Goal: Use online tool/utility: Use online tool/utility

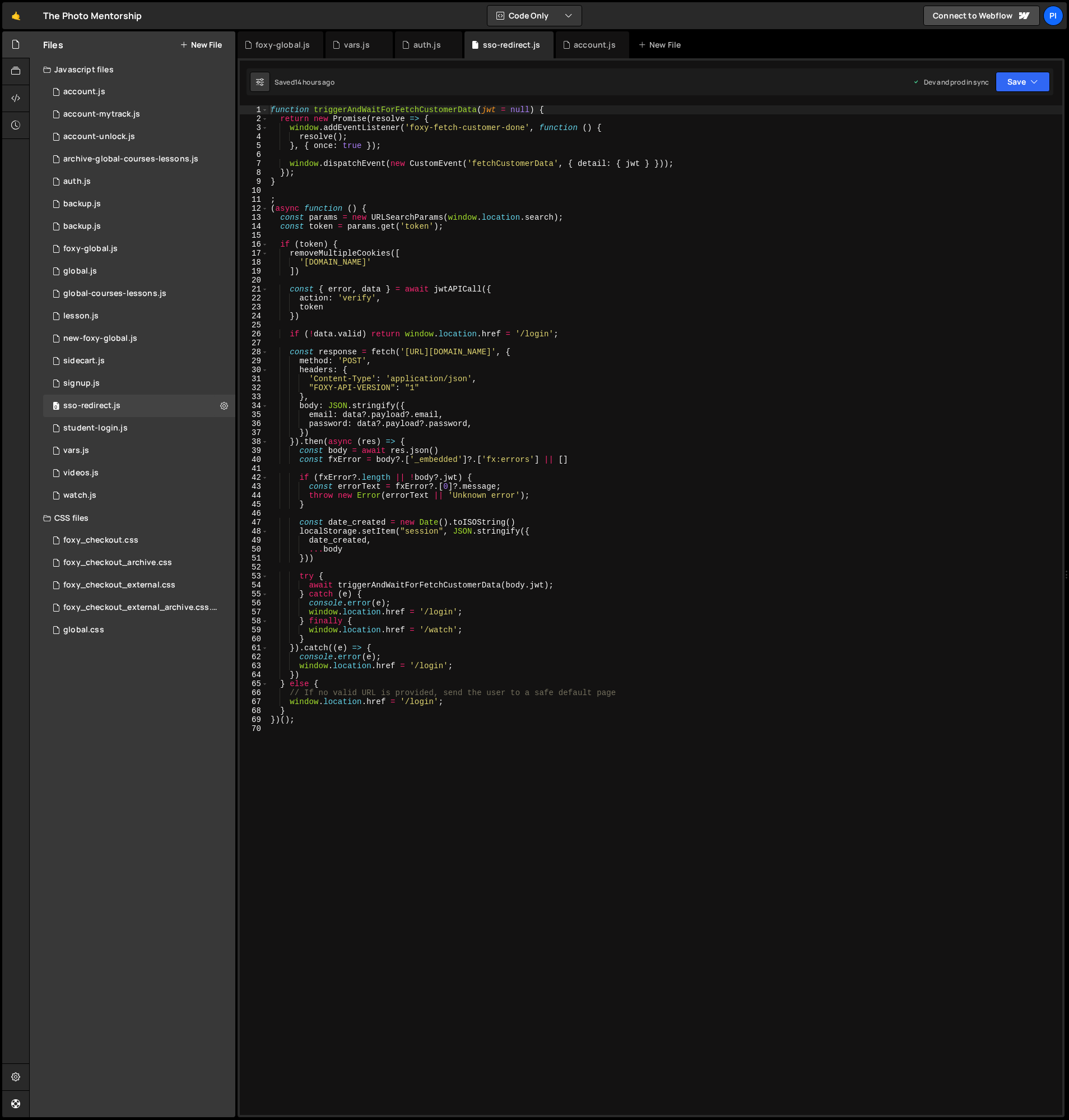
click at [491, 380] on div "function triggerAndWaitForFetchCustomerData ( jwt = null ) { return new Promise…" at bounding box center [665, 619] width 794 height 1028
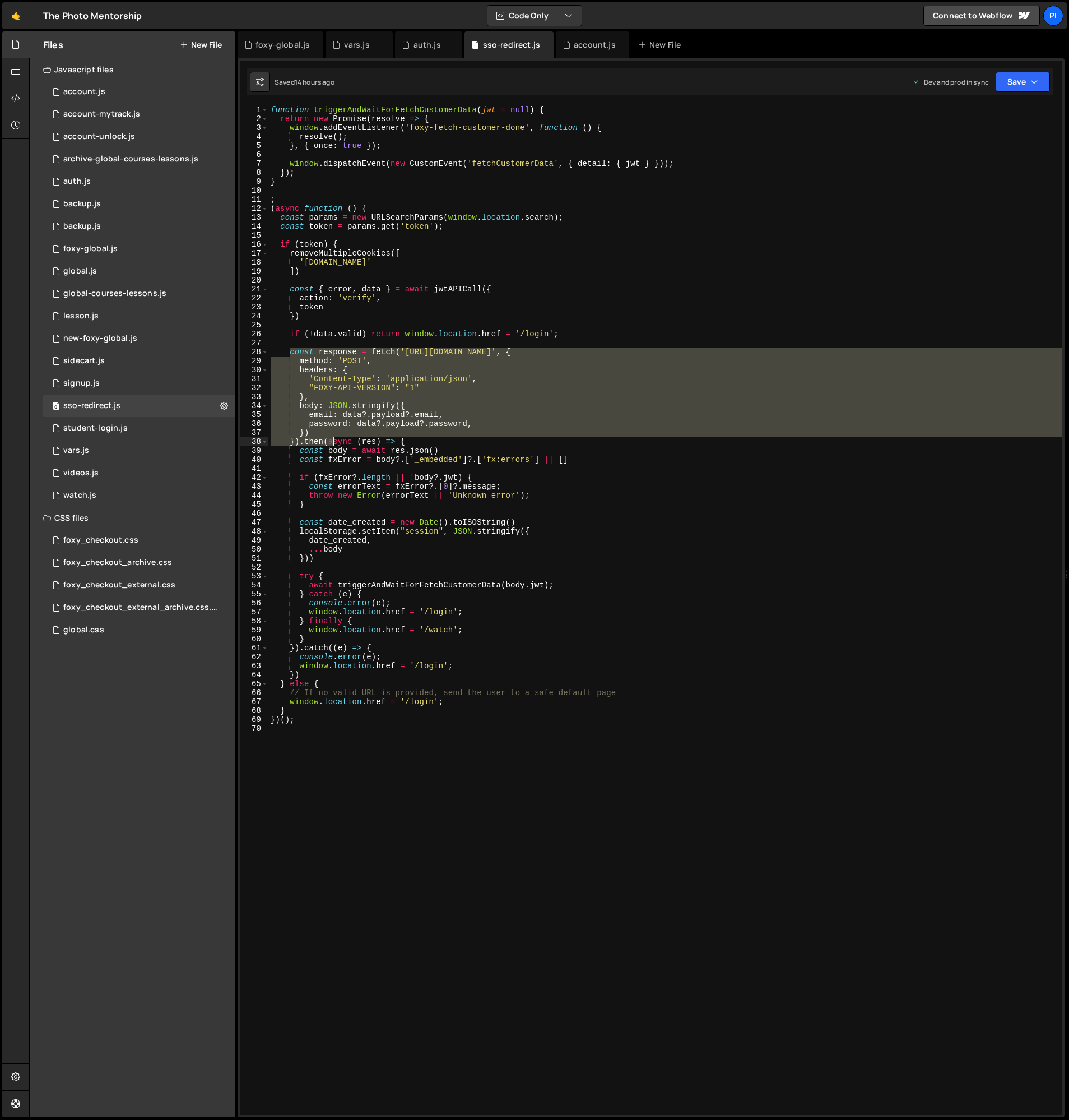
drag, startPoint x: 291, startPoint y: 351, endPoint x: 334, endPoint y: 445, distance: 103.4
click at [334, 445] on div "function triggerAndWaitForFetchCustomerData ( jwt = null ) { return new Promise…" at bounding box center [665, 619] width 794 height 1028
click at [304, 444] on div "function triggerAndWaitForFetchCustomerData ( jwt = null ) { return new Promise…" at bounding box center [665, 610] width 794 height 1009
drag, startPoint x: 301, startPoint y: 444, endPoint x: 292, endPoint y: 354, distance: 90.4
click at [292, 354] on div "function triggerAndWaitForFetchCustomerData ( jwt = null ) { return new Promise…" at bounding box center [665, 619] width 794 height 1028
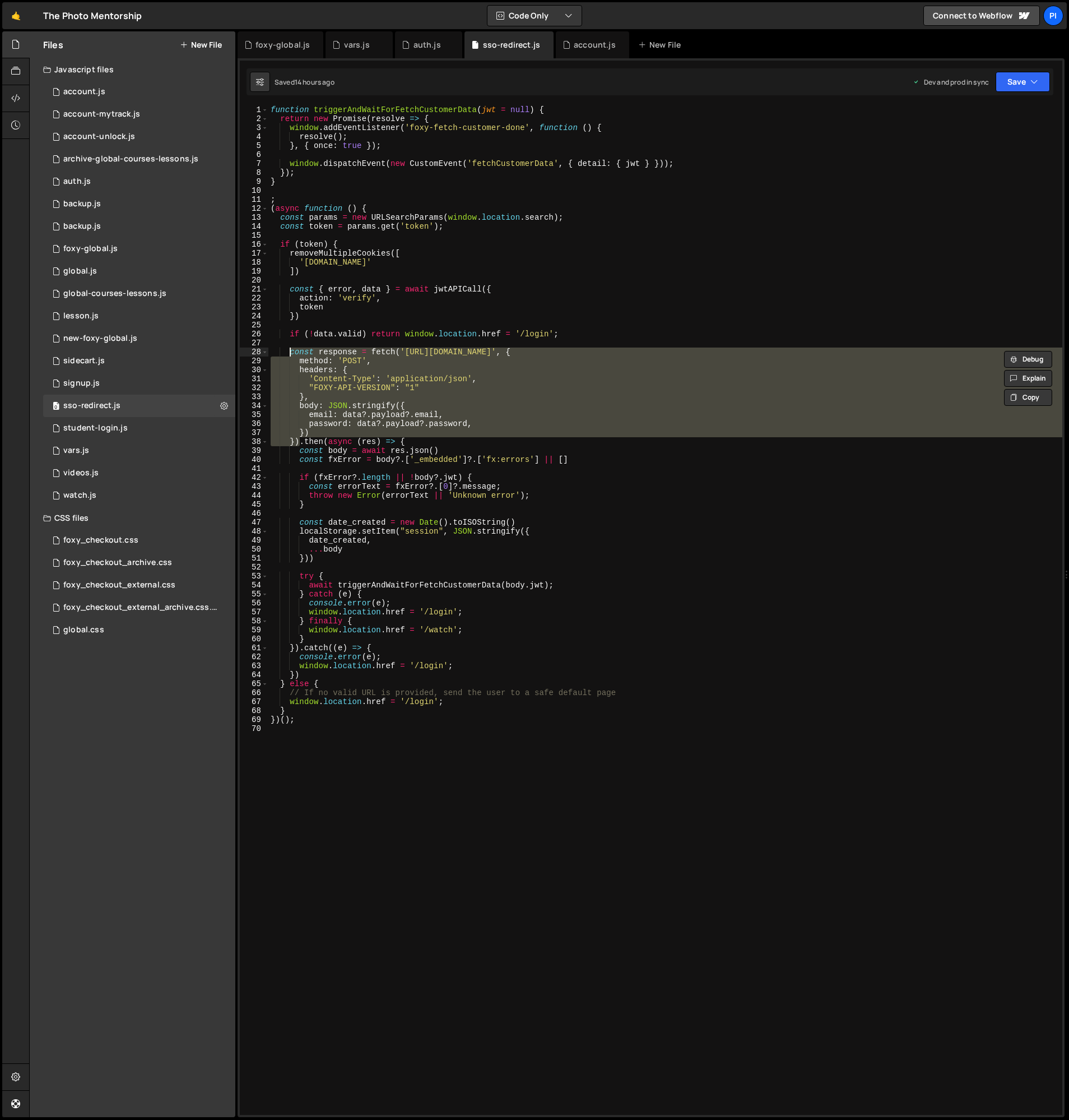
click at [290, 351] on div "function triggerAndWaitForFetchCustomerData ( jwt = null ) { return new Promise…" at bounding box center [665, 610] width 794 height 1009
type textarea "const response = fetch('[URL][DOMAIN_NAME]', {"
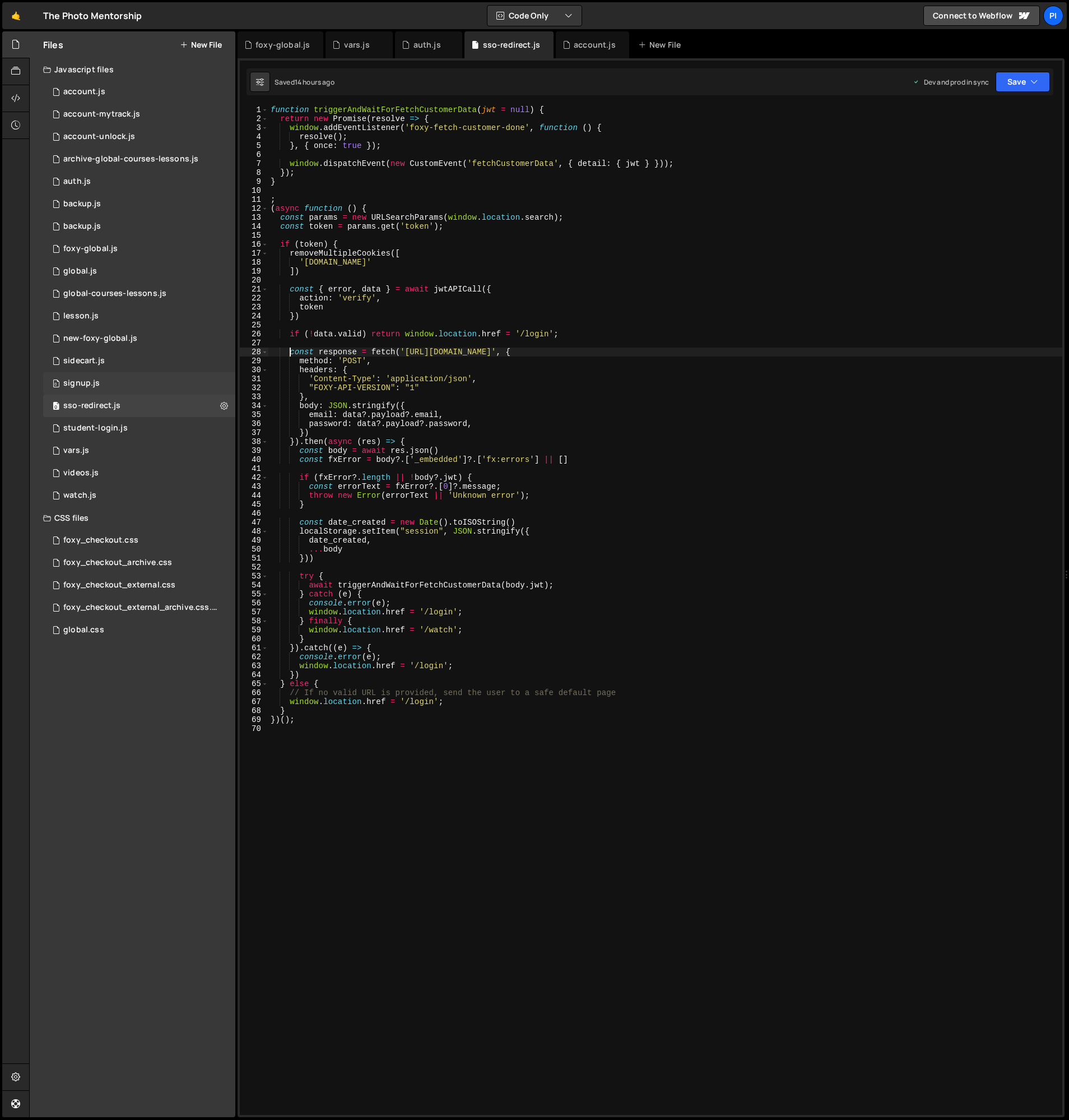
click at [127, 378] on div "0 signup.js 0" at bounding box center [139, 383] width 192 height 22
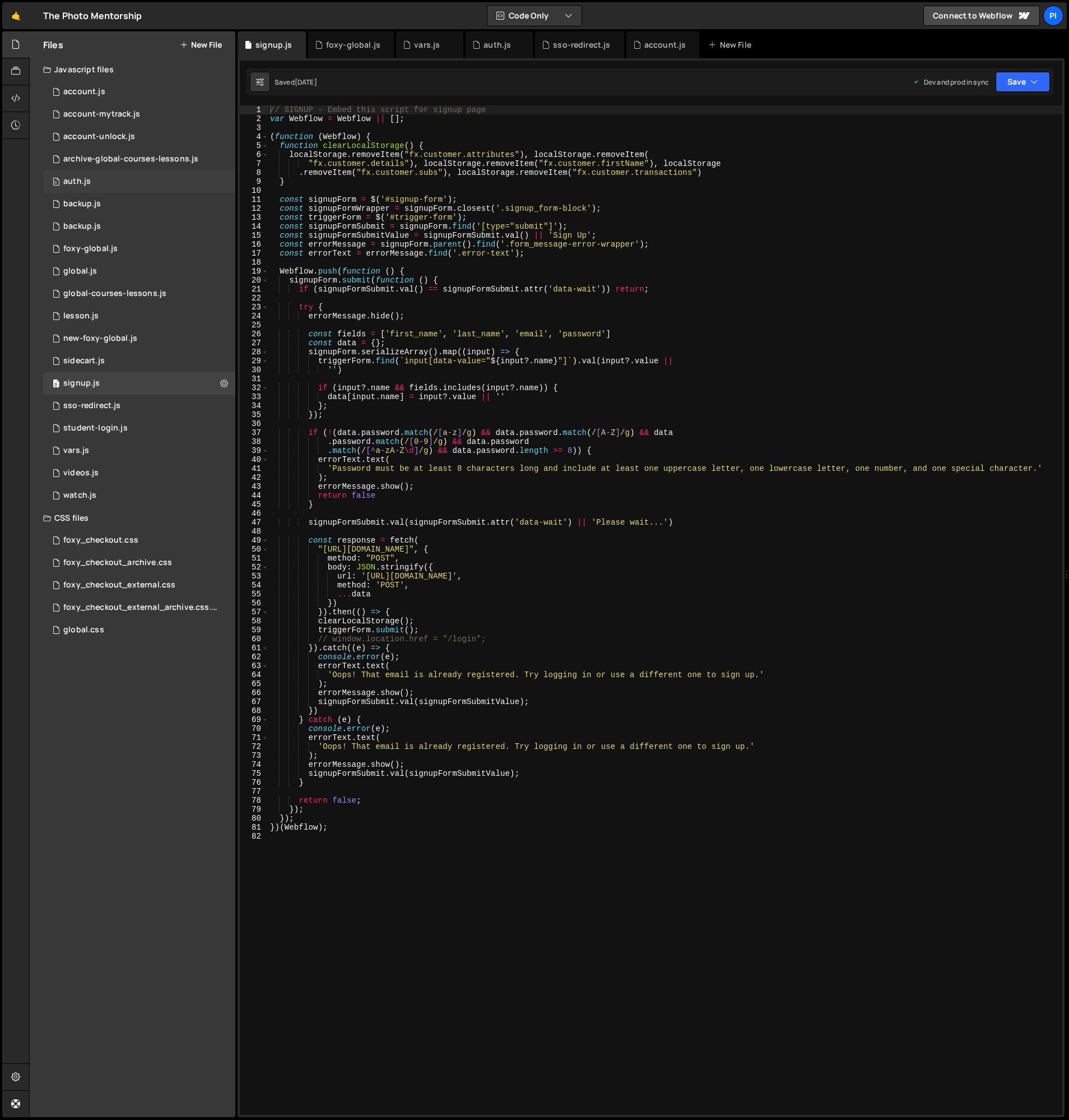
click at [183, 179] on div "0 auth.js 0" at bounding box center [139, 181] width 192 height 22
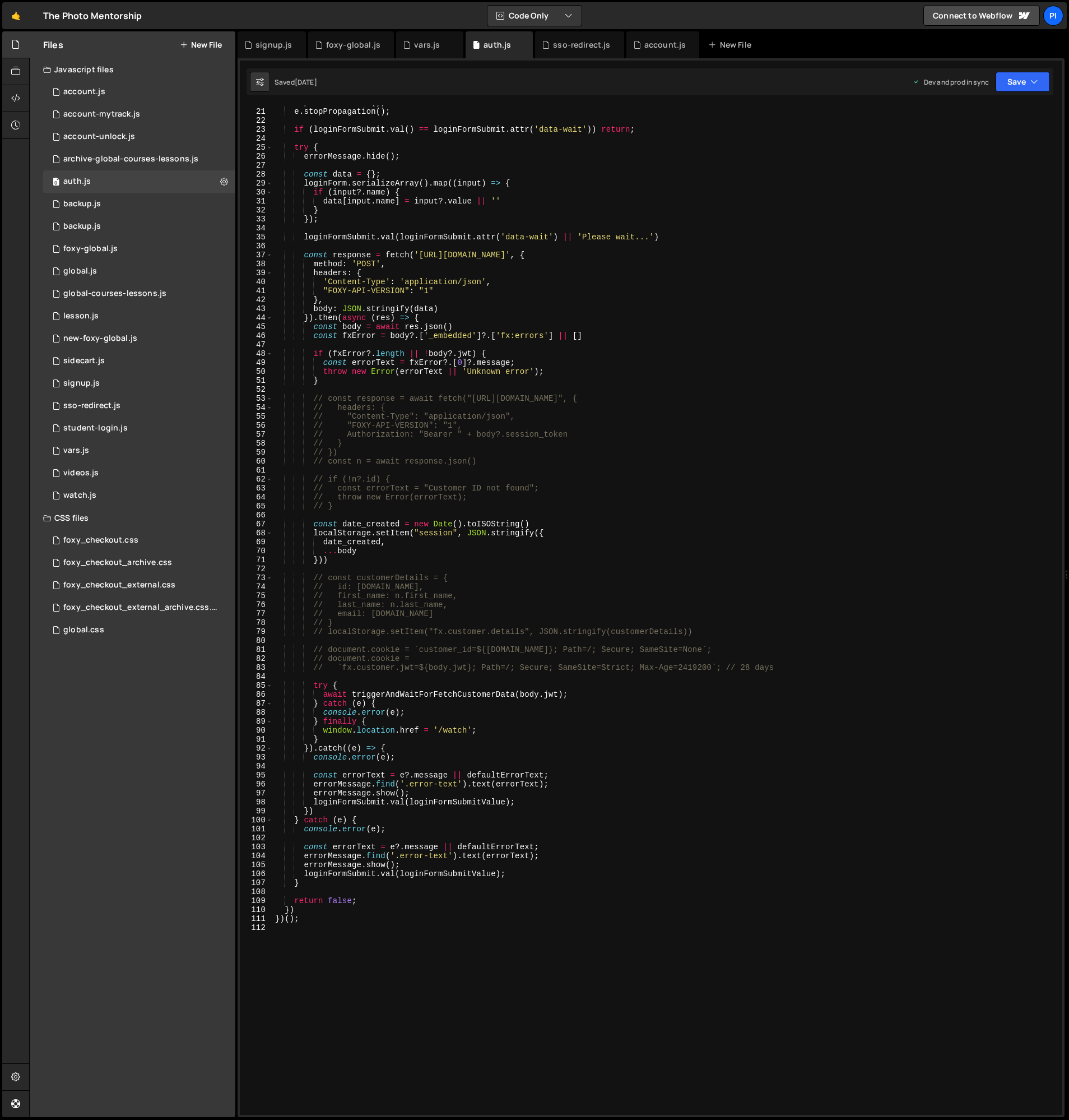
scroll to position [178, 0]
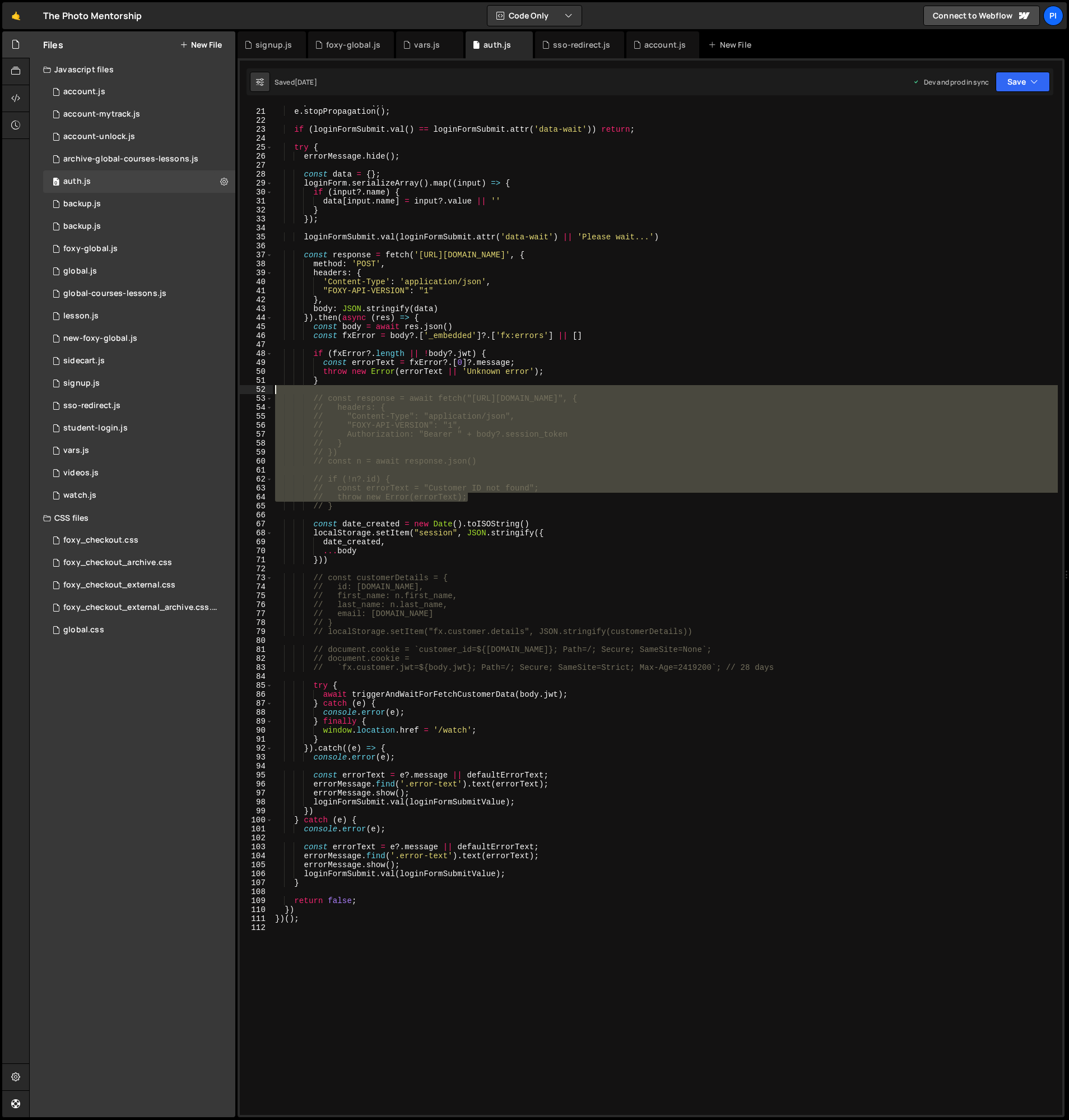
drag, startPoint x: 501, startPoint y: 500, endPoint x: 378, endPoint y: 390, distance: 165.0
click at [378, 390] on div "e . preventDefault ( ) ; e . stopPropagation ( ) ; if ( loginFormSubmit . val (…" at bounding box center [665, 612] width 785 height 1028
type textarea "// const response = await fetch("[URL][DOMAIN_NAME]", {"
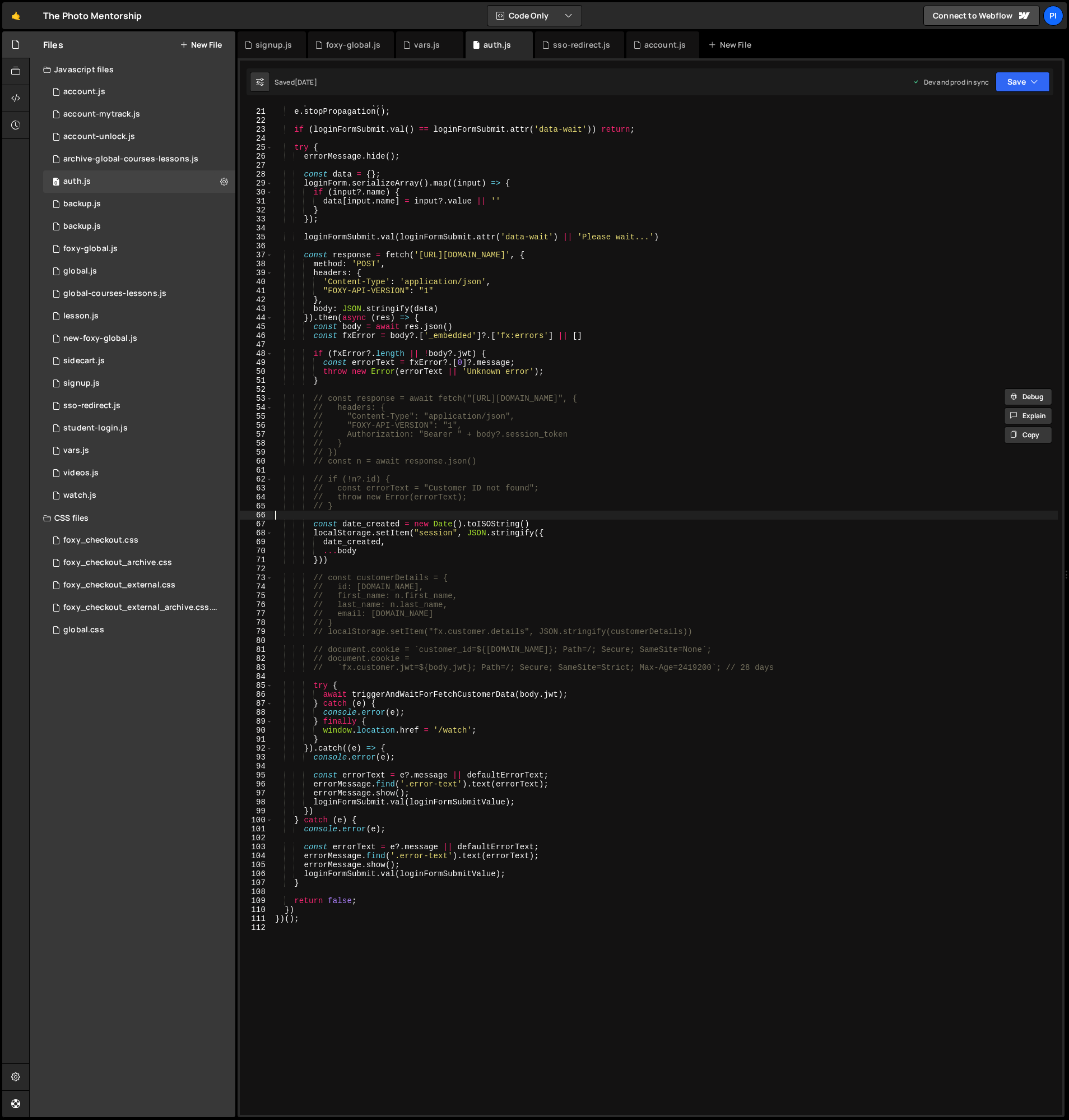
click at [369, 512] on div "e . preventDefault ( ) ; e . stopPropagation ( ) ; if ( loginFormSubmit . val (…" at bounding box center [665, 612] width 785 height 1028
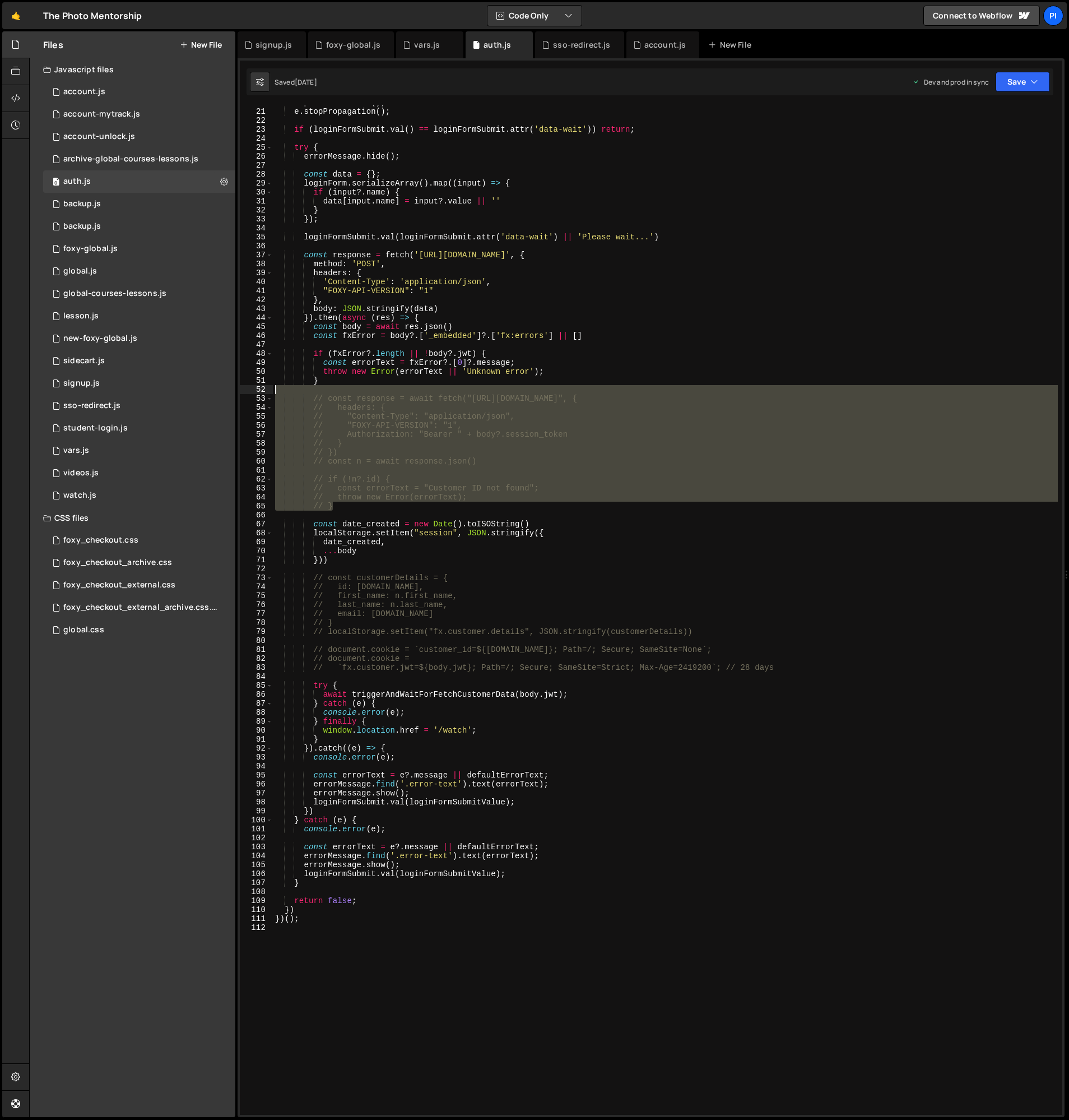
drag, startPoint x: 368, startPoint y: 509, endPoint x: 319, endPoint y: 390, distance: 128.7
click at [319, 390] on div "e . preventDefault ( ) ; e . stopPropagation ( ) ; if ( loginFormSubmit . val (…" at bounding box center [665, 612] width 785 height 1028
type textarea "// const response = await fetch("[URL][DOMAIN_NAME]", {"
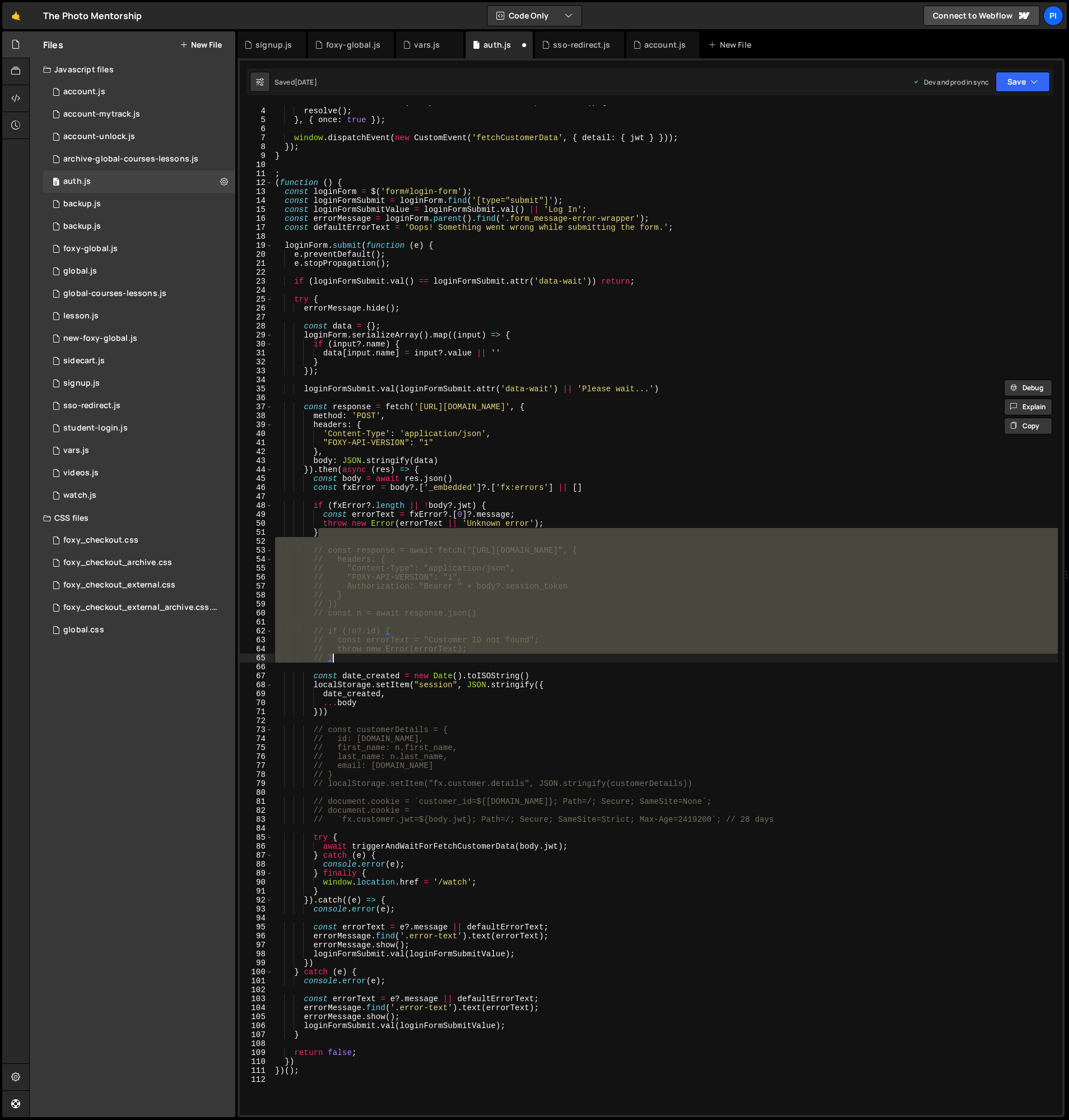
scroll to position [0, 0]
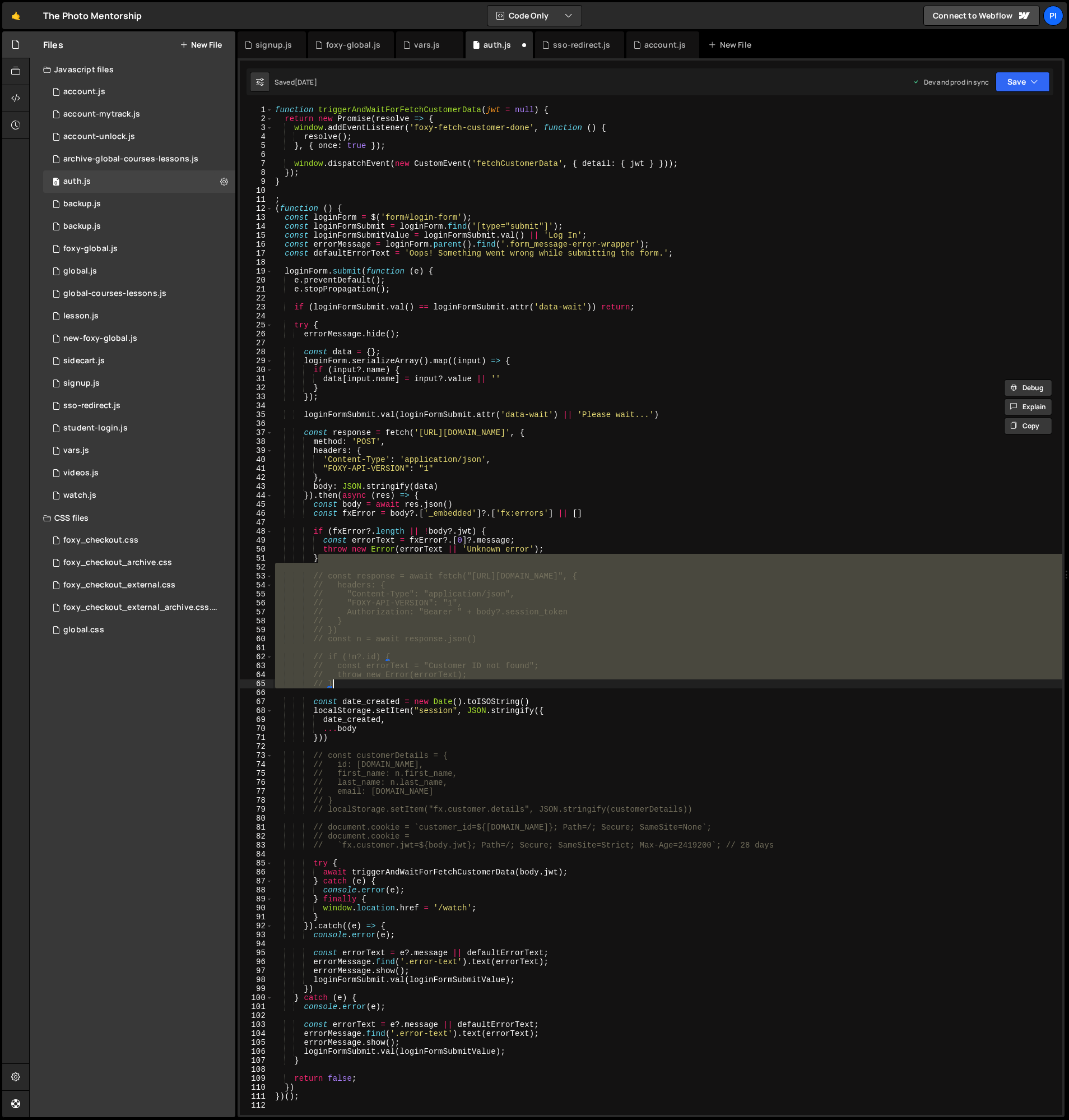
click at [295, 326] on div "function triggerAndWaitForFetchCustomerData ( jwt = null ) { return new Promise…" at bounding box center [667, 619] width 789 height 1028
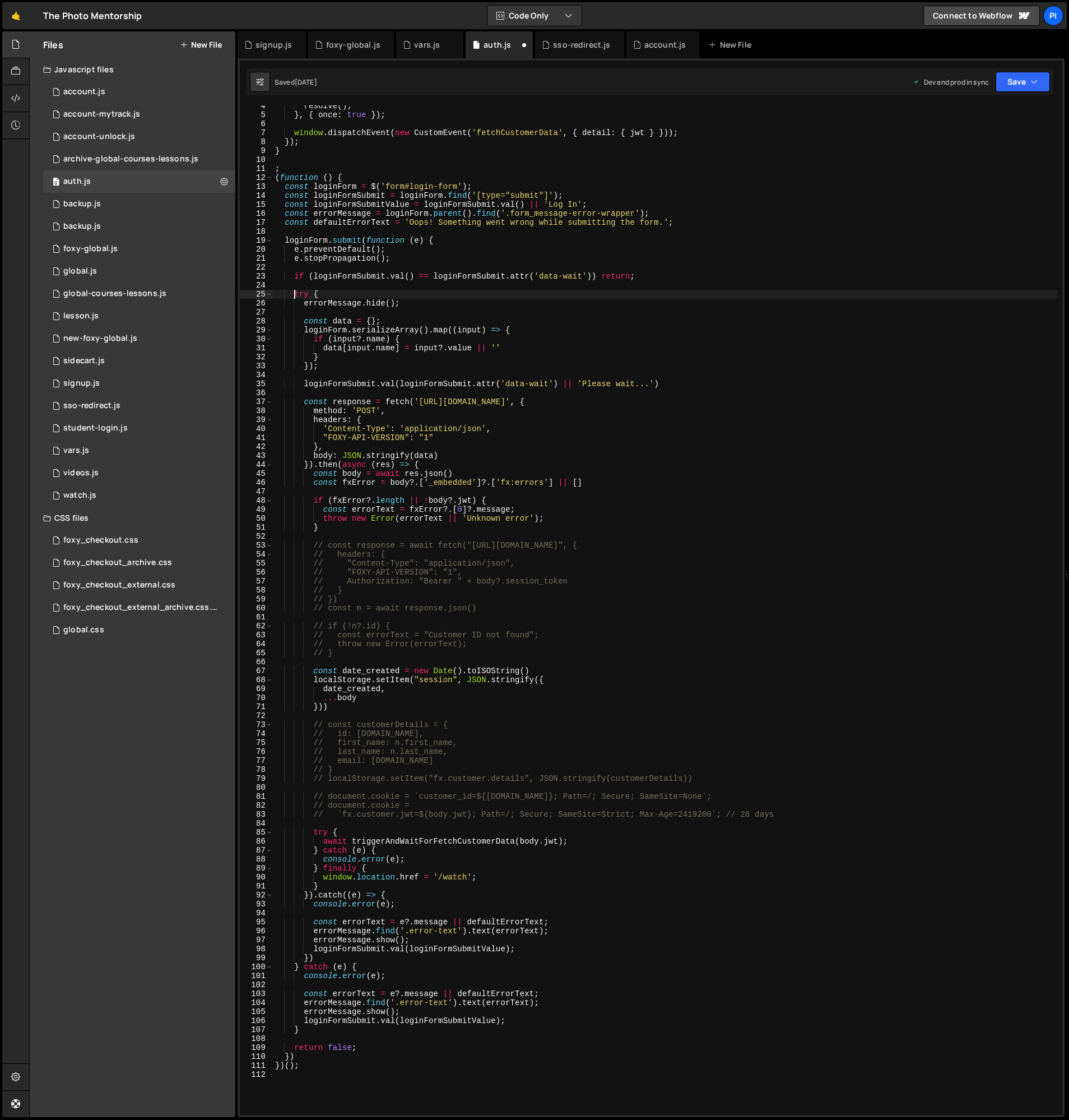
scroll to position [33, 0]
click at [305, 403] on div "resolve ( ) ; } , { once : true }) ; window . dispatchEvent ( new CustomEvent (…" at bounding box center [665, 613] width 785 height 1028
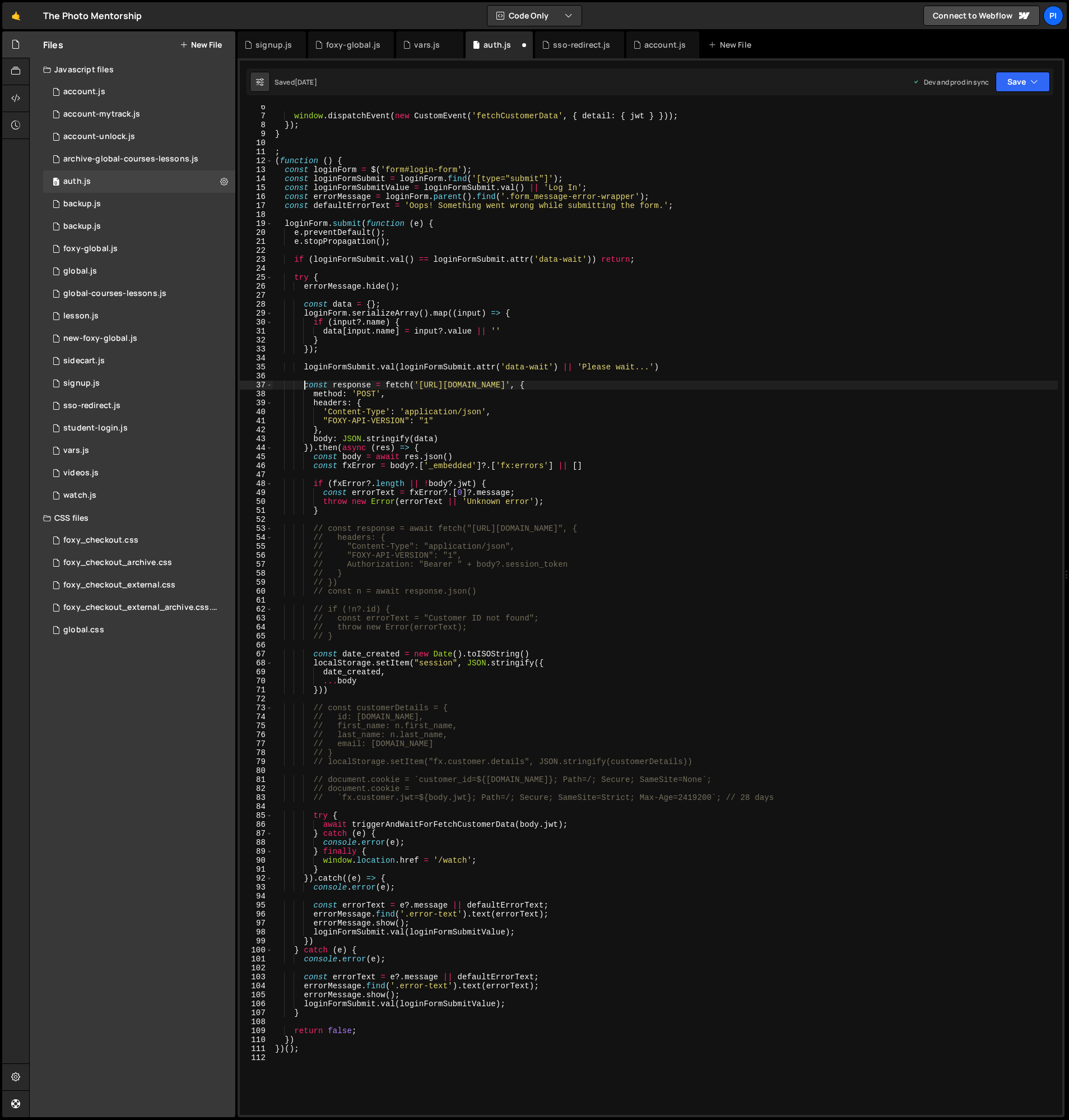
scroll to position [51, 0]
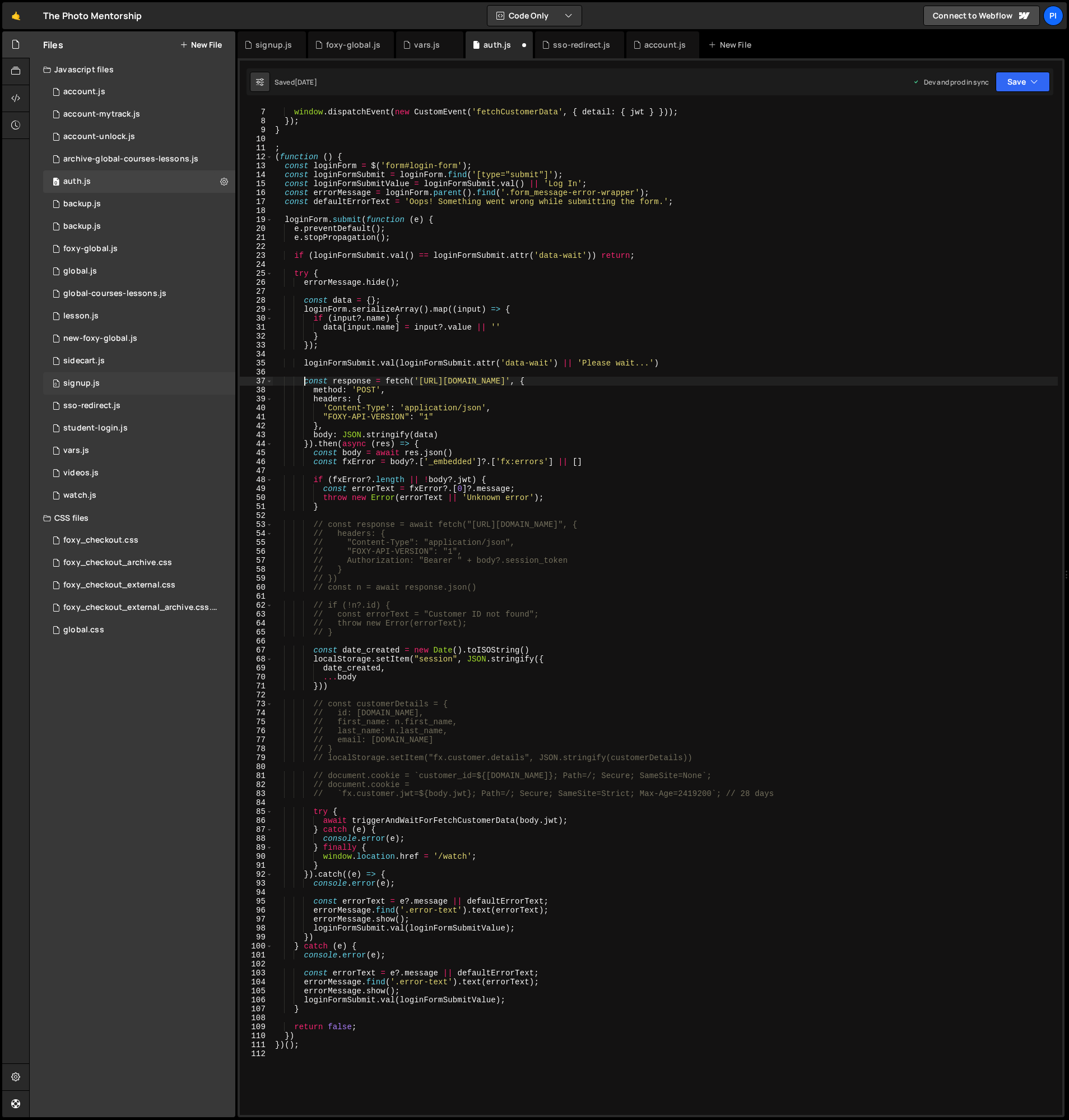
click at [109, 383] on div "0 signup.js 0" at bounding box center [139, 383] width 192 height 22
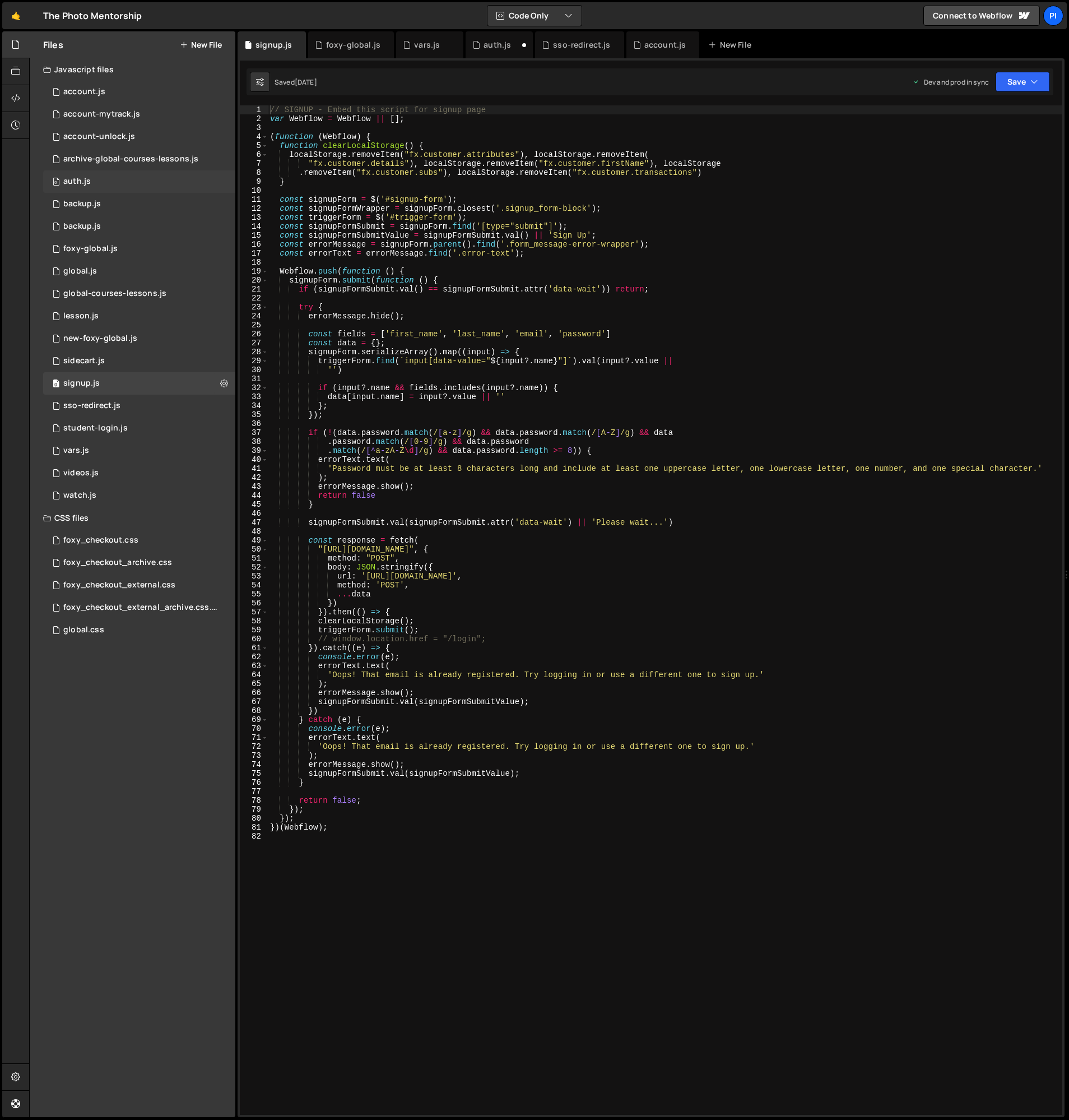
click at [103, 179] on div "0 auth.js 0" at bounding box center [139, 181] width 192 height 22
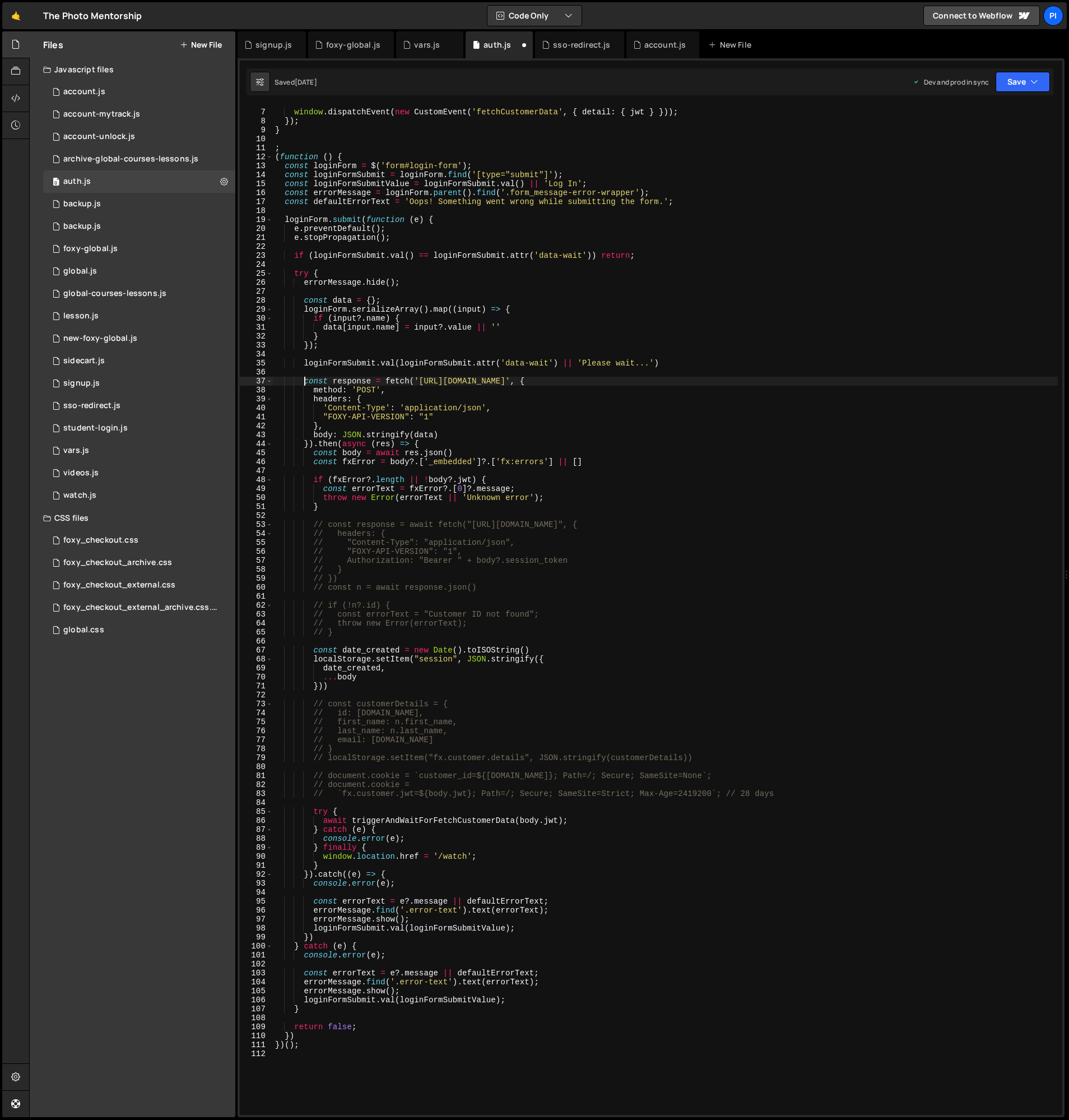
click at [303, 380] on div "window . dispatchEvent ( new CustomEvent ( 'fetchCustomerData' , { detail : { j…" at bounding box center [665, 612] width 785 height 1028
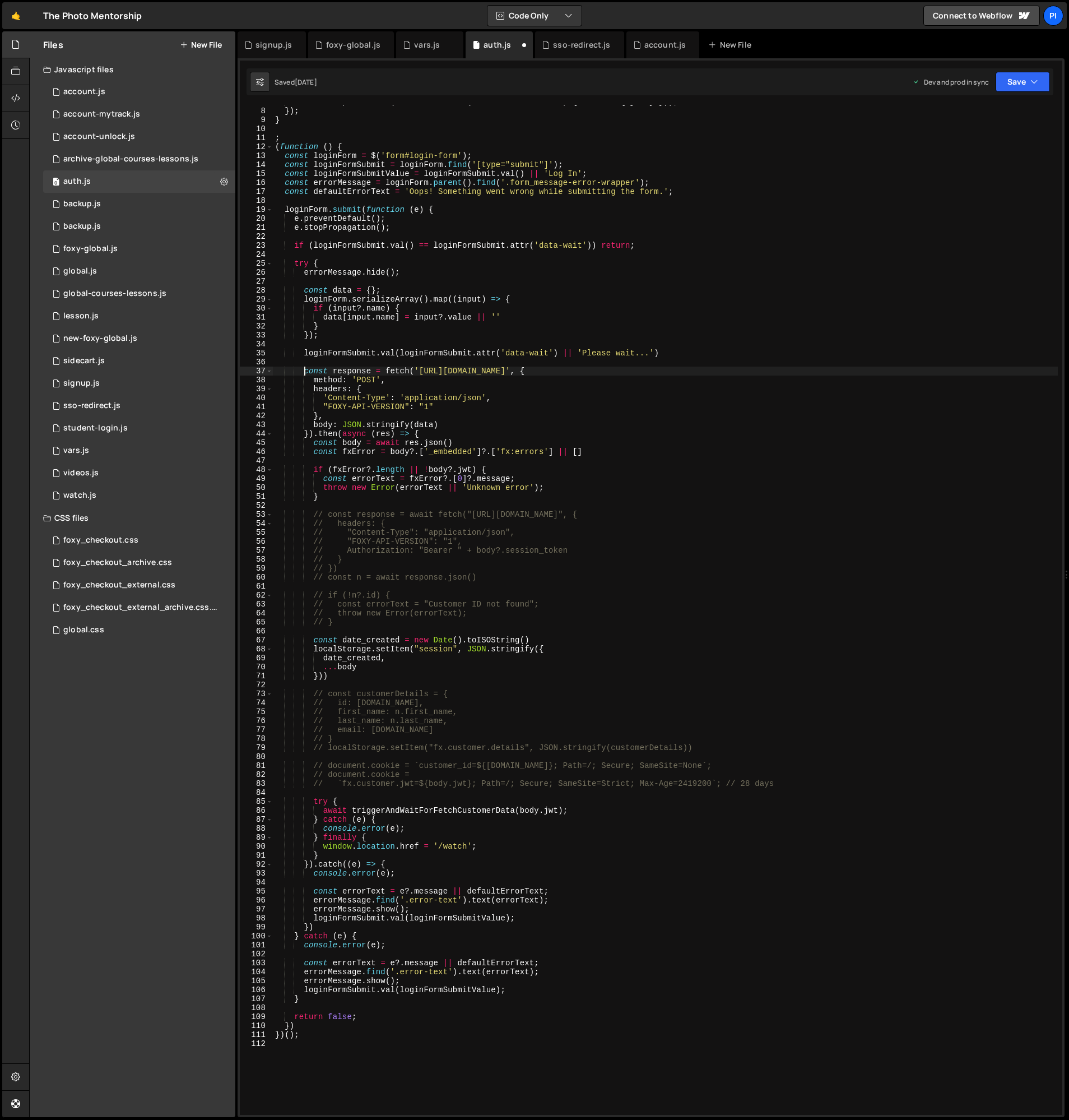
scroll to position [71, 0]
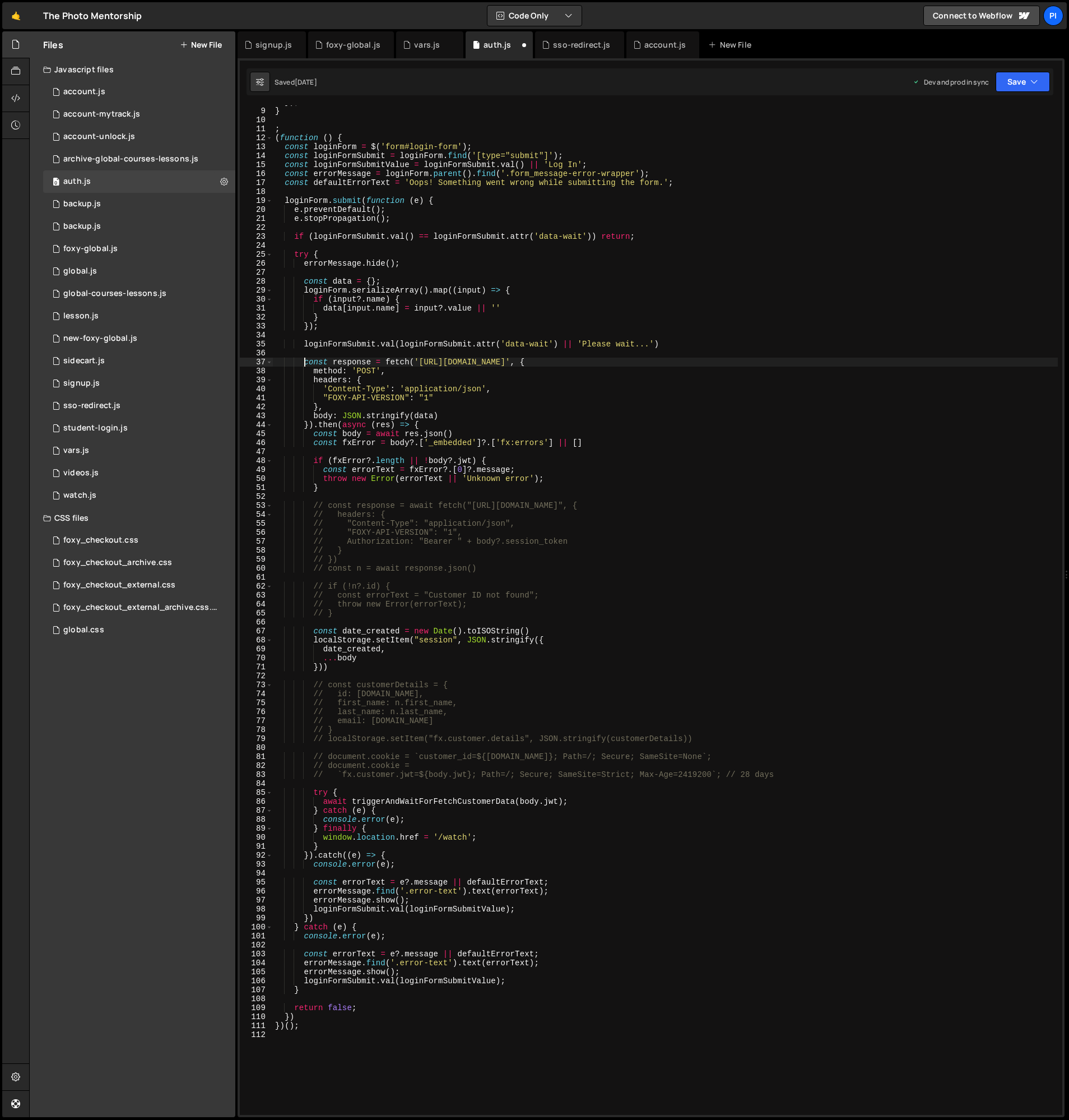
click at [339, 920] on div "}) ; } ; ( function ( ) { const loginForm = $ ( 'form#login-form' ) ; const log…" at bounding box center [665, 612] width 785 height 1028
type textarea "loginFormSubmit.val(loginFormSubmitValue); })"
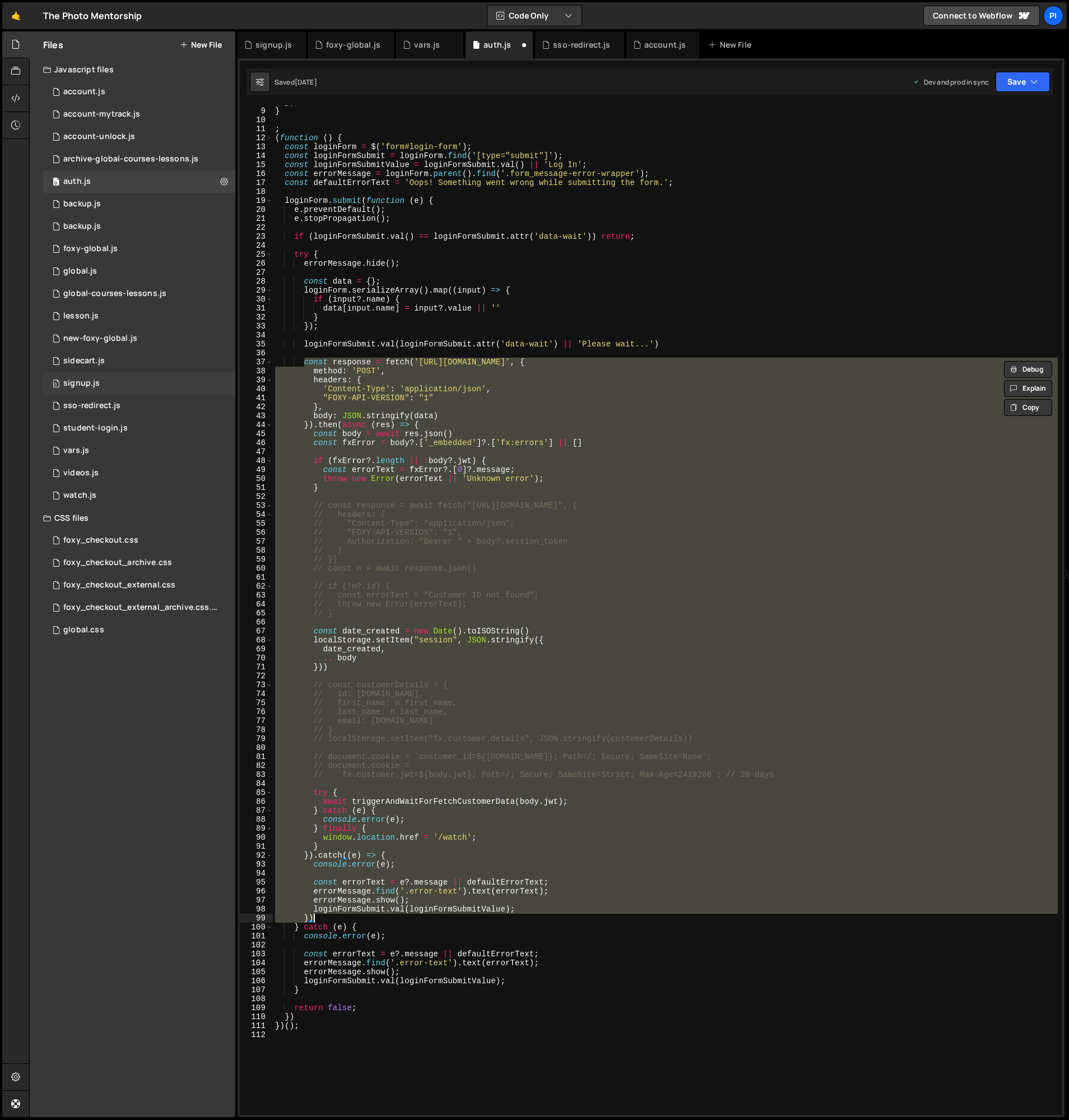
click at [108, 385] on div "0 signup.js 0" at bounding box center [139, 383] width 192 height 22
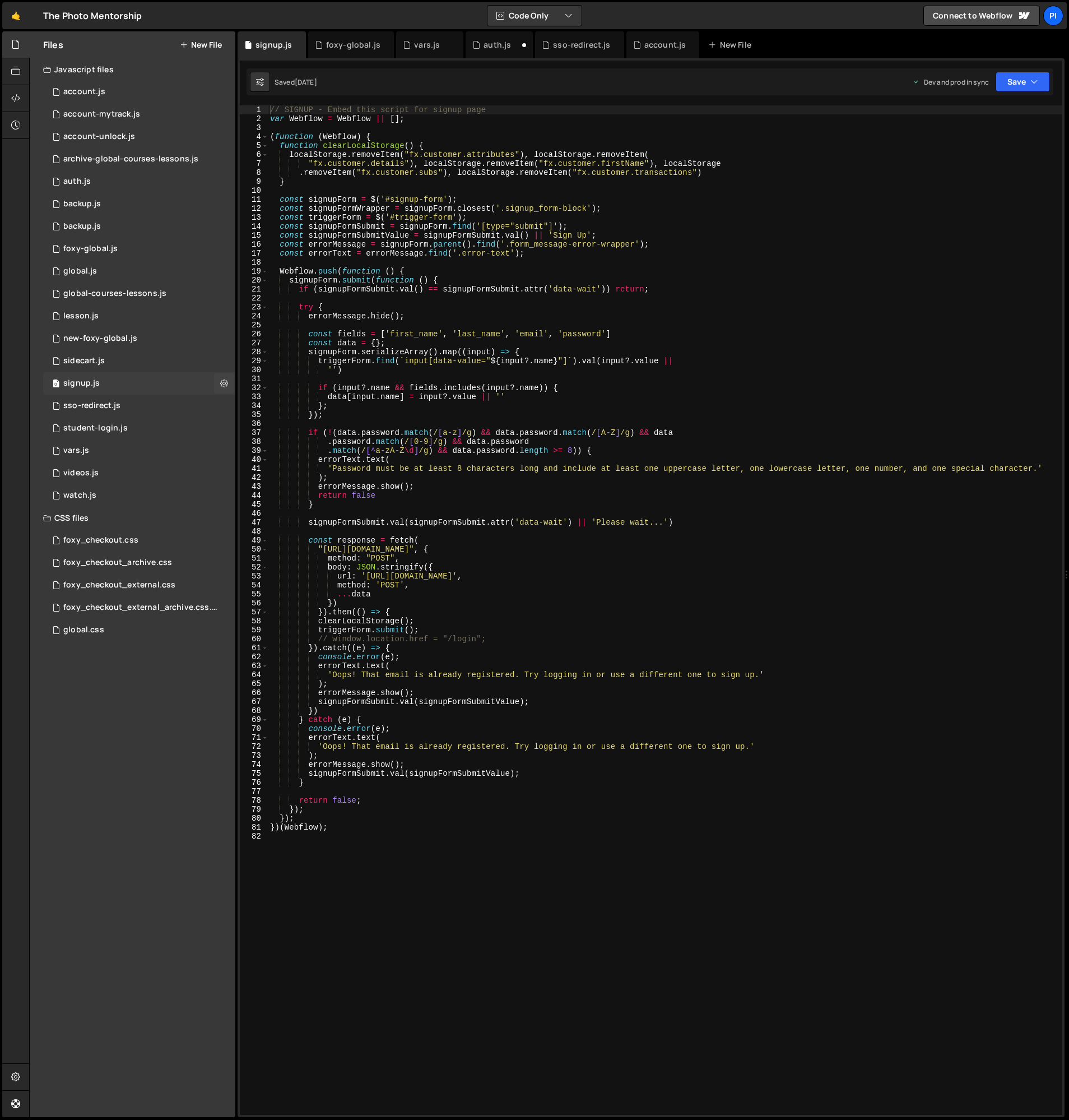
click at [133, 384] on div "0 signup.js 0" at bounding box center [139, 383] width 192 height 22
click at [298, 281] on div "// SIGNUP - Embed this script for signup page var Webflow = Webflow || [ ] ; ( …" at bounding box center [665, 619] width 795 height 1028
click at [294, 278] on div "// SIGNUP - Embed this script for signup page var Webflow = Webflow || [ ] ; ( …" at bounding box center [665, 619] width 795 height 1028
click at [309, 289] on div "// SIGNUP - Embed this script for signup page var Webflow = Webflow || [ ] ; ( …" at bounding box center [665, 619] width 795 height 1028
click at [306, 314] on div "// SIGNUP - Embed this script for signup page var Webflow = Webflow || [ ] ; ( …" at bounding box center [665, 619] width 795 height 1028
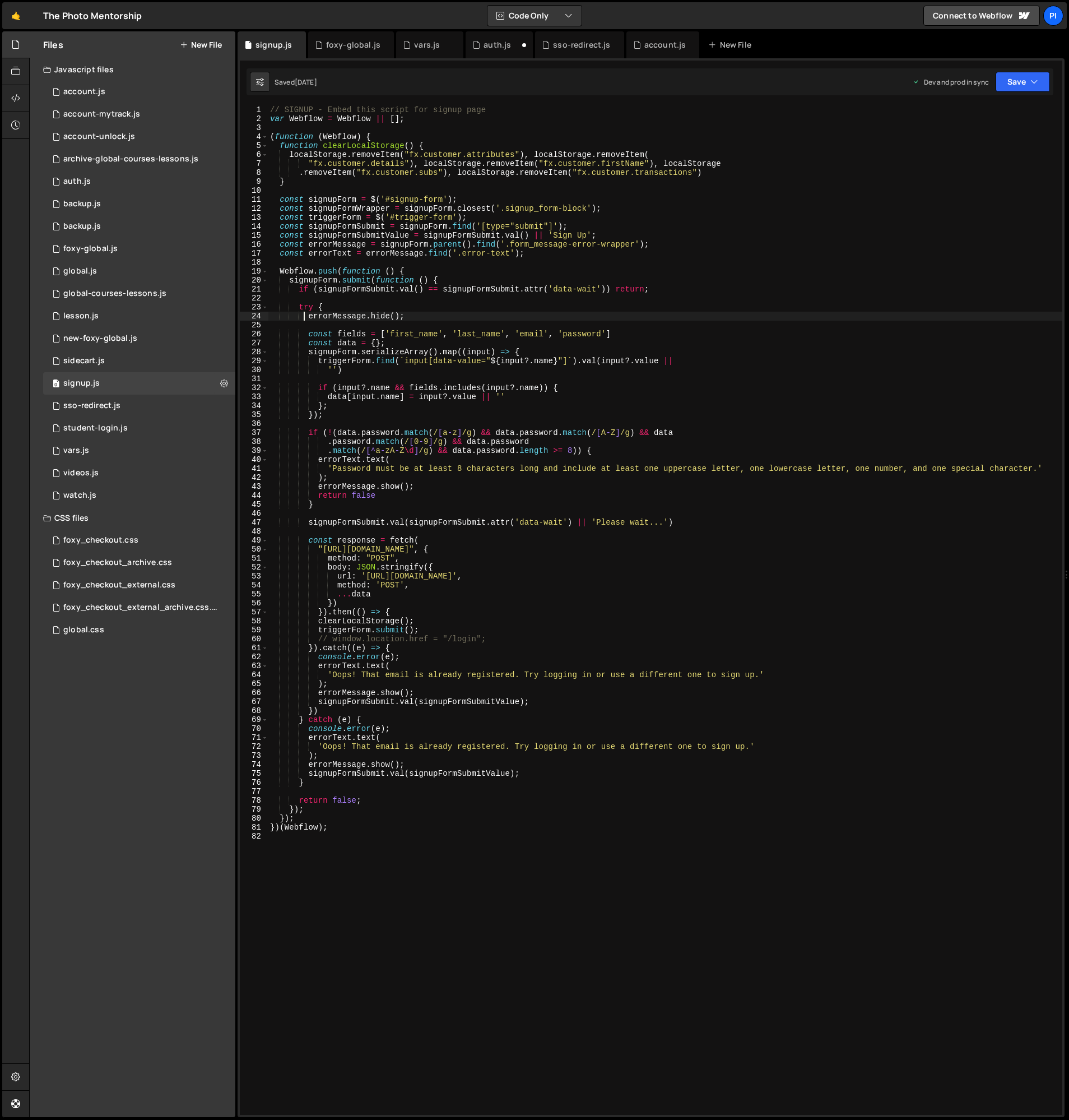
click at [317, 341] on div "// SIGNUP - Embed this script for signup page var Webflow = Webflow || [ ] ; ( …" at bounding box center [665, 619] width 795 height 1028
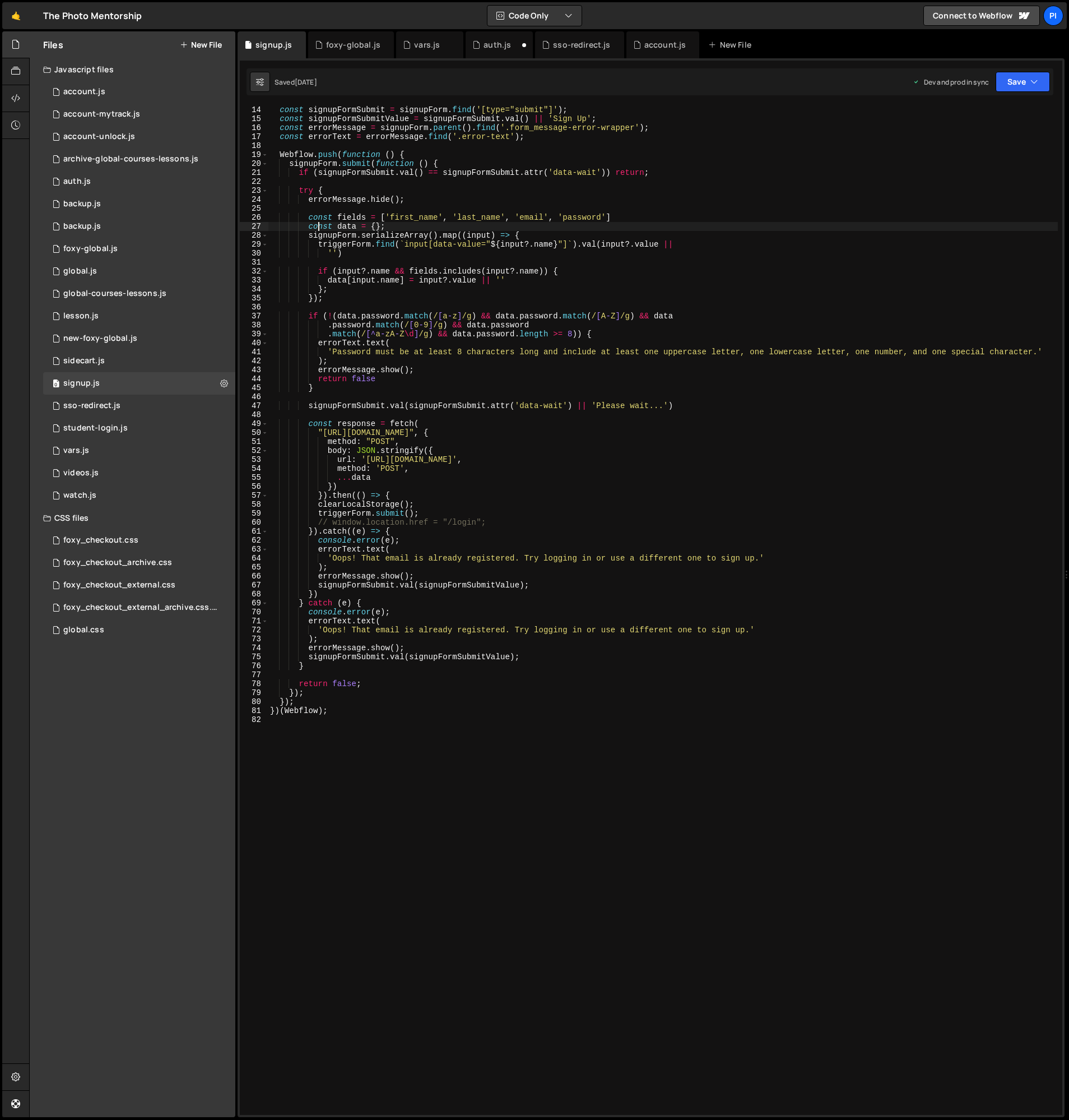
scroll to position [118, 0]
click at [419, 497] on div "const signupFormSubmit = signupForm . find ( '[type="submit"]' ) ; const signup…" at bounding box center [663, 618] width 790 height 1028
click at [422, 514] on div "const signupFormSubmit = signupForm . find ( '[type="submit"]' ) ; const signup…" at bounding box center [663, 618] width 790 height 1028
click at [351, 516] on div "const signupFormSubmit = signupForm . find ( '[type="submit"]' ) ; const signup…" at bounding box center [663, 618] width 790 height 1028
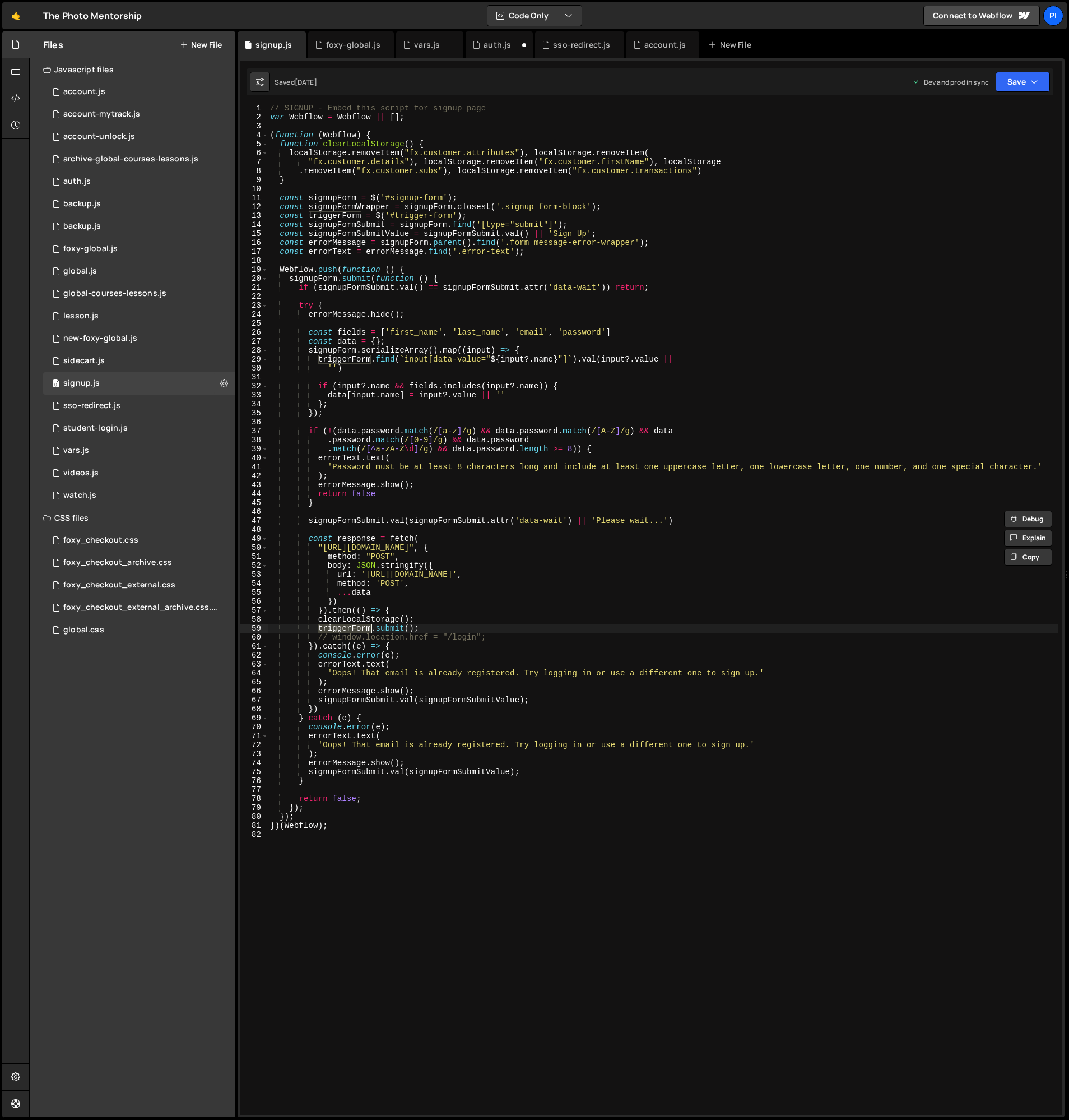
scroll to position [0, 0]
click at [433, 624] on div "// SIGNUP - Embed this script for signup page var Webflow = Webflow || [ ] ; ( …" at bounding box center [665, 619] width 795 height 1028
click at [424, 611] on div "// SIGNUP - Embed this script for signup page var Webflow = Webflow || [ ] ; ( …" at bounding box center [665, 619] width 795 height 1028
type textarea "clearLocalStorage();"
click at [102, 247] on div "foxy-global.js" at bounding box center [90, 249] width 55 height 10
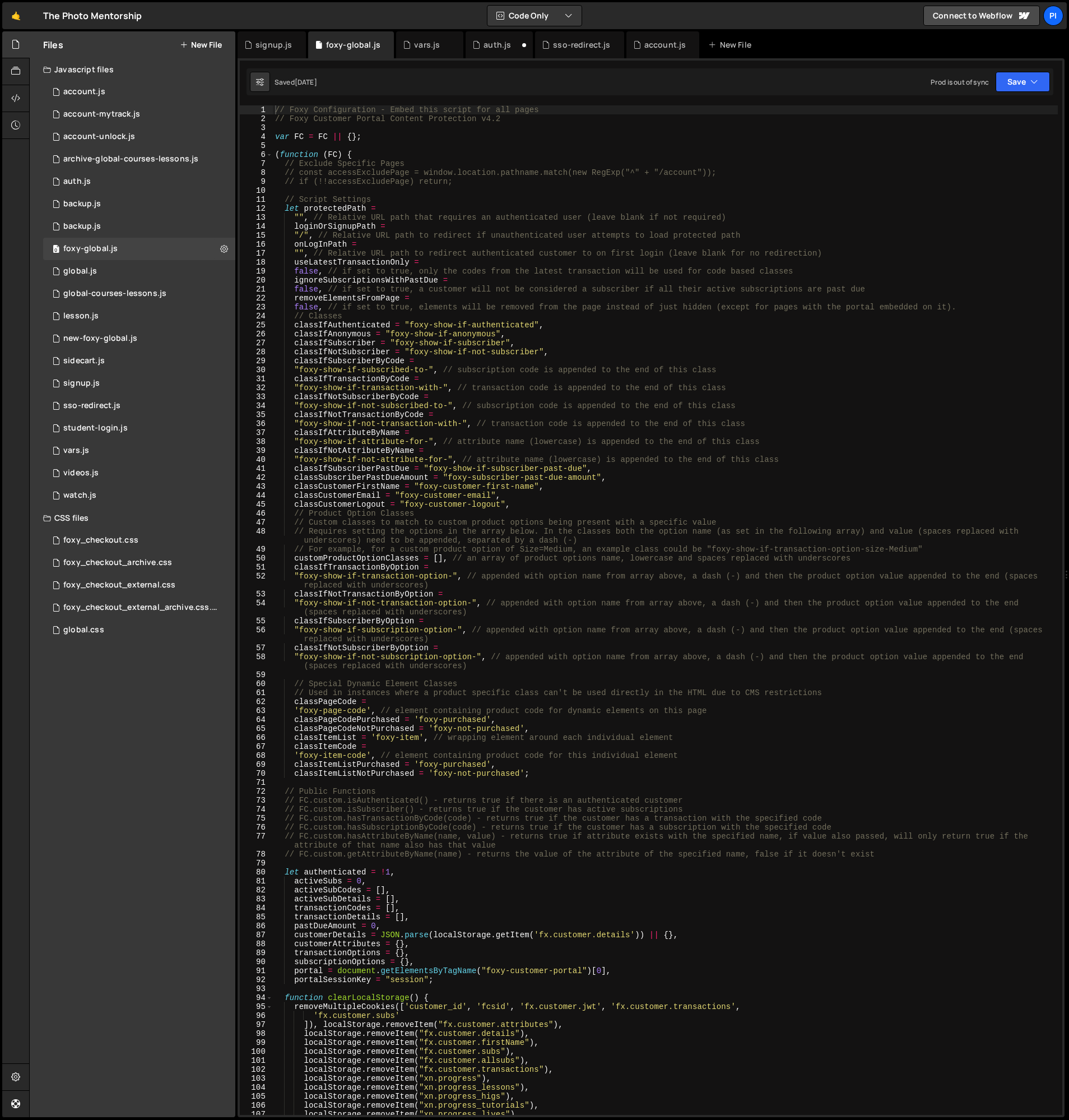
type textarea "let protectedPath ="
click at [462, 208] on div "// Foxy Configuration - Embed this script for all pages // Foxy Customer Portal…" at bounding box center [665, 619] width 785 height 1028
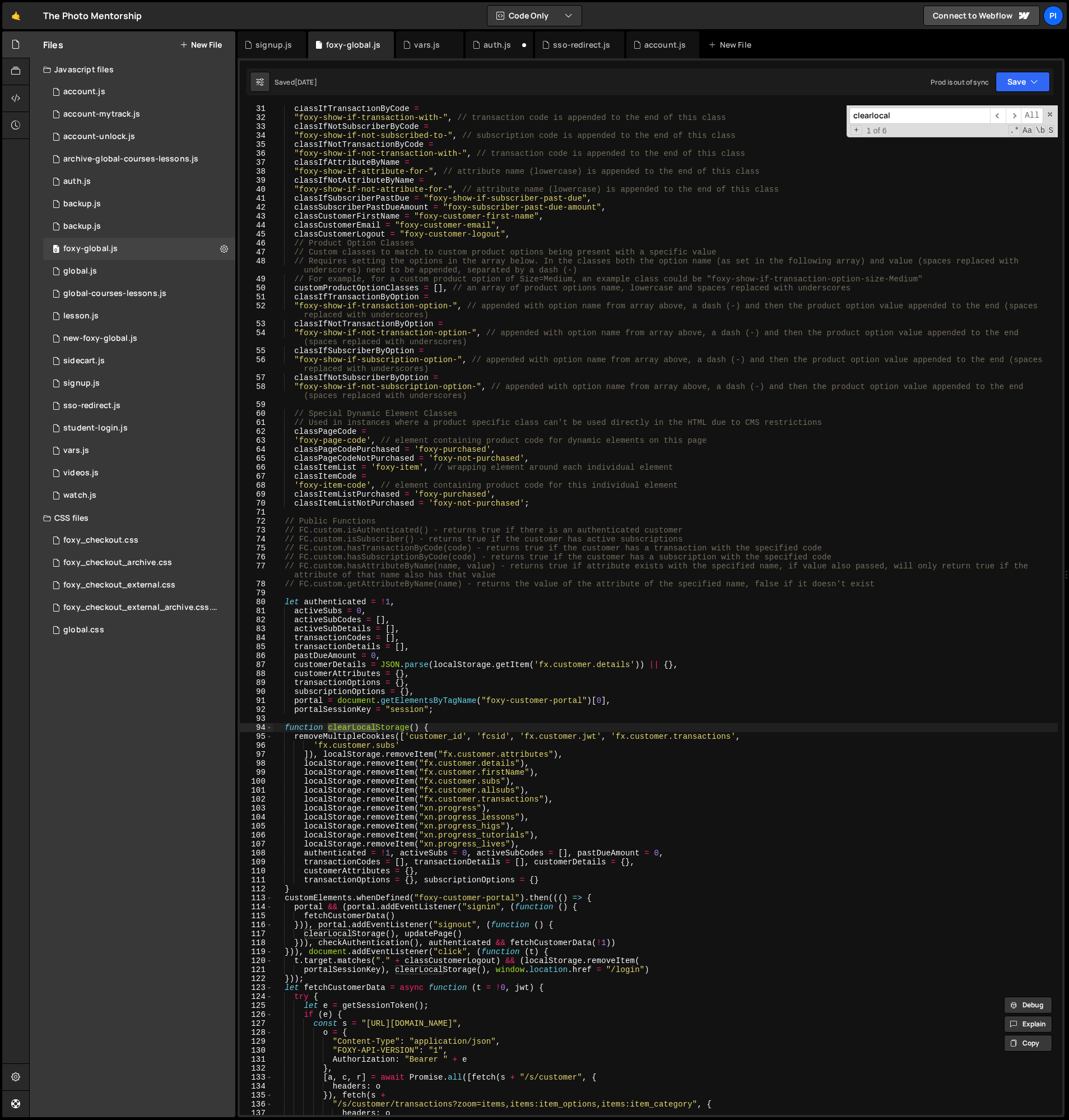
scroll to position [272, 0]
type input "clearlocal"
drag, startPoint x: 295, startPoint y: 737, endPoint x: 388, endPoint y: 778, distance: 101.6
click at [295, 738] on div "classIfTransactionByCode = "foxy-show-if-transaction-with-" , // transaction co…" at bounding box center [665, 616] width 785 height 1028
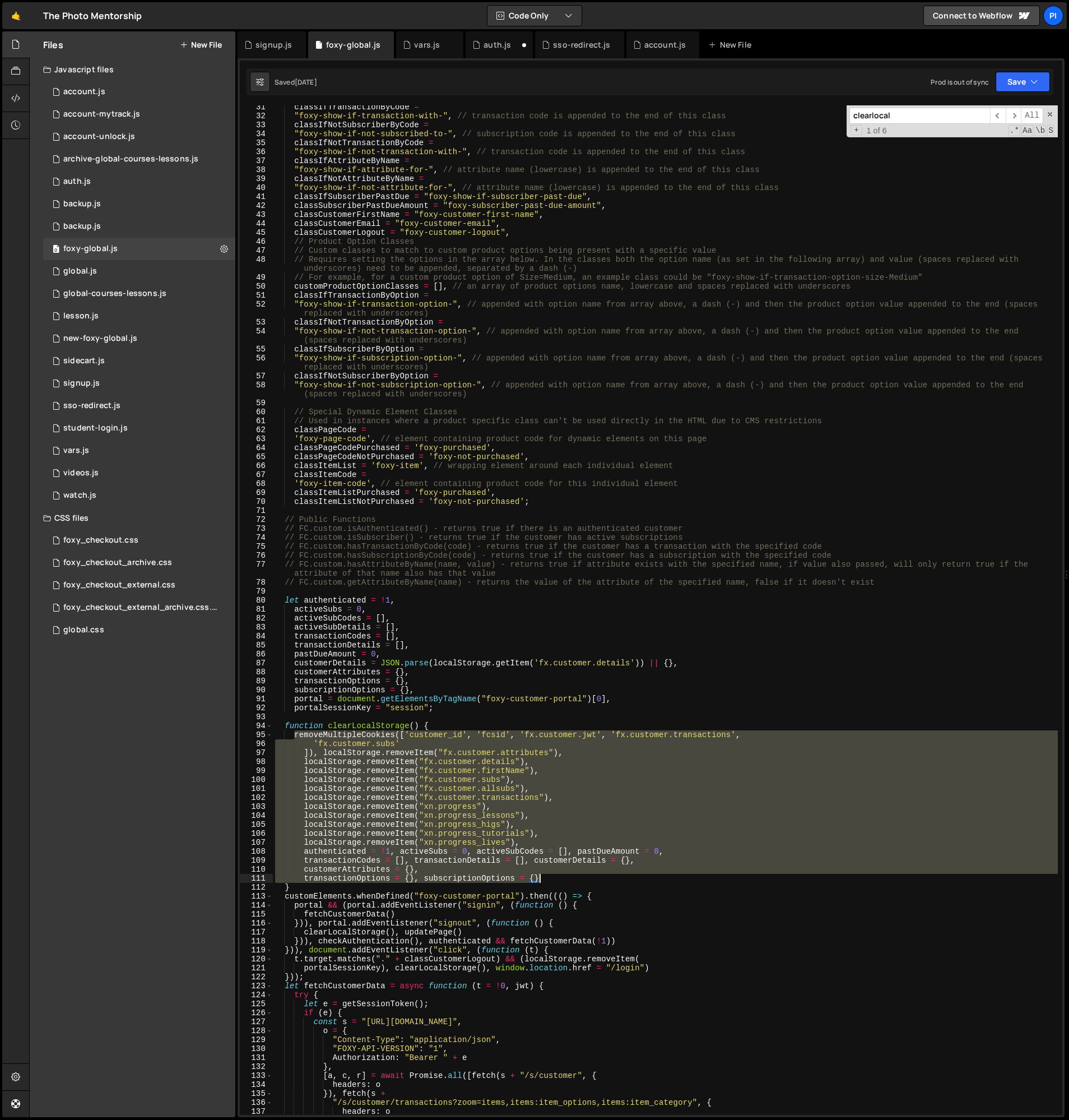
click at [578, 880] on div "classIfTransactionByCode = "foxy-show-if-transaction-with-" , // transaction co…" at bounding box center [665, 616] width 785 height 1028
type textarea "customerAttributes = {}, transactionOptions = {}, subscriptionOptions = {}"
click at [93, 384] on div "signup.js" at bounding box center [82, 383] width 36 height 10
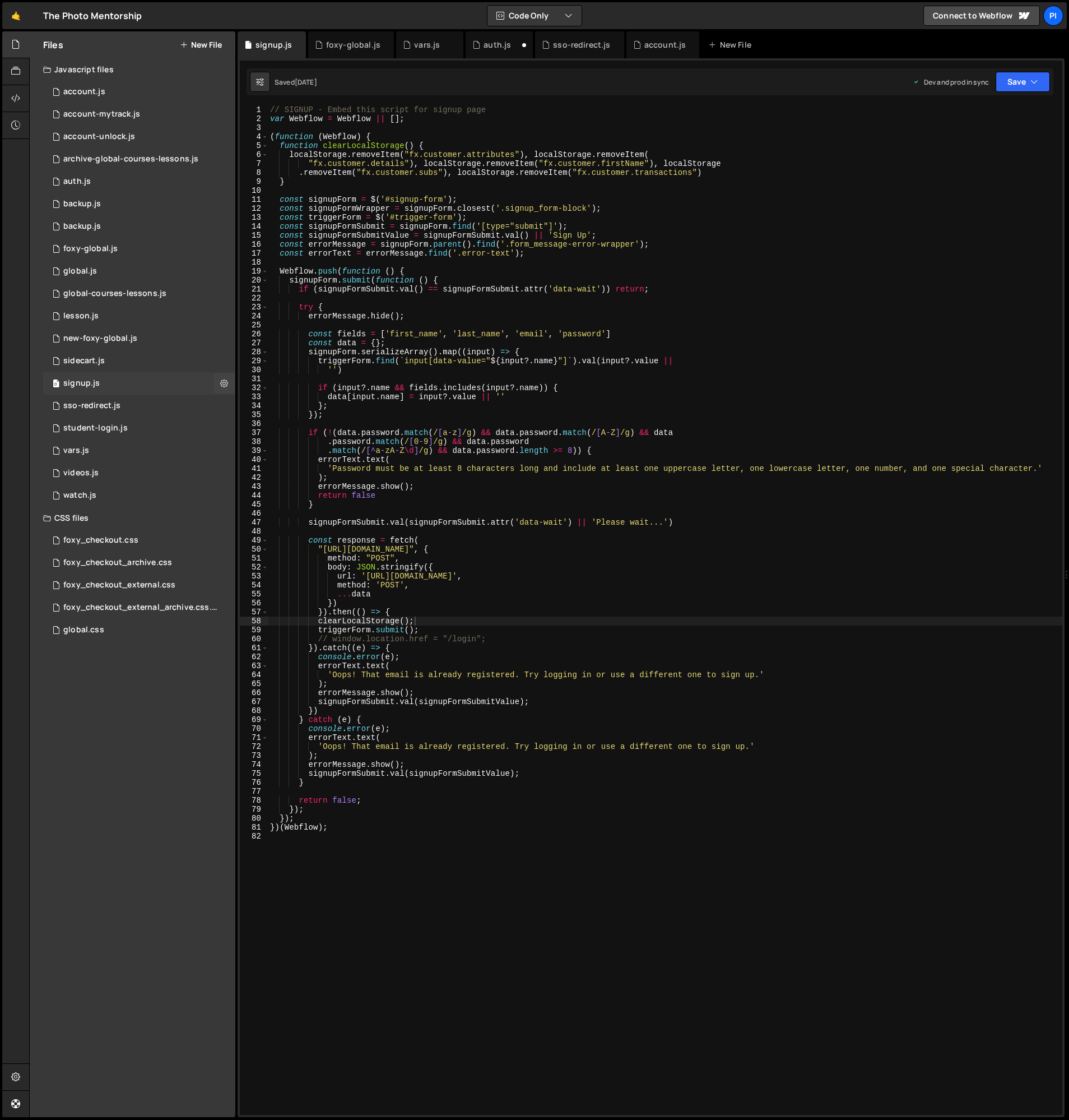
scroll to position [0, 0]
drag, startPoint x: 289, startPoint y: 155, endPoint x: 593, endPoint y: 166, distance: 304.2
click at [289, 155] on div "// SIGNUP - Embed this script for signup page var Webflow = Webflow || [ ] ; ( …" at bounding box center [665, 619] width 795 height 1028
click at [747, 175] on div "// SIGNUP - Embed this script for signup page var Webflow = Webflow || [ ] ; ( …" at bounding box center [665, 619] width 795 height 1028
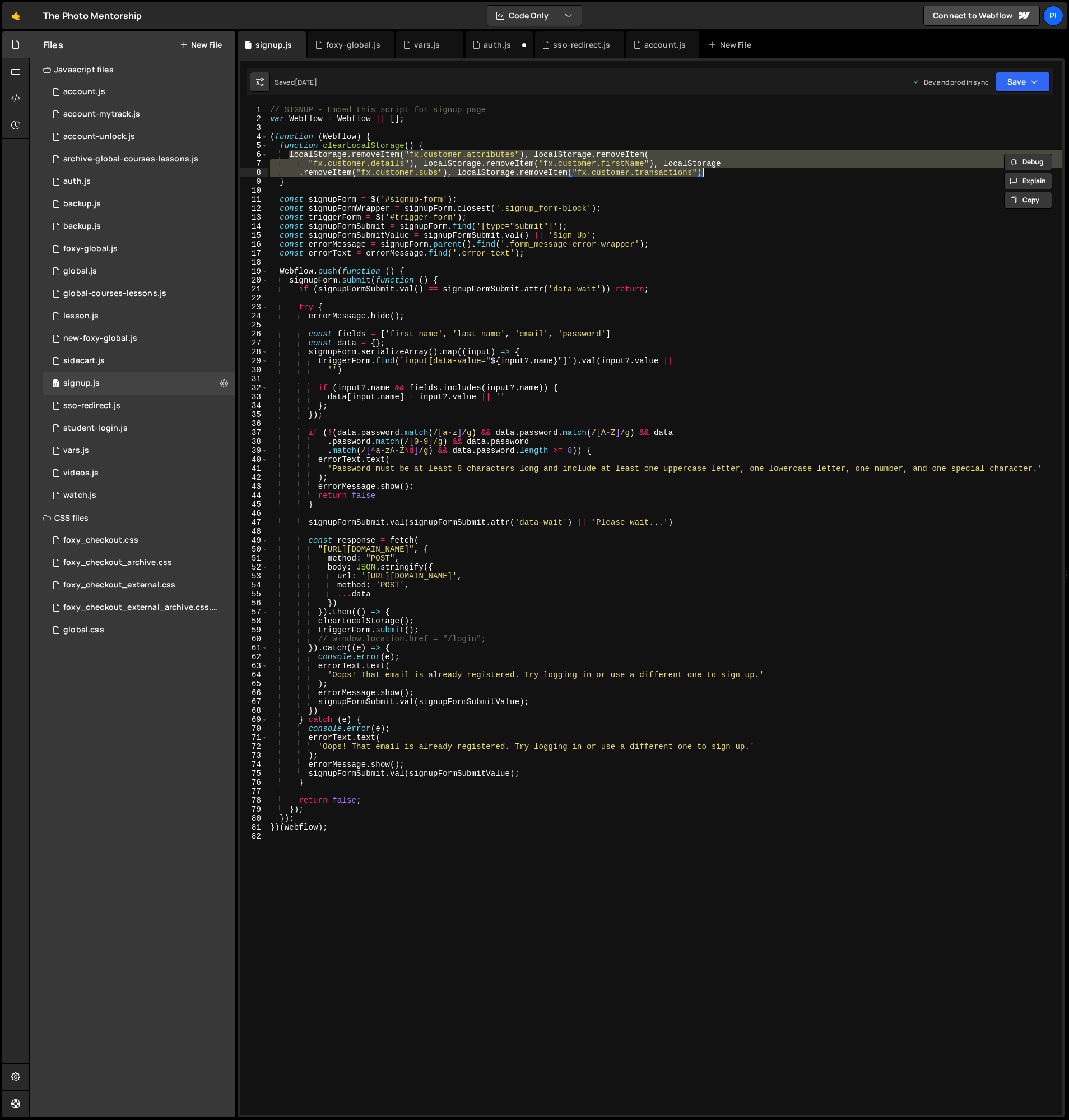
paste textarea "transactionOptions = {}, subscriptionOptions = {}"
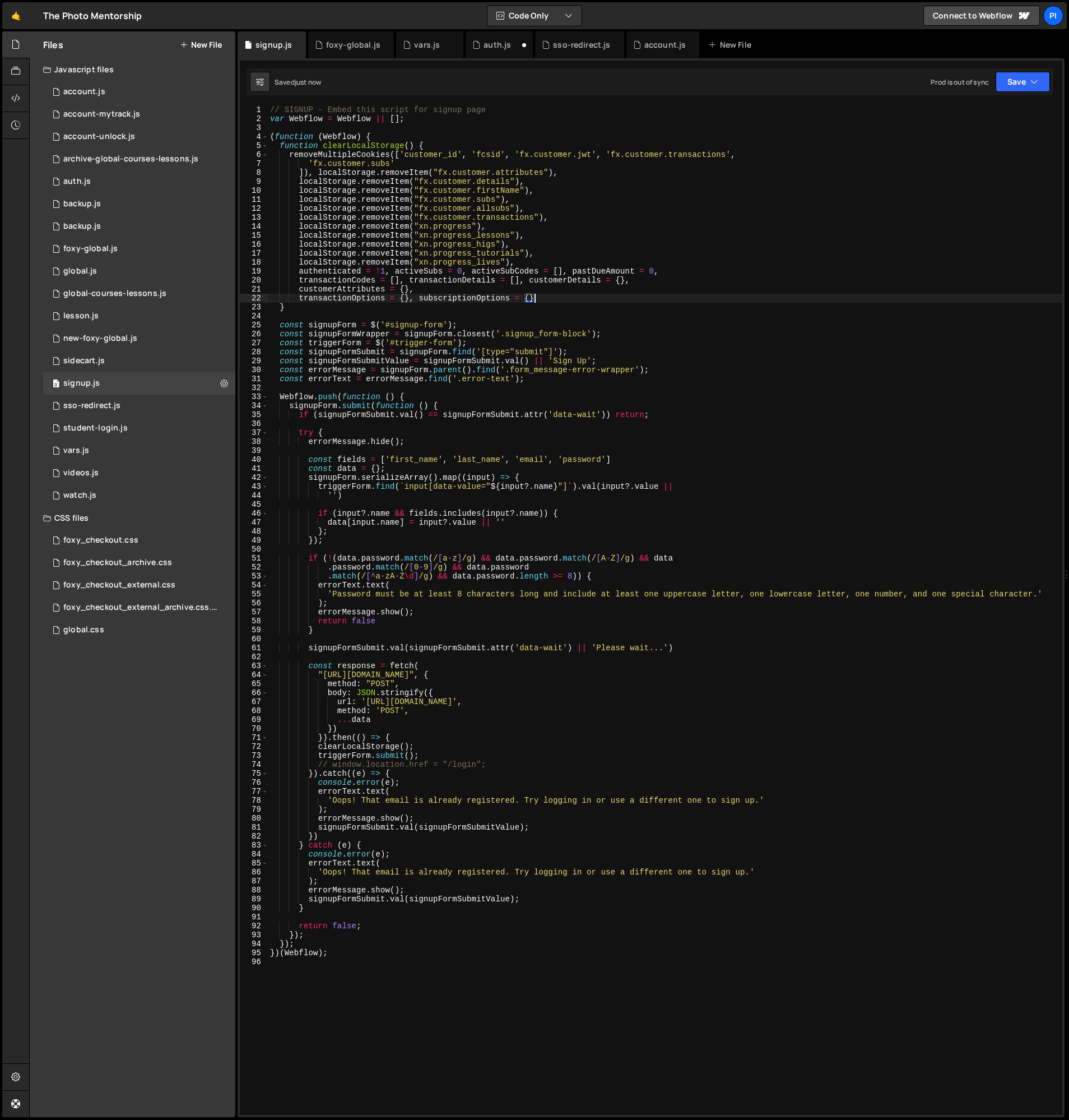
click at [343, 346] on div "// SIGNUP - Embed this script for signup page var Webflow = Webflow || [ ] ; ( …" at bounding box center [665, 619] width 795 height 1028
click at [347, 347] on div "// SIGNUP - Embed this script for signup page var Webflow = Webflow || [ ] ; ( …" at bounding box center [665, 610] width 795 height 1009
click at [347, 347] on div "// SIGNUP - Embed this script for signup page var Webflow = Webflow || [ ] ; ( …" at bounding box center [665, 619] width 795 height 1028
click at [325, 404] on div "// SIGNUP - Embed this script for signup page var Webflow = Webflow || [ ] ; ( …" at bounding box center [665, 619] width 795 height 1028
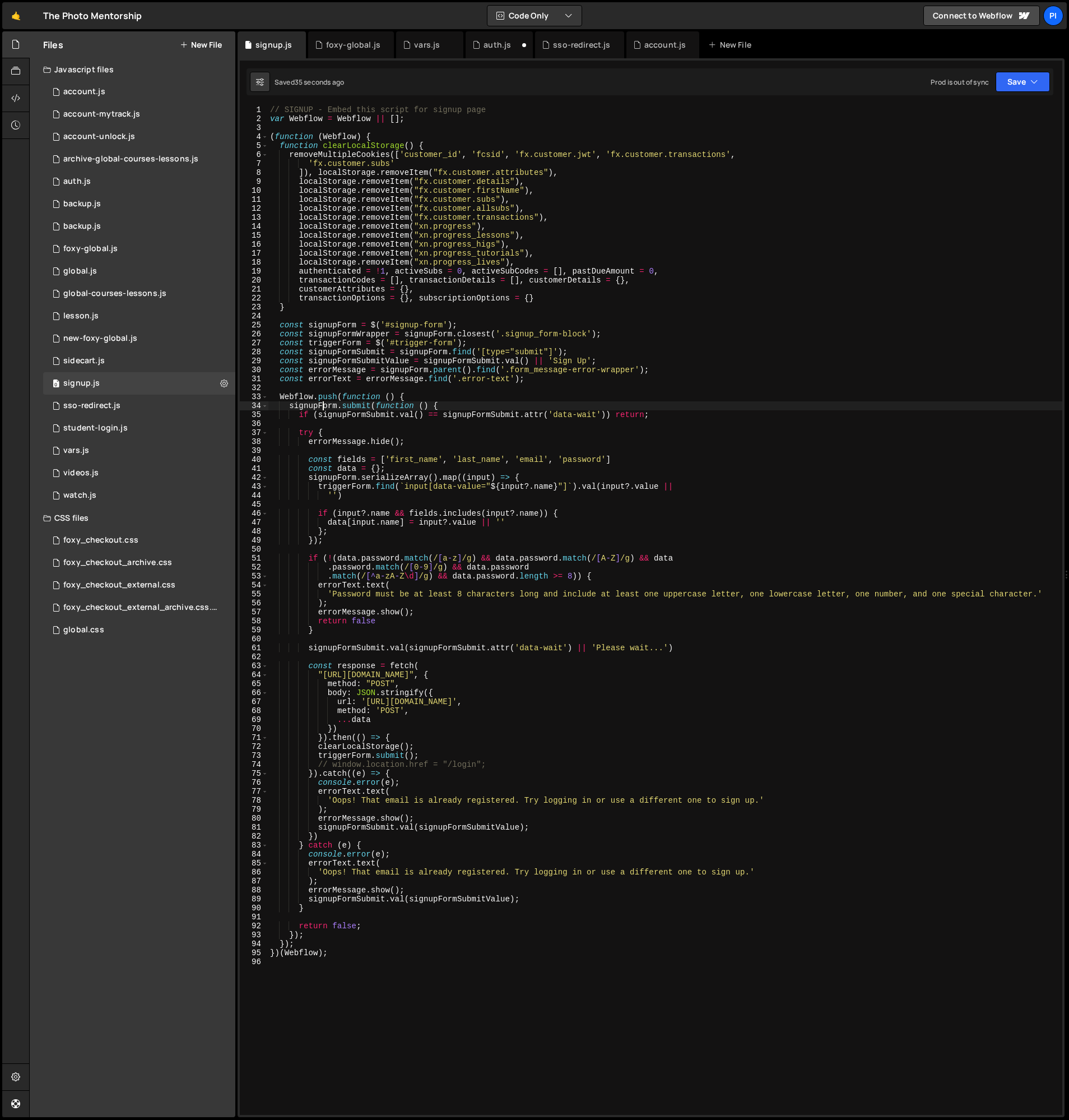
click at [325, 404] on div "// SIGNUP - Embed this script for signup page var Webflow = Webflow || [ ] ; ( …" at bounding box center [665, 619] width 795 height 1028
click at [324, 404] on div "// SIGNUP - Embed this script for signup page var Webflow = Webflow || [ ] ; ( …" at bounding box center [665, 619] width 795 height 1028
type textarea "signupForm.submit(function () { if (signupFormSubmit.val() == signupFormSubmit.…"
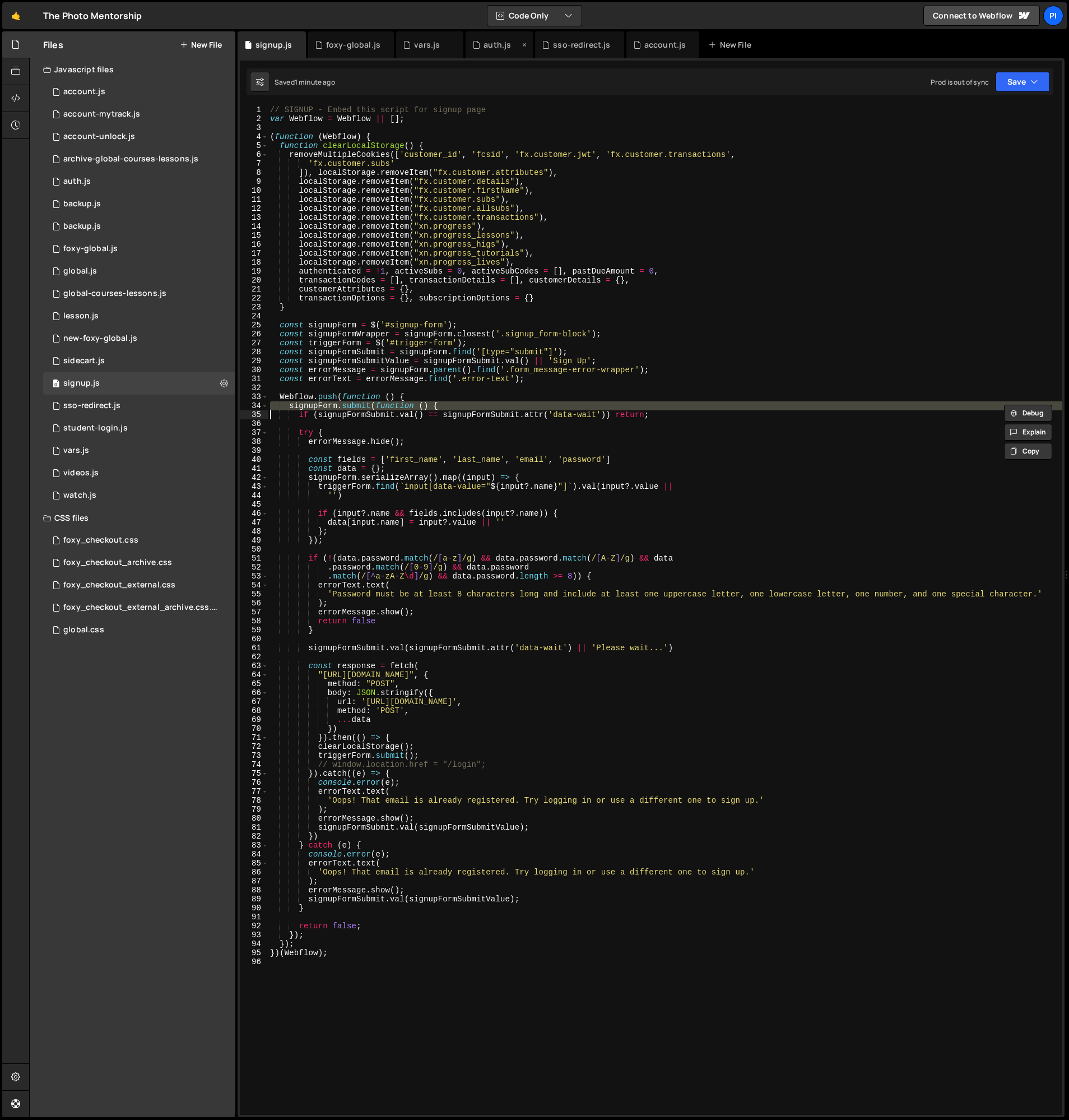
click at [489, 48] on div "auth.js" at bounding box center [497, 45] width 28 height 11
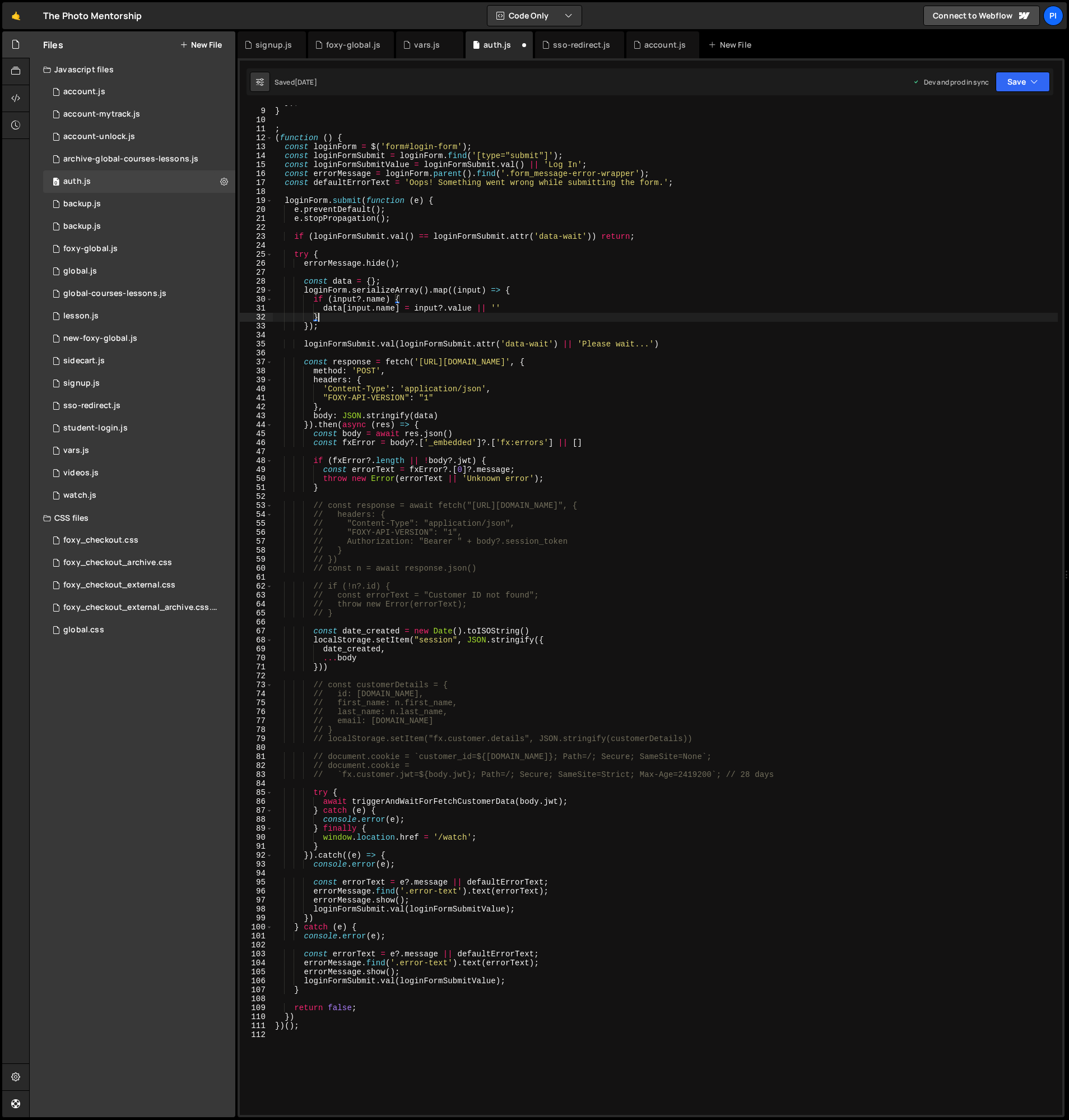
click at [492, 316] on div "}) ; } ; ( function ( ) { const loginForm = $ ( 'form#login-form' ) ; const log…" at bounding box center [665, 612] width 785 height 1028
click at [307, 345] on div "}) ; } ; ( function ( ) { const loginForm = $ ( 'form#login-form' ) ; const log…" at bounding box center [665, 612] width 785 height 1028
click at [306, 366] on div "}) ; } ; ( function ( ) { const loginForm = $ ( 'form#login-form' ) ; const log…" at bounding box center [665, 612] width 785 height 1028
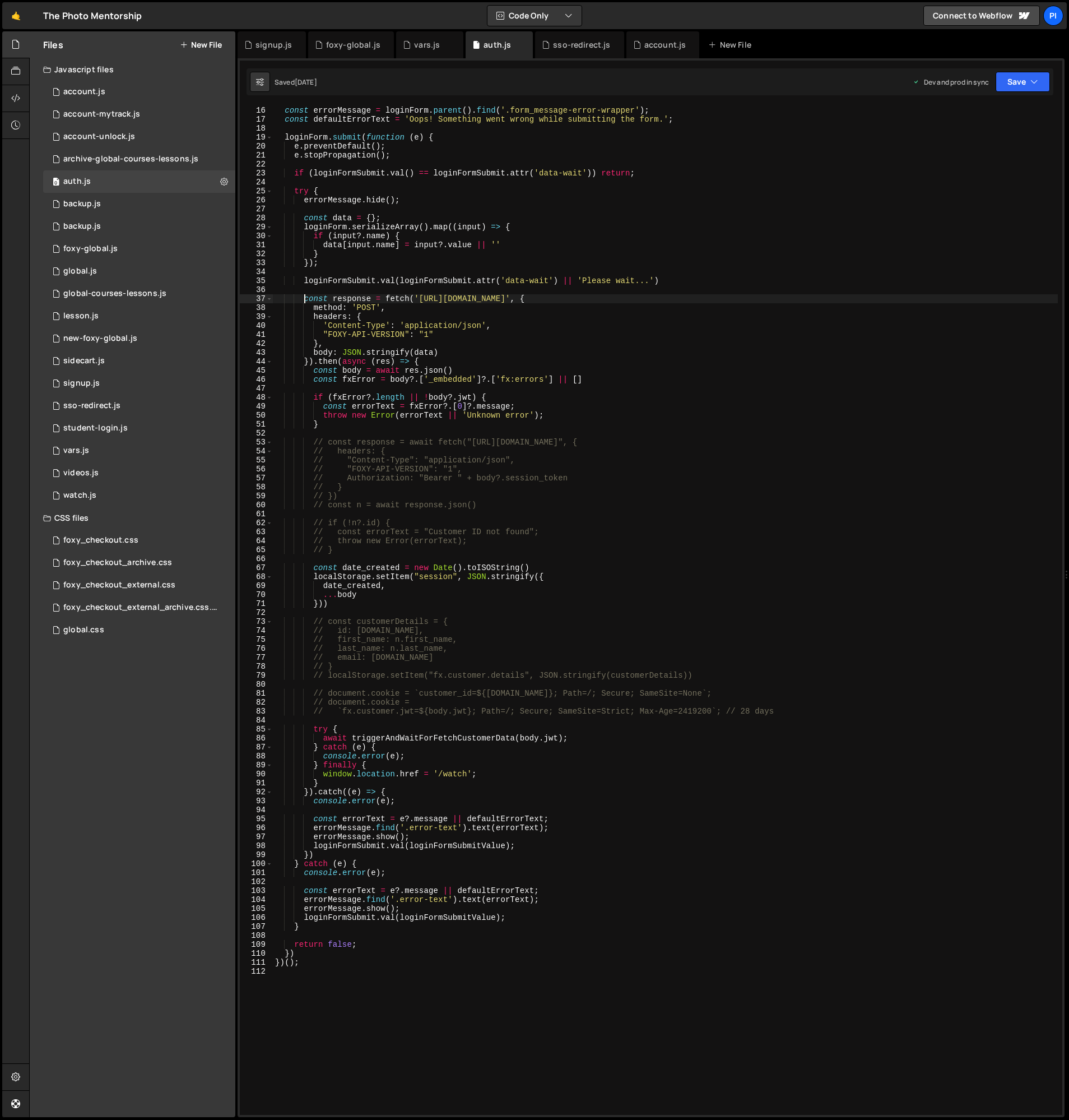
scroll to position [137, 0]
click at [361, 854] on div "const errorMessage = loginForm . parent ( ) . find ( '.form_message-error-wrapp…" at bounding box center [665, 617] width 785 height 1028
type textarea "loginFormSubmit.val(loginFormSubmitValue); })"
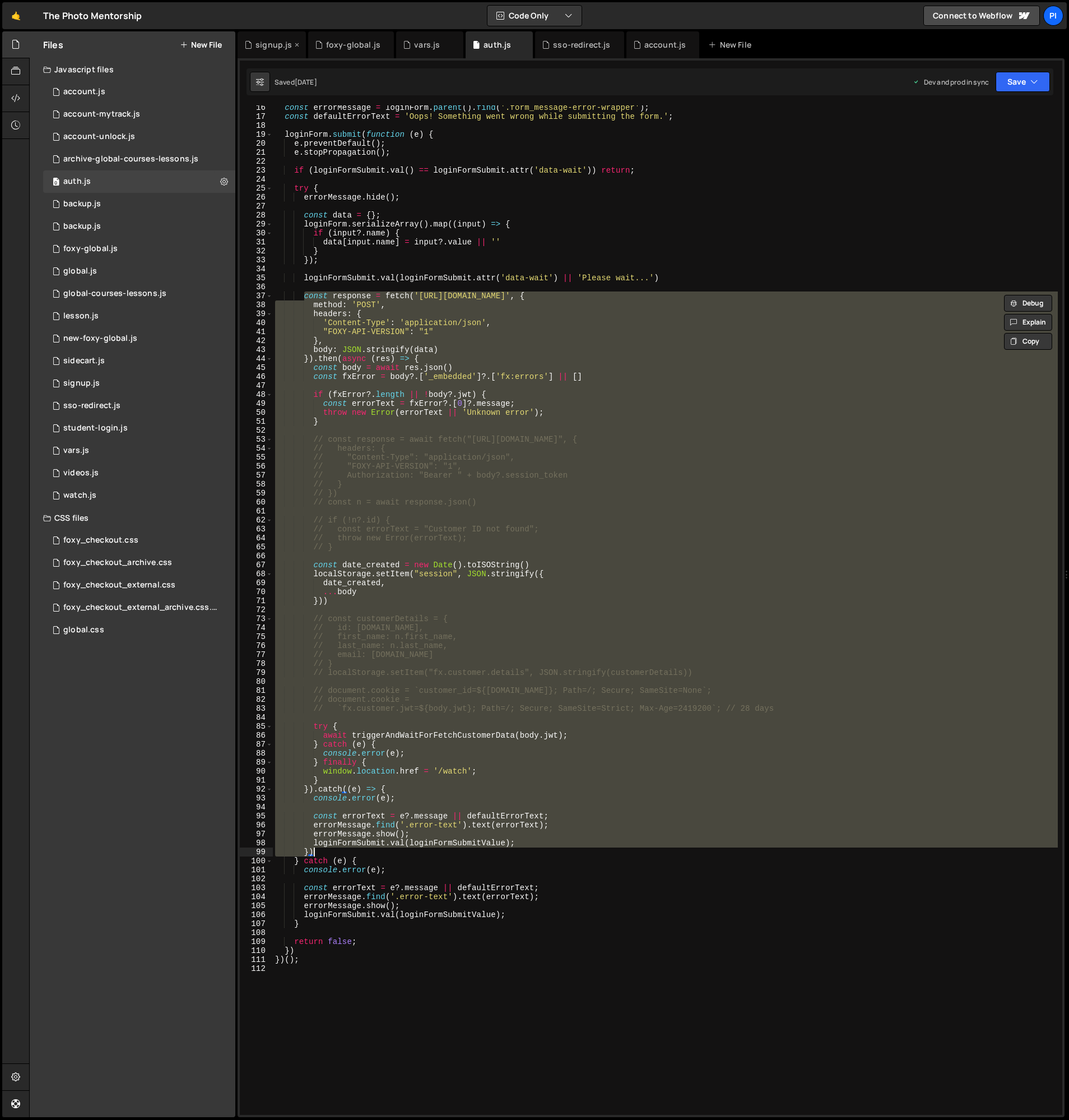
click at [263, 42] on div "signup.js" at bounding box center [274, 45] width 36 height 11
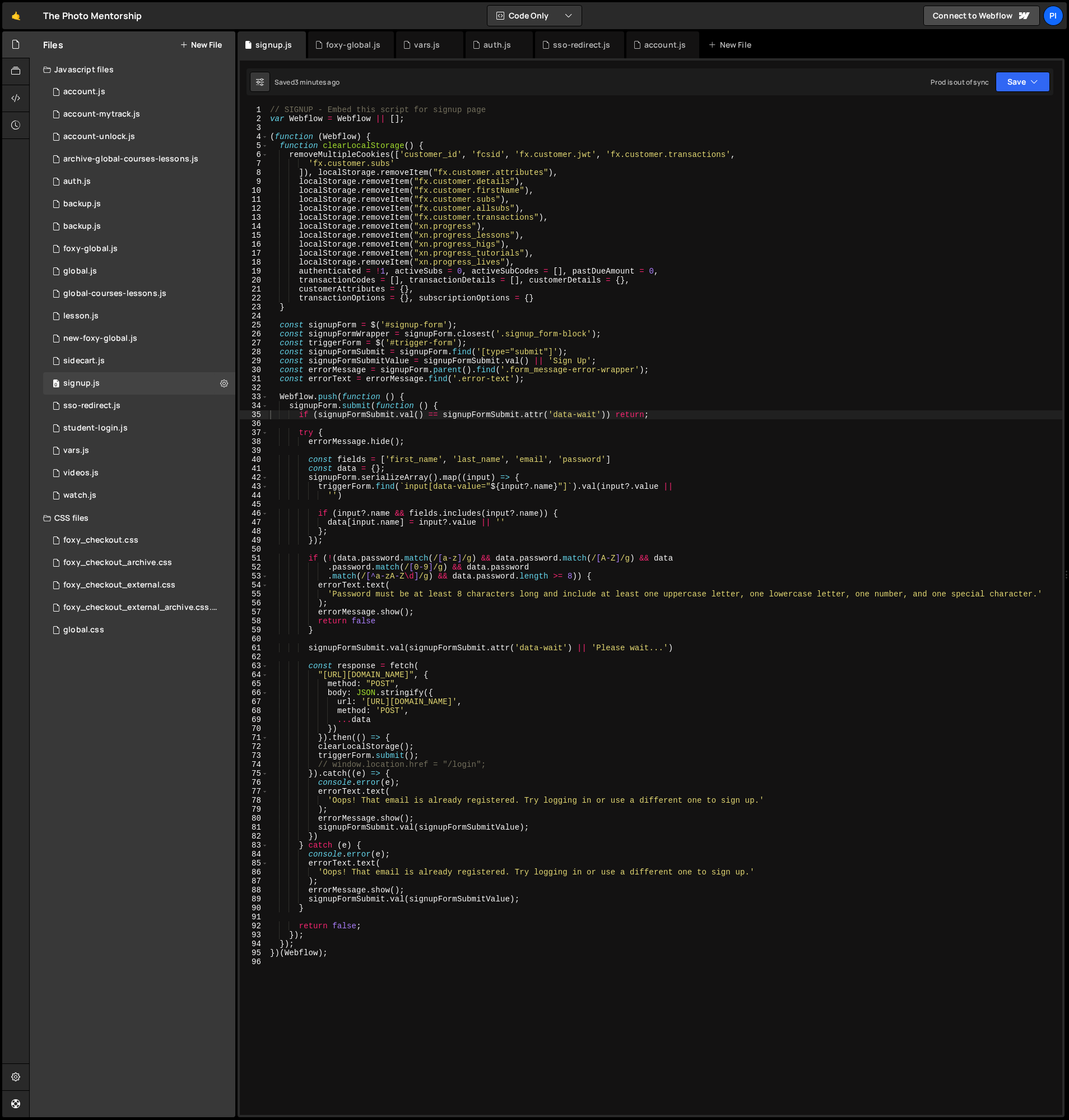
click at [420, 739] on div "// SIGNUP - Embed this script for signup page var Webflow = Webflow || [ ] ; ( …" at bounding box center [665, 619] width 795 height 1028
type textarea "triggerForm.submit();"
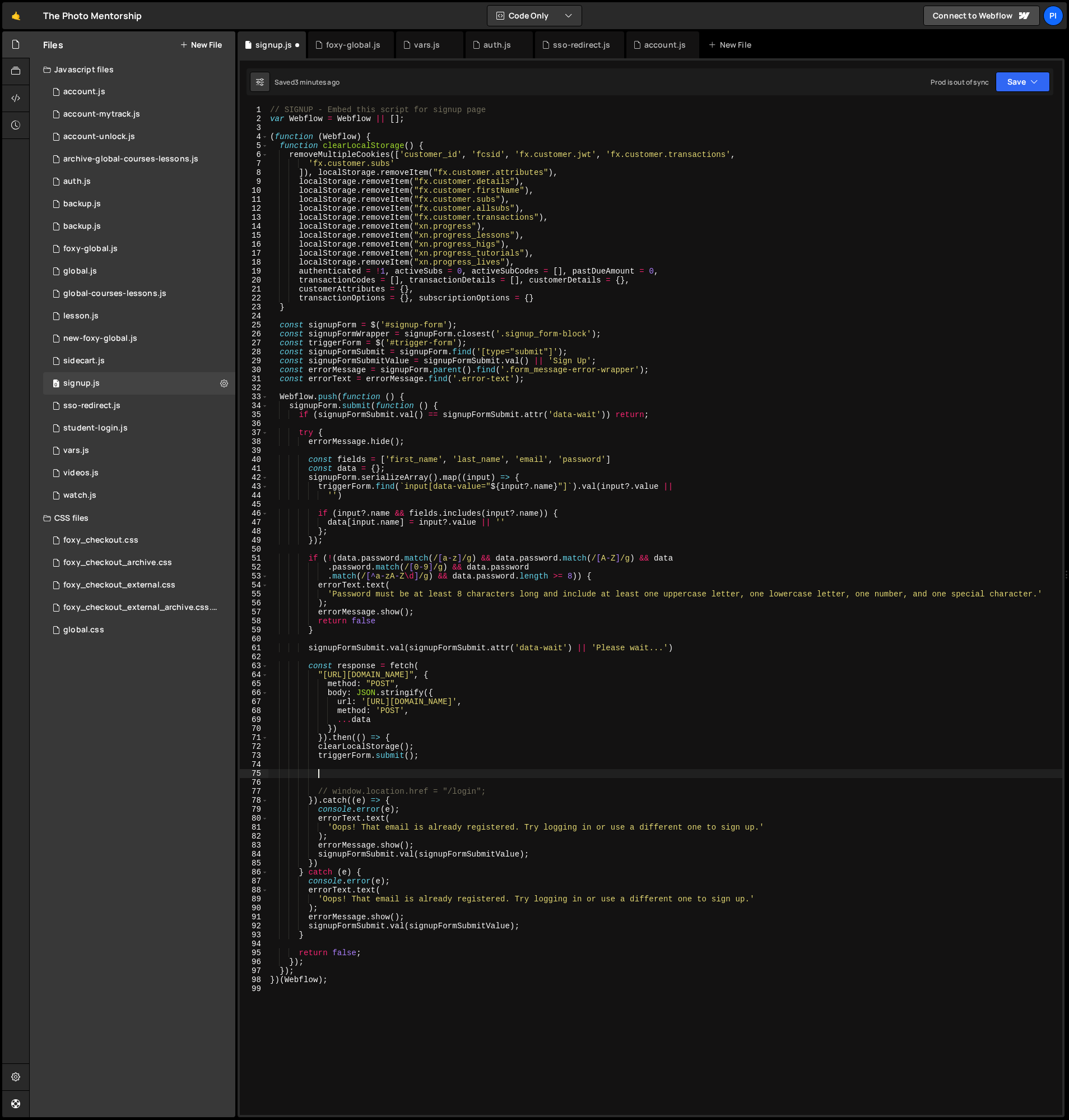
paste textarea "})"
type textarea "})"
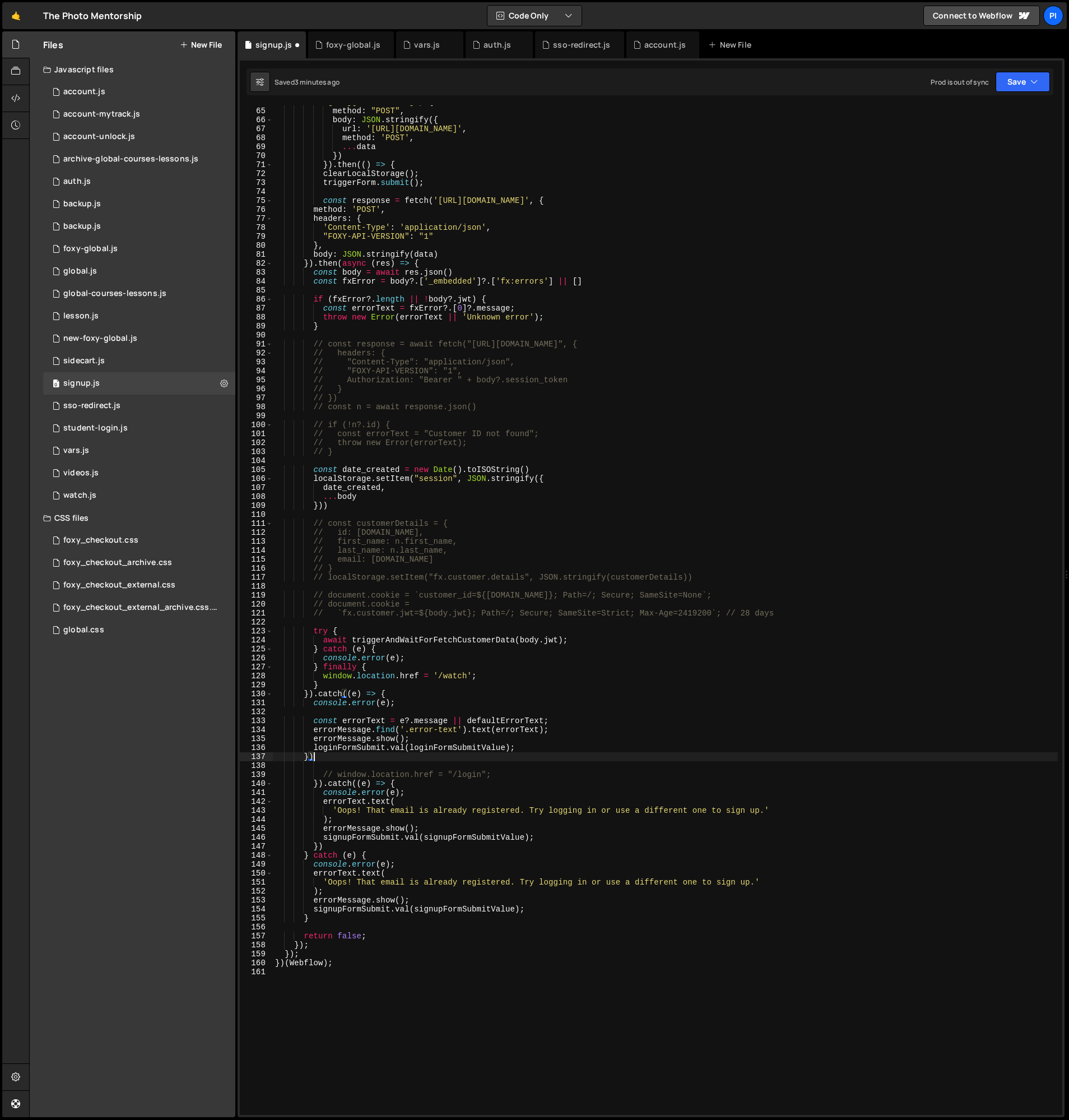
scroll to position [379, 0]
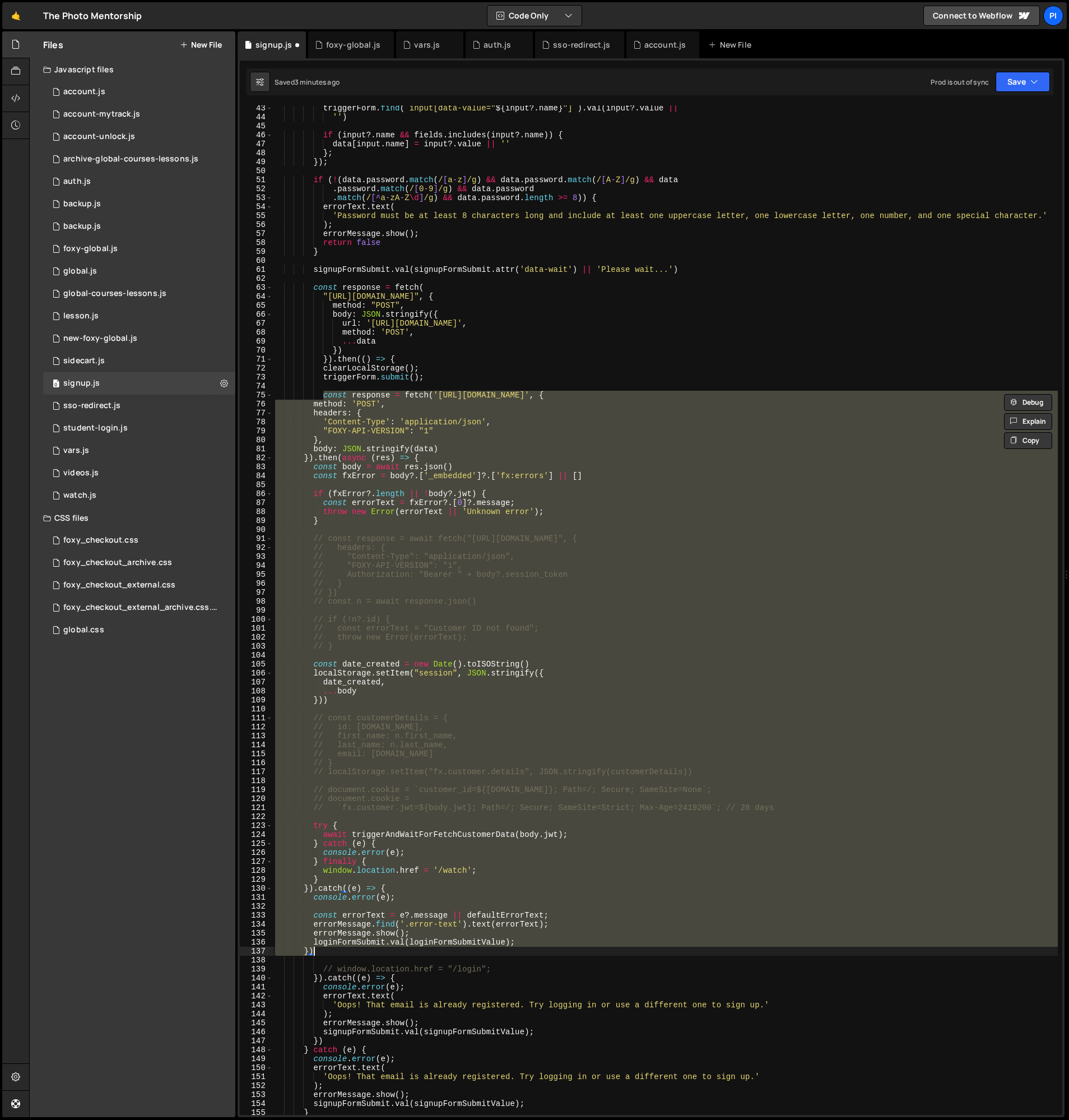
click at [588, 393] on div "triggerForm . find ( ` input[data-value=" ${ input ?. name } "] ` ) . val ( inp…" at bounding box center [665, 610] width 785 height 1009
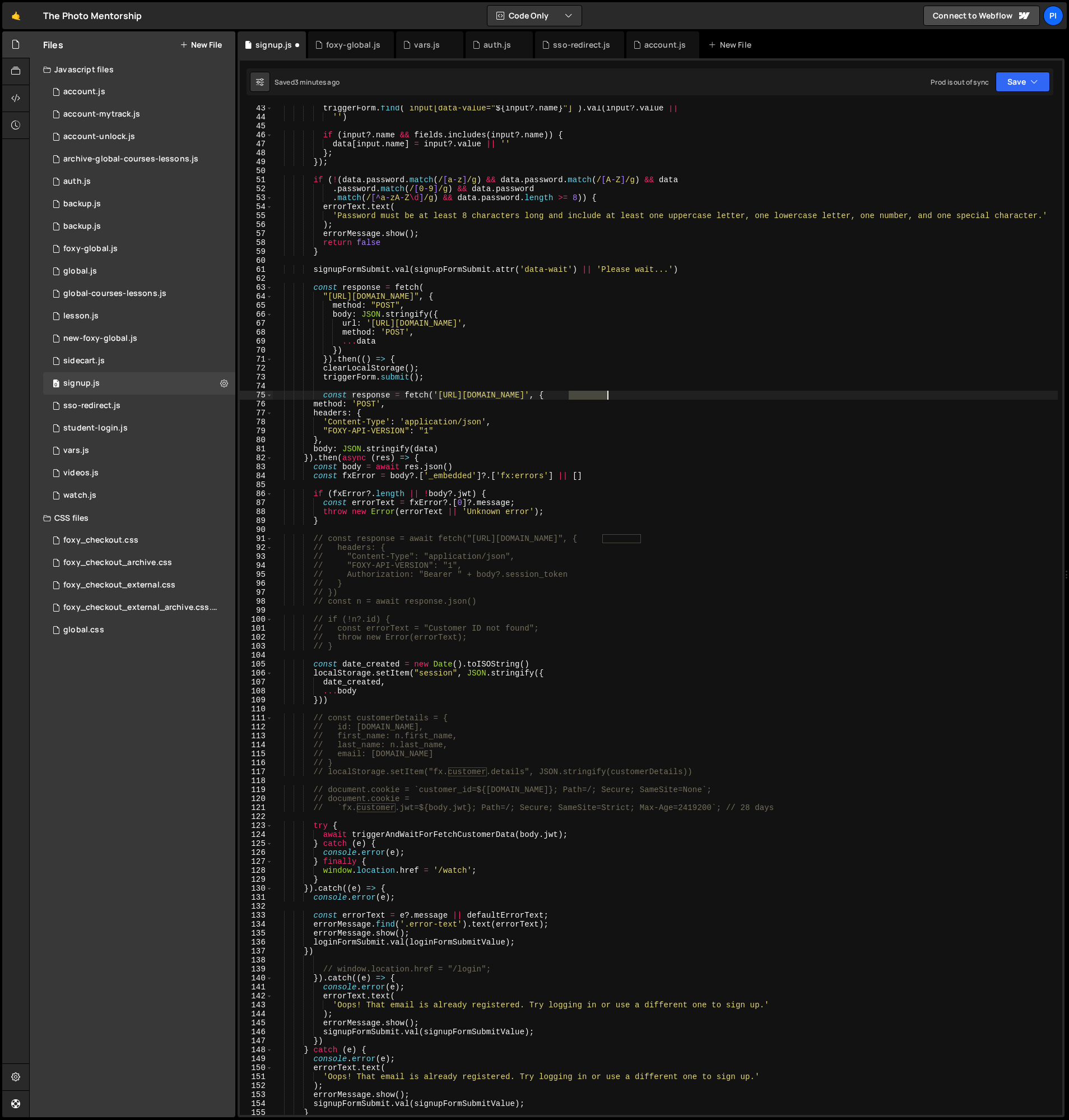
click at [588, 393] on div "triggerForm . find ( ` input[data-value=" ${ input ?. name } "] ` ) . val ( inp…" at bounding box center [665, 618] width 785 height 1028
click at [417, 447] on div "triggerForm . find ( ` input[data-value=" ${ input ?. name } "] ` ) . val ( inp…" at bounding box center [665, 616] width 785 height 1028
type textarea "body: JSON.stringify(data)"
click at [417, 447] on div "triggerForm . find ( ` input[data-value=" ${ input ?. name } "] ` ) . val ( inp…" at bounding box center [665, 616] width 785 height 1028
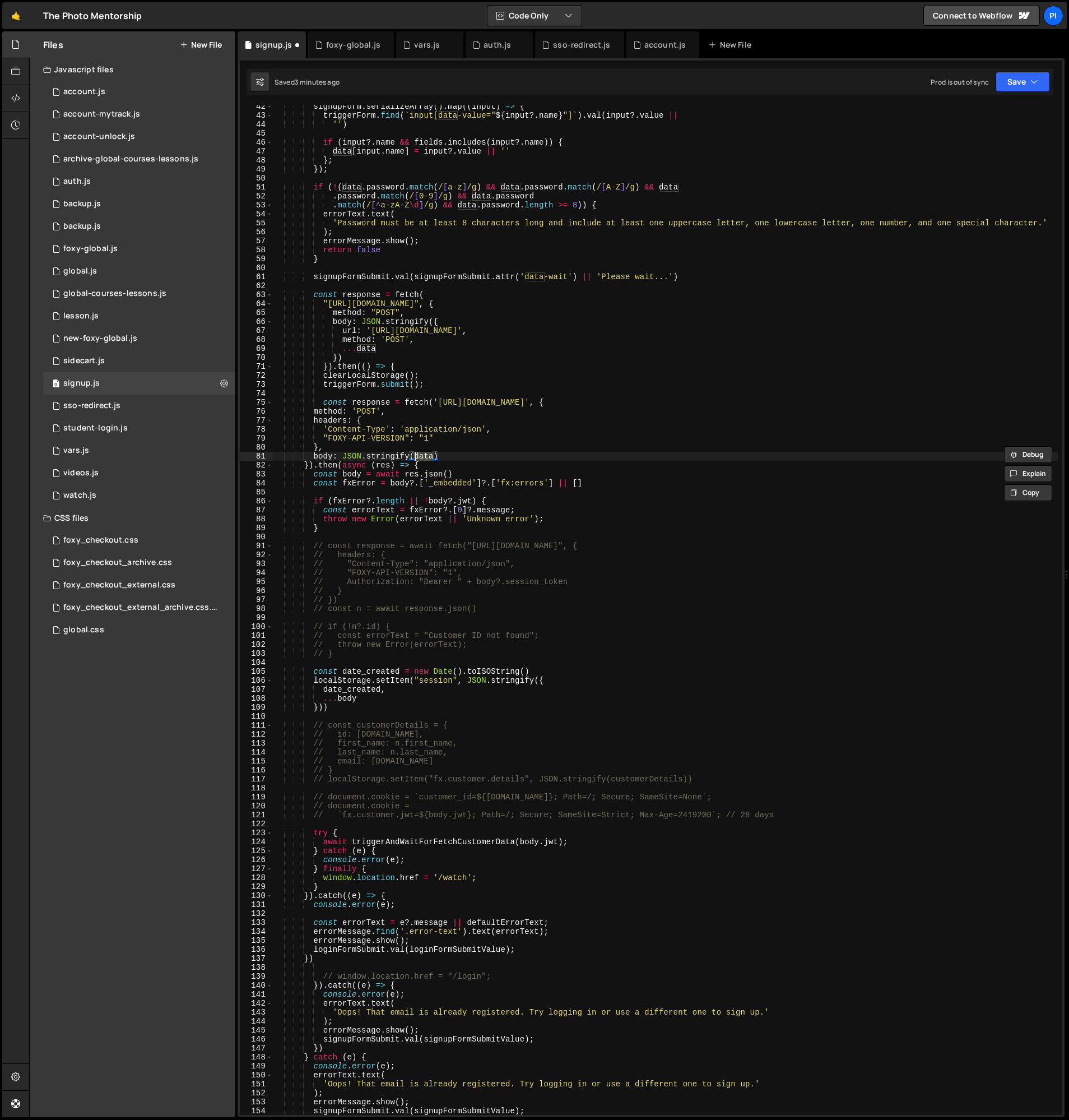
scroll to position [370, 0]
click at [466, 48] on div "auth.js" at bounding box center [499, 45] width 67 height 27
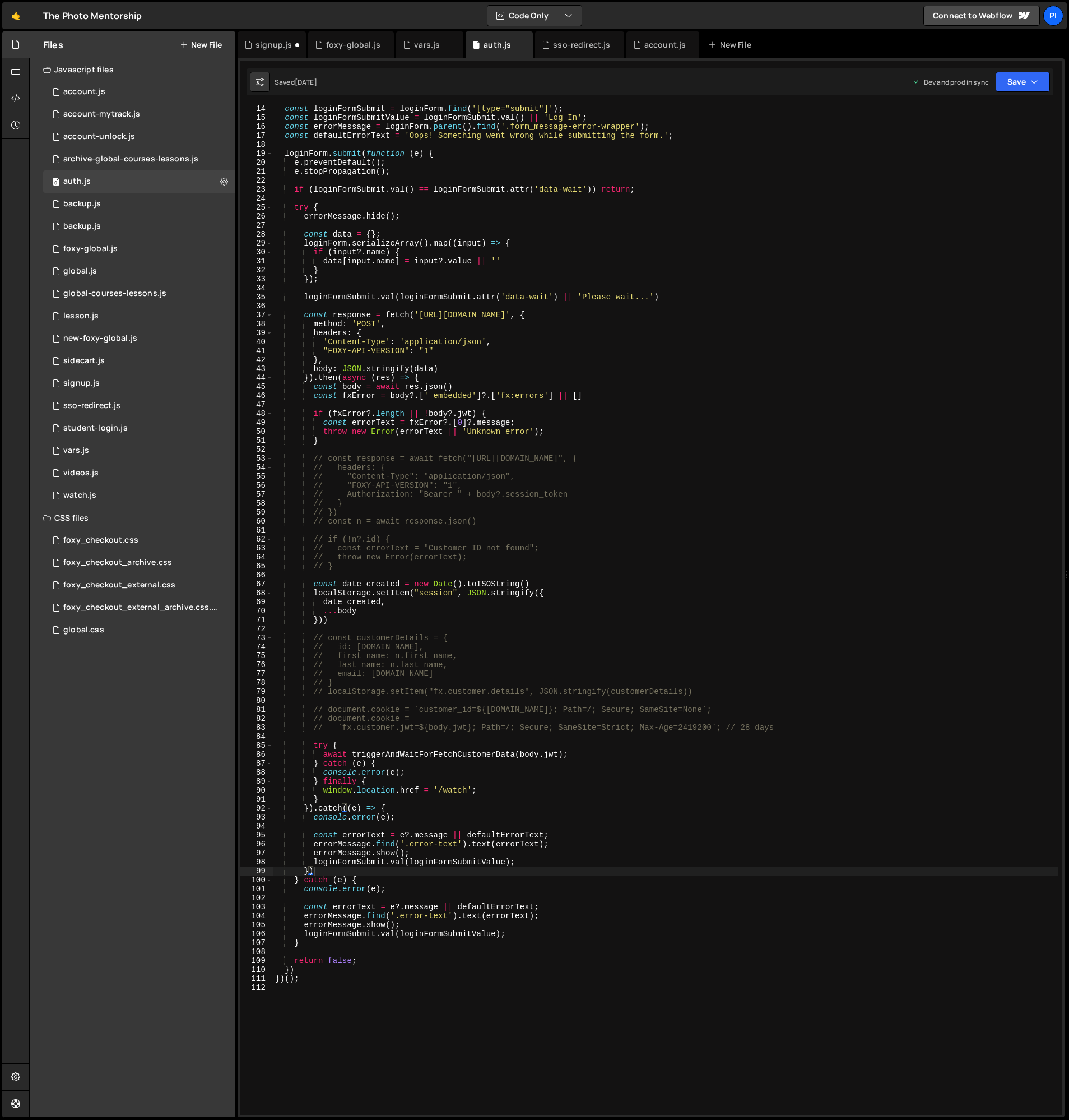
scroll to position [117, 0]
type textarea "body: JSON.stringify(data)"
click at [423, 366] on div "const loginFormSubmit = loginForm . find ( '[type="submit"]' ) ; const loginFor…" at bounding box center [665, 619] width 785 height 1028
click at [270, 49] on div "signup.js" at bounding box center [274, 45] width 36 height 11
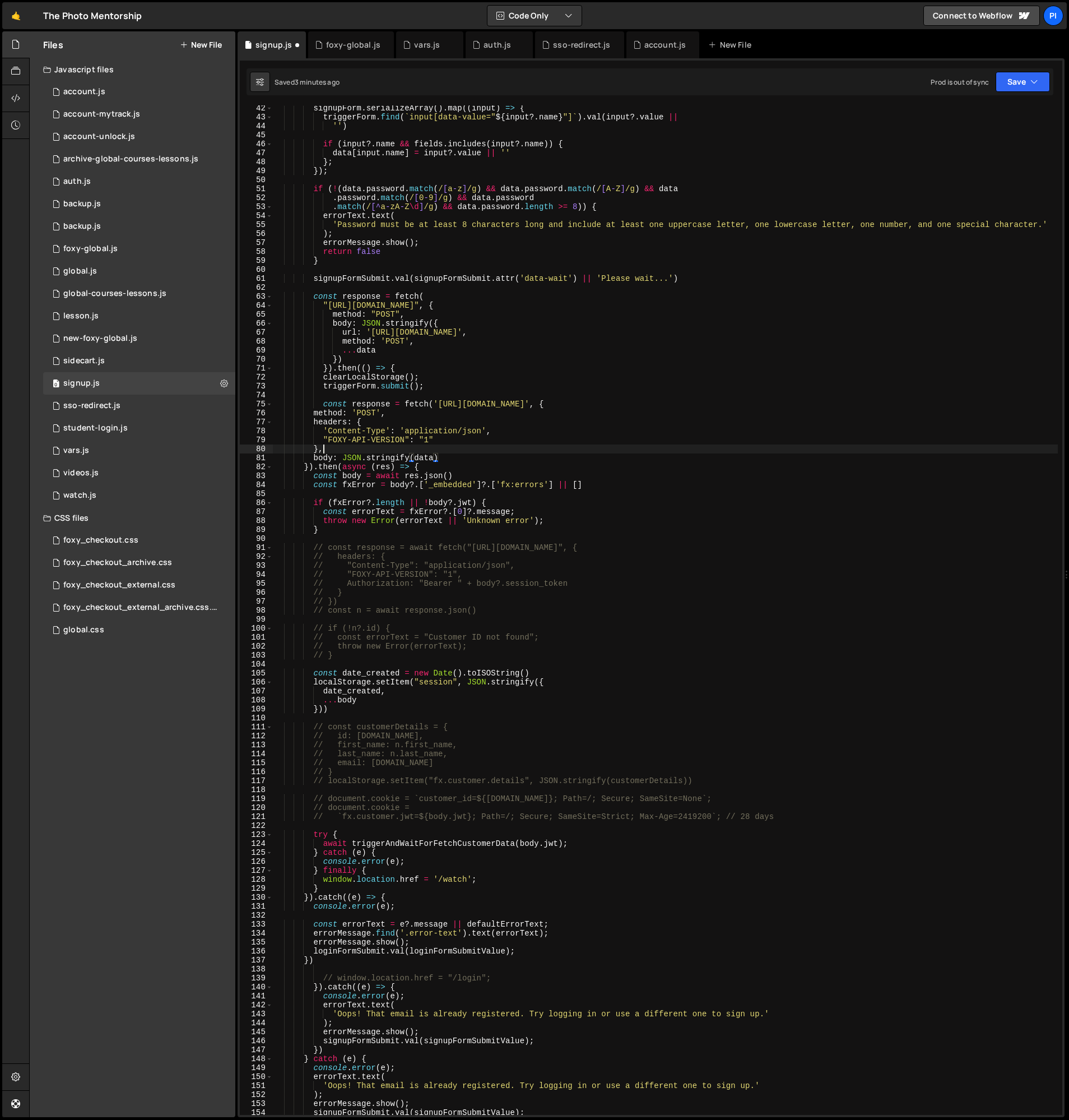
click at [423, 453] on div "signupForm . serializeArray ( ) . map (( input ) => { triggerForm . find ( ` in…" at bounding box center [665, 618] width 785 height 1028
click at [424, 458] on div "signupForm . serializeArray ( ) . map (( input ) => { triggerForm . find ( ` in…" at bounding box center [665, 618] width 785 height 1028
click at [423, 458] on div "signupForm . serializeArray ( ) . map (( input ) => { triggerForm . find ( ` in…" at bounding box center [665, 618] width 785 height 1028
type textarea "body: JSON.stringify({})"
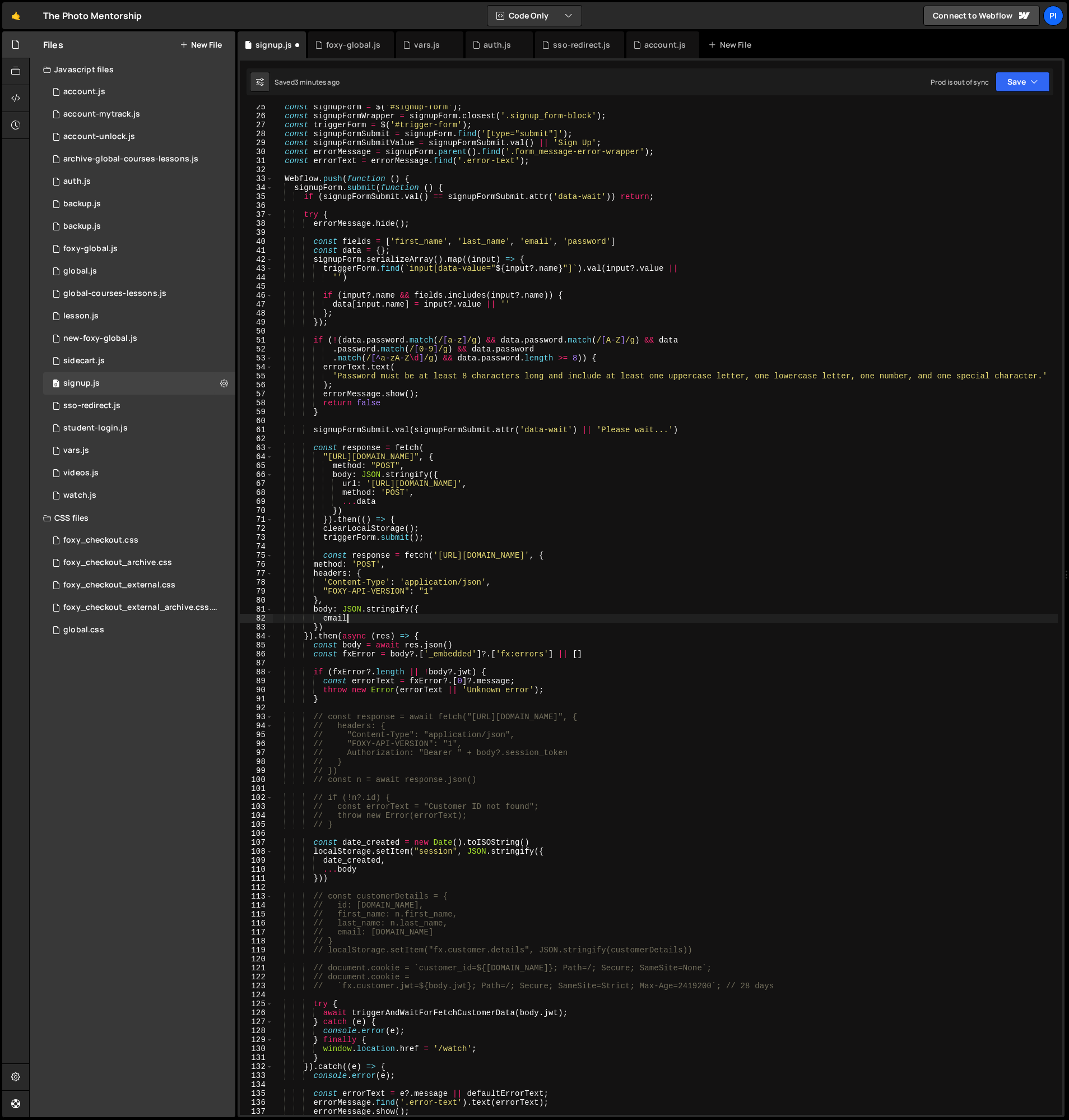
scroll to position [218, 0]
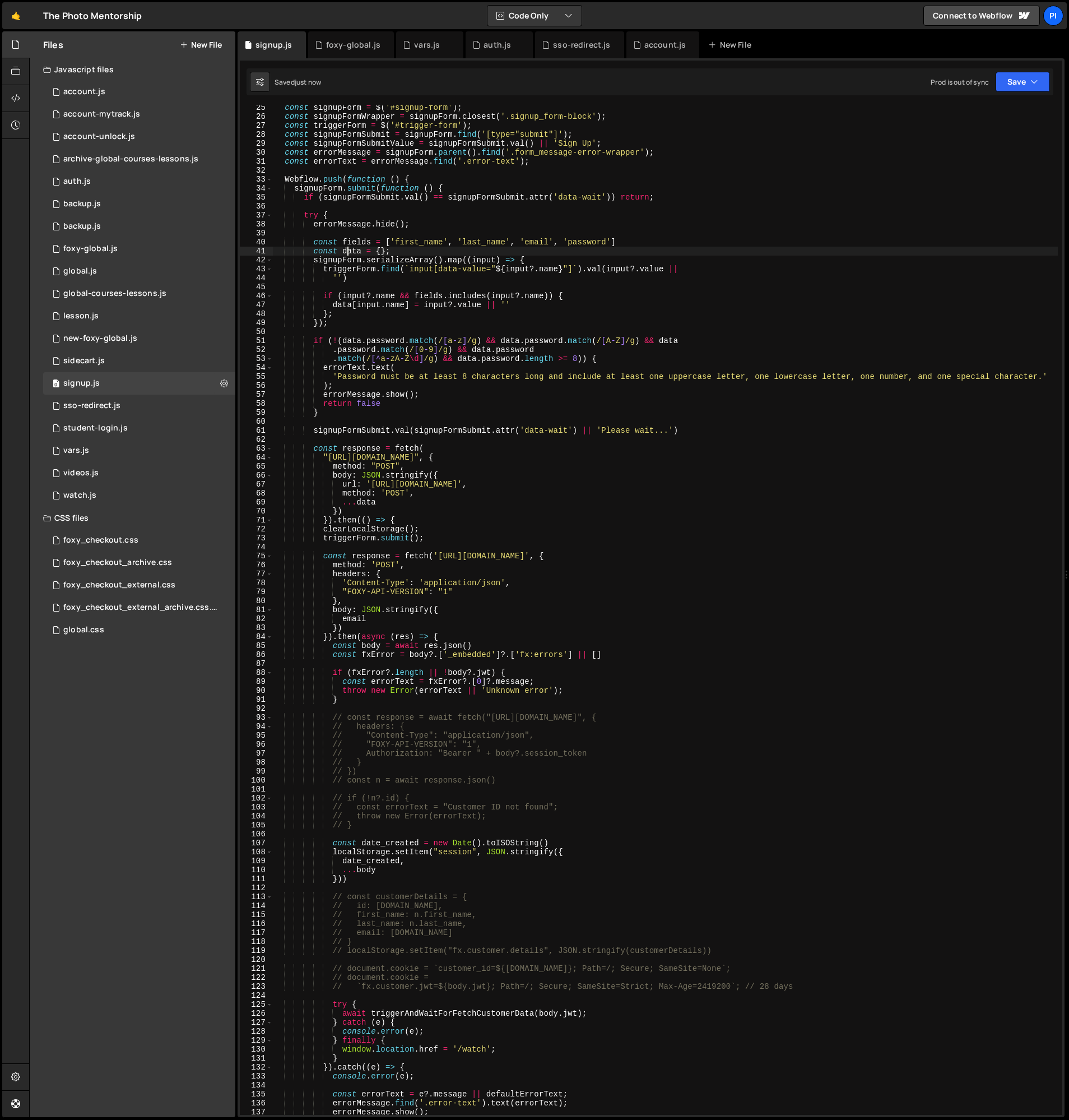
click at [345, 250] on div "const signupForm = $ ( '#signup-form' ) ; const signupFormWrapper = signupForm …" at bounding box center [665, 617] width 785 height 1028
click at [395, 502] on div "const signupForm = $ ( '#signup-form' ) ; const signupFormWrapper = signupForm …" at bounding box center [665, 617] width 785 height 1028
click at [384, 619] on div "const signupForm = $ ( '#signup-form' ) ; const signupFormWrapper = signupForm …" at bounding box center [665, 617] width 785 height 1028
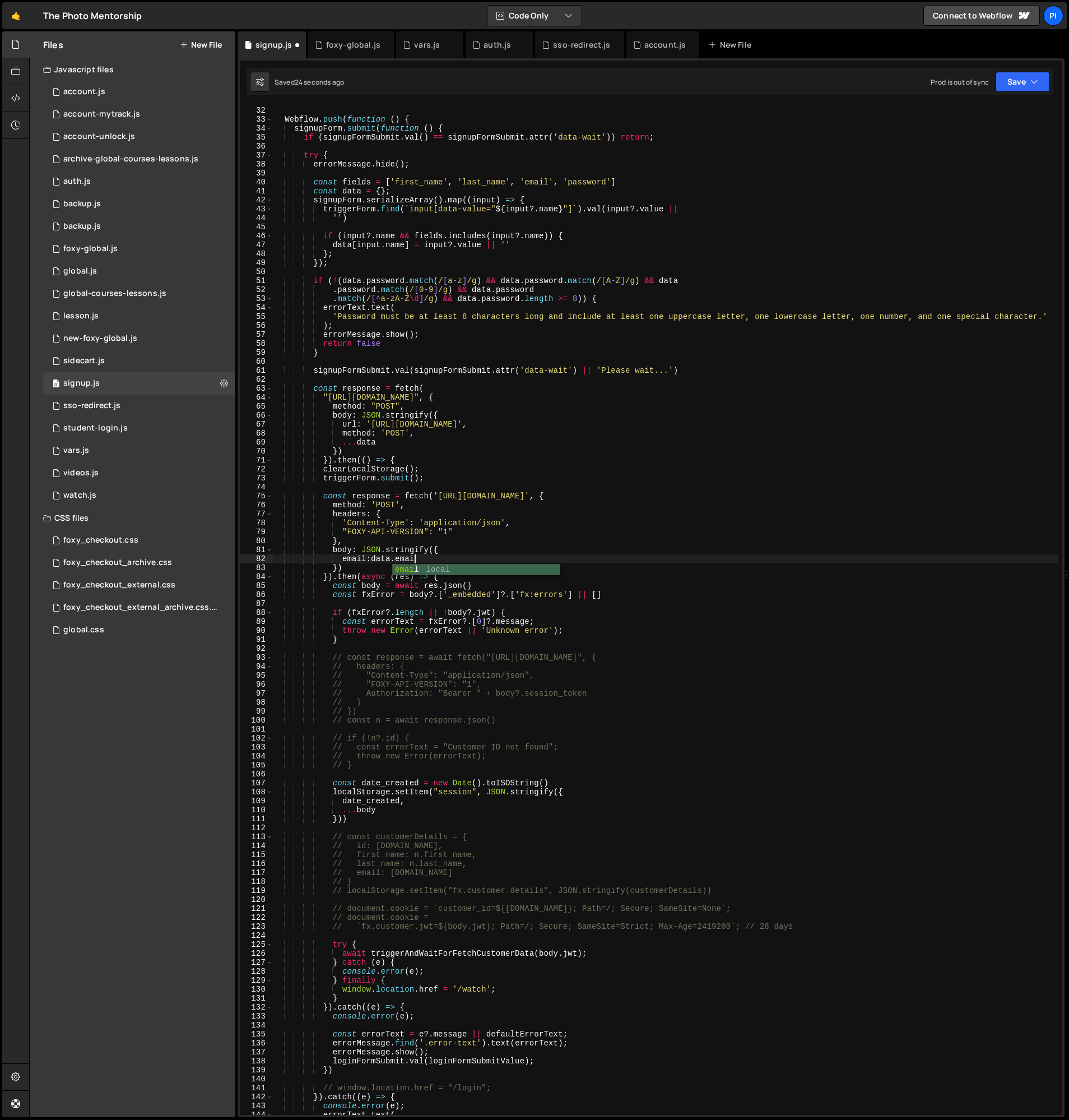
scroll to position [0, 9]
type textarea "email:[DOMAIN_NAME],"
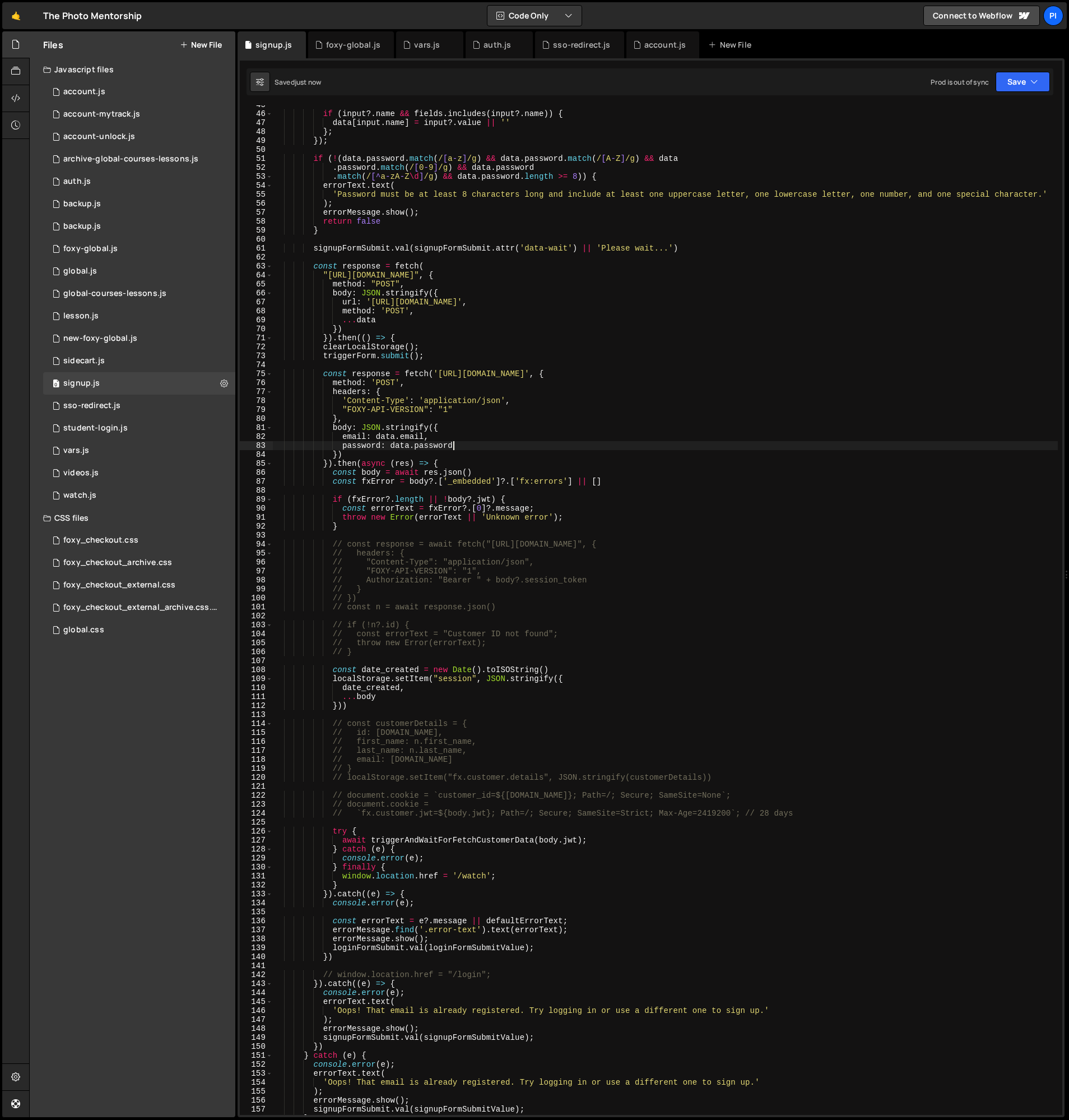
scroll to position [401, 0]
click at [377, 376] on div "if ( input ?. name && fields . includes ( input ?. name )) { data [ input . nam…" at bounding box center [665, 614] width 785 height 1028
click at [377, 375] on div "if ( input ?. name && fields . includes ( input ?. name )) { data [ input . nam…" at bounding box center [665, 614] width 785 height 1028
click at [336, 371] on div "if ( input ?. name && fields . includes ( input ?. name )) { data [ input . nam…" at bounding box center [665, 614] width 785 height 1028
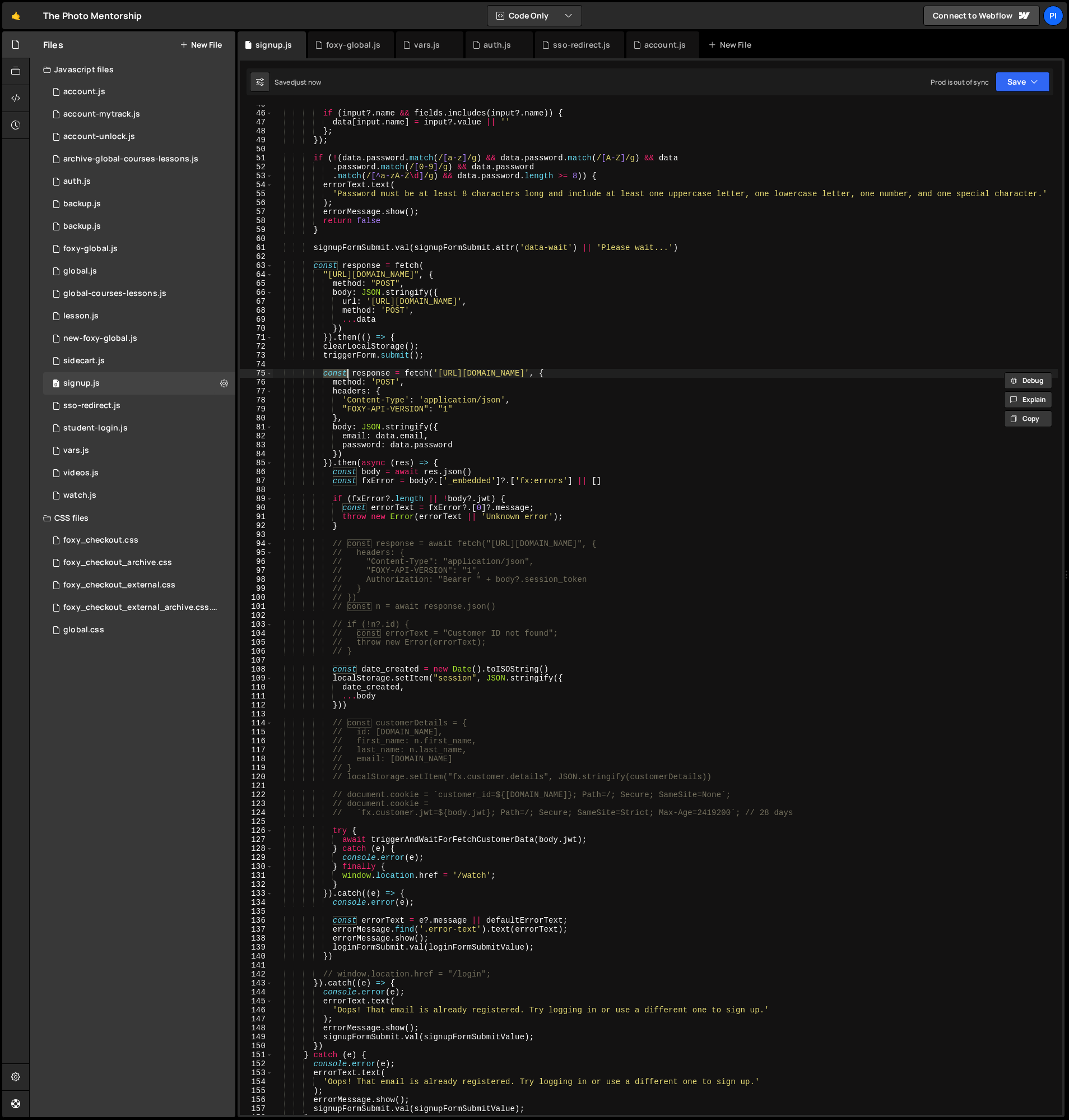
click at [404, 373] on div "if ( input ?. name && fields . includes ( input ?. name )) { data [ input . nam…" at bounding box center [665, 614] width 785 height 1028
type textarea "fetch('[URL][DOMAIN_NAME]', {"
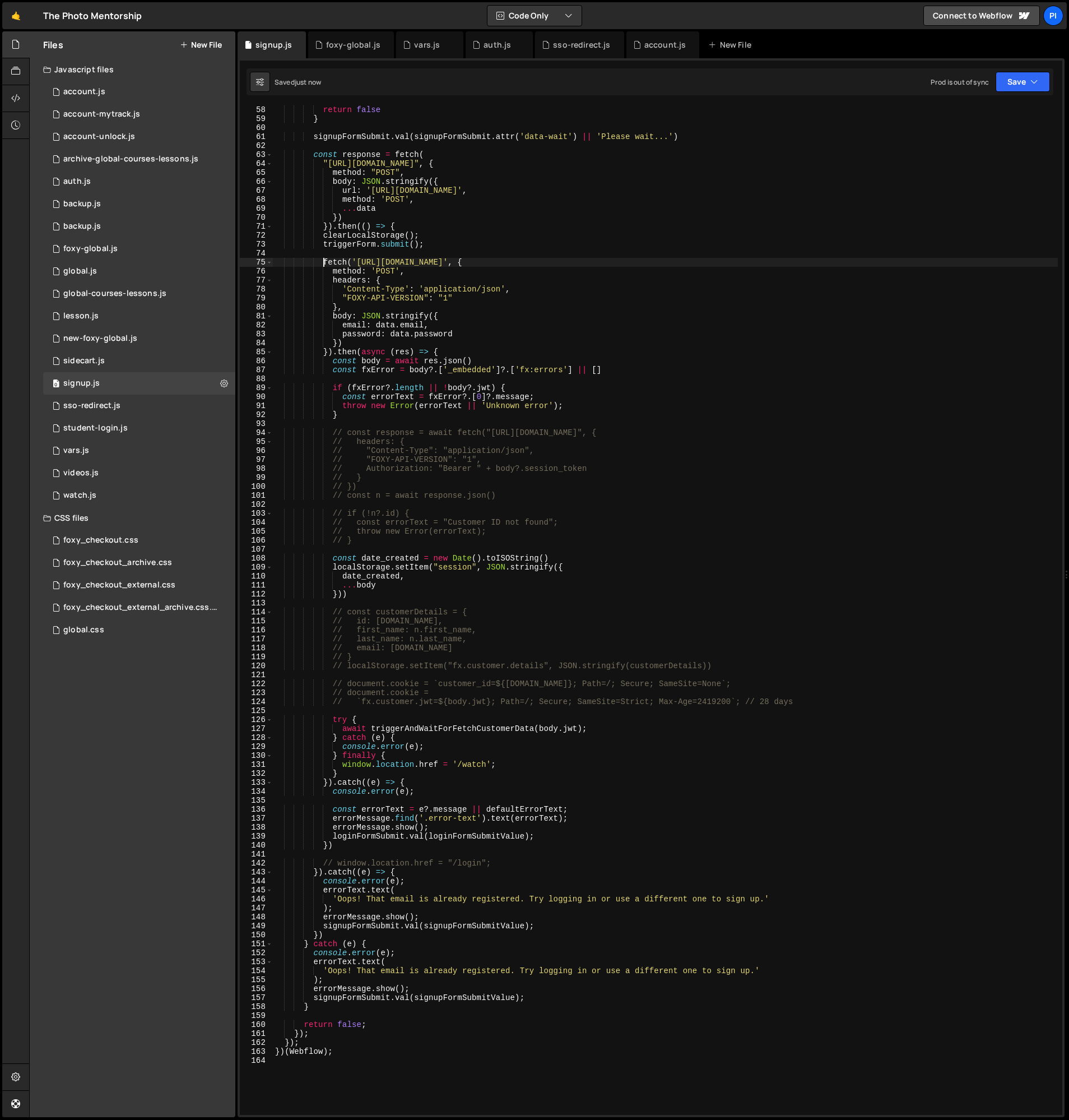
scroll to position [517, 0]
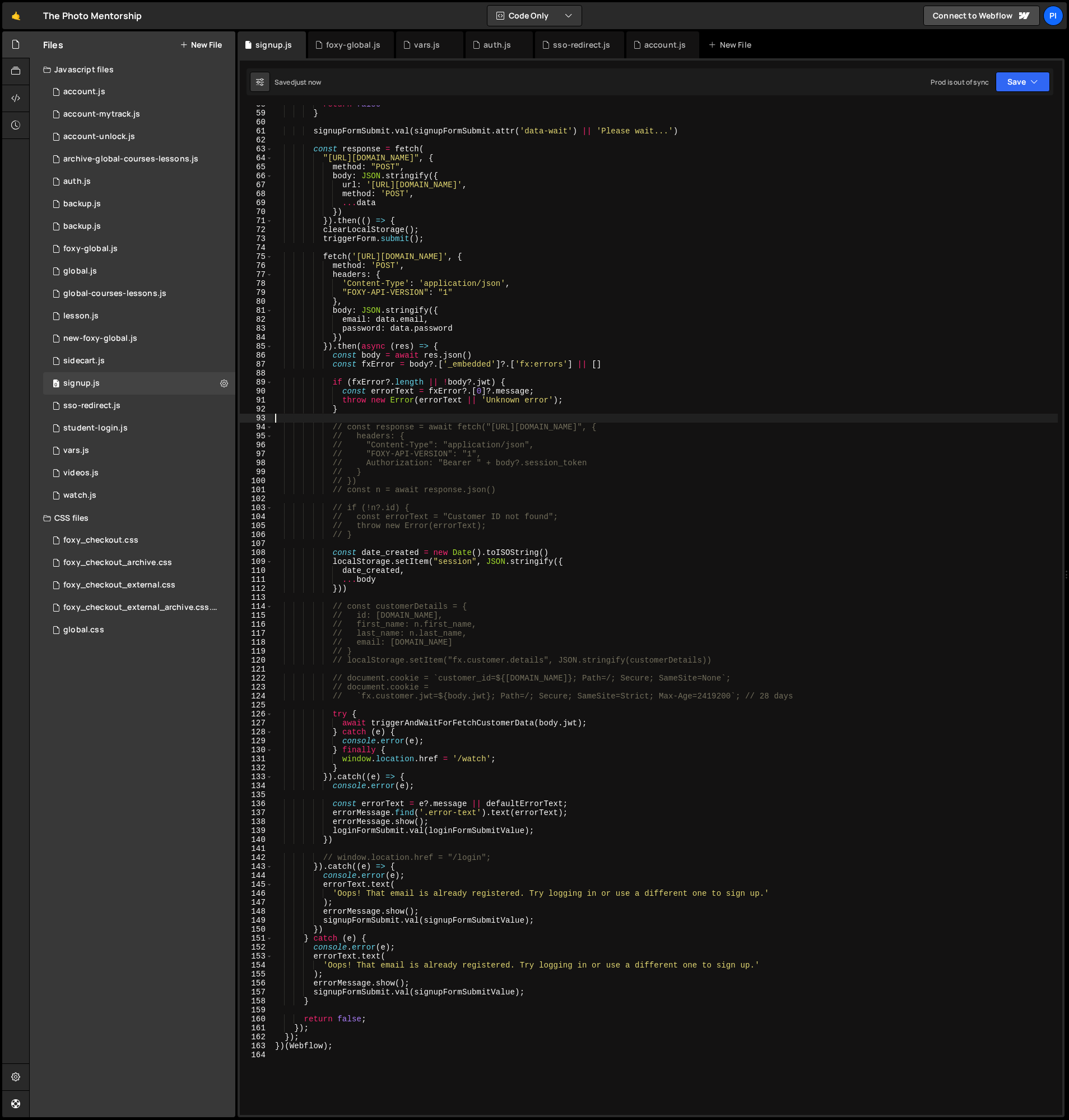
click at [378, 421] on div "return false } signupFormSubmit . val ( signupFormSubmit . attr ( 'data-wait' )…" at bounding box center [665, 614] width 785 height 1028
click at [379, 531] on div "return false } signupFormSubmit . val ( signupFormSubmit . attr ( 'data-wait' )…" at bounding box center [665, 614] width 785 height 1028
type textarea "// throw new Error(errorText); // }"
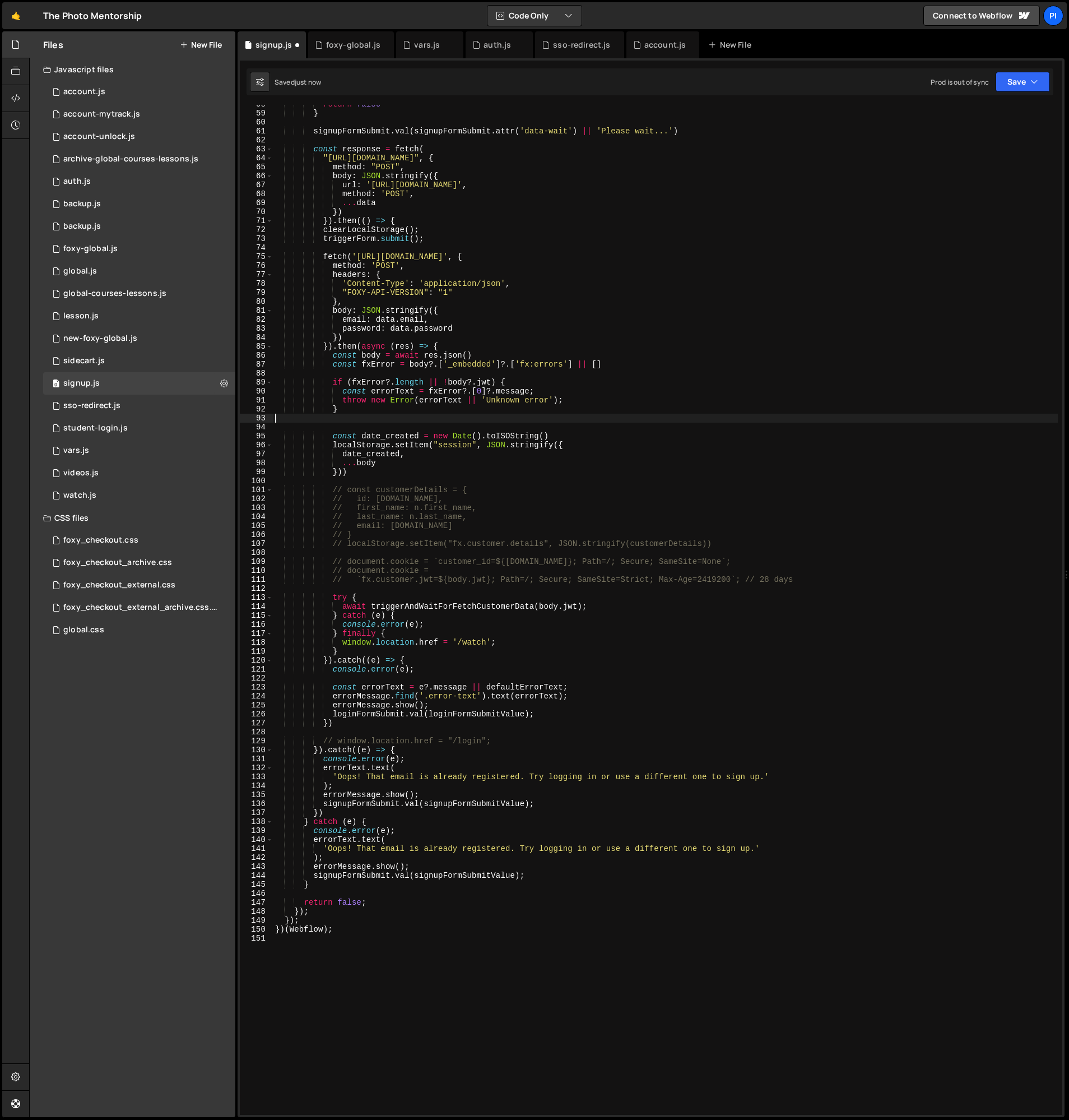
type textarea "}"
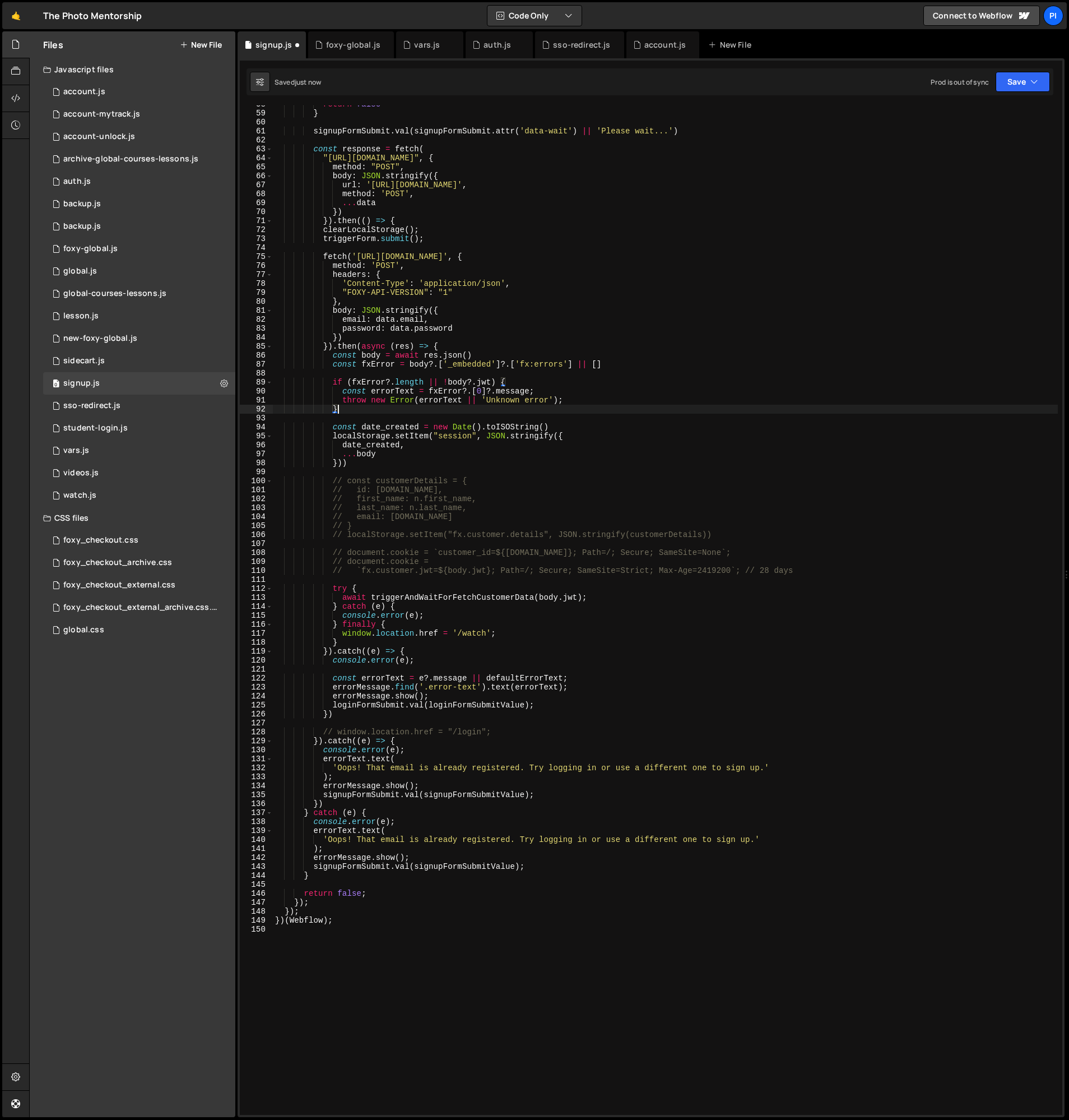
click at [376, 471] on div "return false } signupFormSubmit . val ( signupFormSubmit . attr ( 'data-wait' )…" at bounding box center [665, 614] width 785 height 1028
click at [371, 454] on div "return false } signupFormSubmit . val ( signupFormSubmit . attr ( 'data-wait' )…" at bounding box center [665, 614] width 785 height 1028
type textarea "...body"
click at [371, 454] on div "return false } signupFormSubmit . val ( signupFormSubmit . attr ( 'data-wait' )…" at bounding box center [665, 614] width 785 height 1028
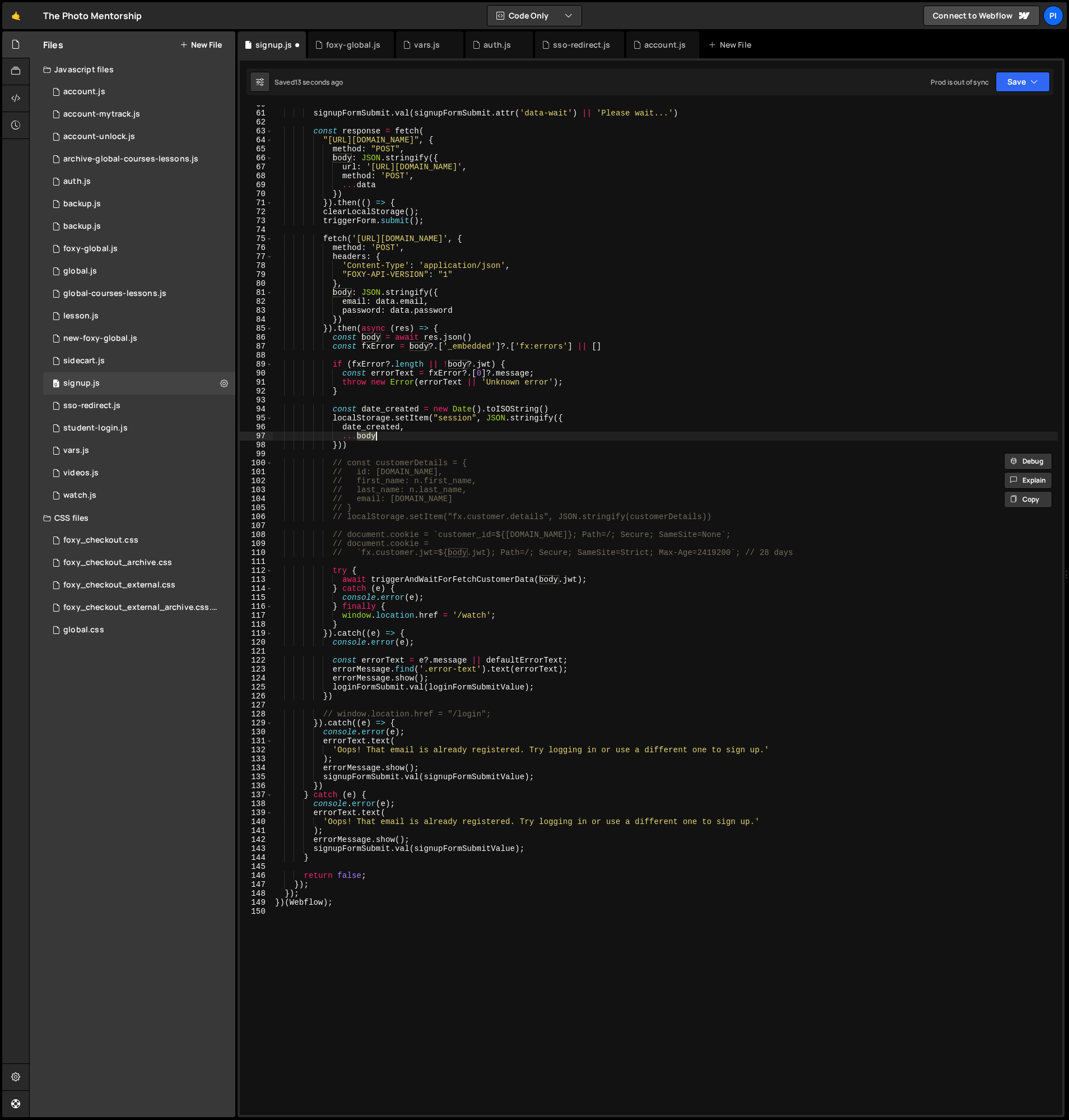
scroll to position [545, 0]
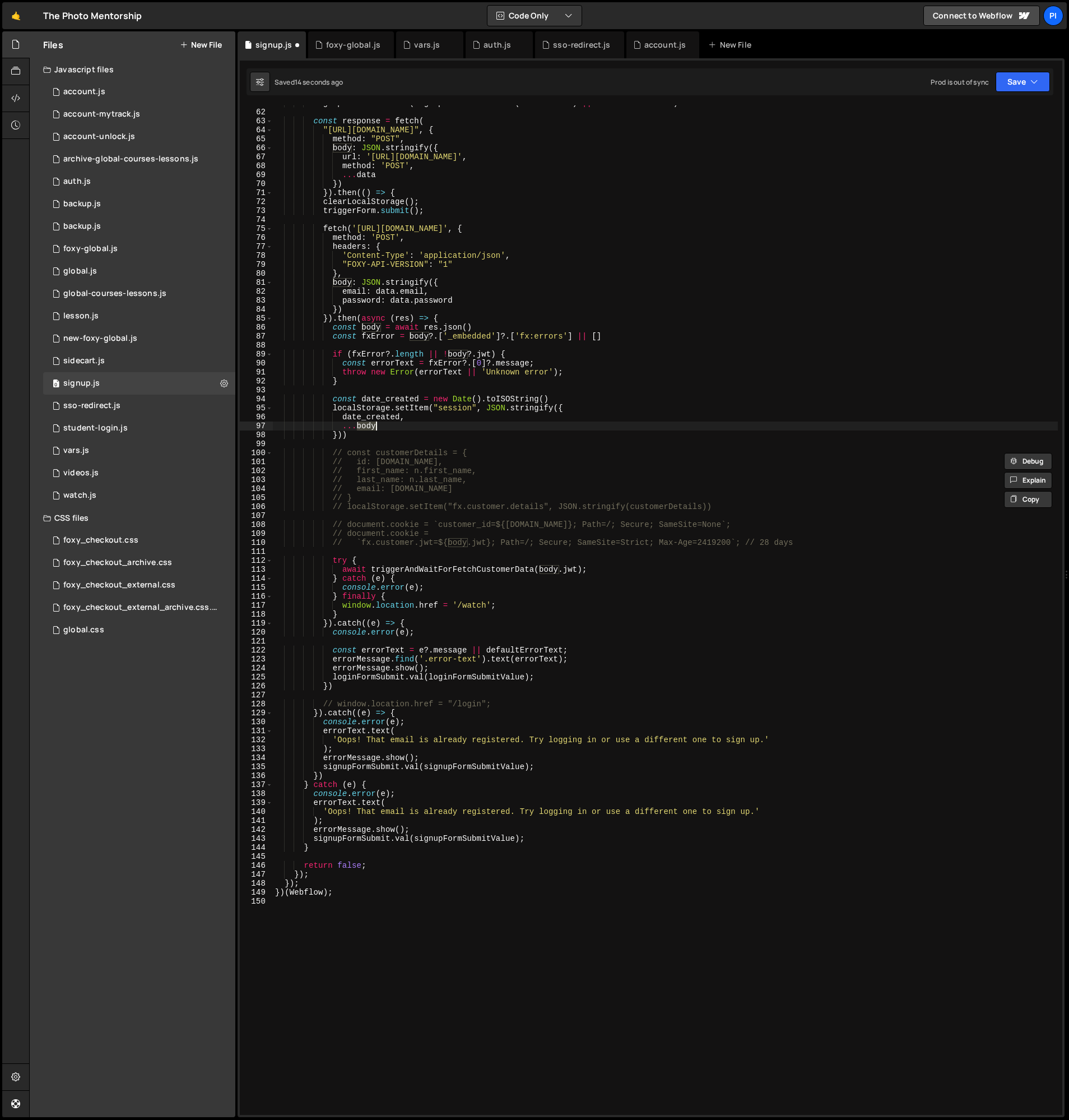
click at [381, 442] on div "signupFormSubmit . val ( signupFormSubmit . attr ( 'data-wait' ) || 'Please wai…" at bounding box center [665, 612] width 785 height 1028
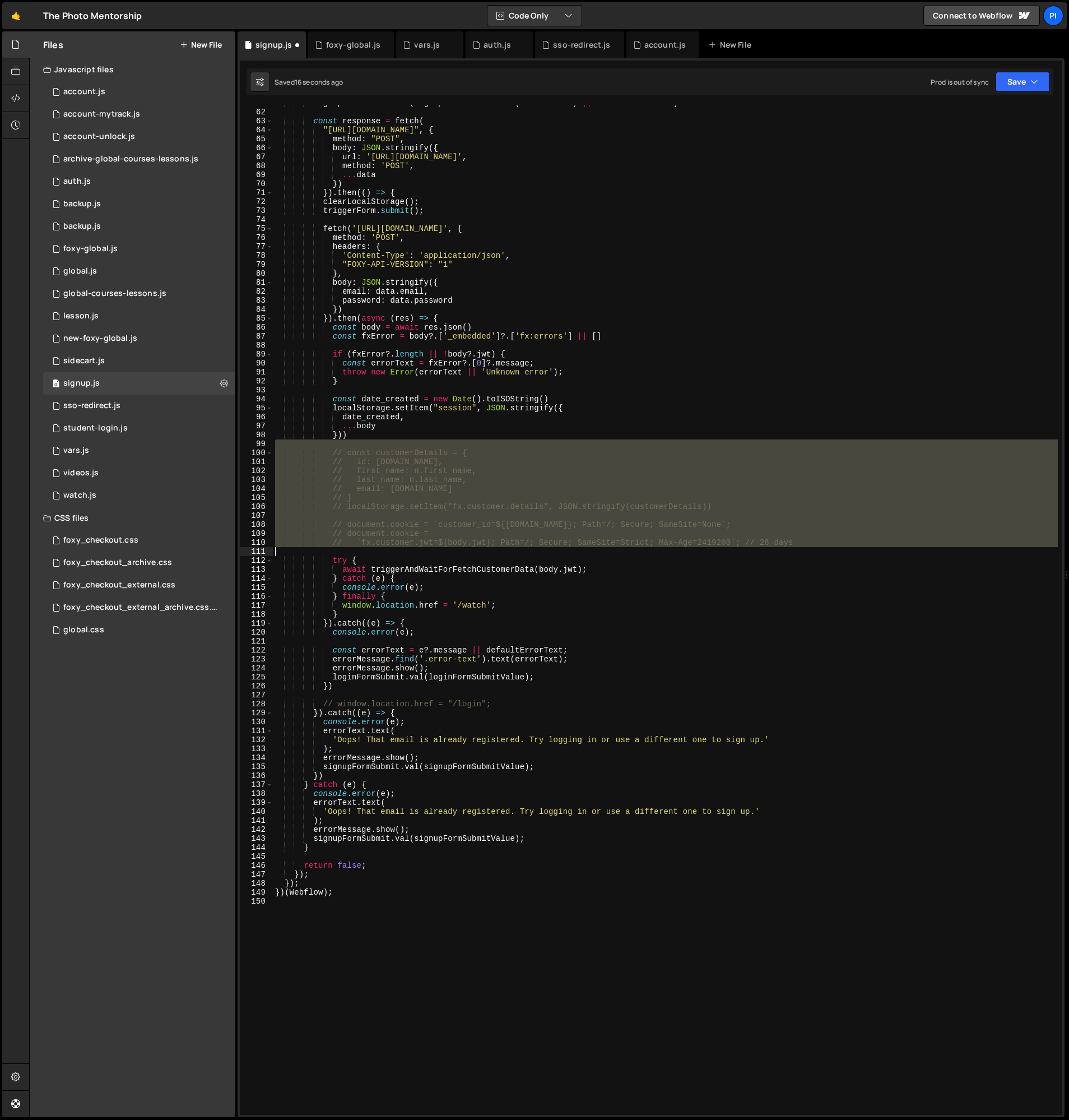
click at [497, 554] on div "signupFormSubmit . val ( signupFormSubmit . attr ( 'data-wait' ) || 'Please wai…" at bounding box center [665, 612] width 785 height 1028
type textarea "// `fx.customer.jwt=${body.jwt}; Path=/; Secure; SameSite=Strict; Max-Age=24192…"
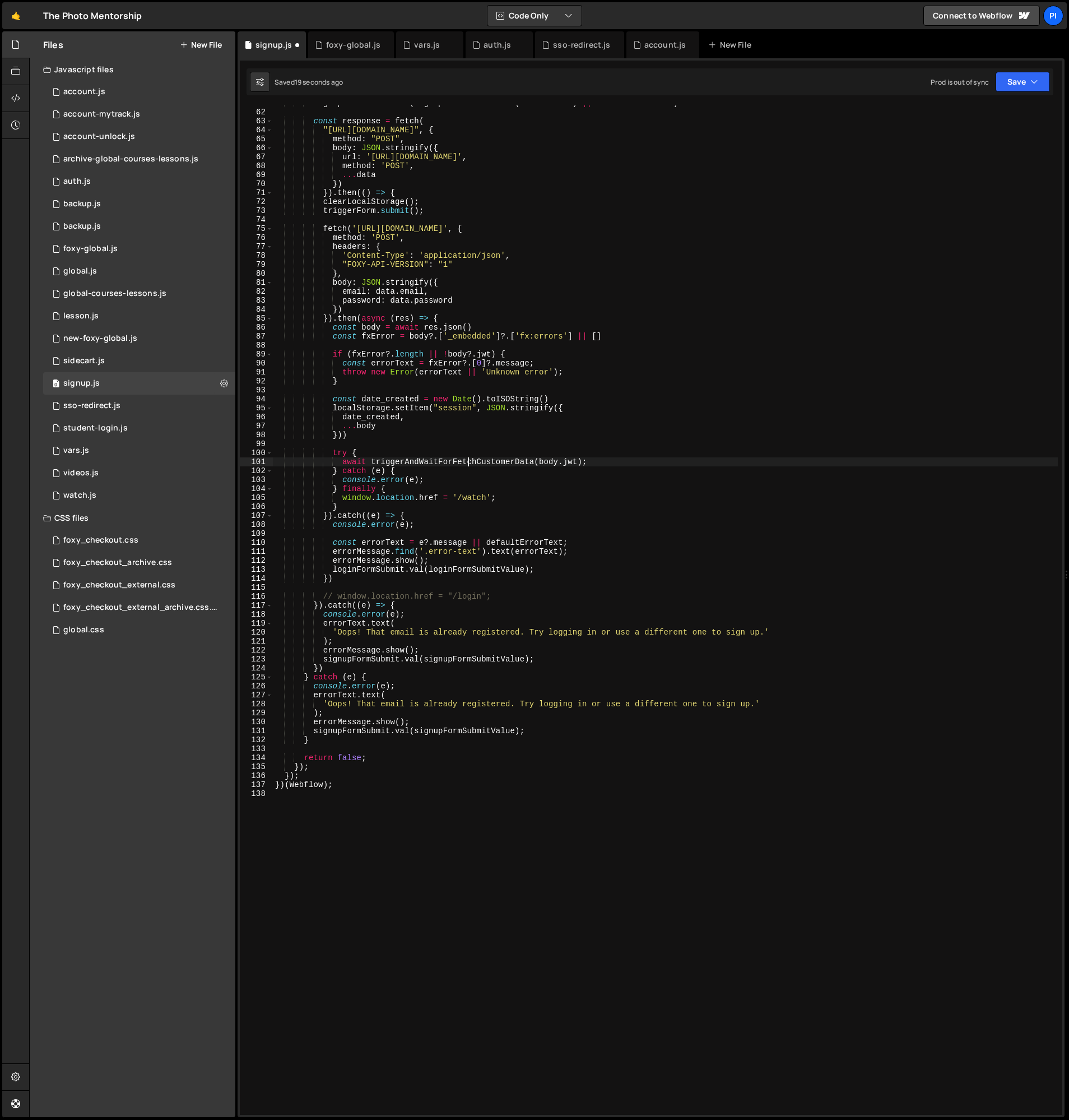
click at [470, 465] on div "signupFormSubmit . val ( signupFormSubmit . attr ( 'data-wait' ) || 'Please wai…" at bounding box center [665, 612] width 785 height 1028
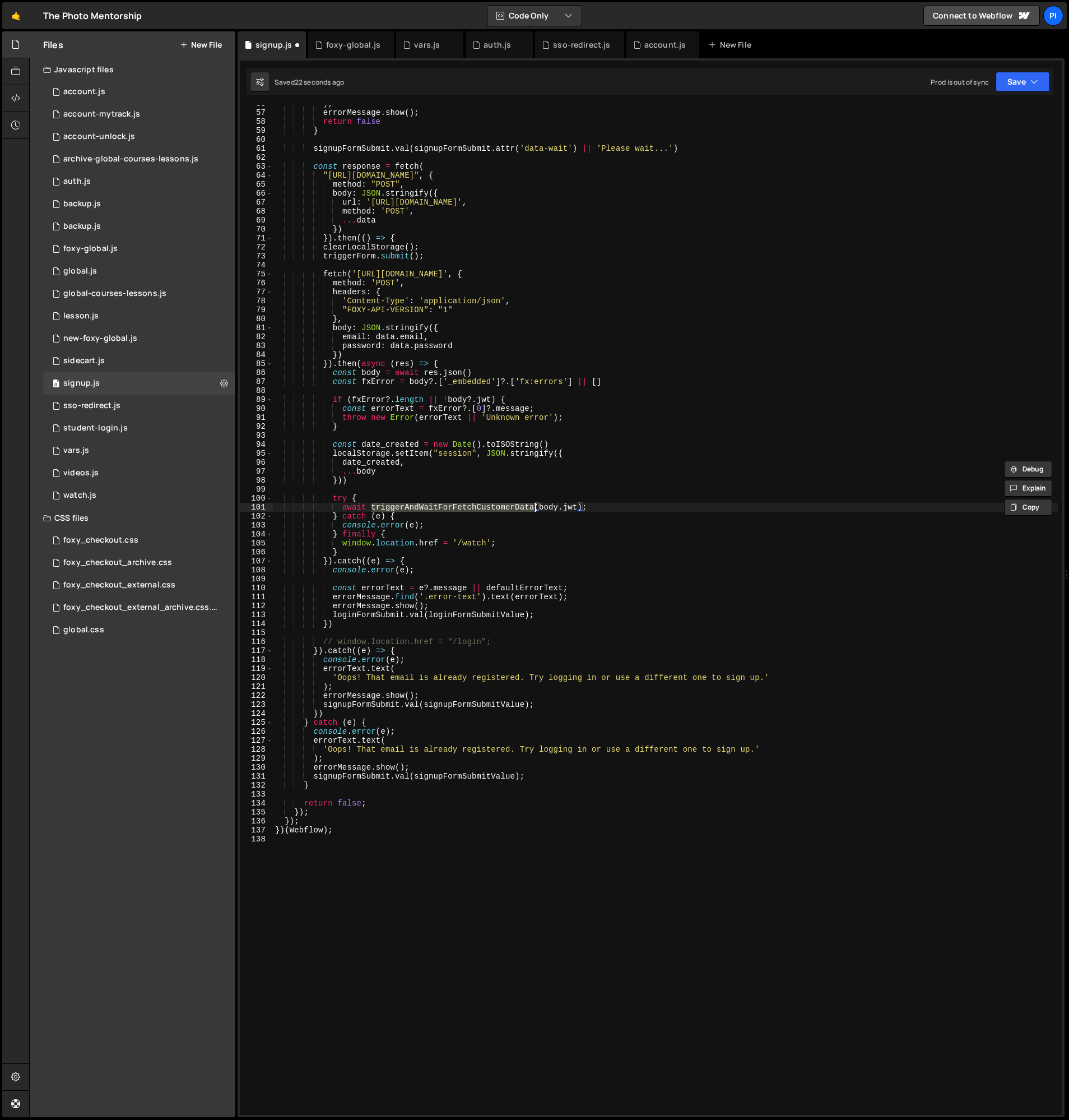
scroll to position [498, 0]
type textarea "await triggerAndWaitForFetchCustomerData(body.jwt);"
click at [492, 45] on div "auth.js" at bounding box center [497, 45] width 28 height 11
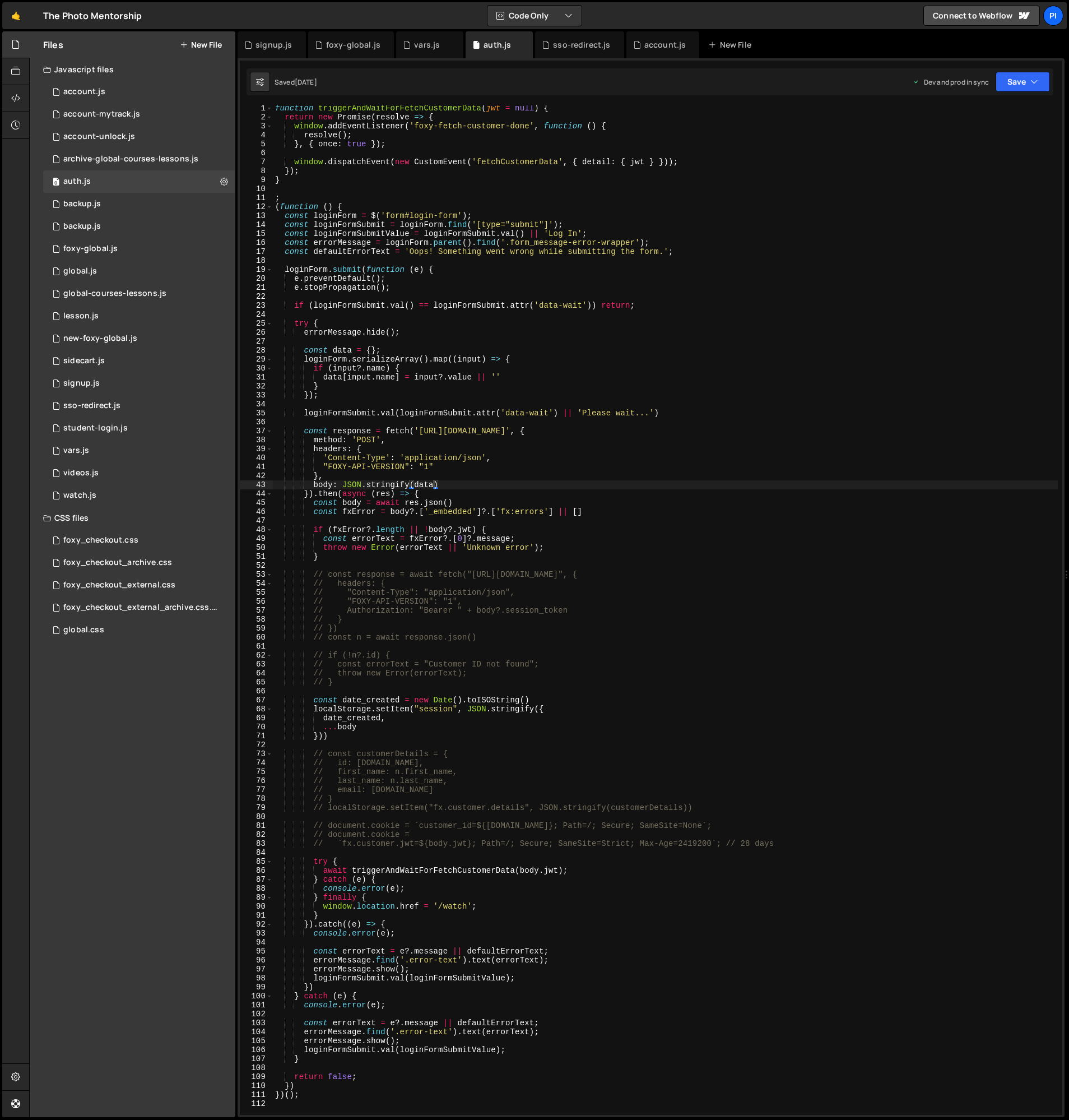
scroll to position [0, 0]
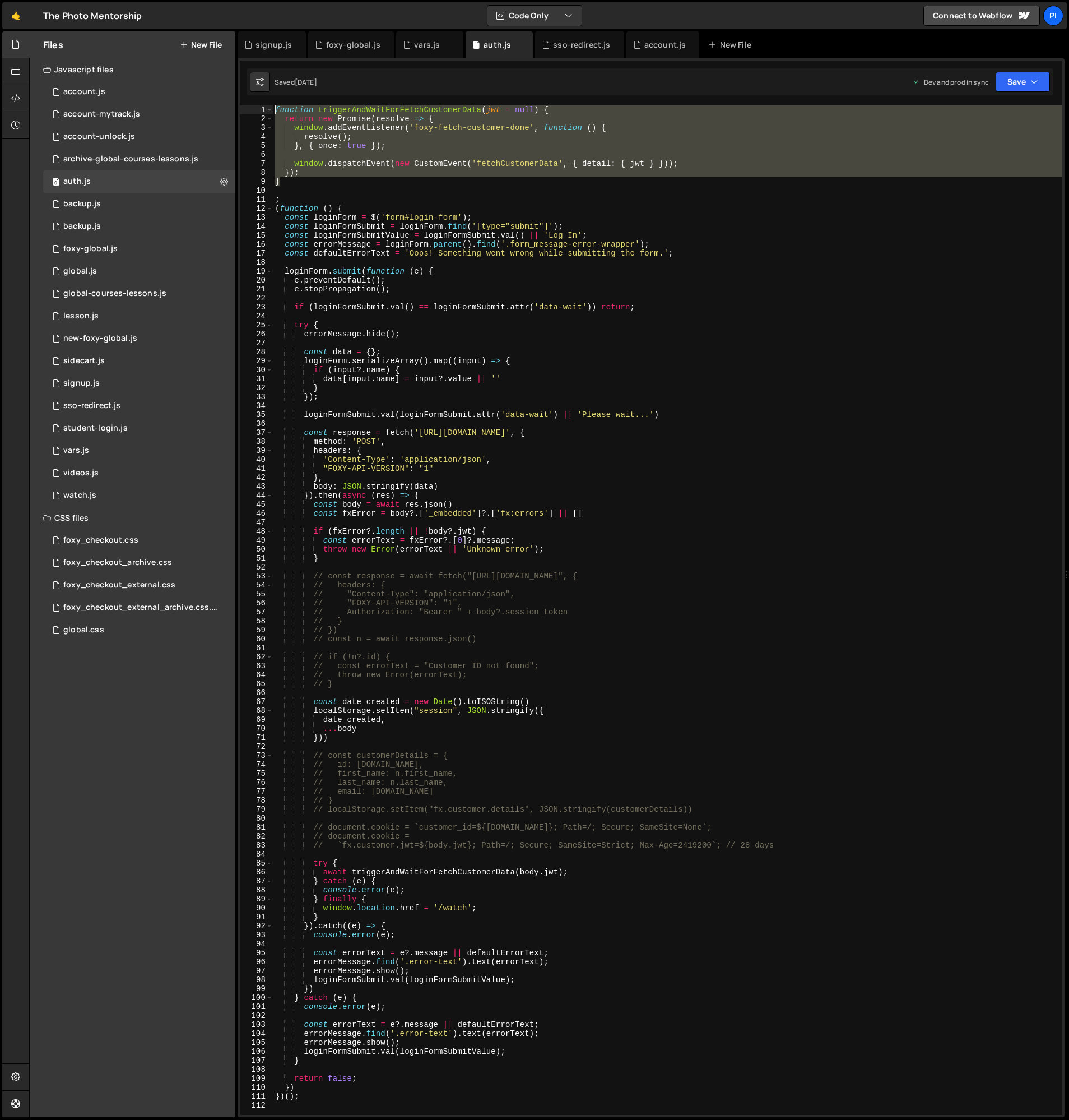
drag, startPoint x: 316, startPoint y: 182, endPoint x: 251, endPoint y: 100, distance: 104.6
click at [252, 108] on div "} 1 2 3 4 5 6 7 8 9 10 11 12 13 14 15 16 17 18 19 20 21 22 23 24 25 26 27 28 29…" at bounding box center [651, 610] width 822 height 1009
type textarea "function triggerAndWaitForFetchCustomerData(jwt = null) { return new Promise(re…"
drag, startPoint x: 278, startPoint y: 41, endPoint x: 294, endPoint y: 65, distance: 28.8
click at [278, 41] on div "signup.js" at bounding box center [274, 45] width 36 height 11
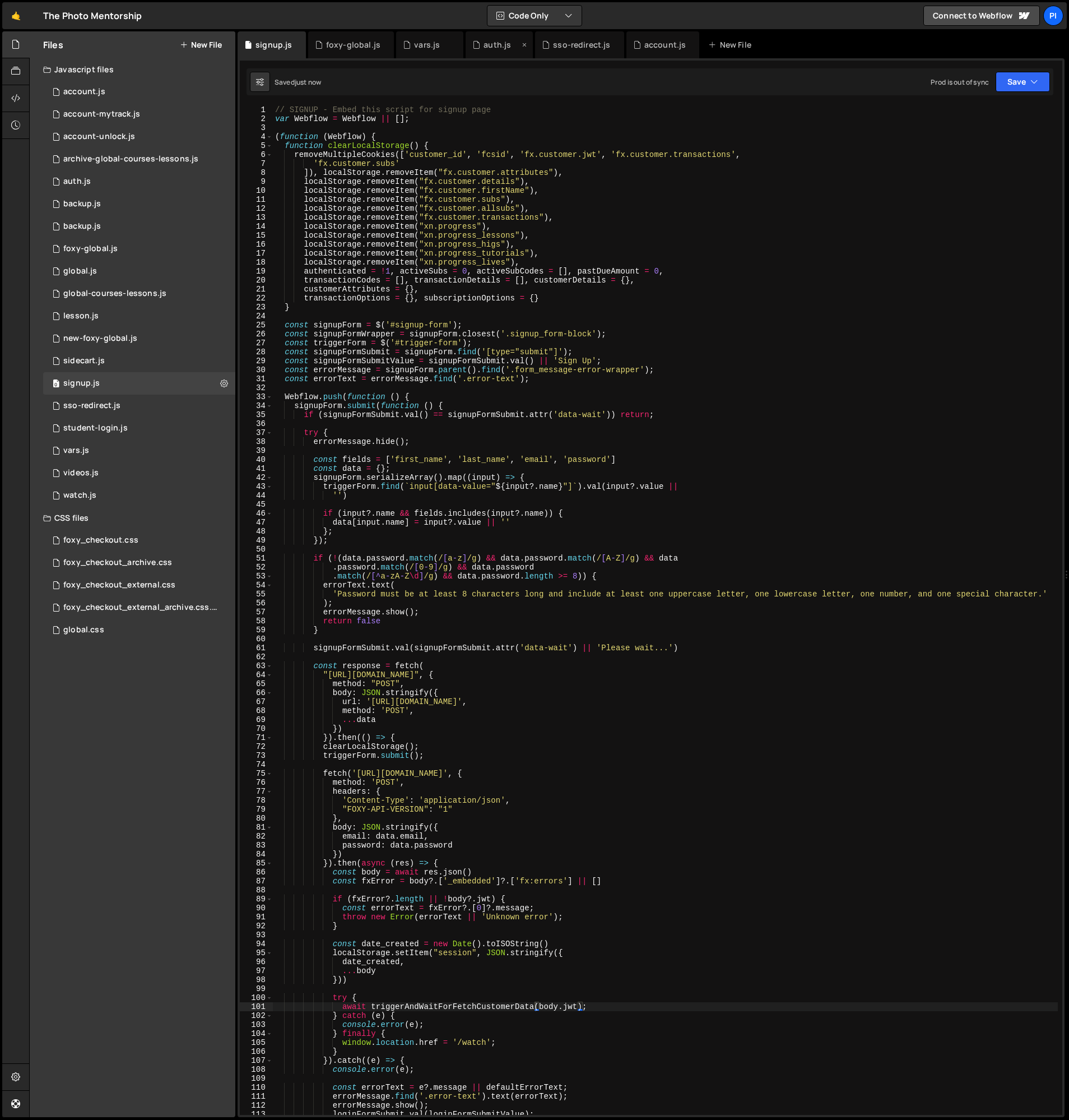
click at [483, 45] on div "auth.js" at bounding box center [497, 45] width 28 height 11
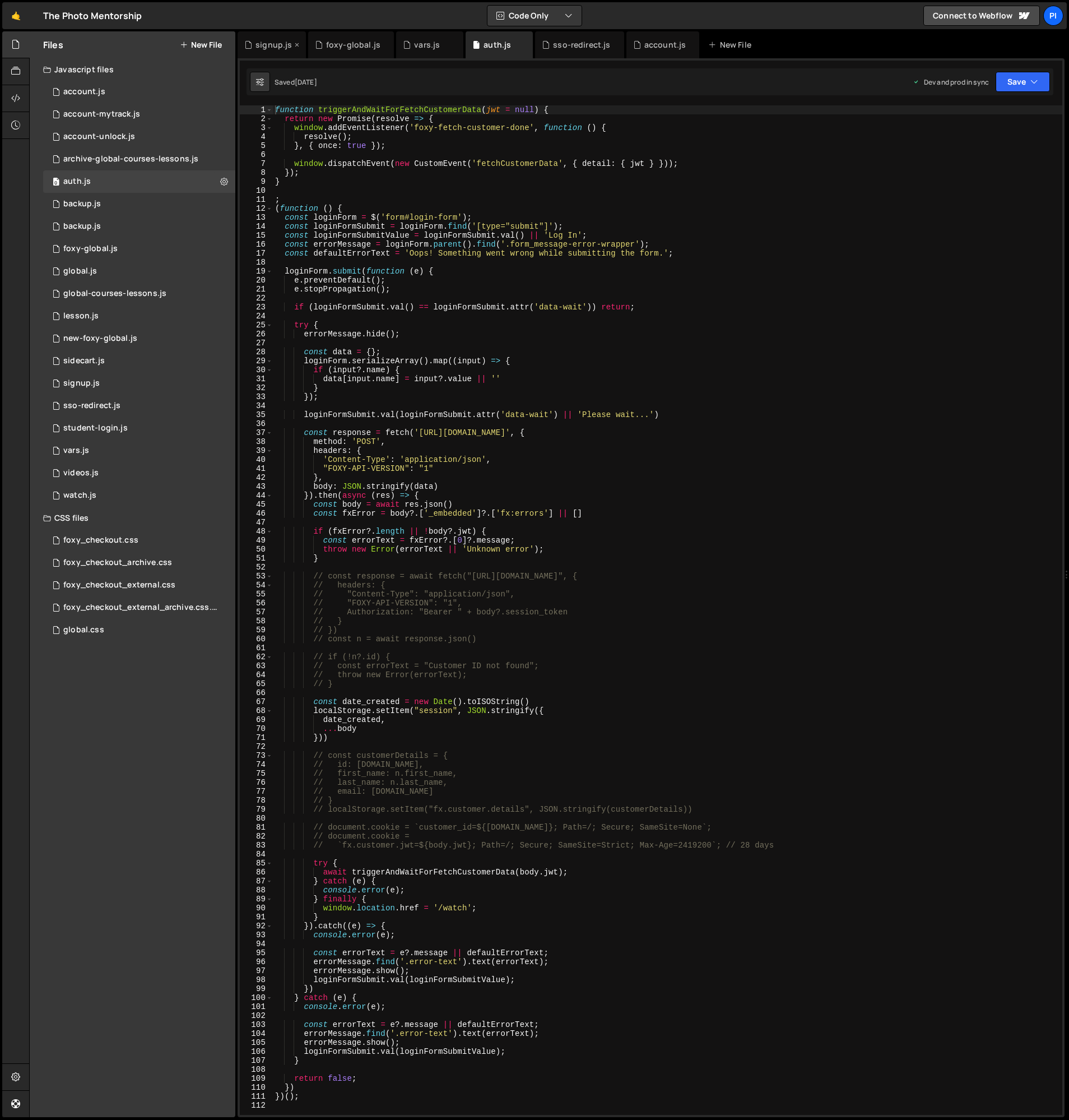
click at [275, 41] on div "signup.js" at bounding box center [274, 45] width 36 height 11
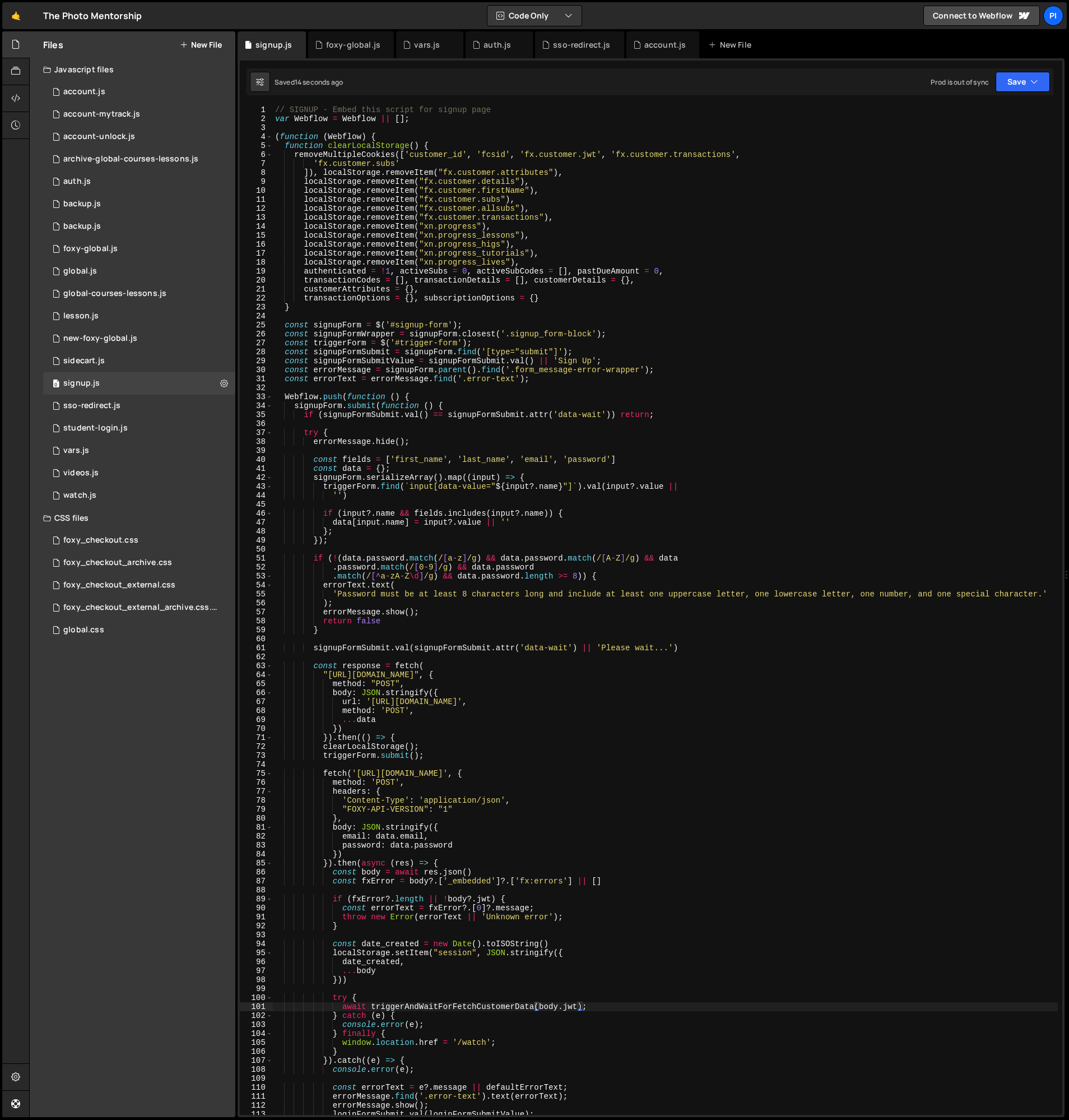
type textarea "(function (Webflow) {"
click at [398, 139] on div "// SIGNUP - Embed this script for signup page var Webflow = Webflow || [ ] ; ( …" at bounding box center [665, 619] width 785 height 1028
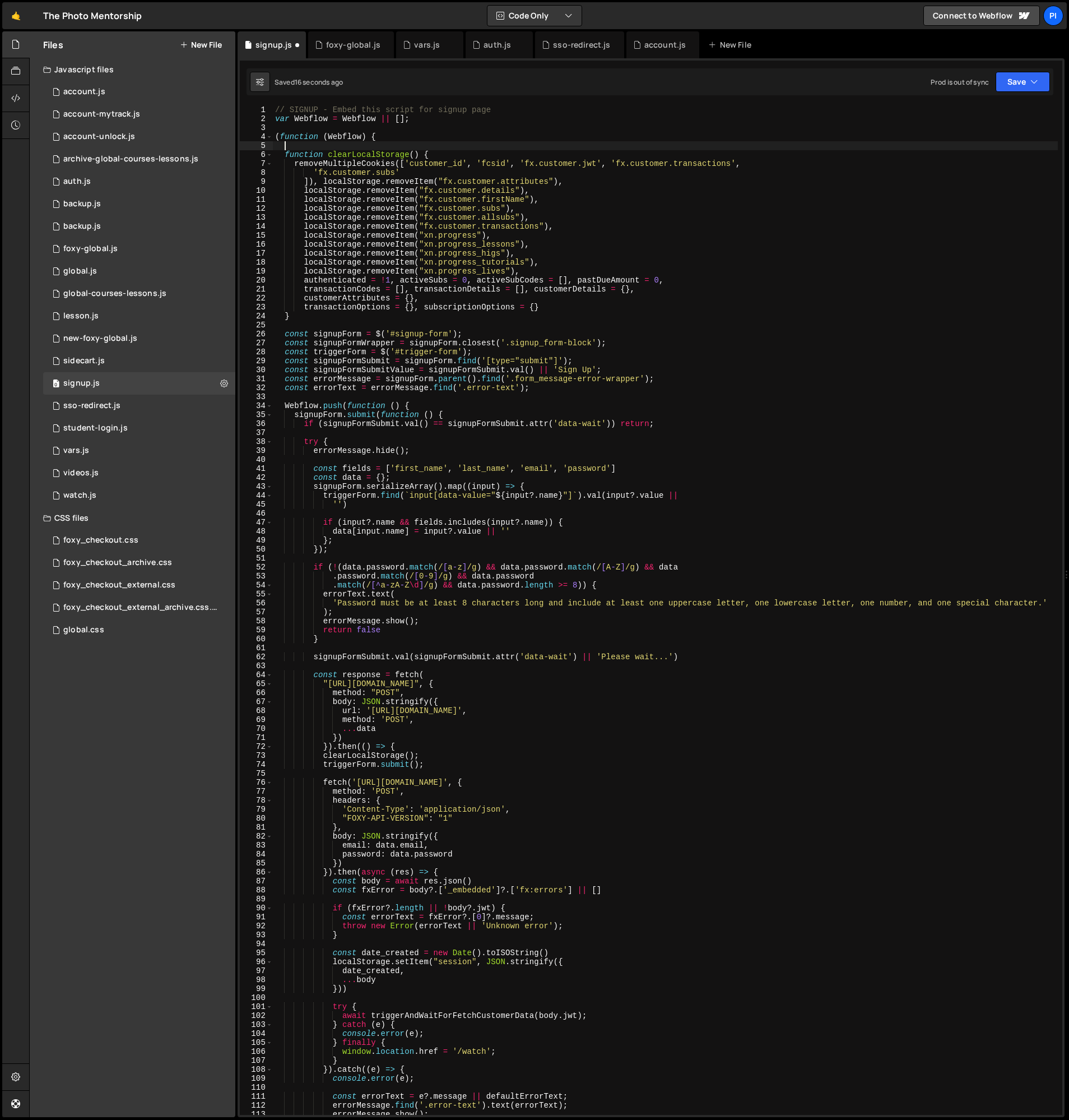
paste textarea "}"
type textarea "}"
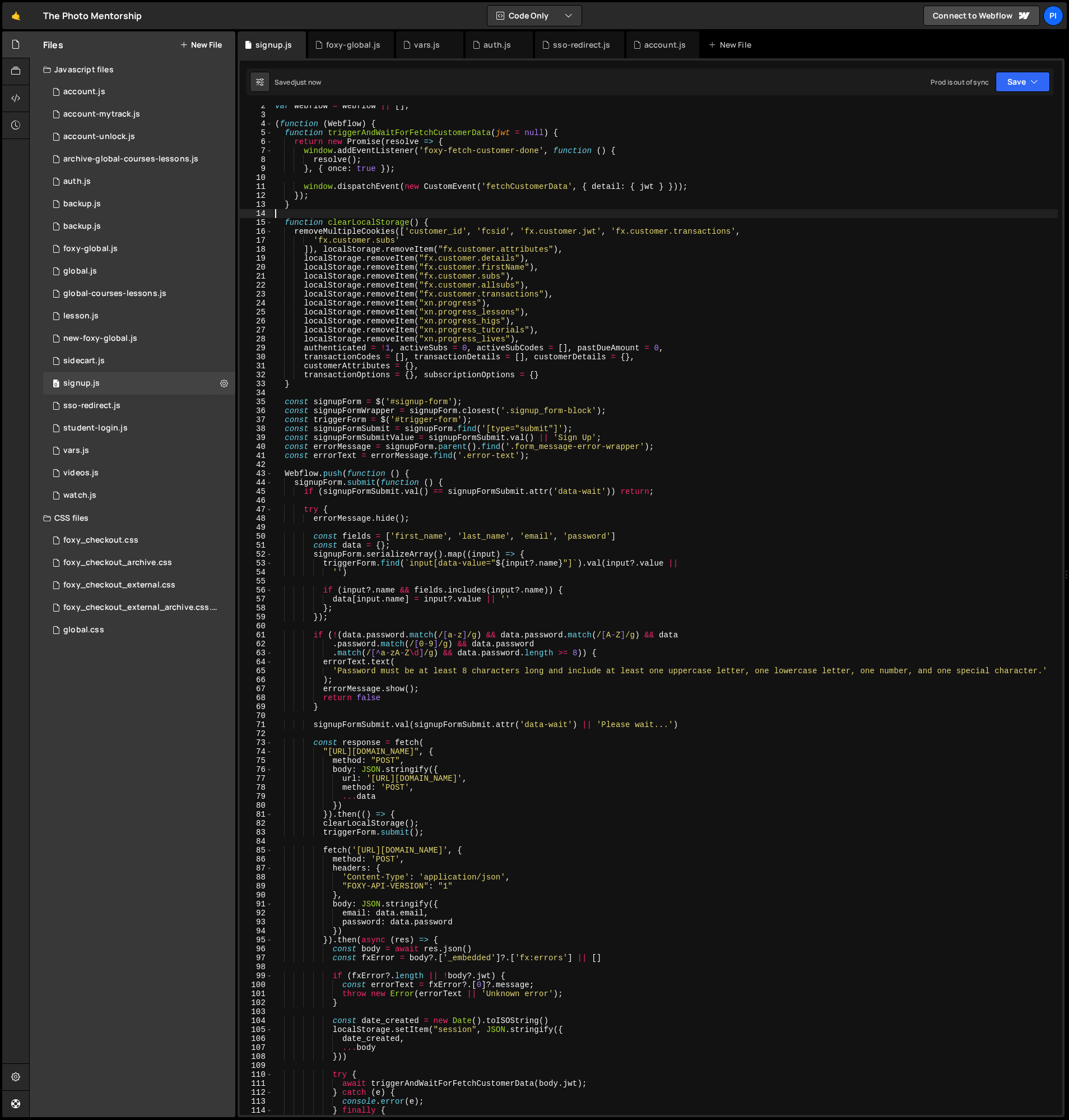
scroll to position [13, 0]
click at [497, 53] on div "auth.js" at bounding box center [499, 45] width 67 height 27
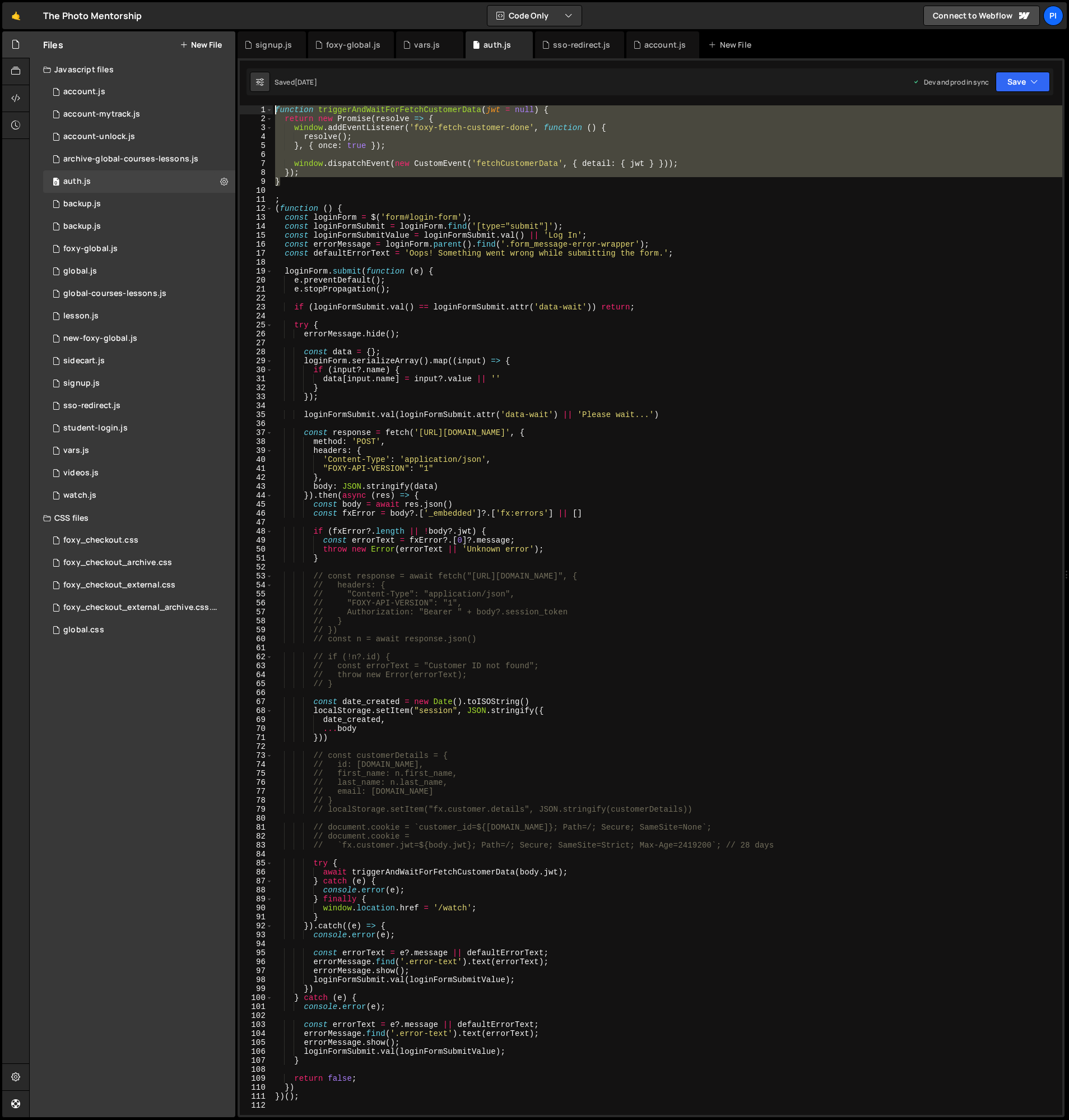
drag, startPoint x: 321, startPoint y: 182, endPoint x: 274, endPoint y: 63, distance: 127.9
click at [284, 100] on div "XXXXXXXXXXXXXXXXXXXXXXXXXXXXXXXXXXXXXXXXXXXXXXXXXXXXXXXXXXXXXXXXXXXXXXXXXXXXXXX…" at bounding box center [650, 587] width 827 height 1059
type textarea "function triggerAndWaitForFetchCustomerData(jwt = null) { return new Promise(re…"
click at [268, 36] on div "signup.js" at bounding box center [271, 45] width 68 height 27
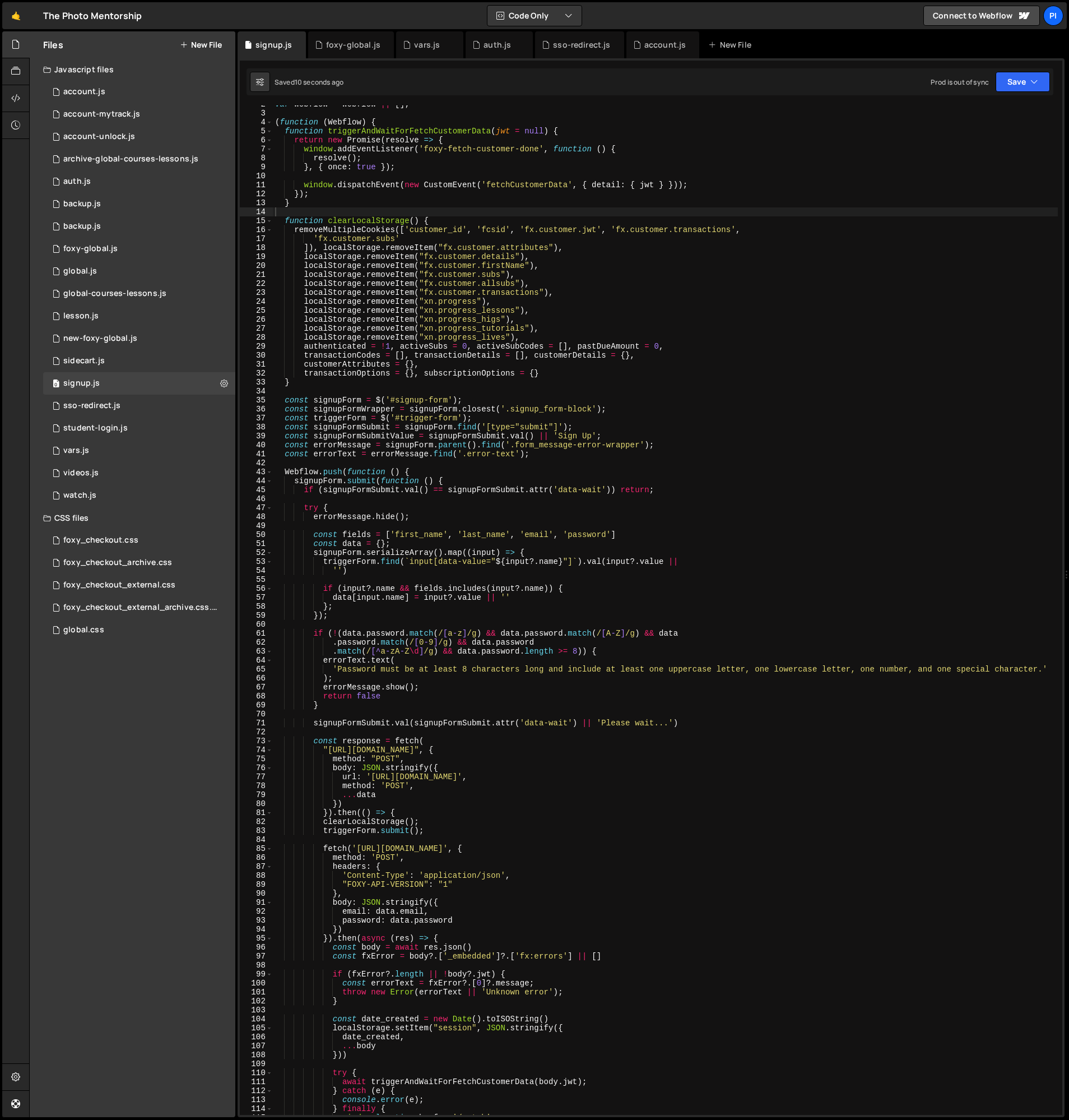
scroll to position [15, 0]
click at [405, 131] on div "var Webflow = Webflow || [ ] ; ( function ( Webflow ) { function triggerAndWait…" at bounding box center [665, 614] width 785 height 1028
drag, startPoint x: 405, startPoint y: 131, endPoint x: 413, endPoint y: 190, distance: 59.5
click at [405, 131] on div "var Webflow = Webflow || [ ] ; ( function ( Webflow ) { function triggerAndWait…" at bounding box center [665, 614] width 785 height 1028
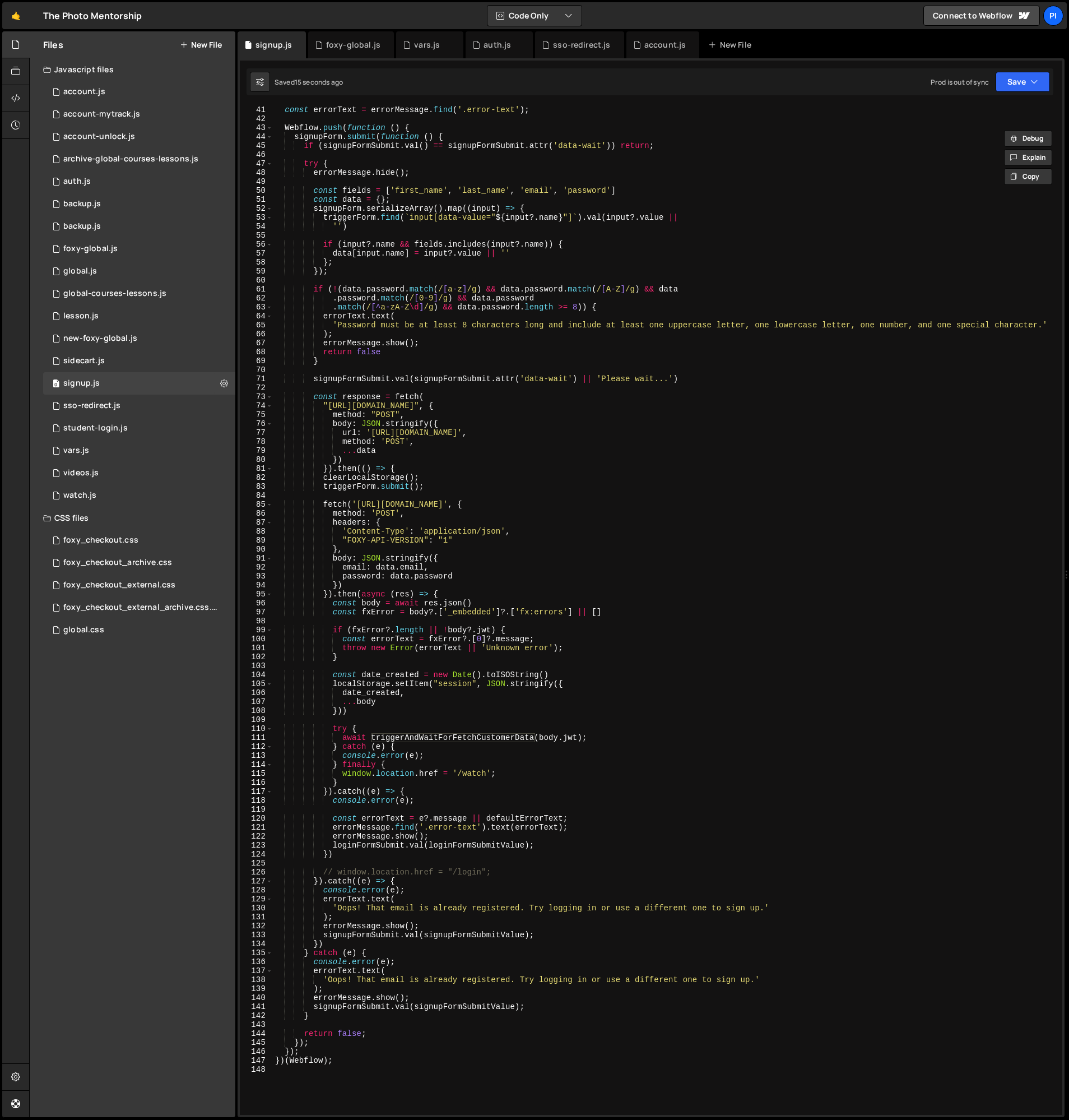
scroll to position [362, 0]
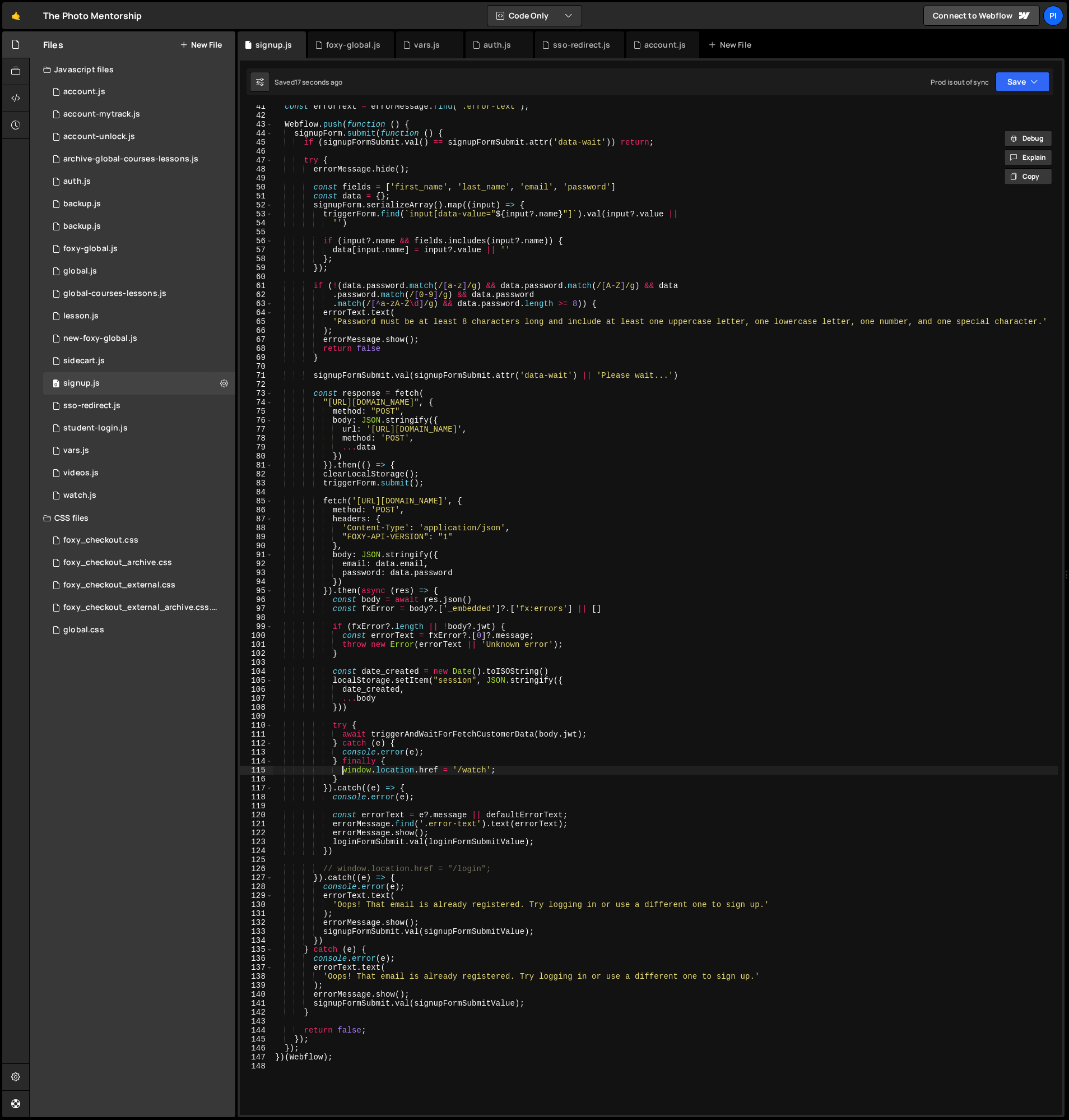
click at [340, 769] on div "const errorText = errorMessage . find ( '.error-text' ) ; Webflow . push ( func…" at bounding box center [665, 616] width 785 height 1028
click at [526, 766] on div "const errorText = errorMessage . find ( '.error-text' ) ; Webflow . push ( func…" at bounding box center [665, 616] width 785 height 1028
click at [464, 769] on div "const errorText = errorMessage . find ( '.error-text' ) ; Webflow . push ( func…" at bounding box center [665, 610] width 785 height 1009
click at [464, 769] on div "const errorText = errorMessage . find ( '.error-text' ) ; Webflow . push ( func…" at bounding box center [665, 616] width 785 height 1028
click at [504, 769] on div "const errorText = errorMessage . find ( '.error-text' ) ; Webflow . push ( func…" at bounding box center [665, 616] width 785 height 1028
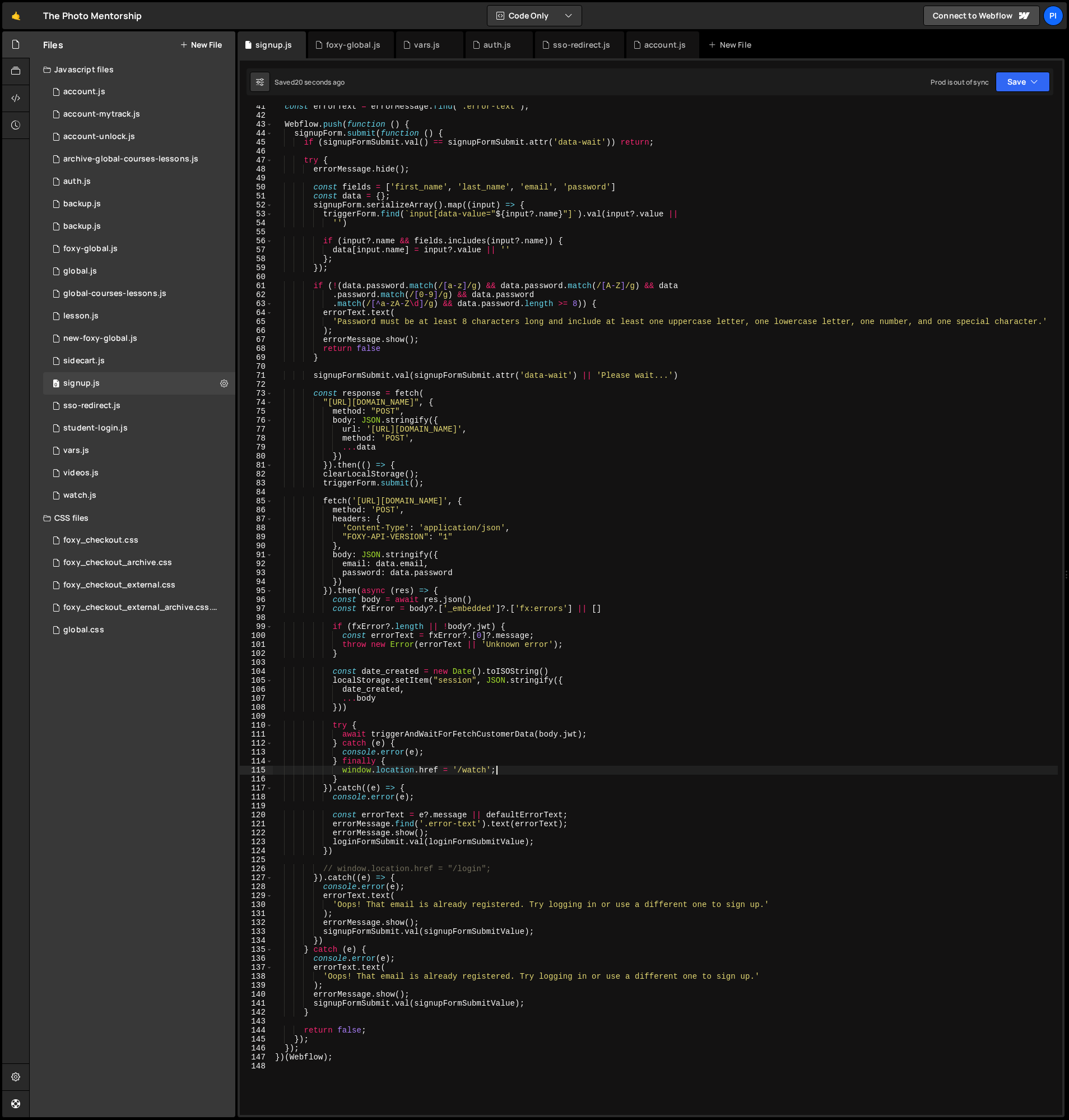
click at [477, 761] on div "const errorText = errorMessage . find ( '.error-text' ) ; Webflow . push ( func…" at bounding box center [665, 616] width 785 height 1028
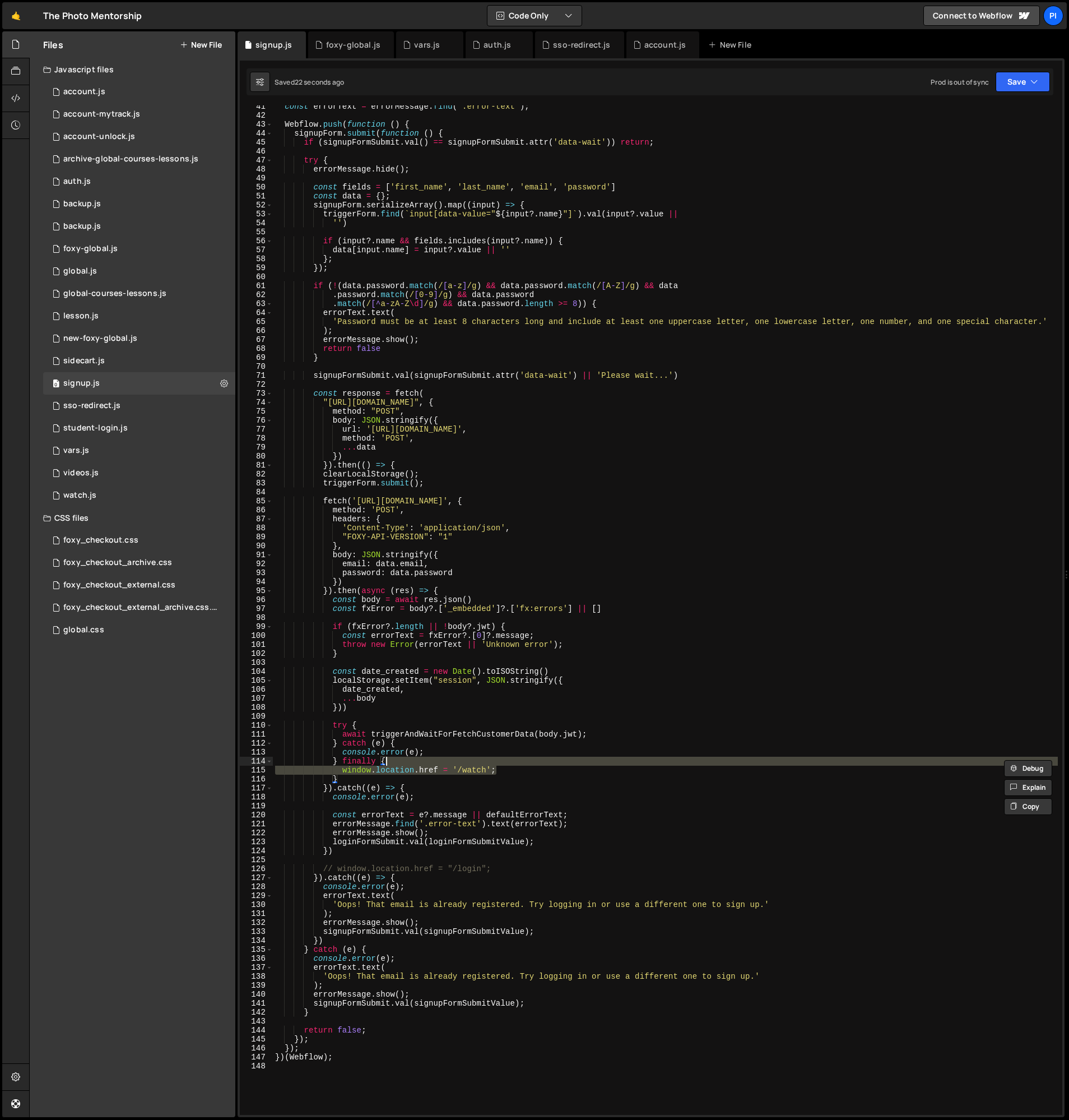
click at [501, 772] on div "const errorText = errorMessage . find ( '.error-text' ) ; Webflow . push ( func…" at bounding box center [665, 610] width 785 height 1009
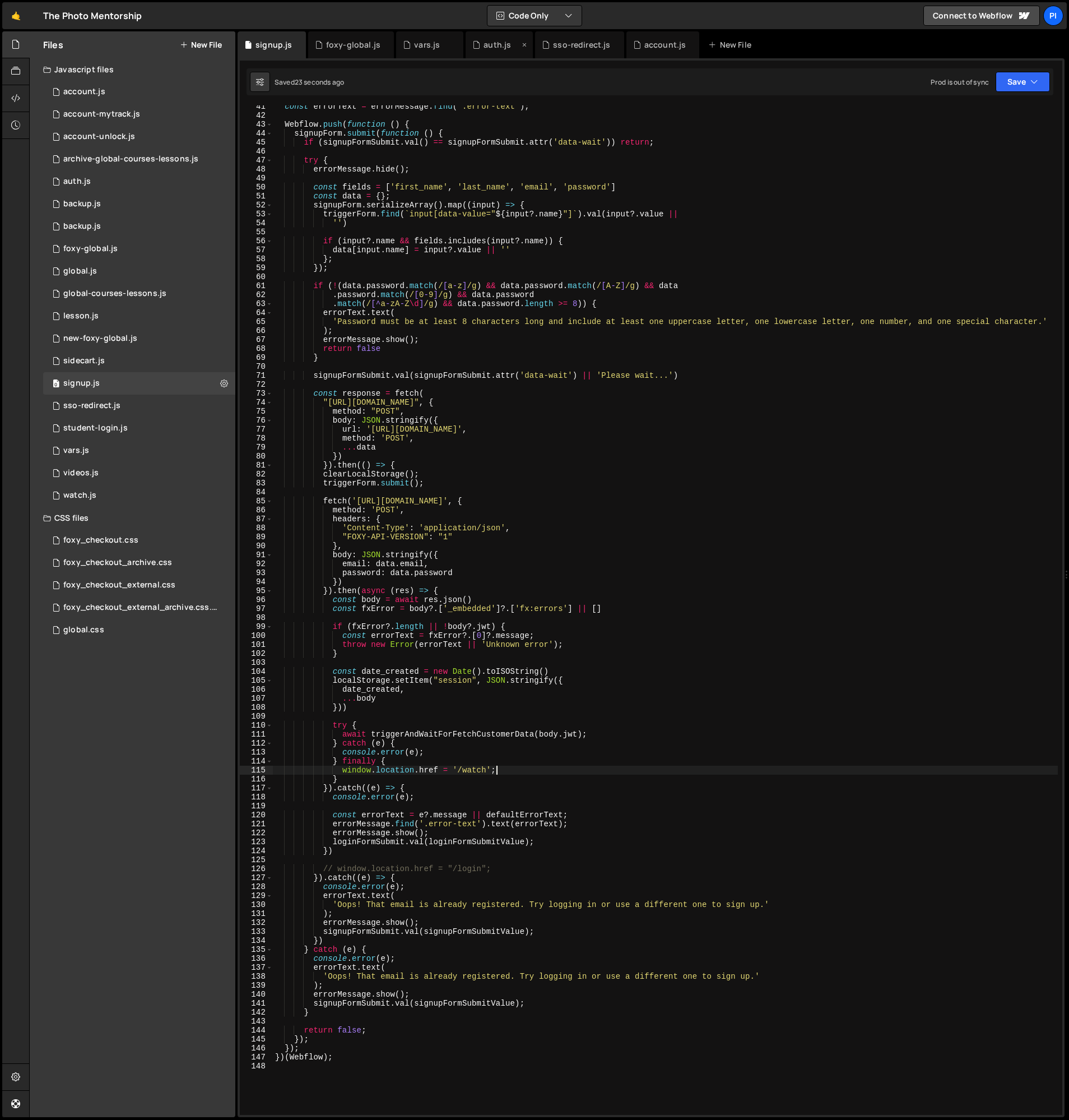
click at [493, 48] on div "auth.js" at bounding box center [497, 45] width 28 height 11
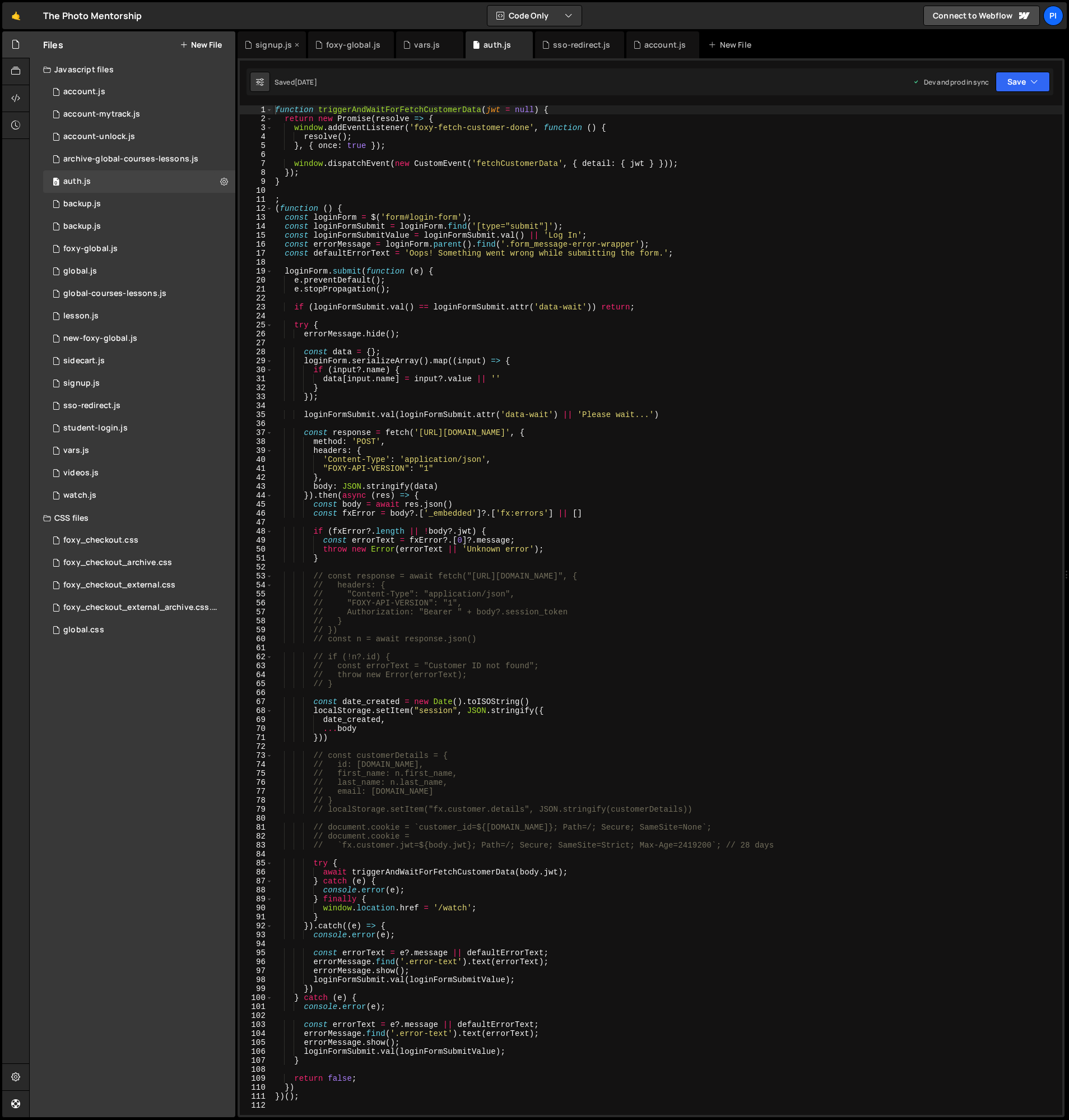
click at [260, 45] on div "signup.js" at bounding box center [274, 45] width 36 height 11
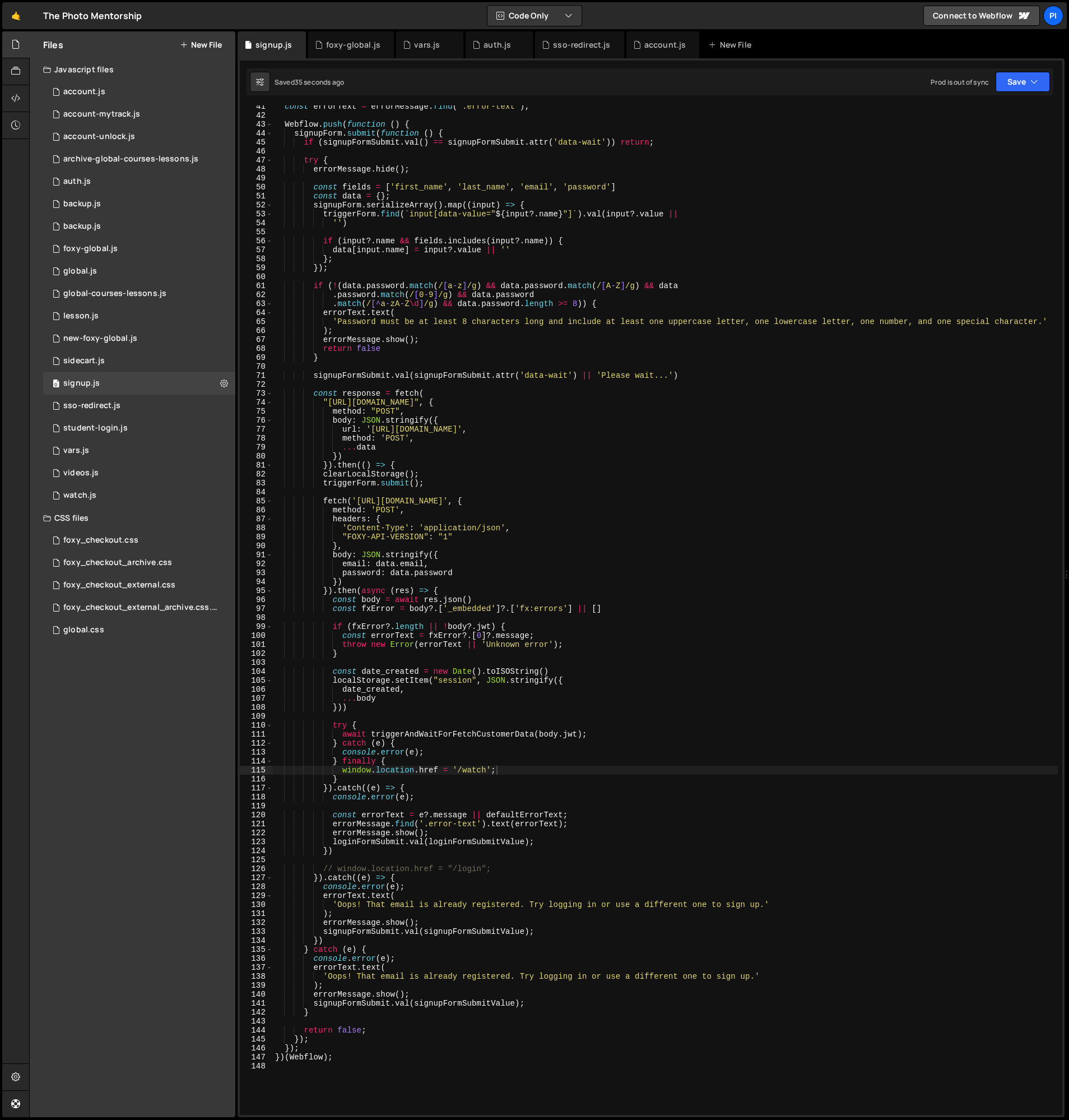
type textarea "console.error(e);"
click at [511, 795] on div "const errorText = errorMessage . find ( '.error-text' ) ; Webflow . push ( func…" at bounding box center [665, 616] width 785 height 1028
click at [499, 808] on div "const errorText = errorMessage . find ( '.error-text' ) ; Webflow . push ( func…" at bounding box center [665, 616] width 785 height 1028
click at [509, 847] on div "const errorText = errorMessage . find ( '.error-text' ) ; Webflow . push ( func…" at bounding box center [665, 616] width 785 height 1028
click at [555, 842] on div "const errorText = errorMessage . find ( '.error-text' ) ; Webflow . push ( func…" at bounding box center [665, 616] width 785 height 1028
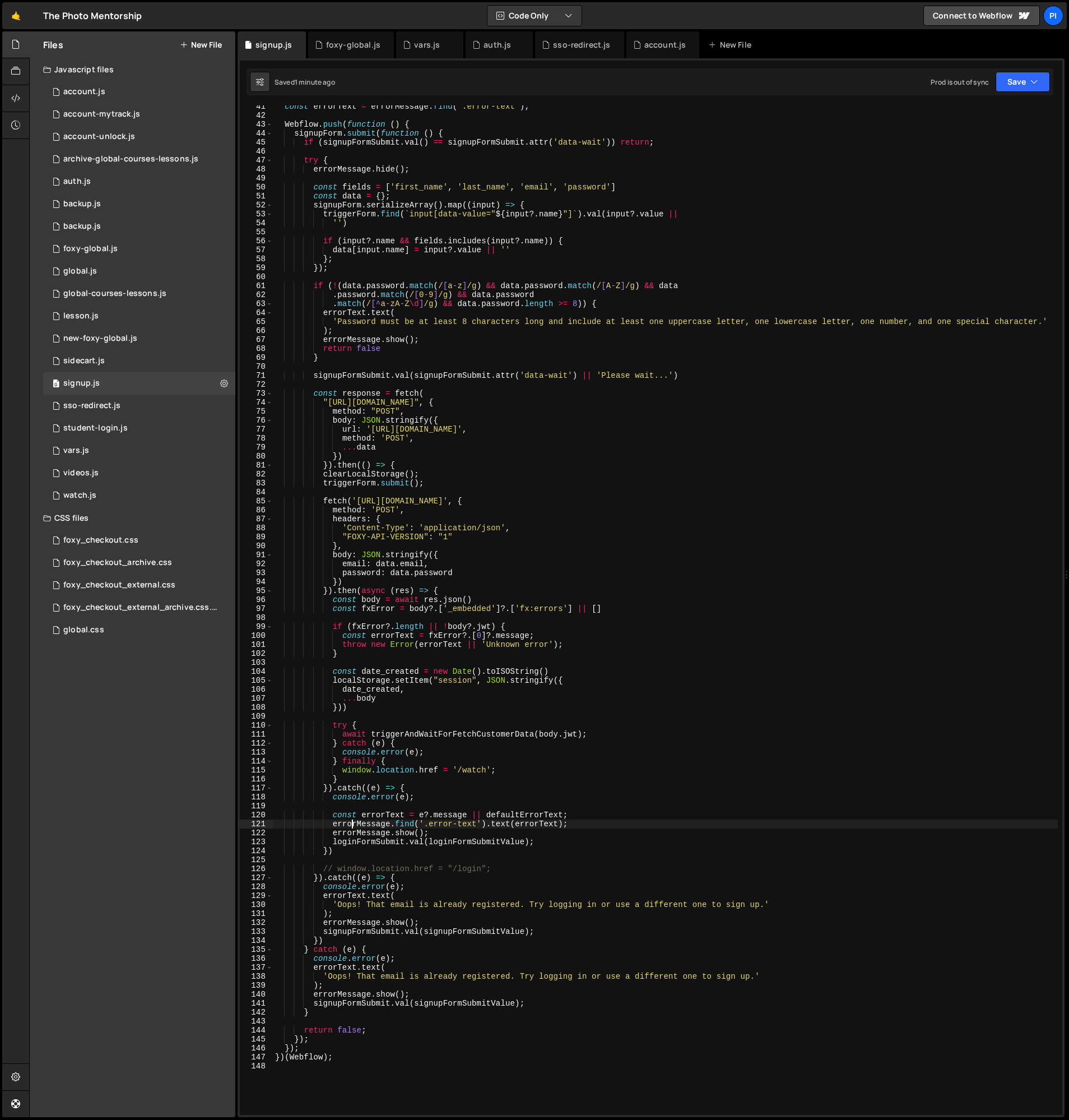
click at [352, 828] on div "const errorText = errorMessage . find ( '.error-text' ) ; Webflow . push ( func…" at bounding box center [665, 616] width 785 height 1028
click at [348, 897] on div "const errorText = errorMessage . find ( '.error-text' ) ; Webflow . push ( func…" at bounding box center [665, 616] width 785 height 1028
click at [366, 823] on div "const errorText = errorMessage . find ( '.error-text' ) ; Webflow . push ( func…" at bounding box center [665, 616] width 785 height 1028
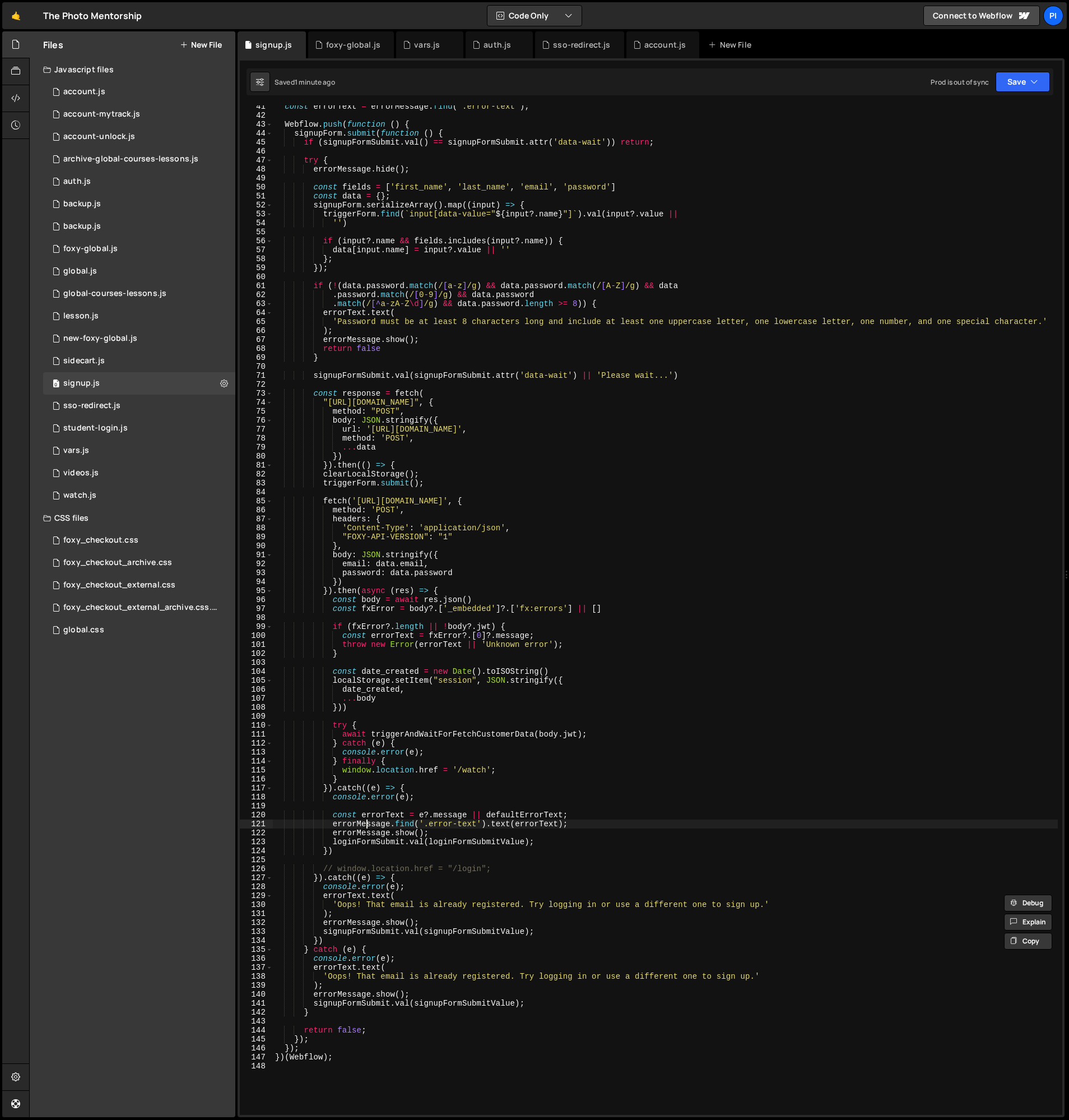
click at [366, 823] on div "const errorText = errorMessage . find ( '.error-text' ) ; Webflow . push ( func…" at bounding box center [665, 616] width 785 height 1028
click at [347, 900] on div "const errorText = errorMessage . find ( '.error-text' ) ; Webflow . push ( func…" at bounding box center [665, 616] width 785 height 1028
click at [348, 894] on div "const errorText = errorMessage . find ( '.error-text' ) ; Webflow . push ( func…" at bounding box center [665, 616] width 785 height 1028
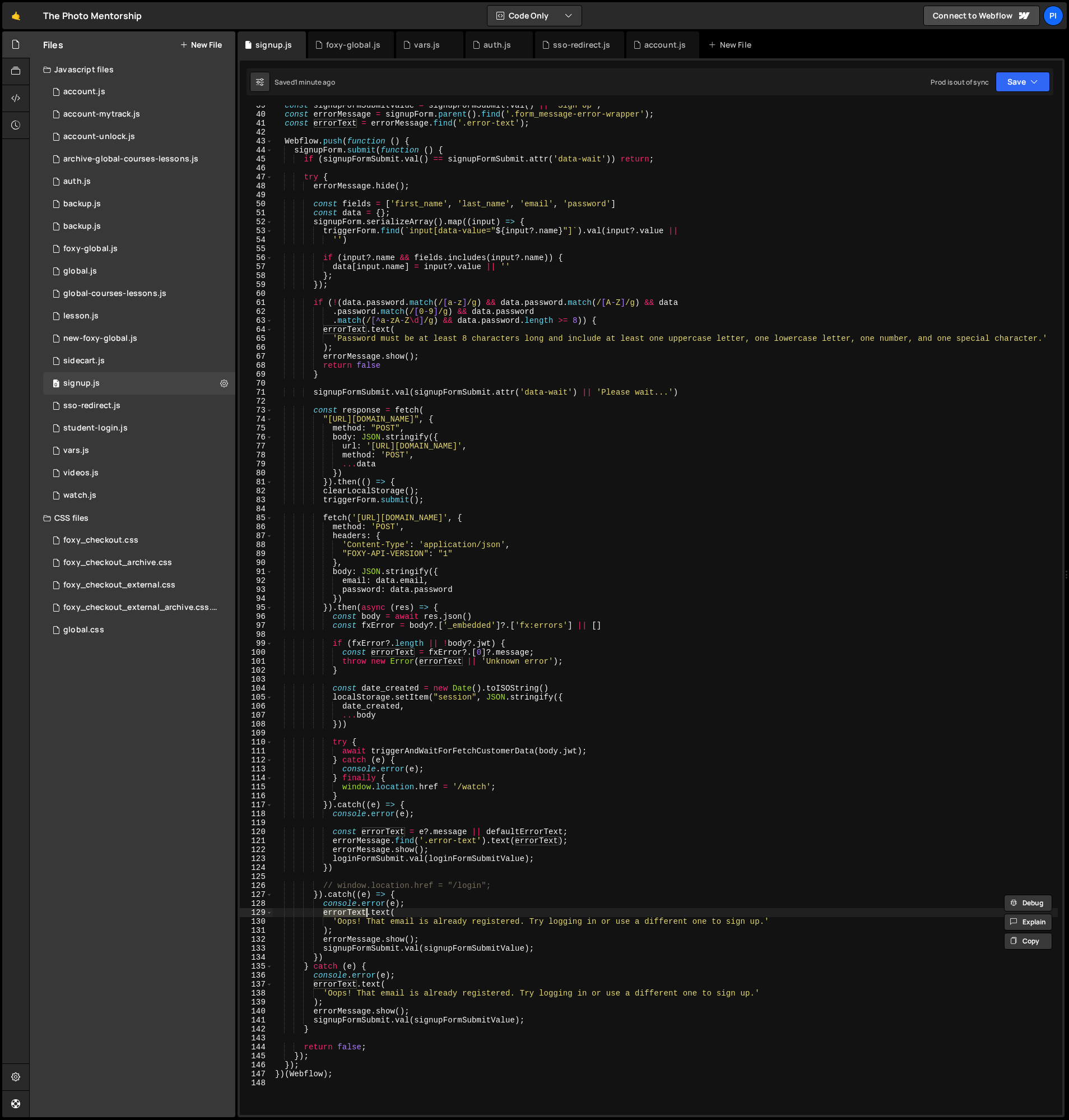
scroll to position [349, 0]
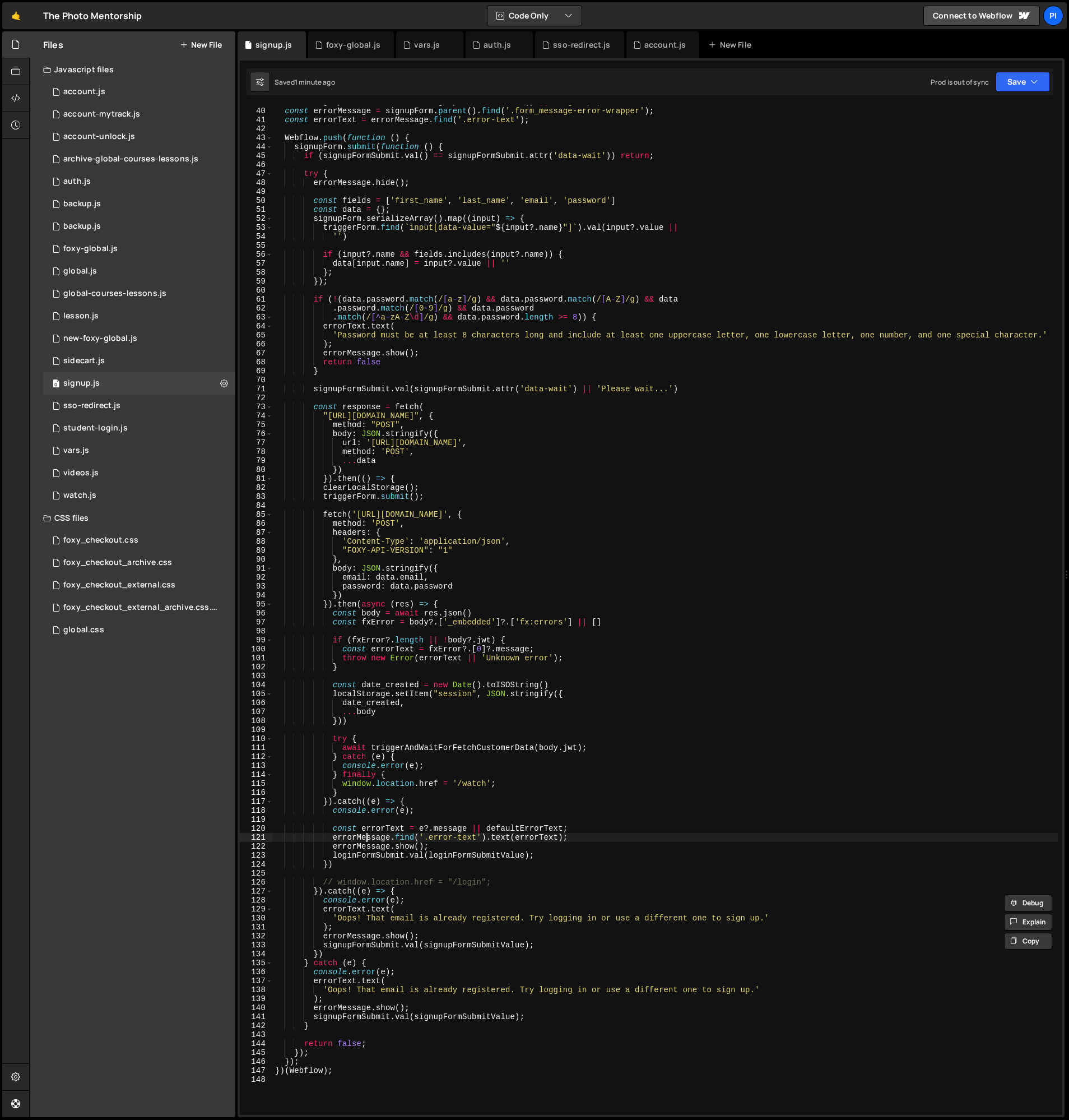
click at [367, 839] on div "const signupFormSubmitValue = signupFormSubmit . val ( ) || 'Sign Up' ; const e…" at bounding box center [665, 612] width 785 height 1028
click at [489, 837] on div "const signupFormSubmitValue = signupFormSubmit . val ( ) || 'Sign Up' ; const e…" at bounding box center [665, 612] width 785 height 1028
click at [485, 837] on div "const signupFormSubmitValue = signupFormSubmit . val ( ) || 'Sign Up' ; const e…" at bounding box center [665, 610] width 785 height 1009
paste textarea "Text"
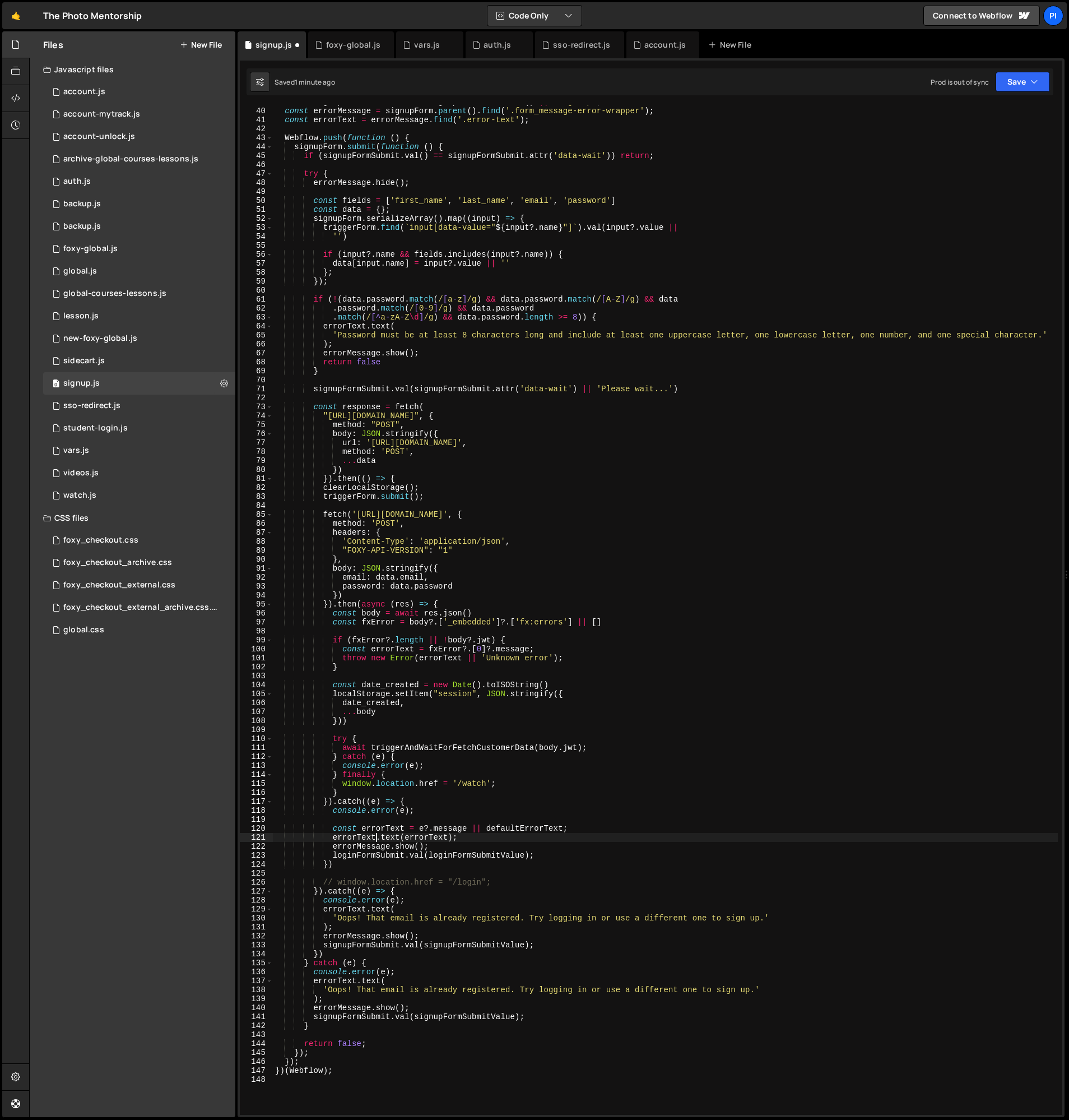
click at [420, 830] on div "const signupFormSubmitValue = signupFormSubmit . val ( ) || 'Sign Up' ; const e…" at bounding box center [665, 612] width 785 height 1028
click at [564, 829] on div "const signupFormSubmitValue = signupFormSubmit . val ( ) || 'Sign Up' ; const e…" at bounding box center [665, 612] width 785 height 1028
click at [436, 839] on div "const signupFormSubmitValue = signupFormSubmit . val ( ) || 'Sign Up' ; const e…" at bounding box center [665, 612] width 785 height 1028
paste textarea "?.message || defaultE"
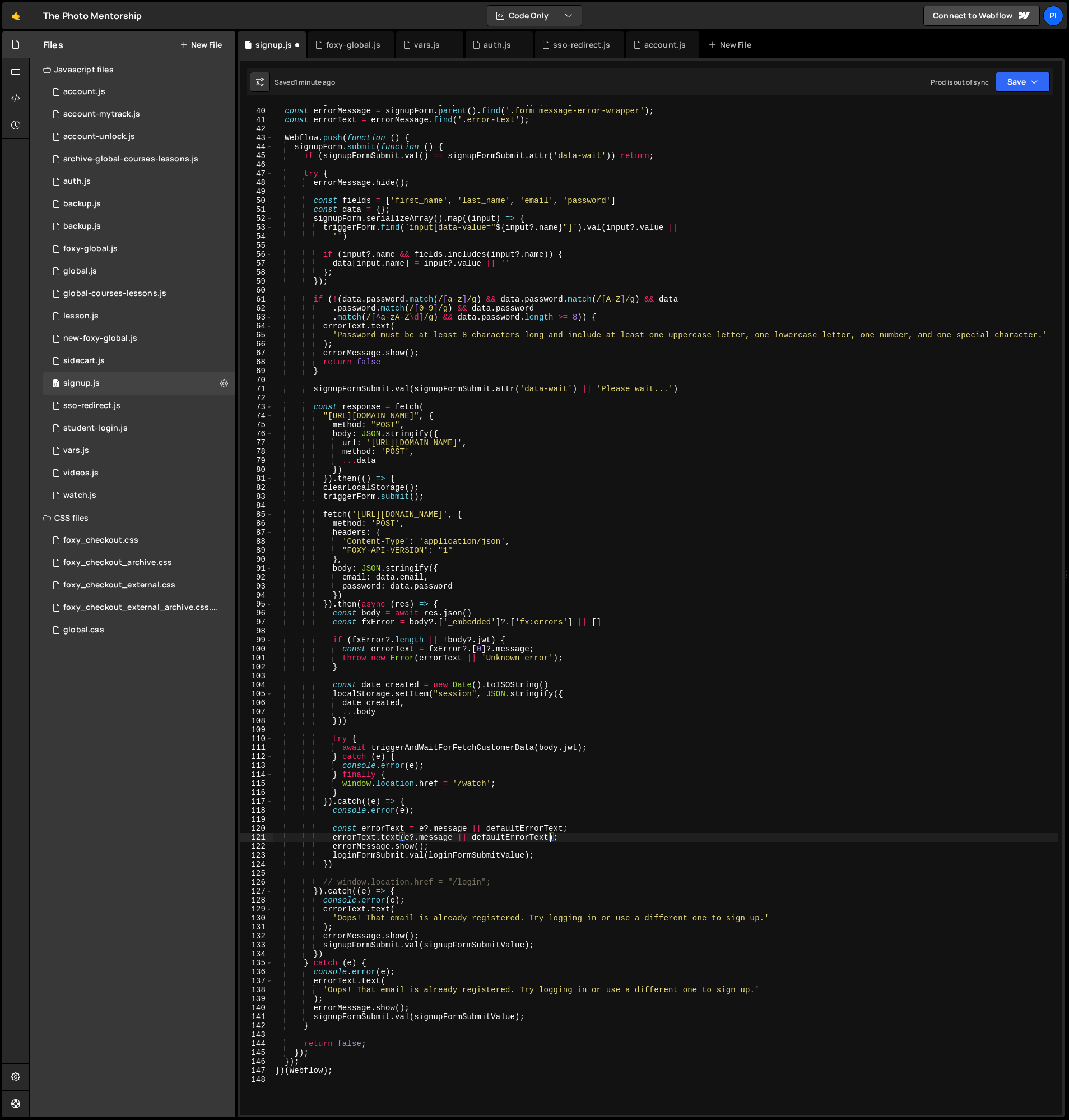
drag, startPoint x: 582, startPoint y: 827, endPoint x: 577, endPoint y: 822, distance: 7.1
click at [582, 827] on div "const signupFormSubmitValue = signupFormSubmit . val ( ) || 'Sign Up' ; const e…" at bounding box center [665, 612] width 785 height 1028
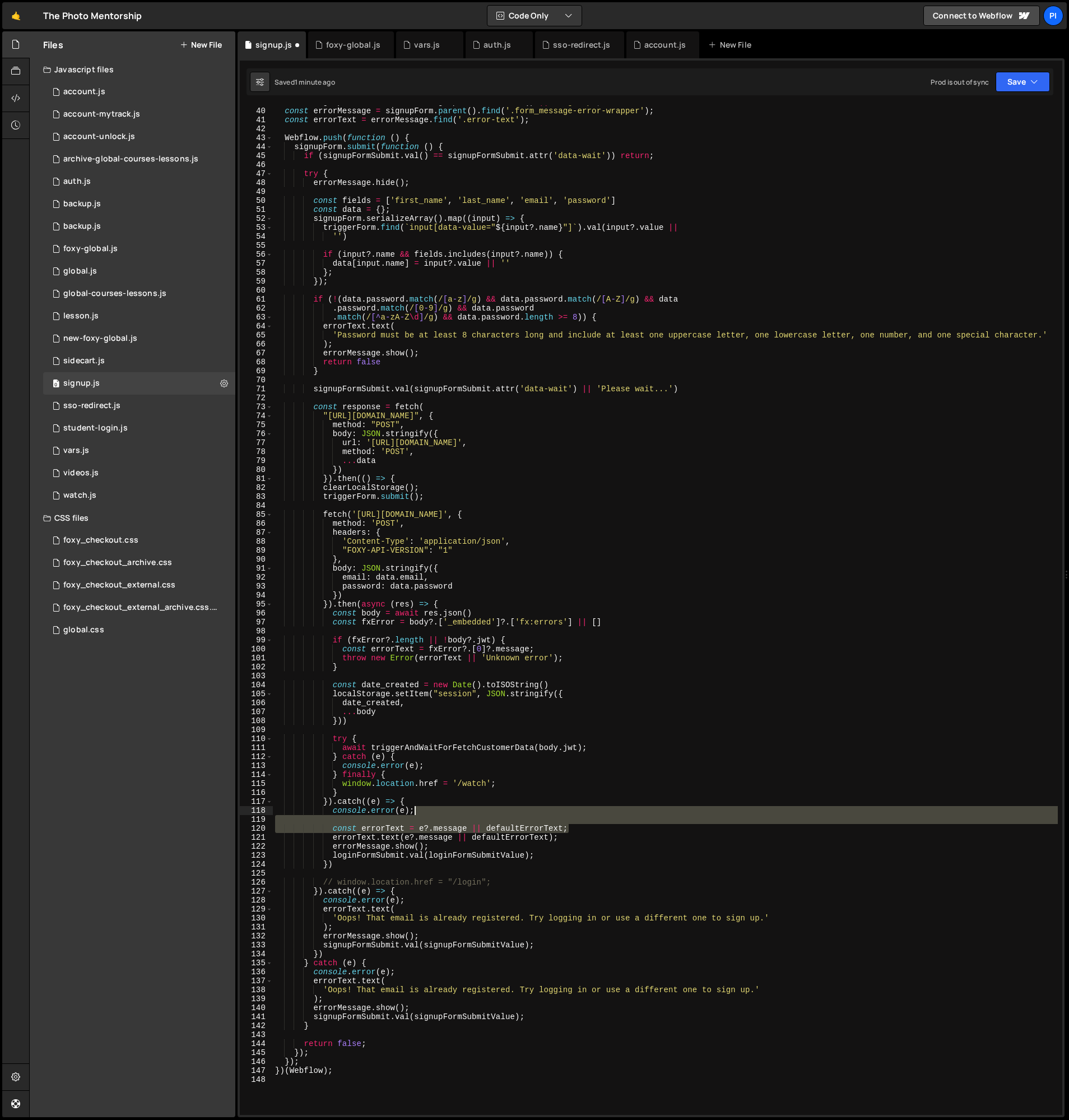
click at [570, 815] on div "const signupFormSubmitValue = signupFormSubmit . val ( ) || 'Sign Up' ; const e…" at bounding box center [665, 612] width 785 height 1028
type textarea "console.error(e);"
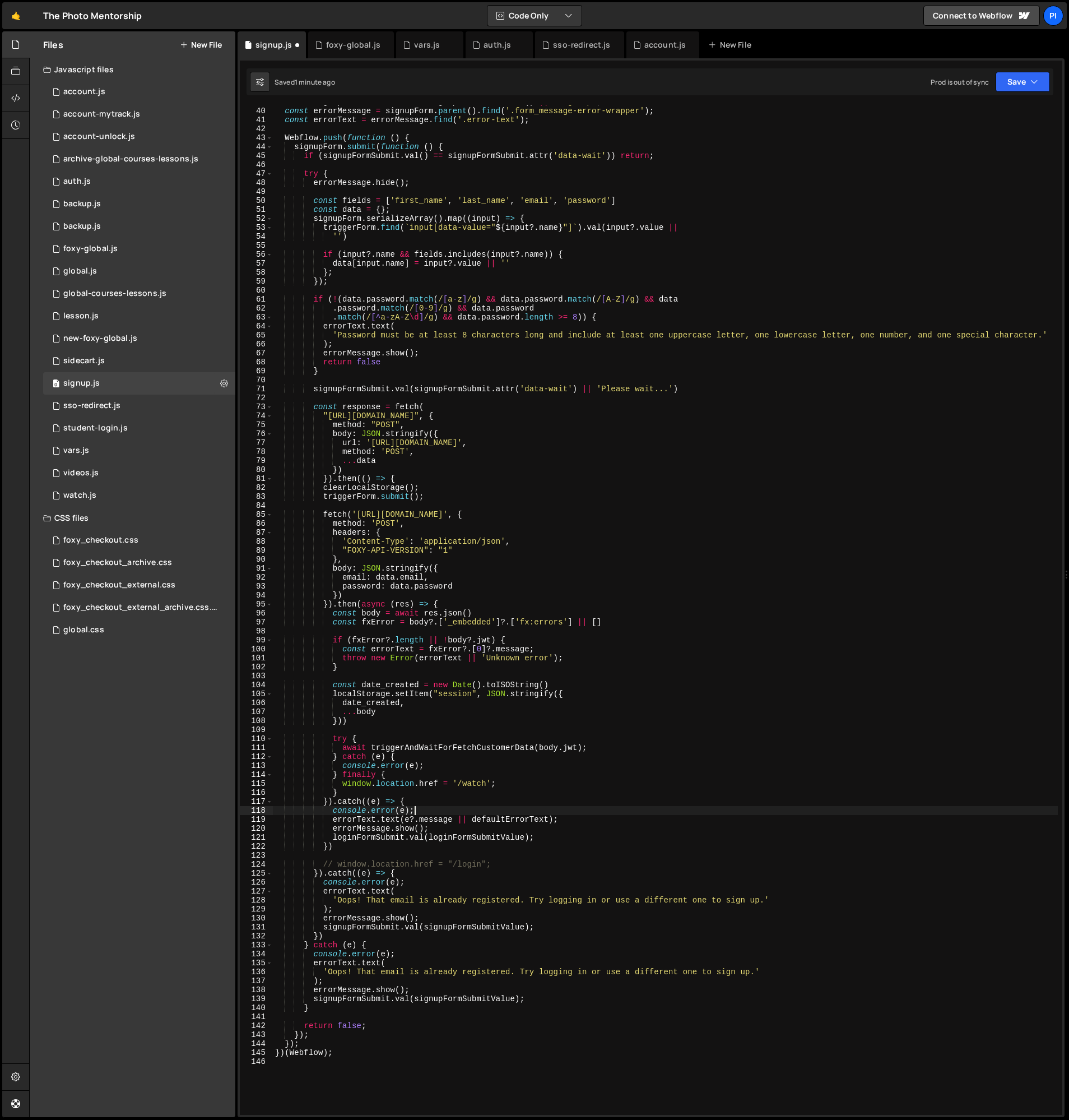
scroll to position [0, 3]
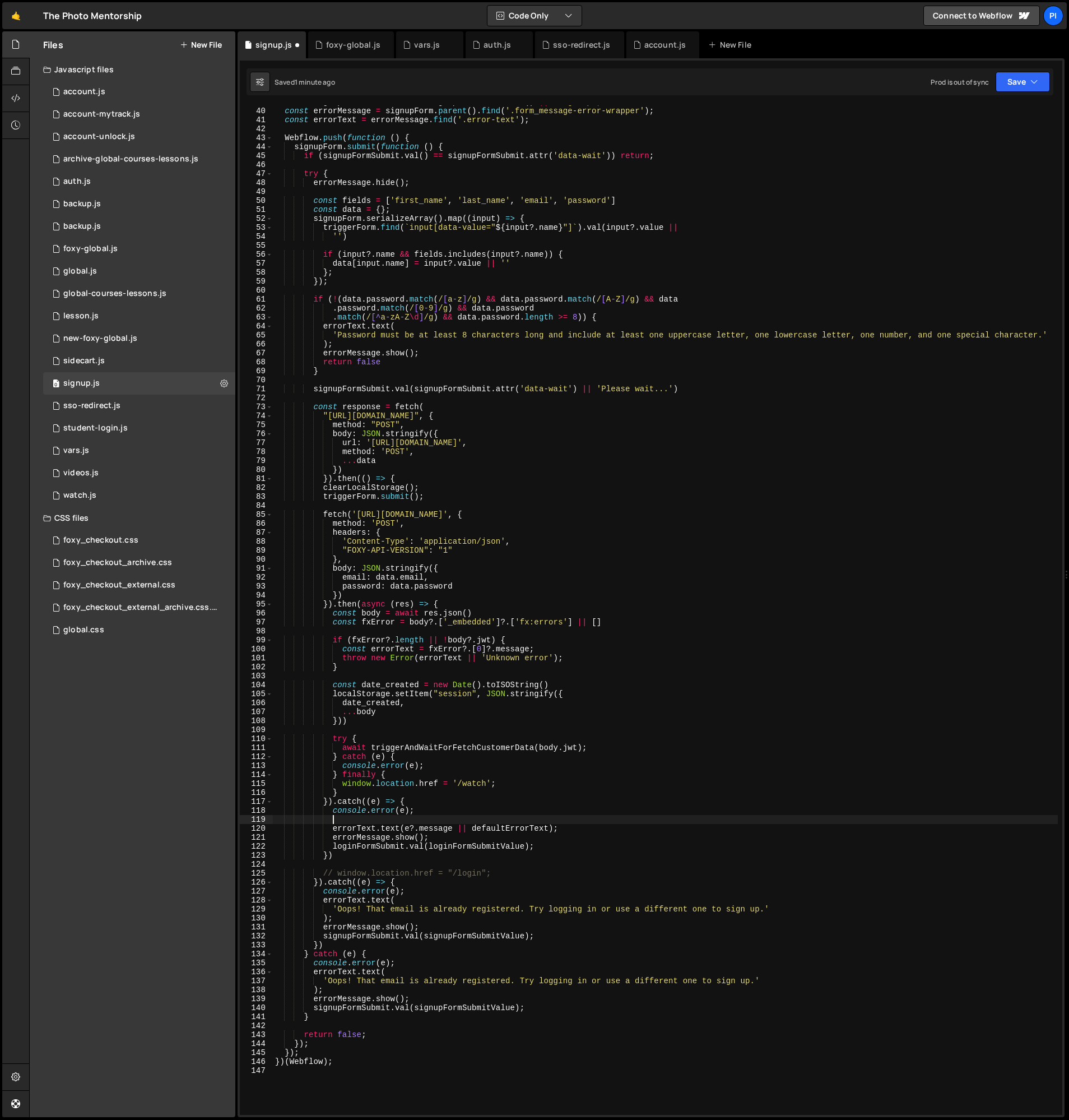
click at [514, 831] on div "const signupFormSubmitValue = signupFormSubmit . val ( ) || 'Sign Up' ; const e…" at bounding box center [665, 612] width 785 height 1028
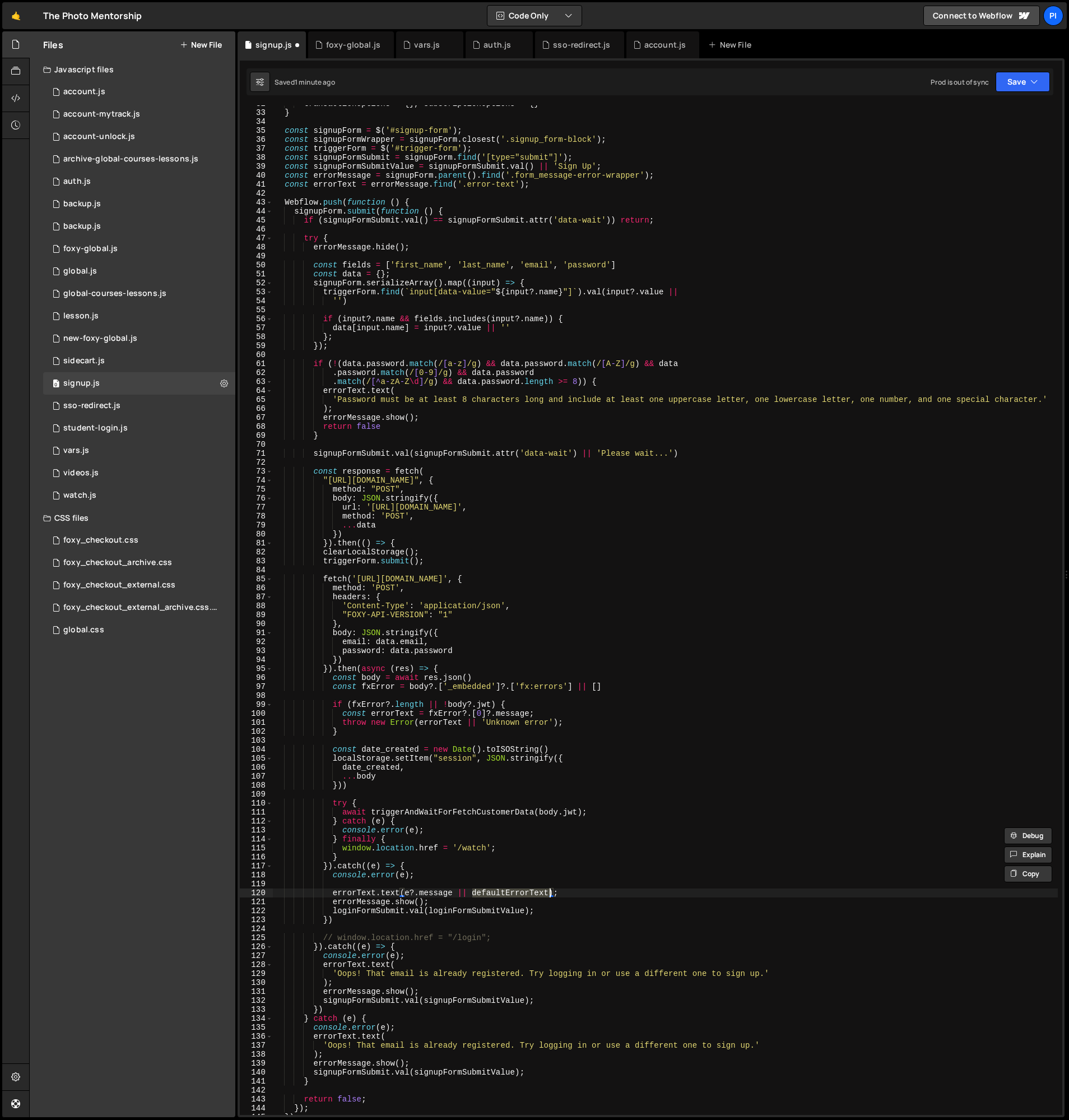
scroll to position [284, 0]
type textarea "errorText.text(e?.message || defaultErrorText);"
drag, startPoint x: 484, startPoint y: 38, endPoint x: 483, endPoint y: 51, distance: 13.0
click at [484, 38] on div "auth.js" at bounding box center [499, 45] width 67 height 27
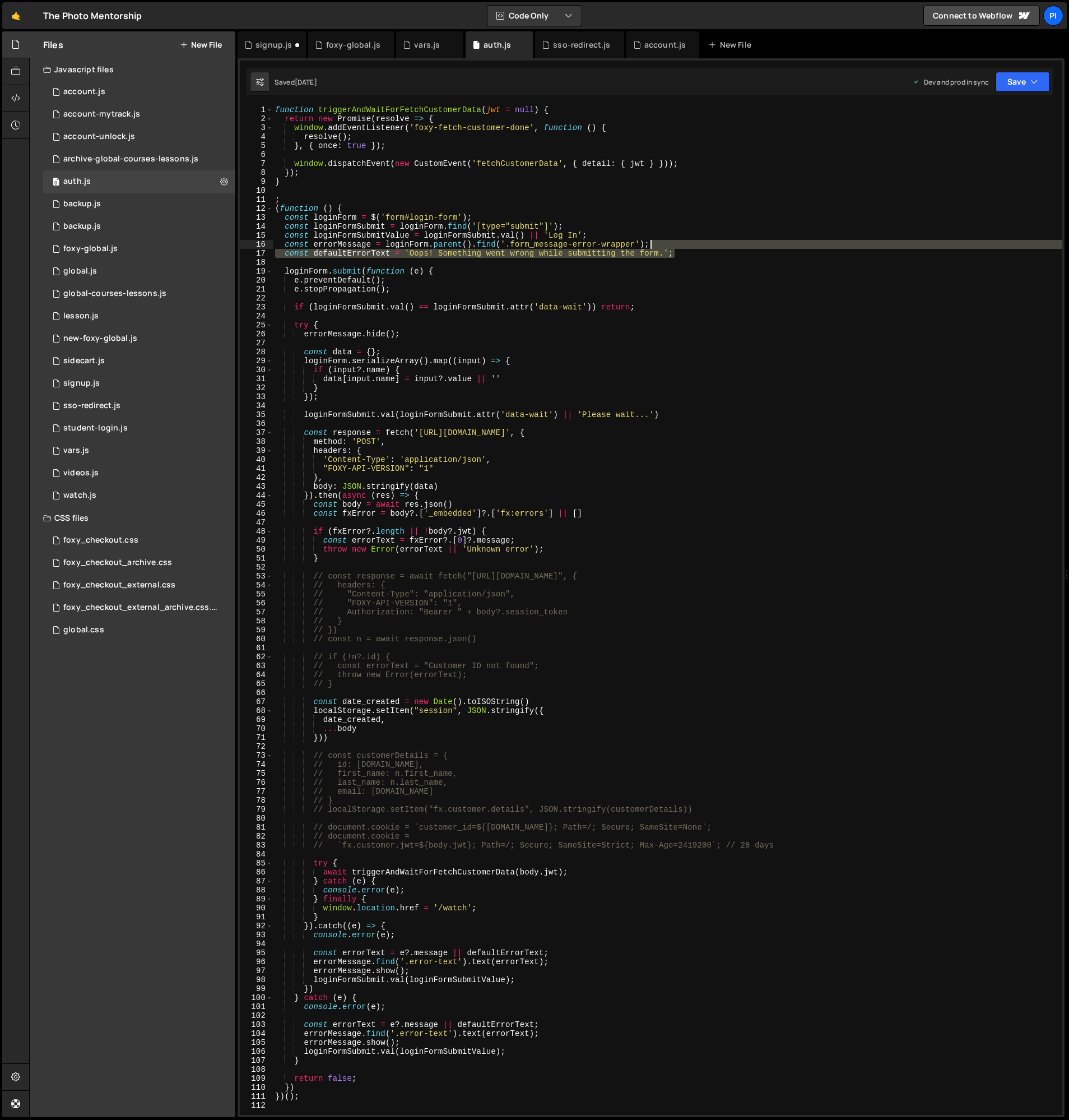
click at [683, 247] on div "function triggerAndWaitForFetchCustomerData ( jwt = null ) { return new Promise…" at bounding box center [667, 619] width 789 height 1028
type textarea "const errorMessage = loginForm.parent().find('.form_message-error-wrapper'); co…"
drag, startPoint x: 270, startPoint y: 40, endPoint x: 378, endPoint y: 328, distance: 307.6
click at [270, 40] on div "signup.js" at bounding box center [274, 45] width 36 height 11
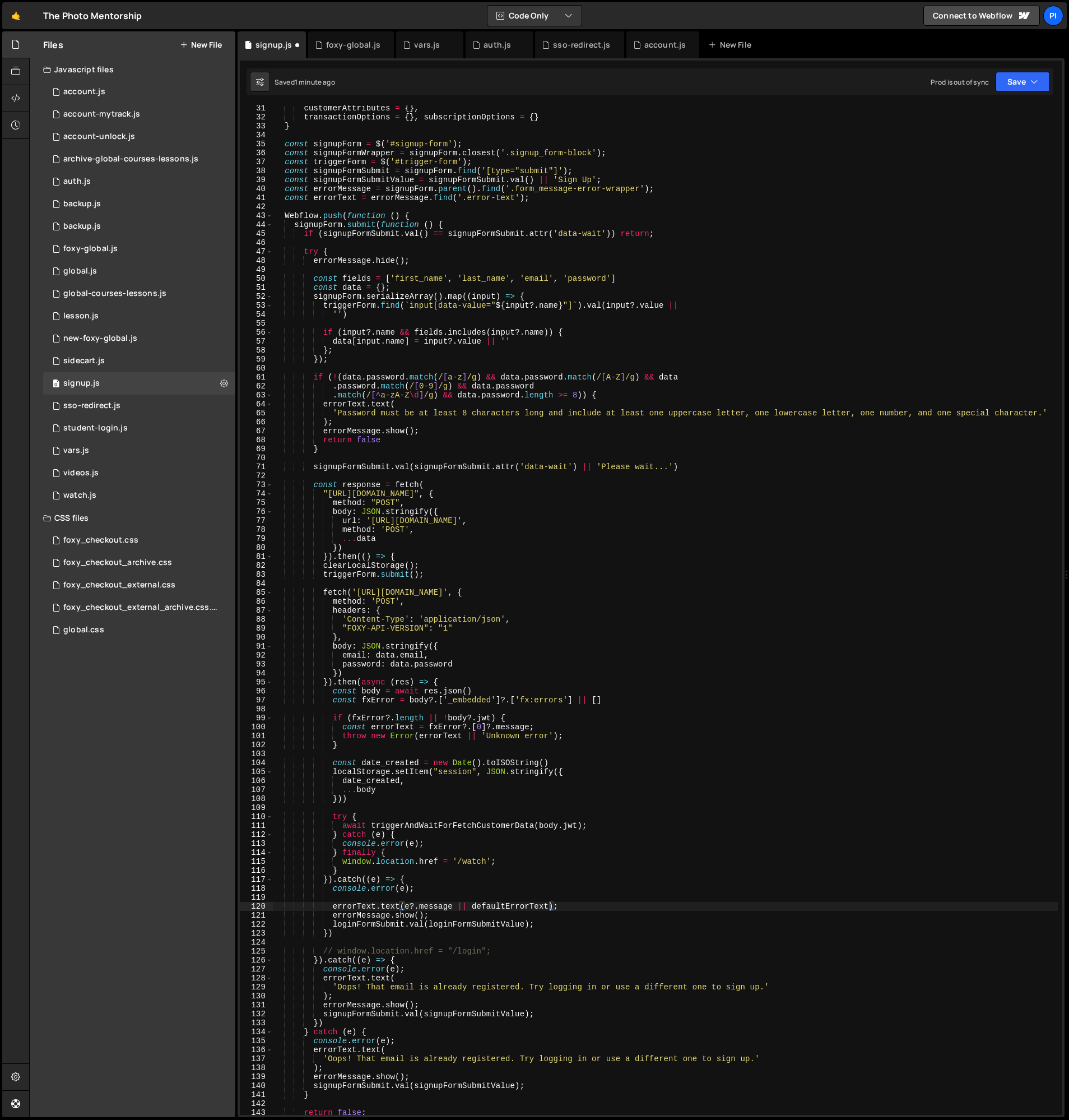
scroll to position [270, 0]
click at [549, 198] on div "customerAttributes = { } , transactionOptions = { } , subscriptionOptions = { }…" at bounding box center [665, 618] width 785 height 1028
paste textarea "defaultErrorText = 'Oops! Something went wrong while submitting the form.'"
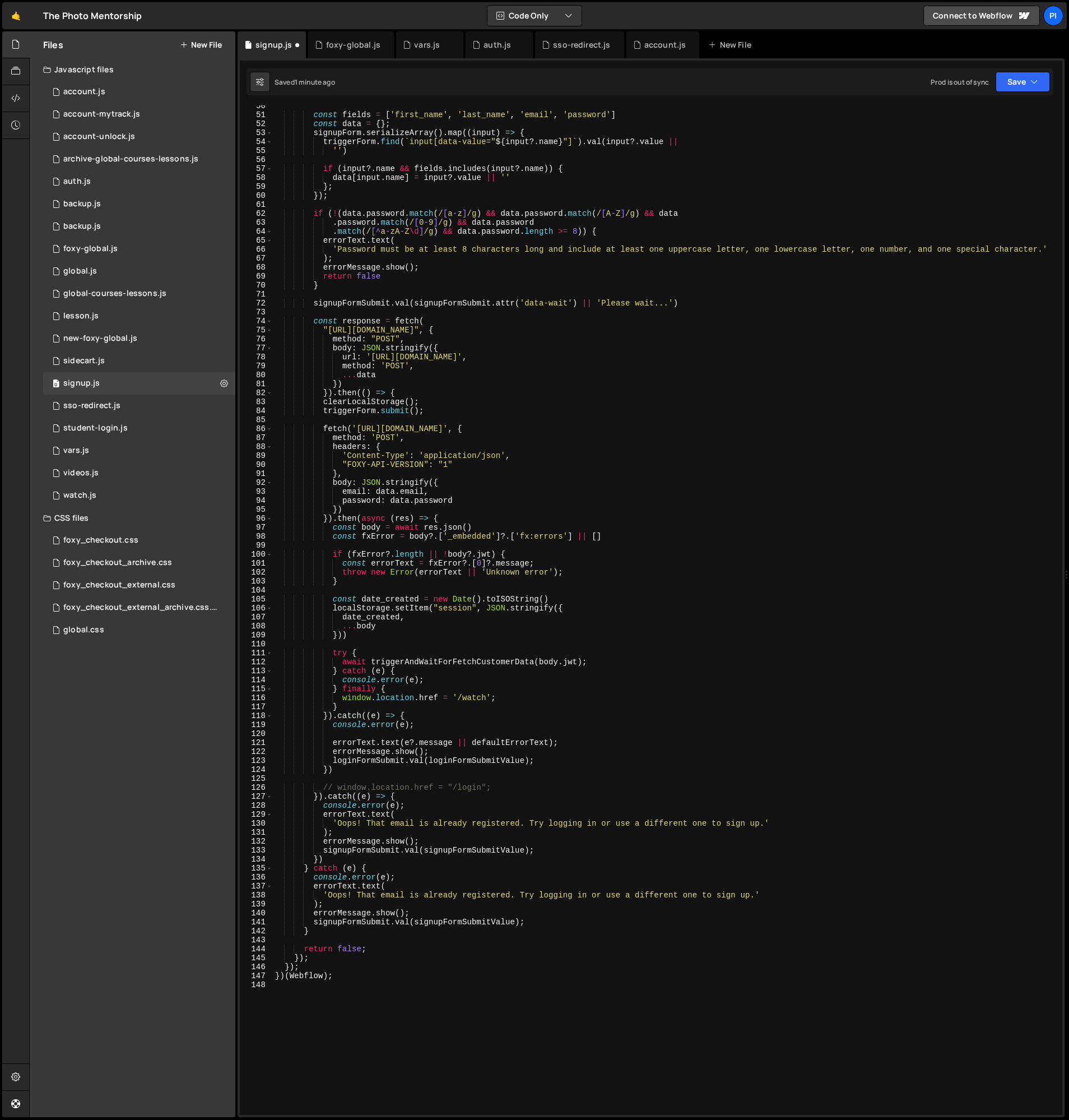
scroll to position [450, 0]
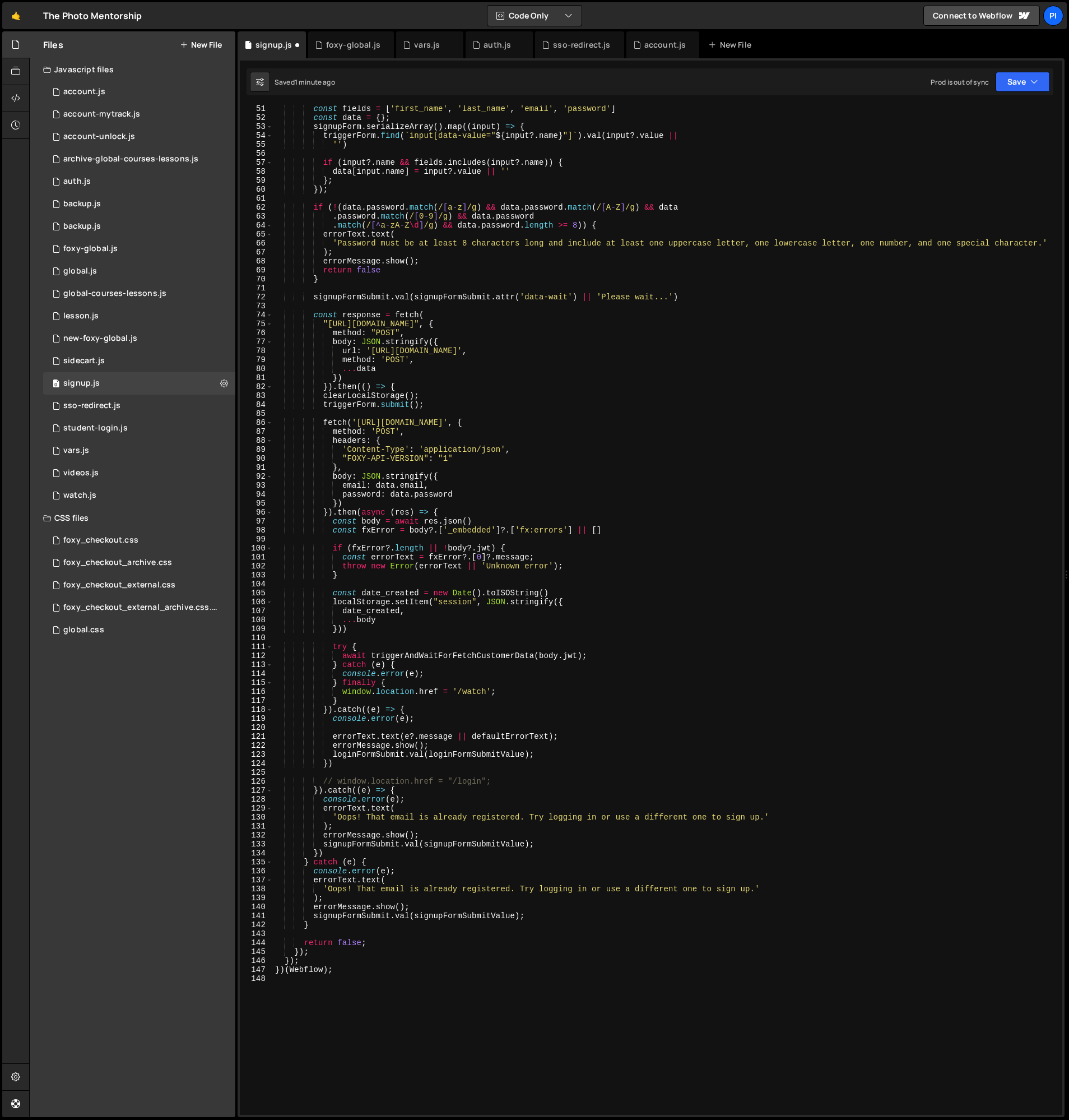
click at [331, 736] on div "const fields = [ 'first_name' , 'last_name' , 'email' , 'password' ] const data…" at bounding box center [665, 618] width 785 height 1028
click at [584, 736] on div "const fields = [ 'first_name' , 'last_name' , 'email' , 'password' ] const data…" at bounding box center [665, 618] width 785 height 1028
click at [373, 753] on div "const fields = [ 'first_name' , 'last_name' , 'email' , 'password' ] const data…" at bounding box center [665, 618] width 785 height 1028
click at [325, 842] on div "const fields = [ 'first_name' , 'last_name' , 'email' , 'password' ] const data…" at bounding box center [665, 618] width 785 height 1028
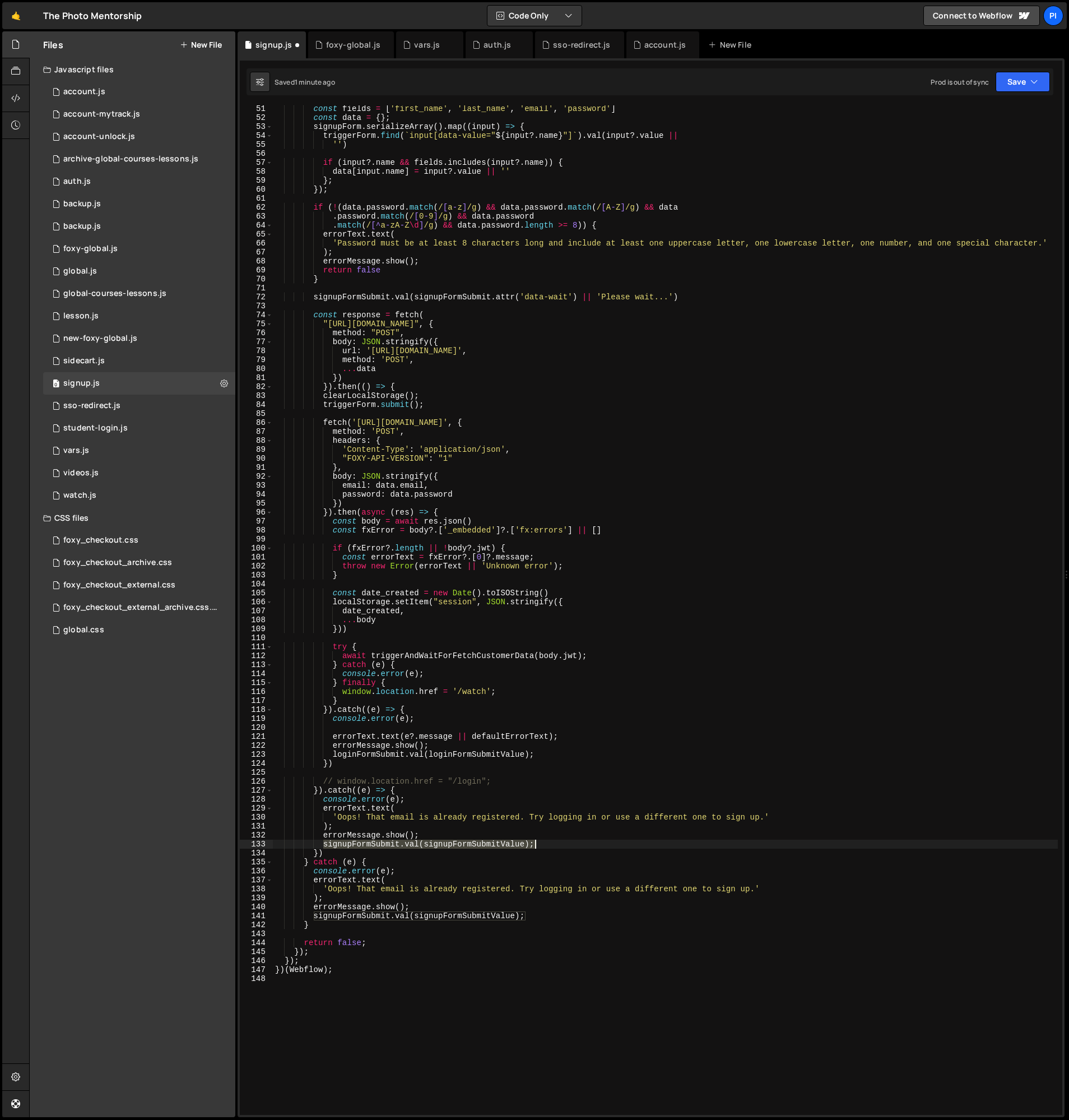
click at [553, 846] on div "const fields = [ 'first_name' , 'last_name' , 'email' , 'password' ] const data…" at bounding box center [665, 618] width 785 height 1028
click at [337, 755] on div "const fields = [ 'first_name' , 'last_name' , 'email' , 'password' ] const data…" at bounding box center [665, 618] width 785 height 1028
click at [335, 756] on div "const fields = [ 'first_name' , 'last_name' , 'email' , 'password' ] const data…" at bounding box center [665, 618] width 785 height 1028
click at [569, 757] on div "const fields = [ 'first_name' , 'last_name' , 'email' , 'password' ] const data…" at bounding box center [665, 618] width 785 height 1028
paste textarea "signupFormSubmit.val(signup"
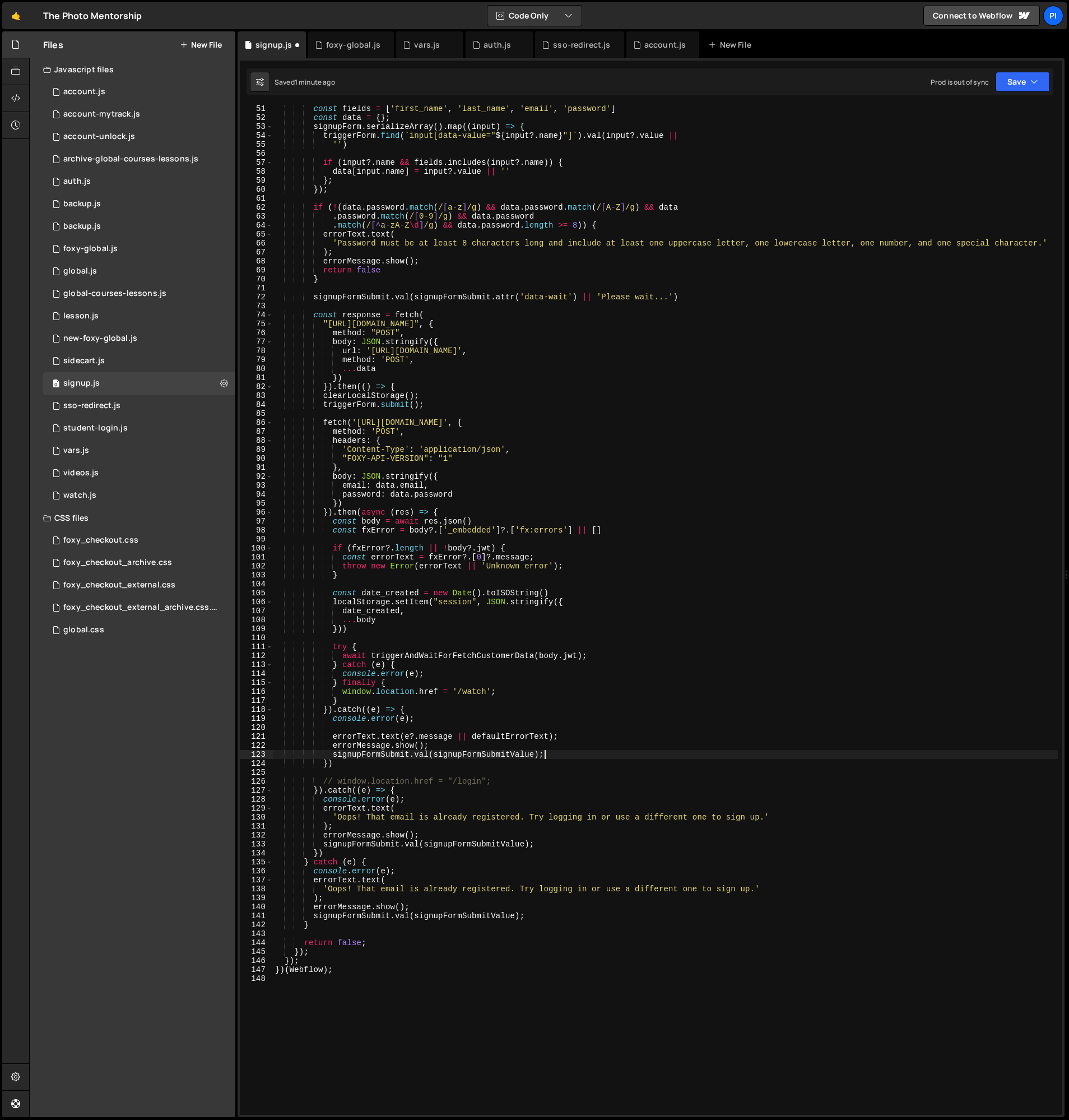
click at [565, 757] on div "const fields = [ 'first_name' , 'last_name' , 'email' , 'password' ] const data…" at bounding box center [665, 618] width 785 height 1028
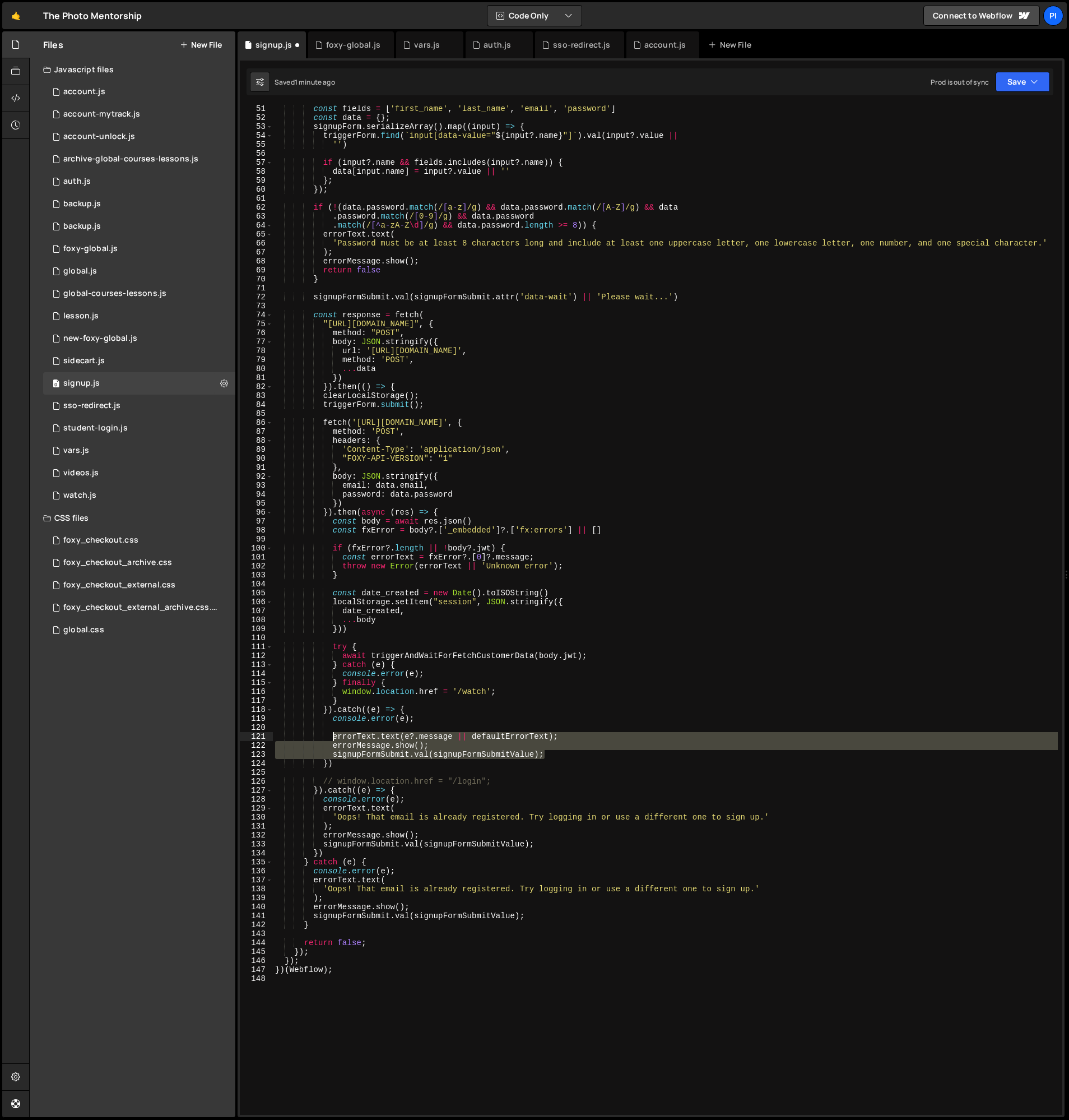
click at [332, 737] on div "const fields = [ 'first_name' , 'last_name' , 'email' , 'password' ] const data…" at bounding box center [665, 618] width 785 height 1028
click at [417, 762] on div "const fields = [ 'first_name' , 'last_name' , 'email' , 'password' ] const data…" at bounding box center [665, 618] width 785 height 1028
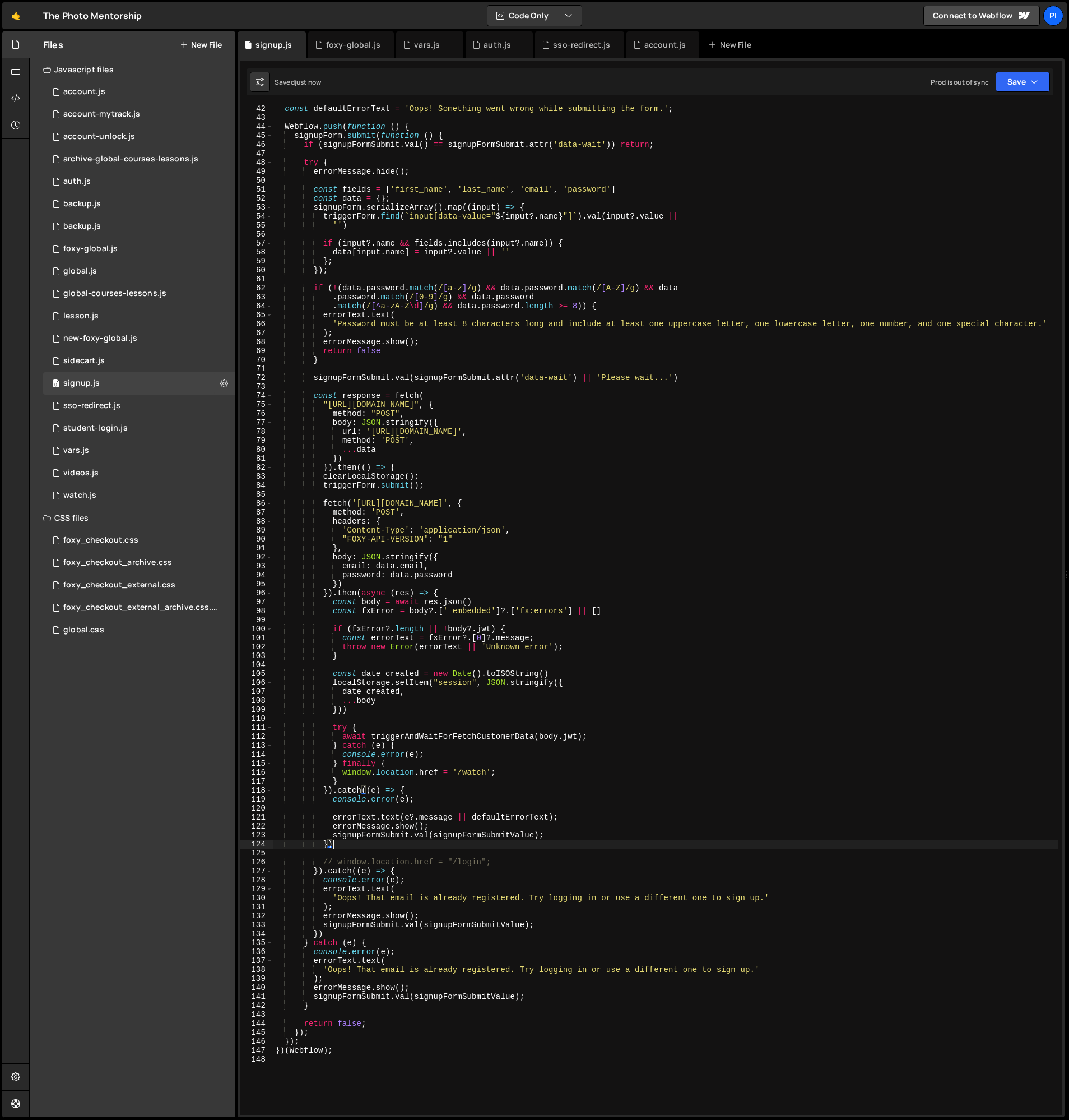
scroll to position [367, 0]
click at [1012, 88] on button "Save" at bounding box center [1022, 82] width 55 height 20
click at [998, 149] on div "Save to Production S" at bounding box center [985, 146] width 117 height 11
click at [324, 507] on div "const errorText = errorMessage . find ( '.error-text' ) ; const defaultErrorTex…" at bounding box center [665, 610] width 785 height 1028
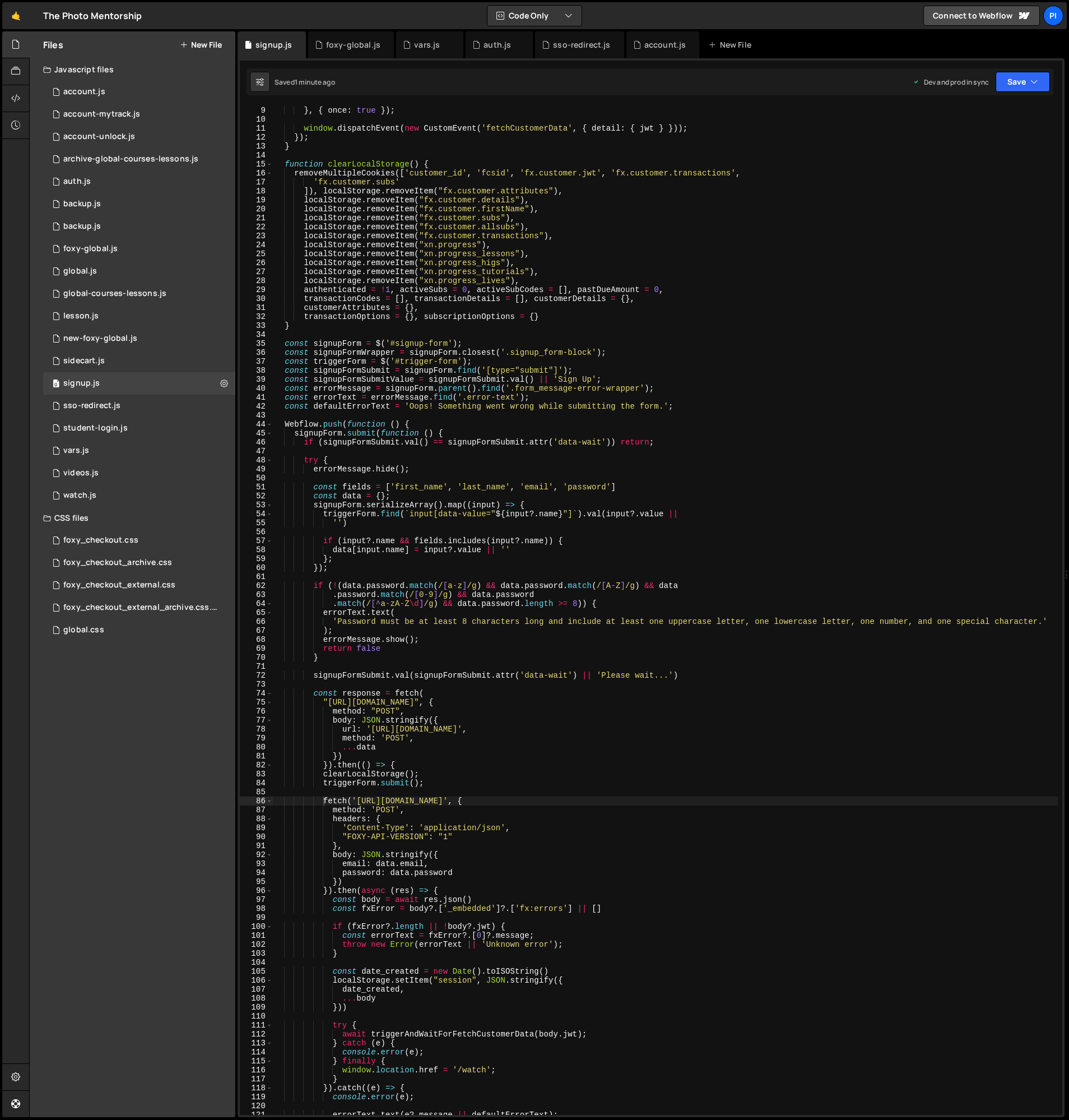
scroll to position [0, 0]
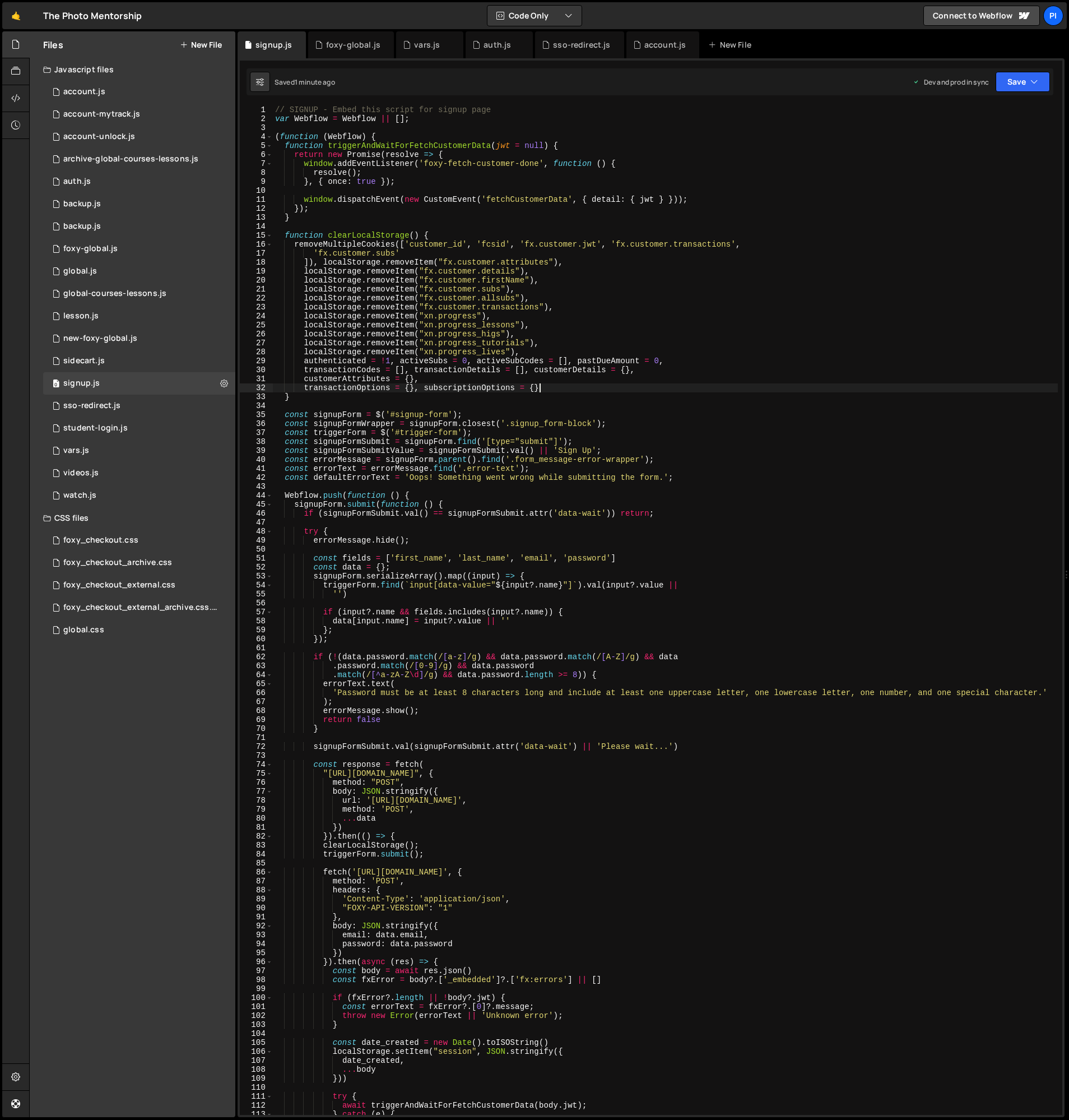
click at [553, 386] on div "// SIGNUP - Embed this script for signup page var Webflow = Webflow || [ ] ; ( …" at bounding box center [665, 619] width 785 height 1028
click at [557, 347] on div "// SIGNUP - Embed this script for signup page var Webflow = Webflow || [ ] ; ( …" at bounding box center [665, 619] width 785 height 1028
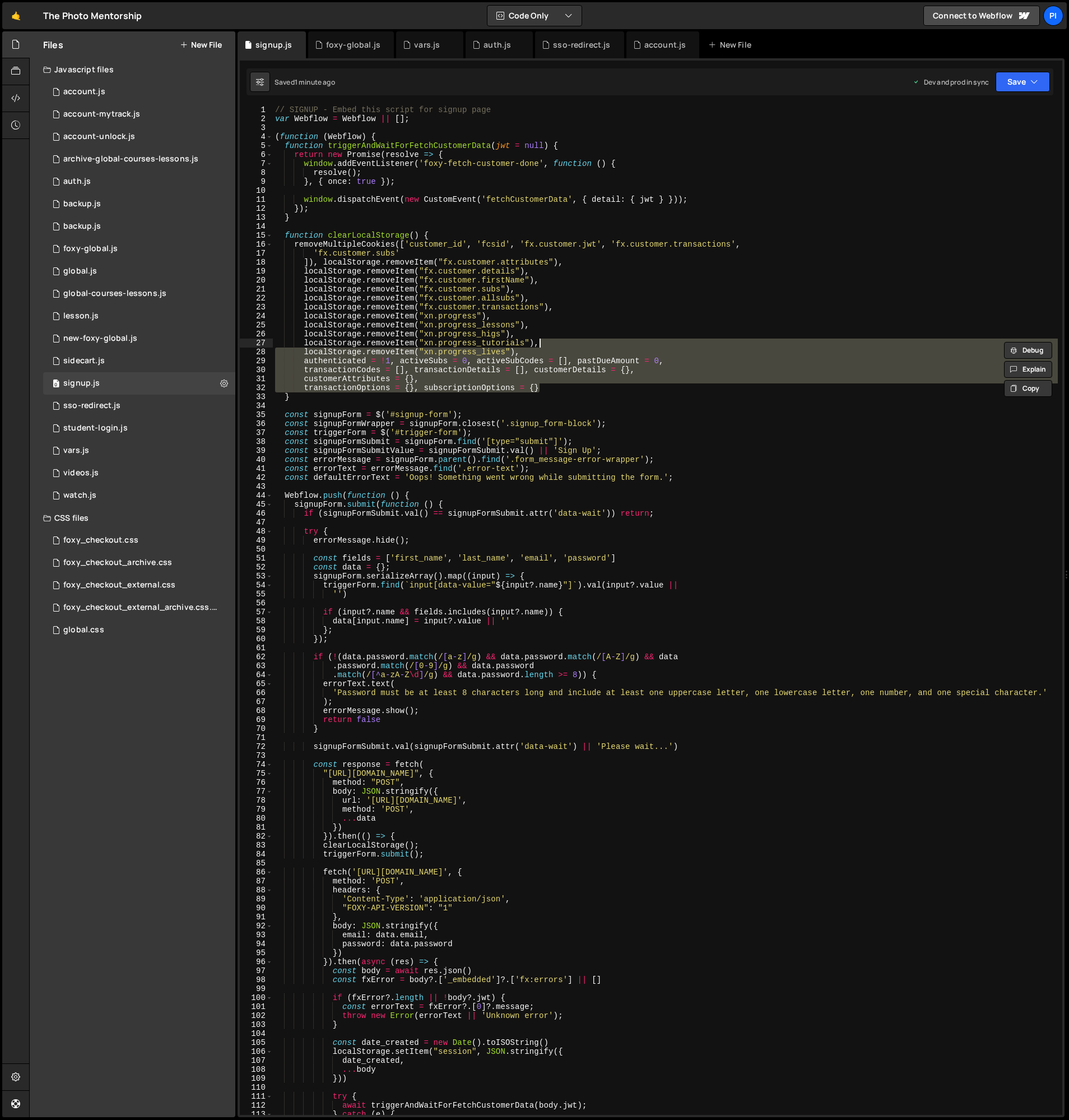
click at [559, 354] on div "// SIGNUP - Embed this script for signup page var Webflow = Webflow || [ ] ; ( …" at bounding box center [665, 610] width 785 height 1009
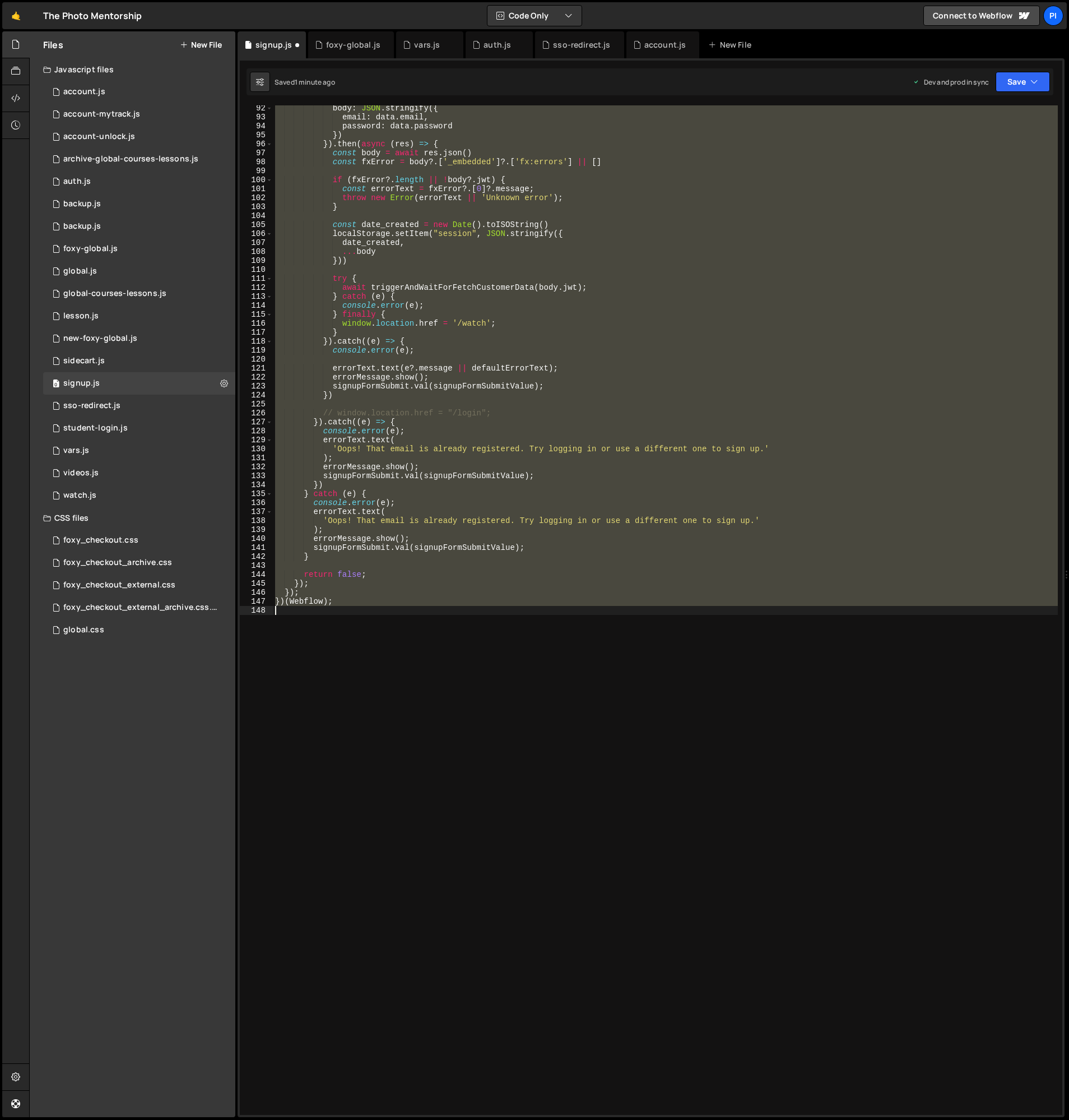
scroll to position [819, 0]
click at [575, 369] on div "body : JSON . stringify ({ email : data . email , password : data . password })…" at bounding box center [665, 610] width 785 height 1009
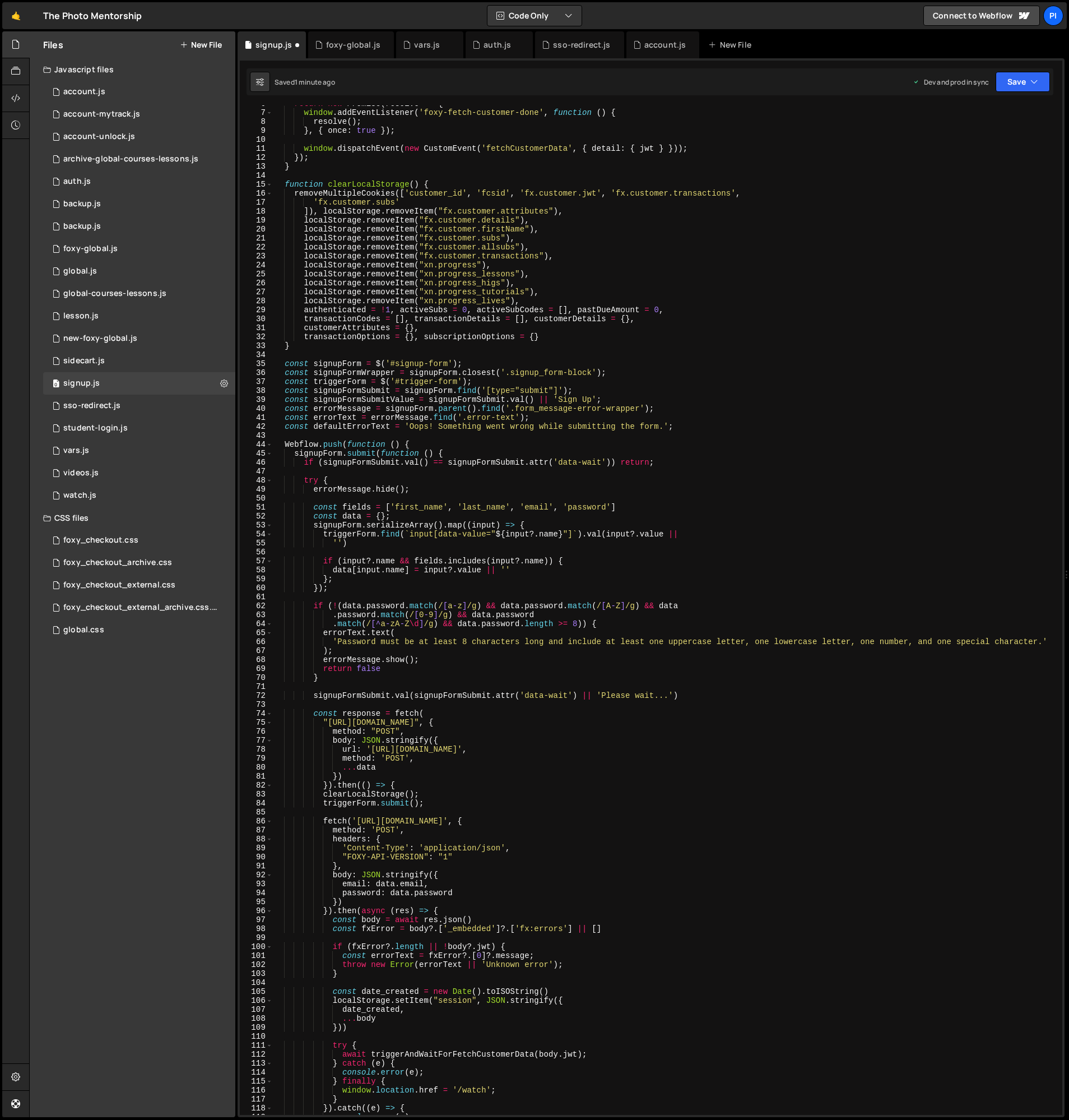
scroll to position [0, 0]
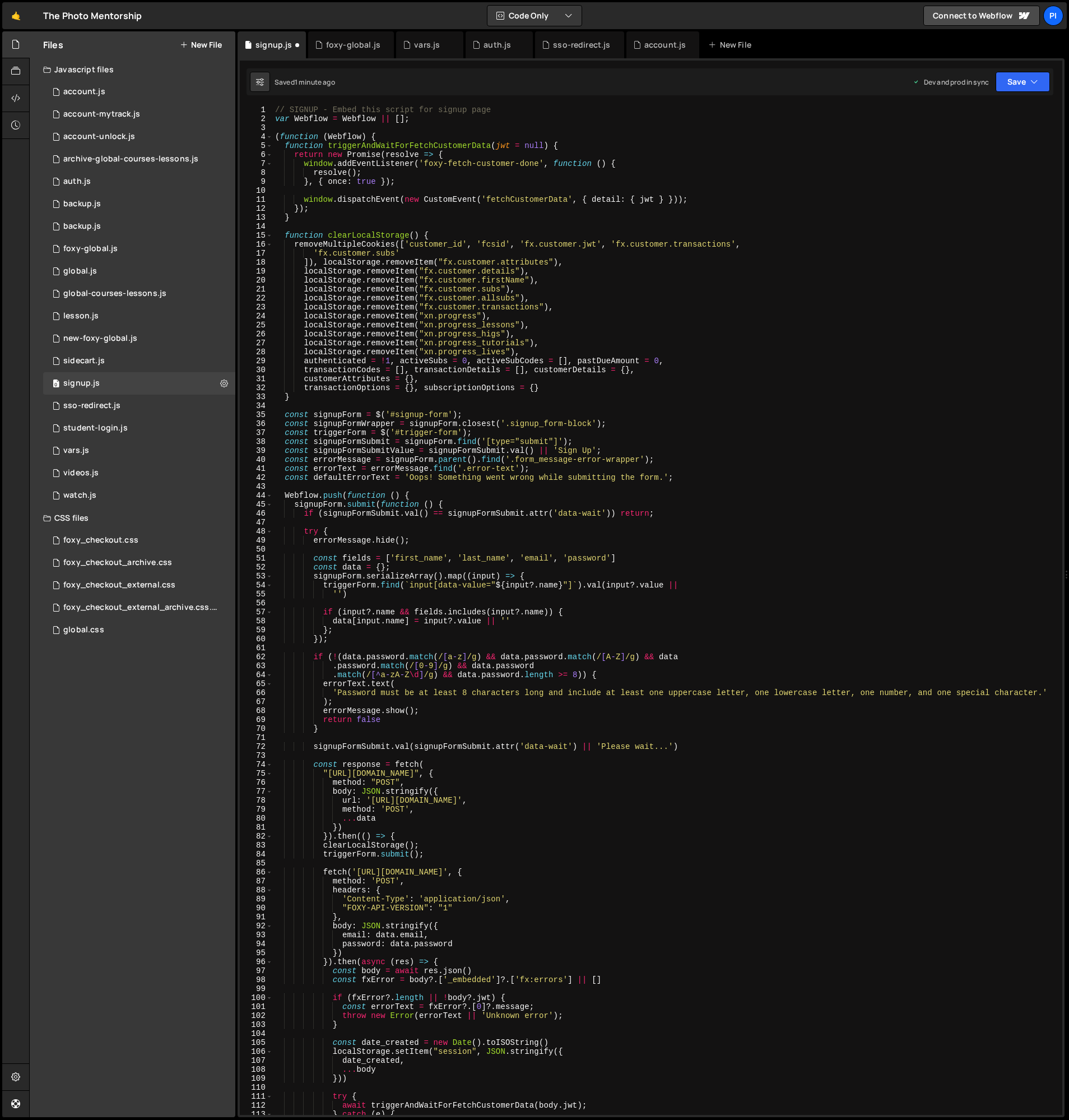
drag, startPoint x: 551, startPoint y: 390, endPoint x: 547, endPoint y: 380, distance: 10.8
click at [551, 390] on div "// SIGNUP - Embed this script for signup page var Webflow = Webflow || [ ] ; ( …" at bounding box center [665, 619] width 785 height 1028
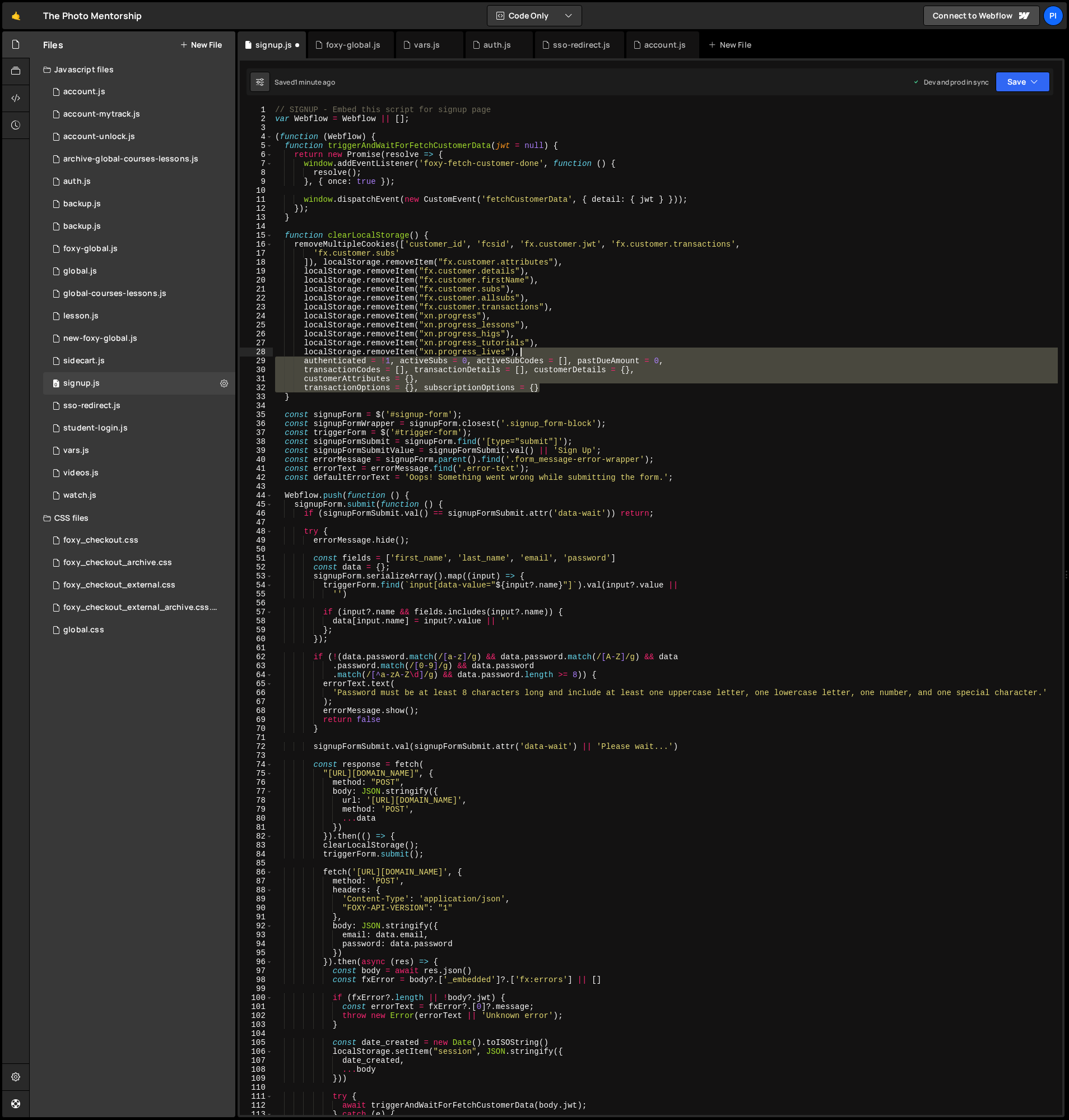
click at [546, 349] on div "// SIGNUP - Embed this script for signup page var Webflow = Webflow || [ ] ; ( …" at bounding box center [665, 619] width 785 height 1028
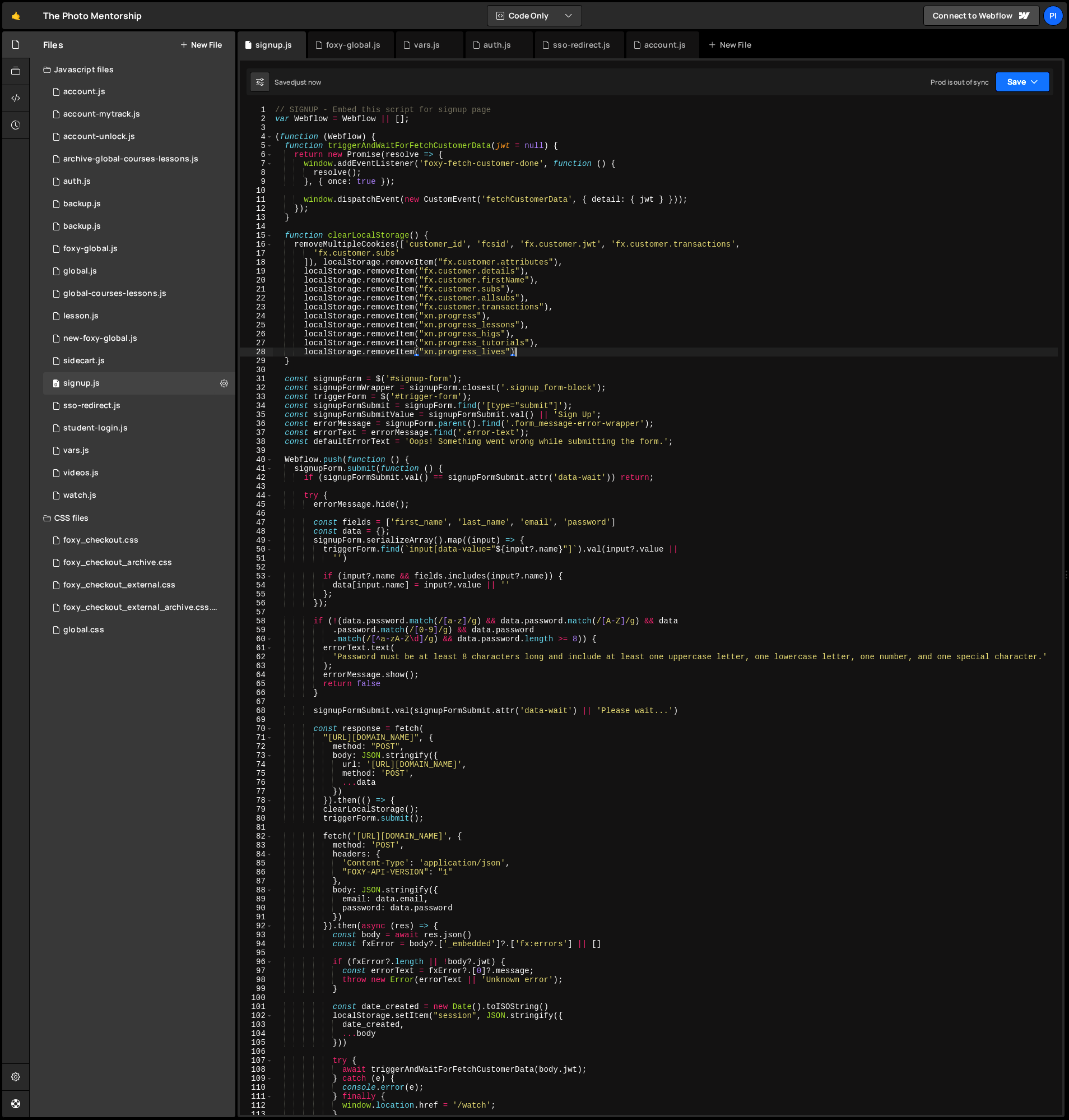
click at [1021, 75] on button "Save" at bounding box center [1022, 82] width 55 height 20
click at [991, 170] on button "Save to Production S Saved 1 minute ago" at bounding box center [985, 153] width 135 height 36
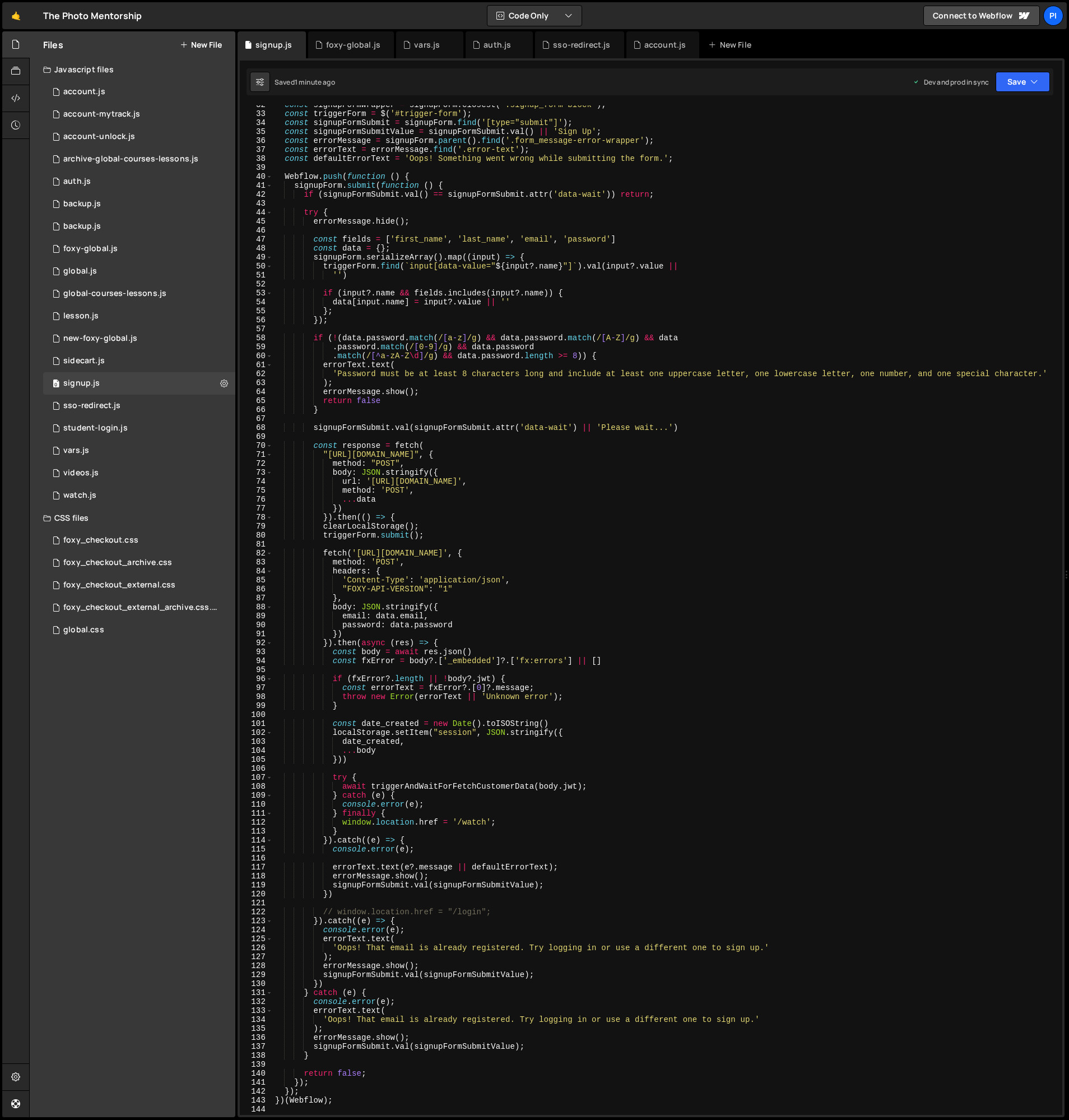
scroll to position [283, 0]
click at [365, 653] on div "const signupFormWrapper = signupForm . closest ( '.signup_form-block' ) ; const…" at bounding box center [665, 614] width 785 height 1028
click at [375, 654] on div "const signupFormWrapper = signupForm . closest ( '.signup_form-block' ) ; const…" at bounding box center [665, 614] width 785 height 1028
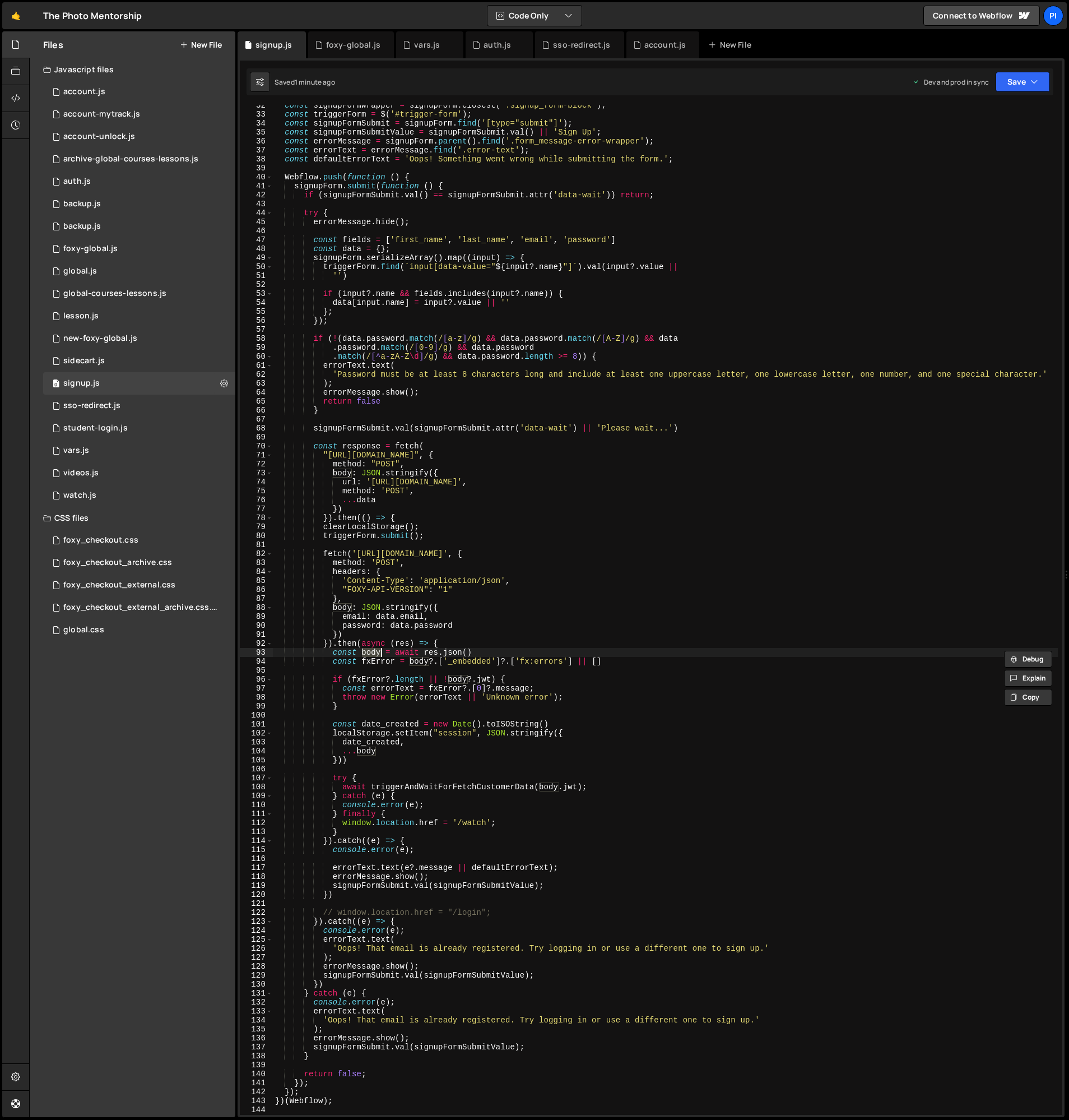
click at [323, 557] on div "const signupFormWrapper = signupForm . closest ( '.signup_form-block' ) ; const…" at bounding box center [665, 615] width 785 height 1028
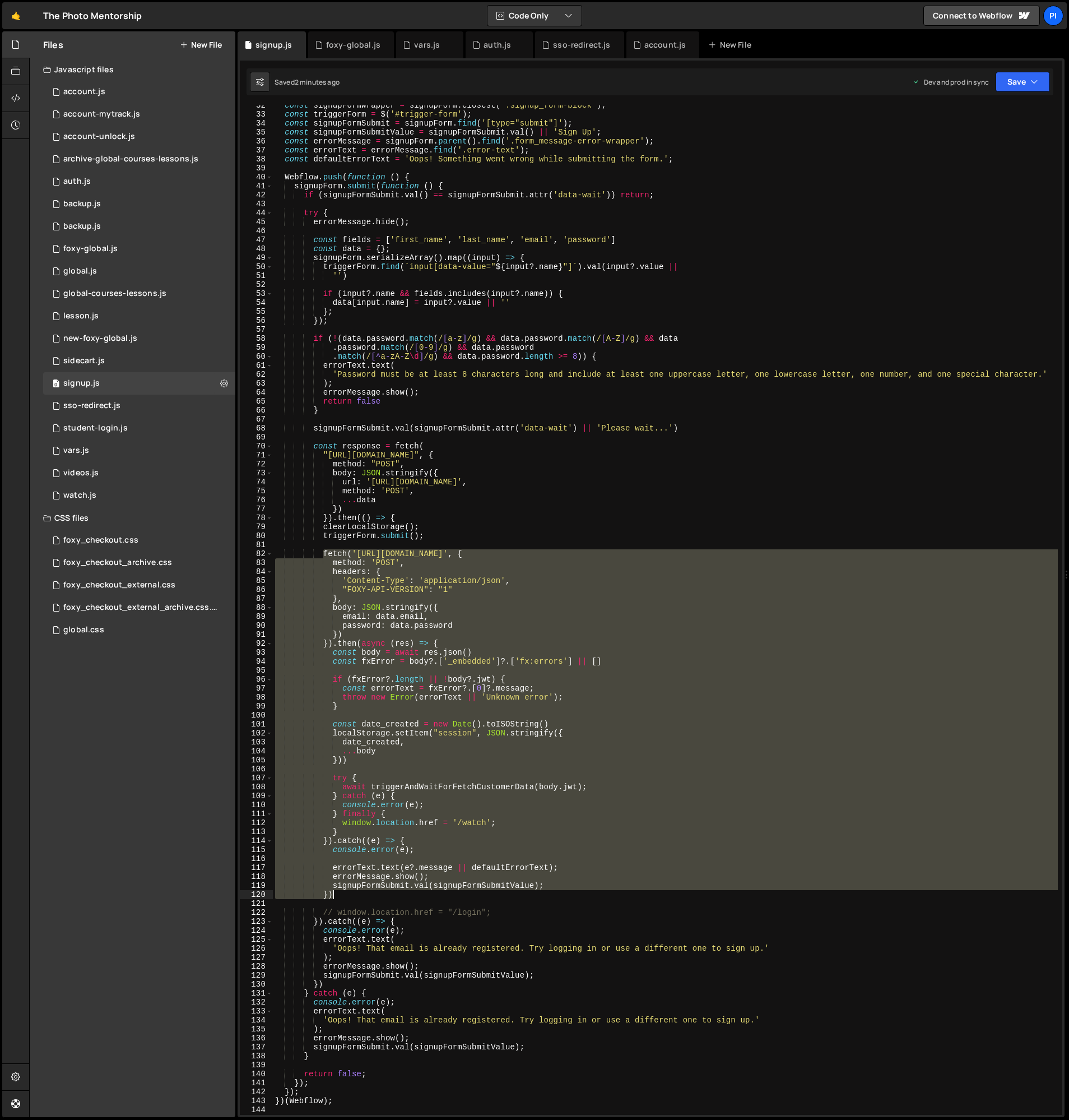
click at [350, 893] on div "const signupFormWrapper = signupForm . closest ( '.signup_form-block' ) ; const…" at bounding box center [665, 615] width 785 height 1028
type textarea "signupFormSubmit.val(signupFormSubmitValue); })"
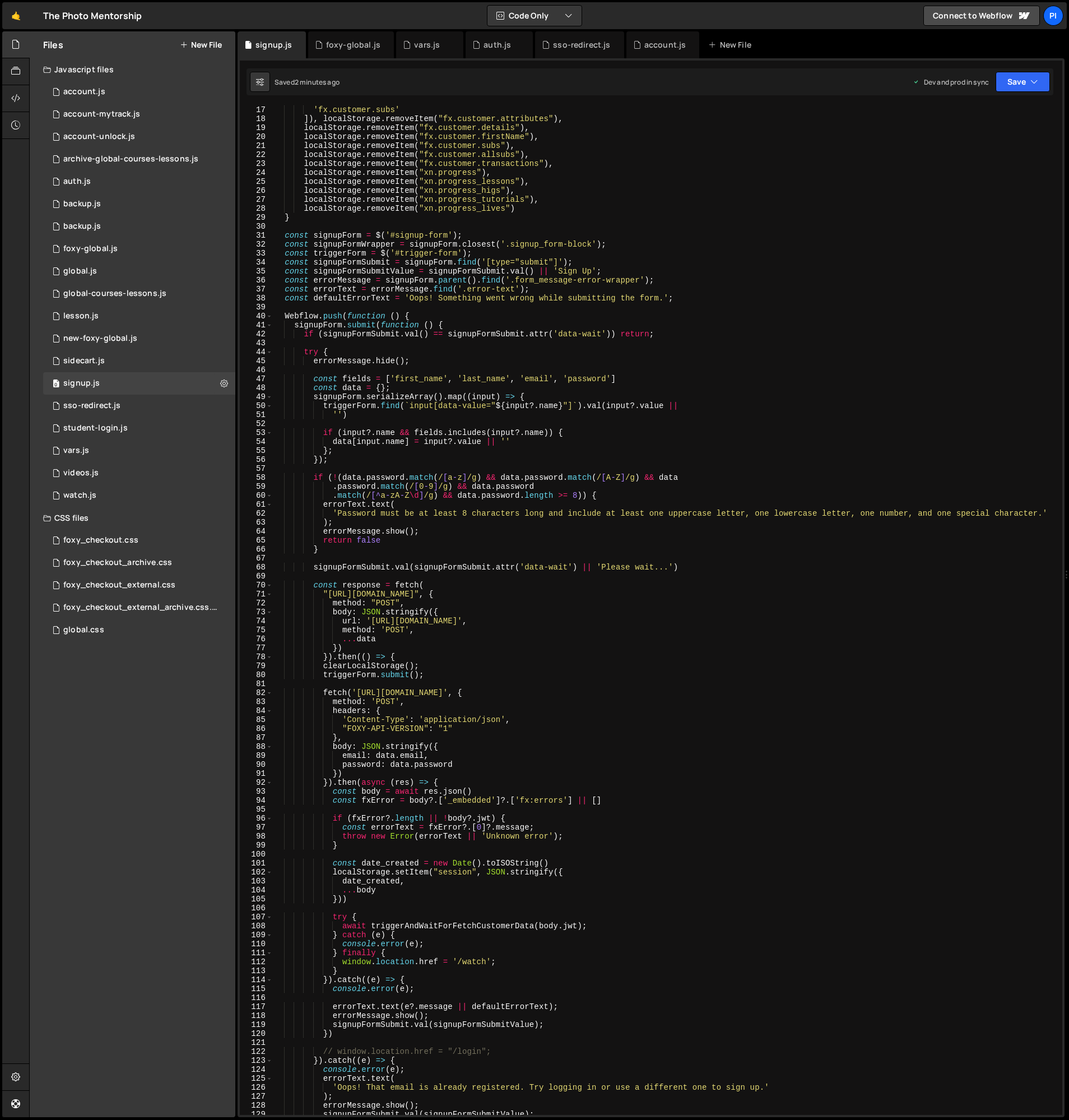
scroll to position [148, 0]
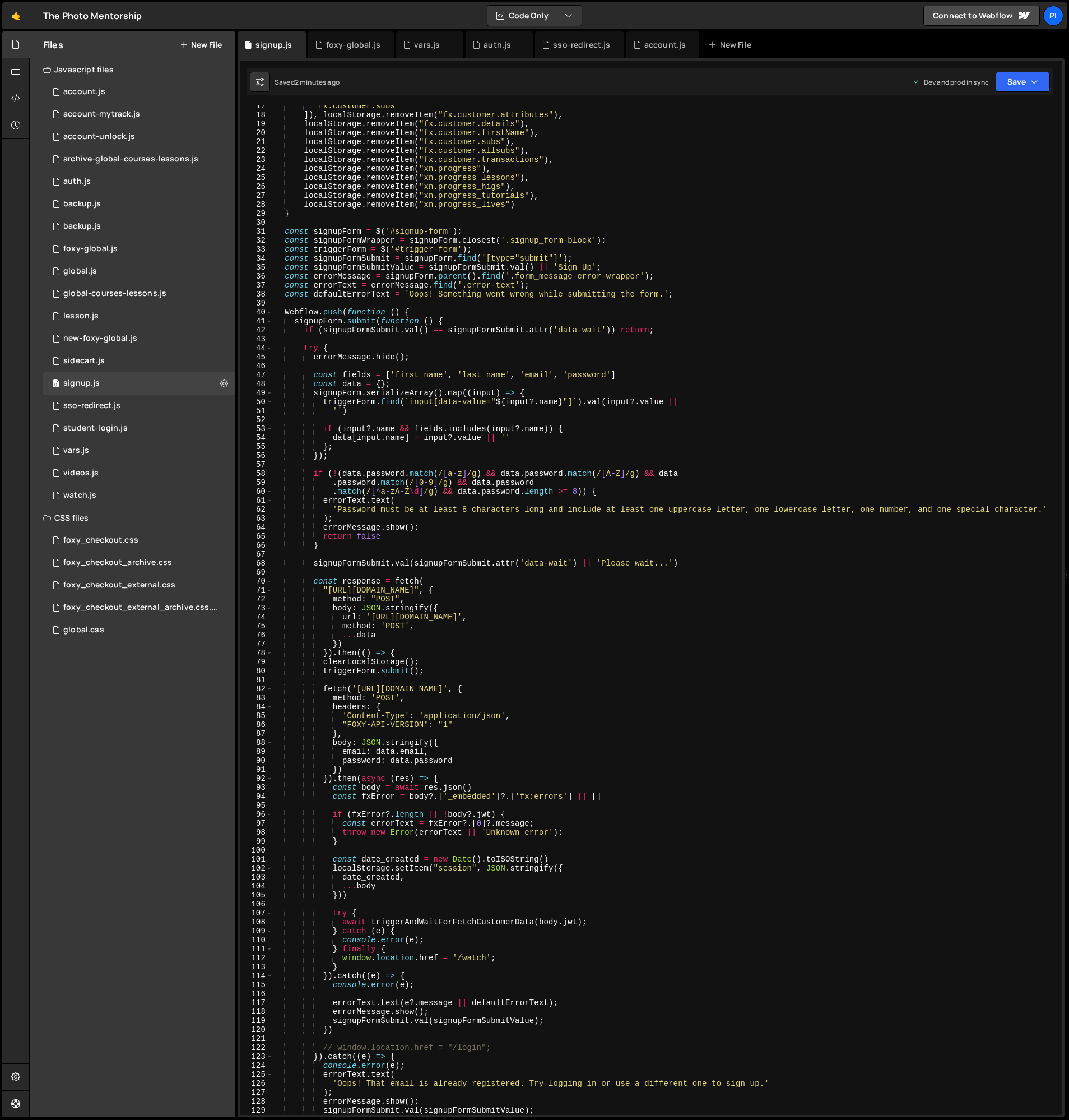
click at [371, 619] on div "'fx.customer.subs' ]) , localStorage . removeItem ( "fx.customer.attributes" ) …" at bounding box center [665, 615] width 785 height 1028
click at [373, 666] on div "'fx.customer.subs' ]) , localStorage . removeItem ( "fx.customer.attributes" ) …" at bounding box center [665, 616] width 785 height 1028
click at [367, 672] on div "'fx.customer.subs' ]) , localStorage . removeItem ( "fx.customer.attributes" ) …" at bounding box center [665, 616] width 785 height 1028
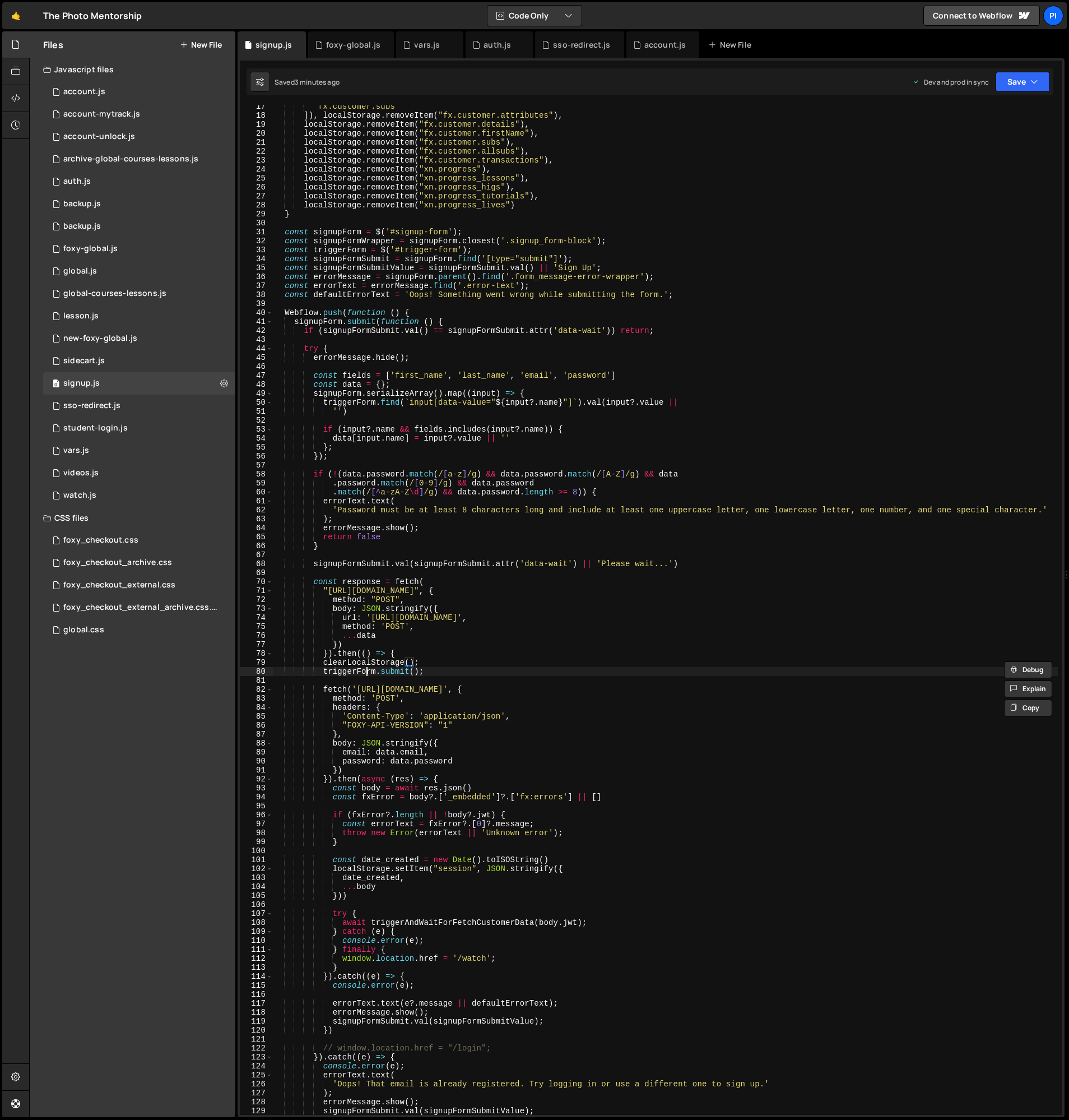
click at [367, 672] on div "'fx.customer.subs' ]) , localStorage . removeItem ( "fx.customer.attributes" ) …" at bounding box center [665, 616] width 785 height 1028
click at [447, 671] on div "'fx.customer.subs' ]) , localStorage . removeItem ( "fx.customer.attributes" ) …" at bounding box center [665, 616] width 785 height 1028
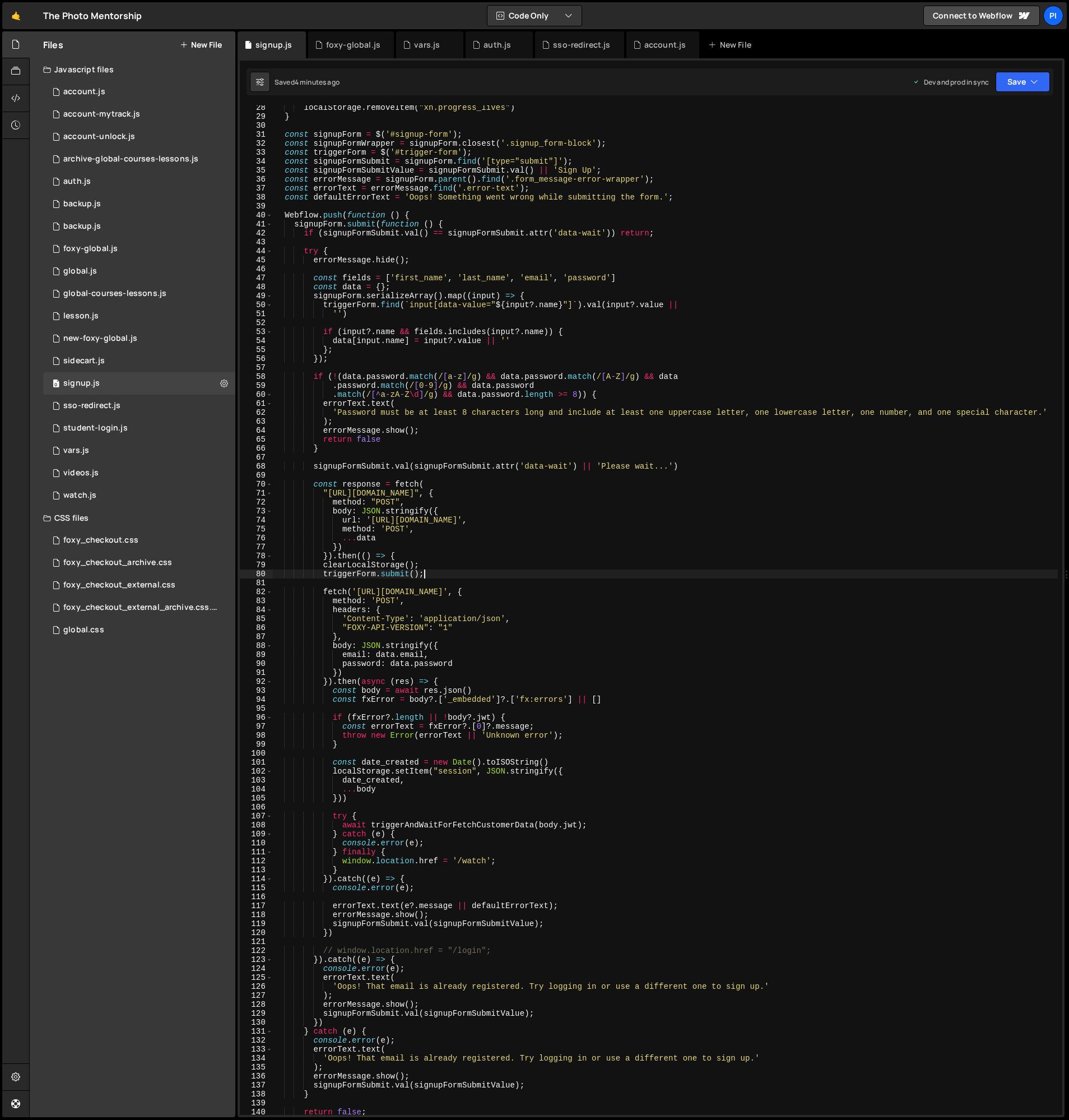
scroll to position [264, 0]
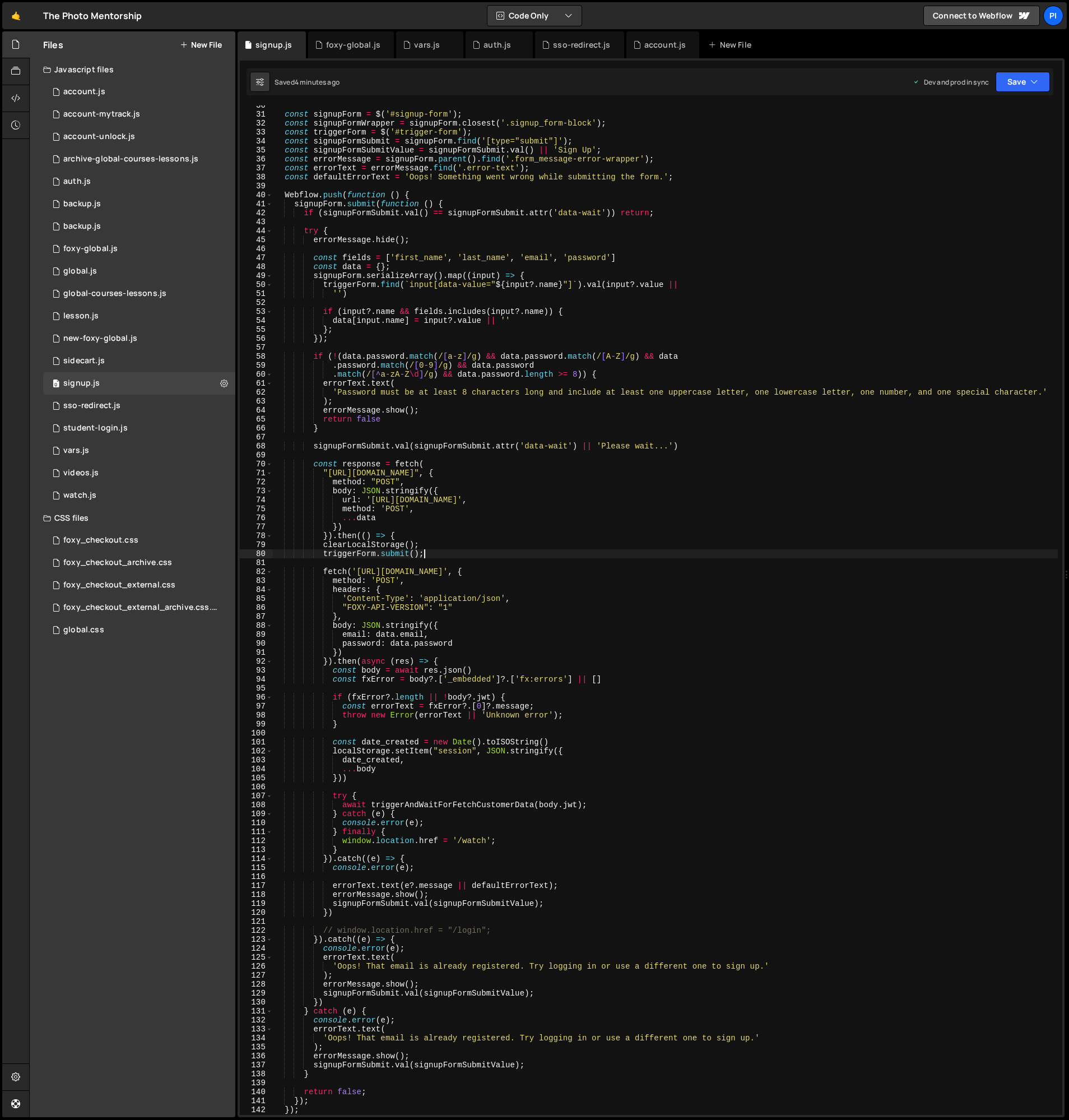
click at [324, 577] on div "const signupForm = $ ( '#signup-form' ) ; const signupFormWrapper = signupForm …" at bounding box center [665, 615] width 785 height 1028
click at [324, 570] on div "const signupForm = $ ( '#signup-form' ) ; const signupFormWrapper = signupForm …" at bounding box center [665, 615] width 785 height 1028
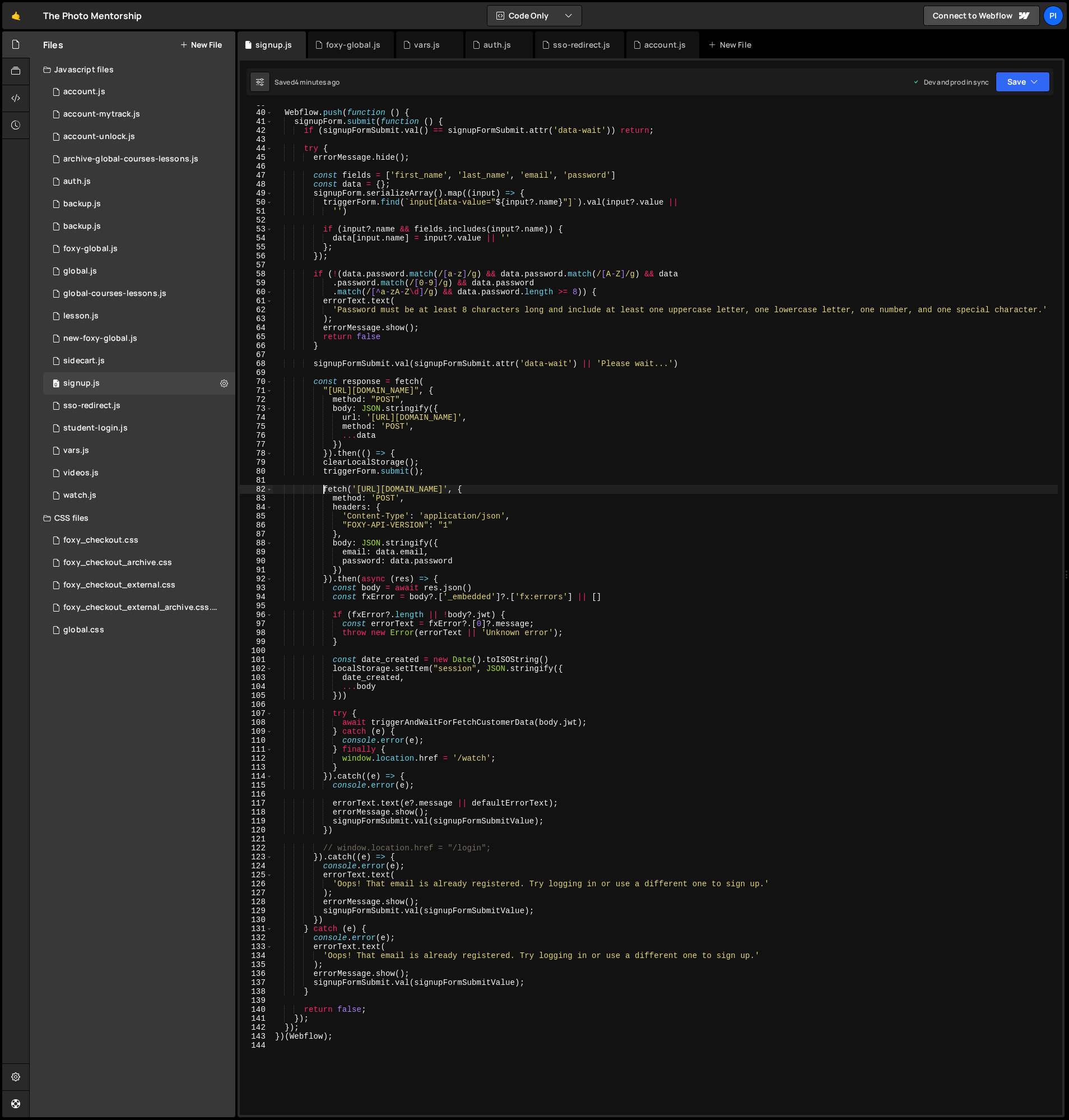
scroll to position [361, 0]
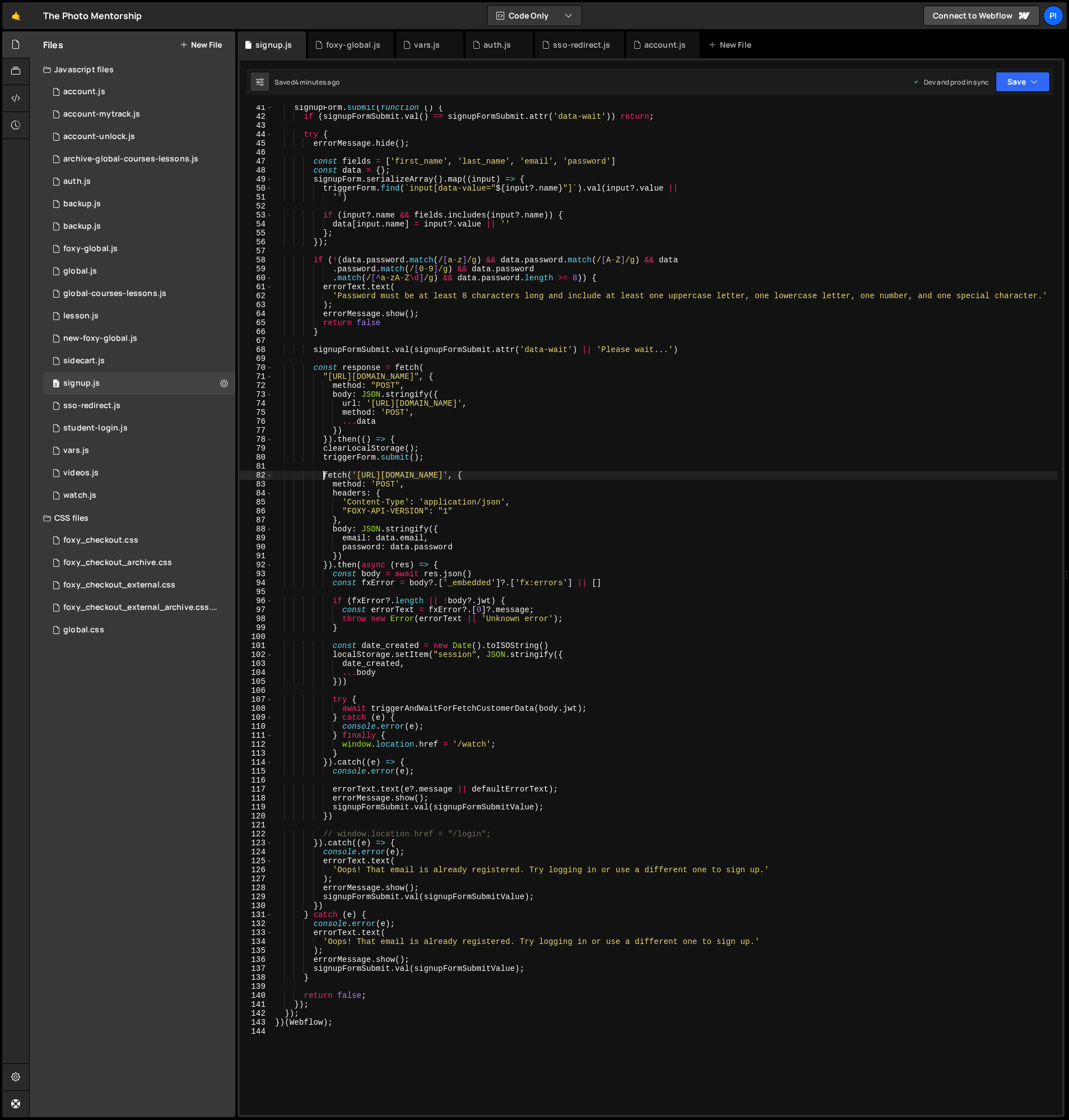
click at [354, 816] on div "signupForm . submit ( function ( ) { if ( signupFormSubmit . val ( ) == signupF…" at bounding box center [665, 617] width 785 height 1028
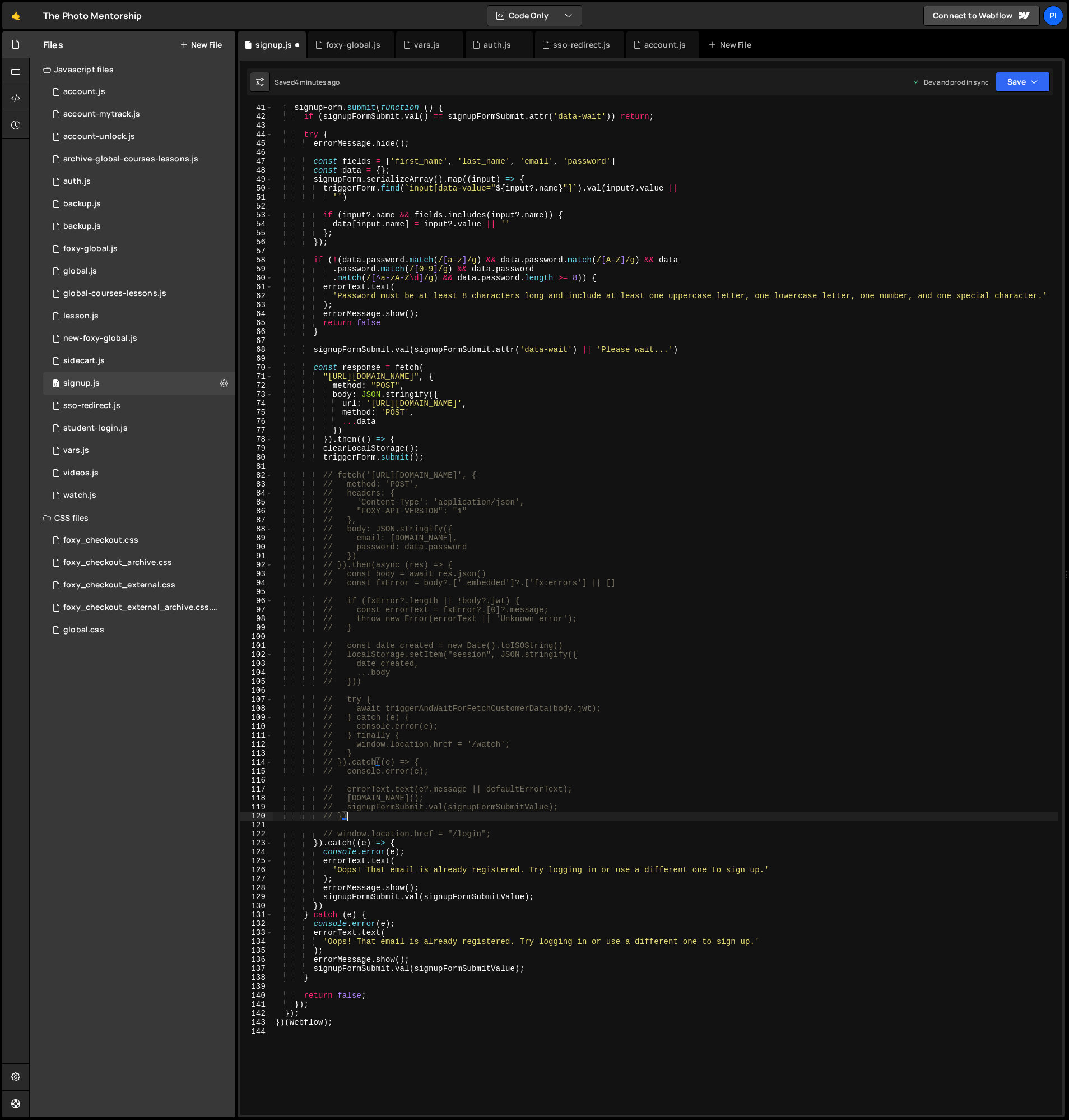
type textarea "// })"
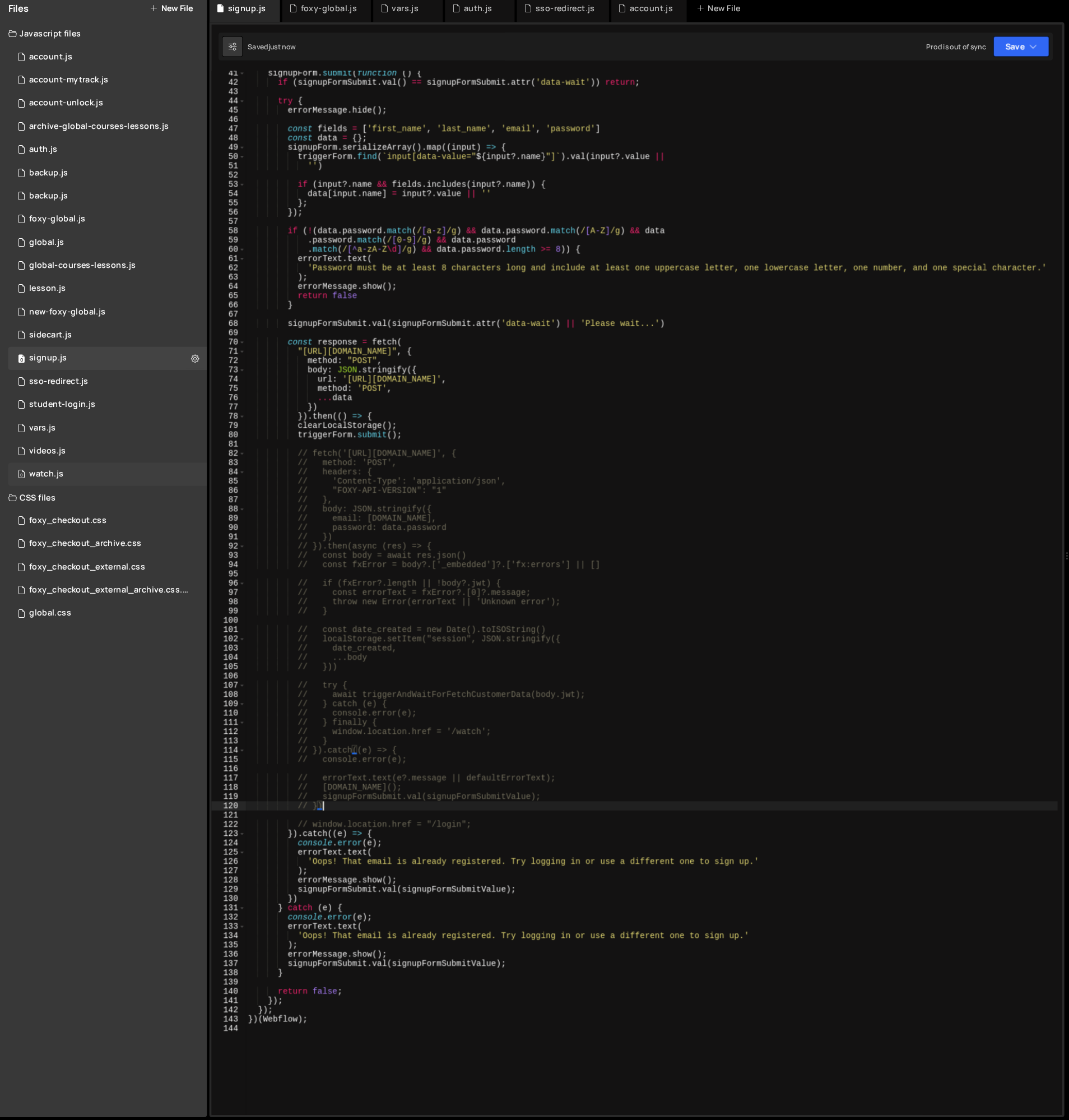
scroll to position [0, 0]
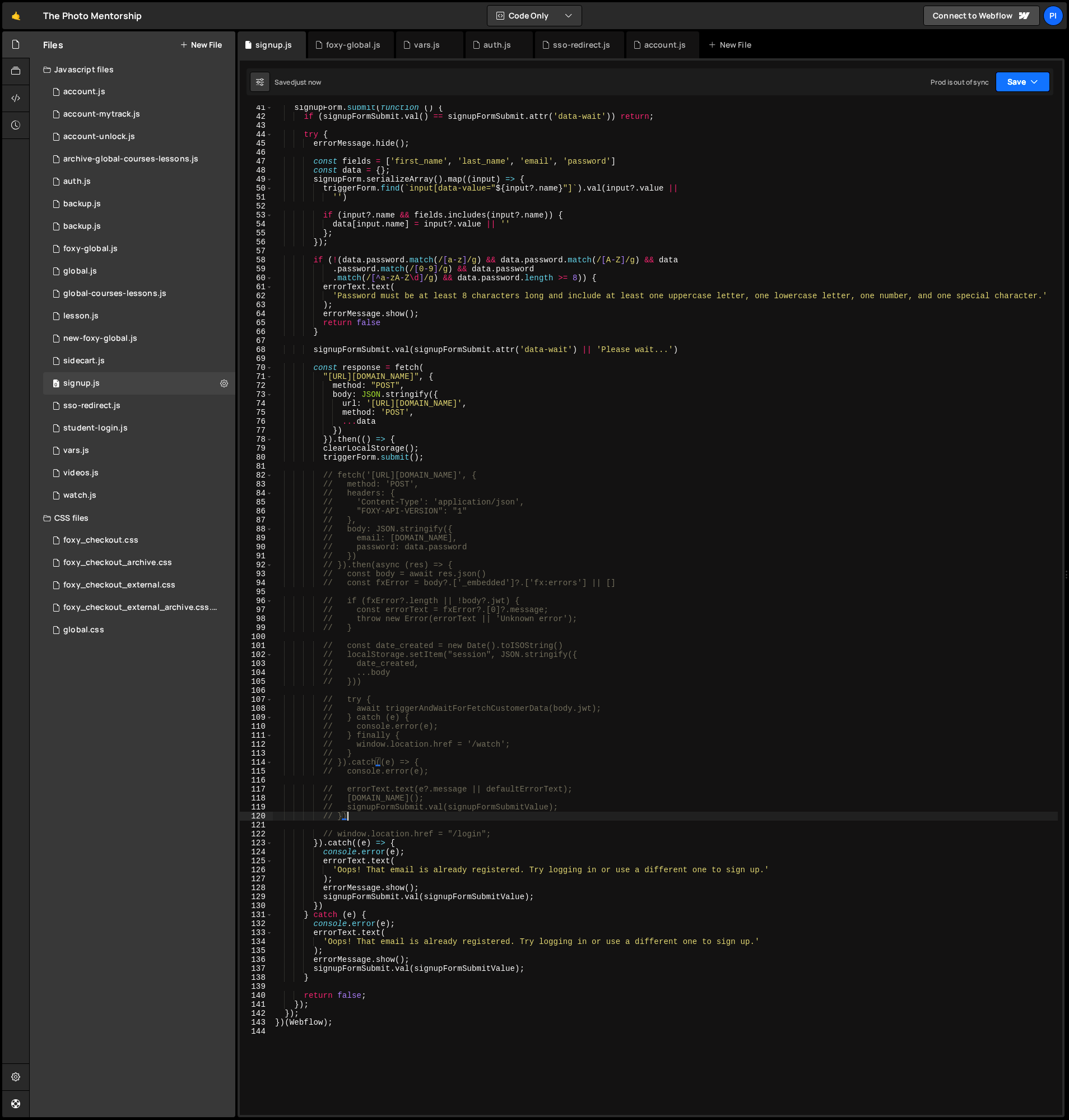
click at [1020, 82] on button "Save" at bounding box center [1022, 82] width 55 height 20
click at [997, 140] on div "Save to Production S" at bounding box center [985, 146] width 117 height 11
click at [440, 467] on div "signupForm . submit ( function ( ) { if ( signupFormSubmit . val ( ) == signupF…" at bounding box center [665, 617] width 785 height 1028
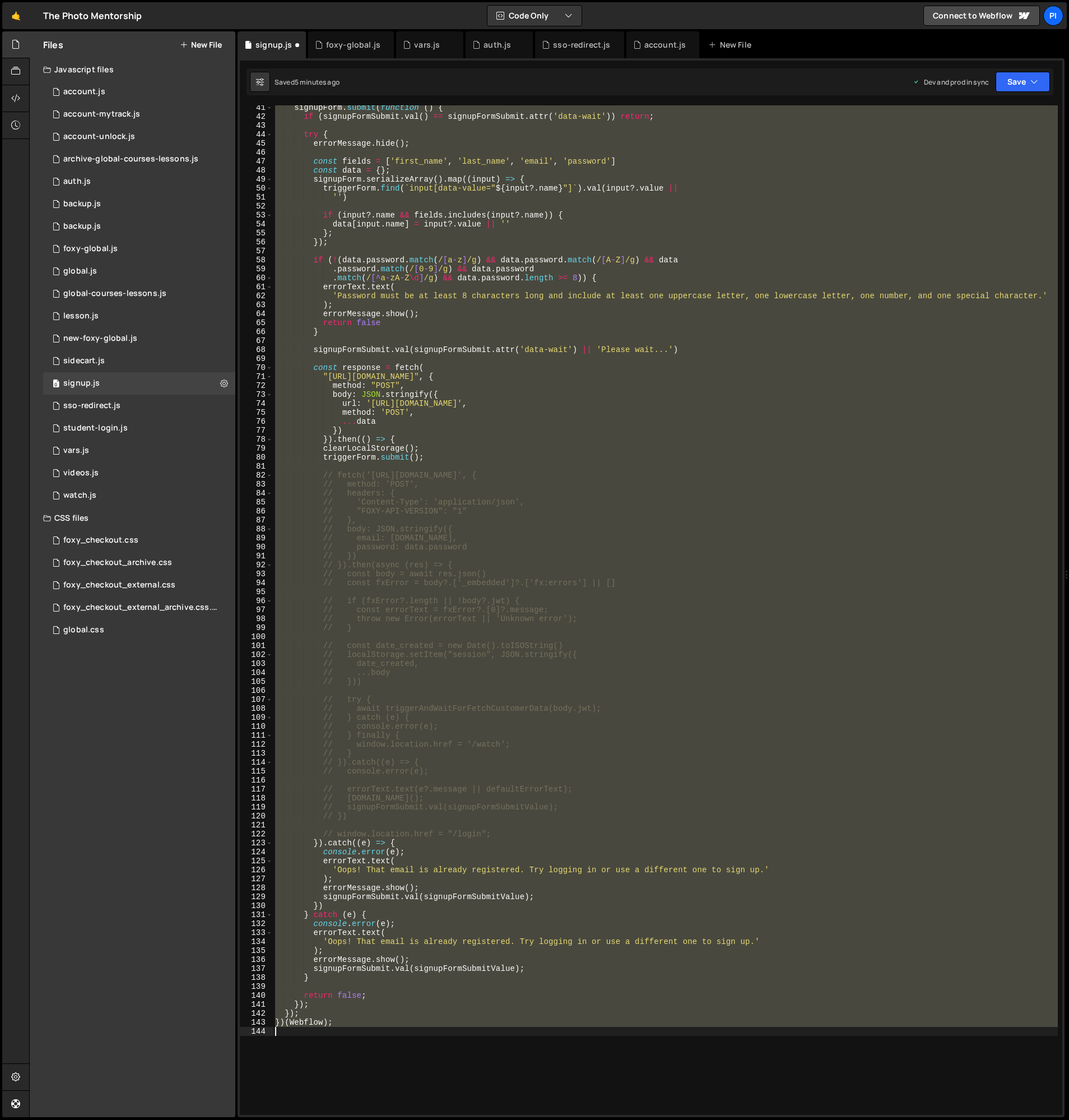
type textarea "fetch('[URL][DOMAIN_NAME]', {"
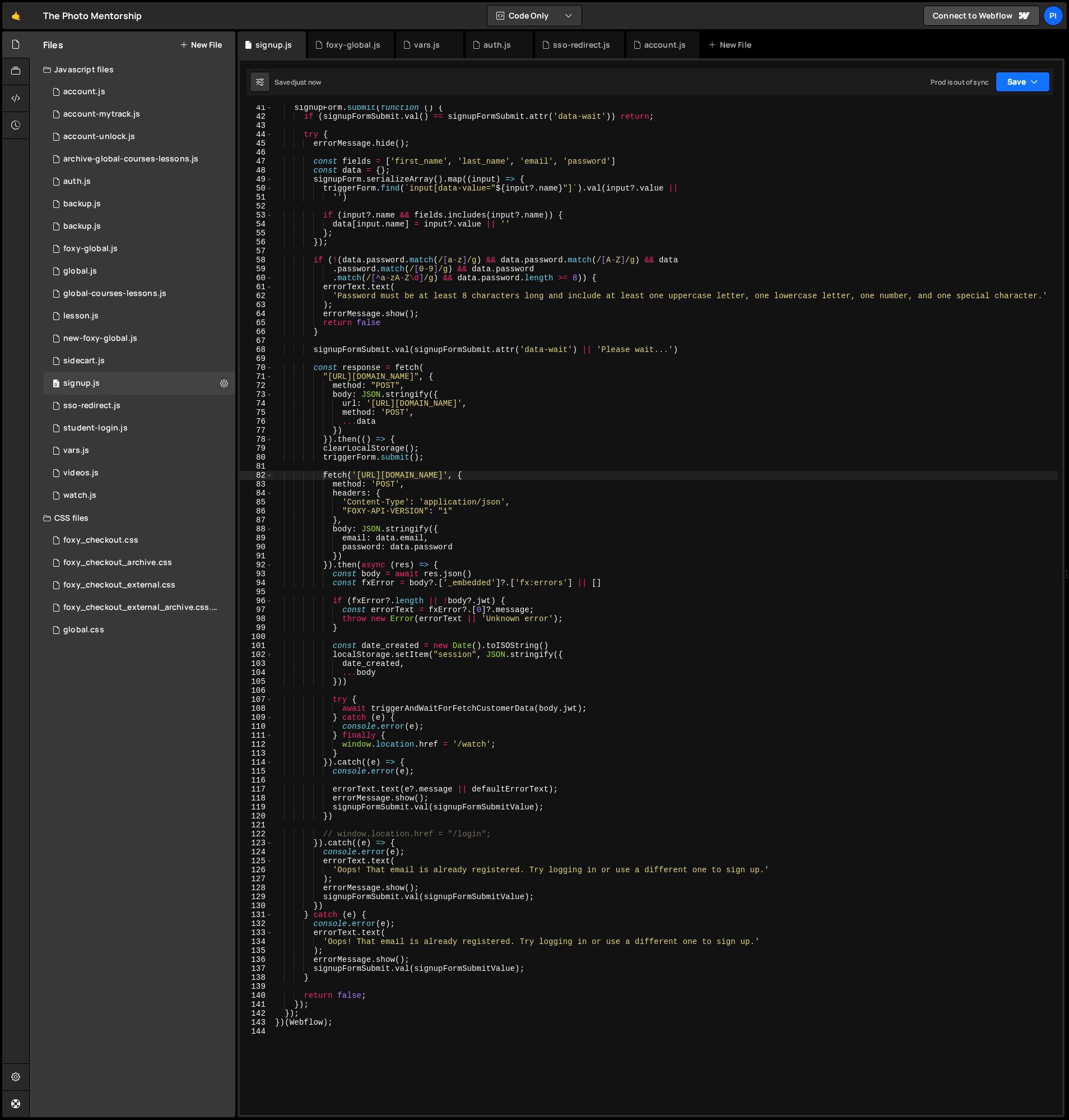
click at [1029, 85] on button "Save" at bounding box center [1022, 82] width 55 height 20
drag, startPoint x: 982, startPoint y: 155, endPoint x: 973, endPoint y: 154, distance: 9.1
click at [982, 155] on div "5 minutes ago" at bounding box center [968, 158] width 44 height 9
